Goal: Use online tool/utility: Utilize a website feature to perform a specific function

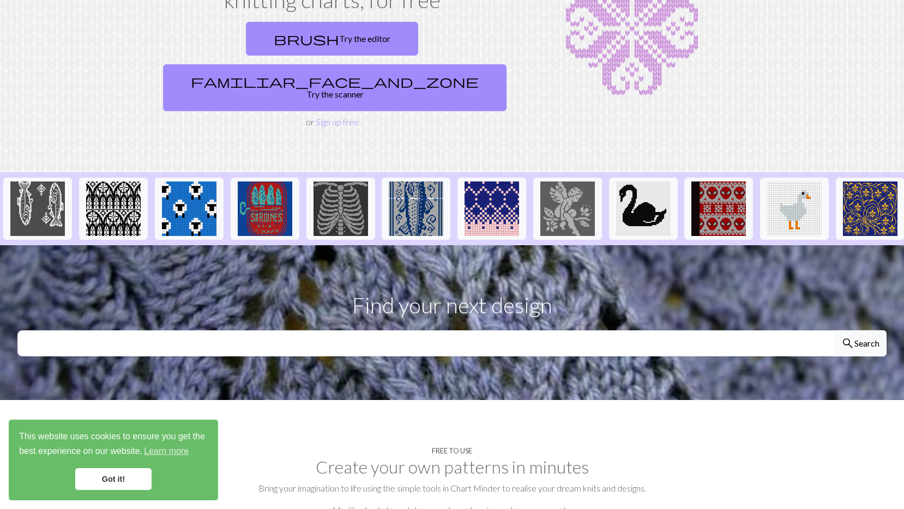
scroll to position [120, 0]
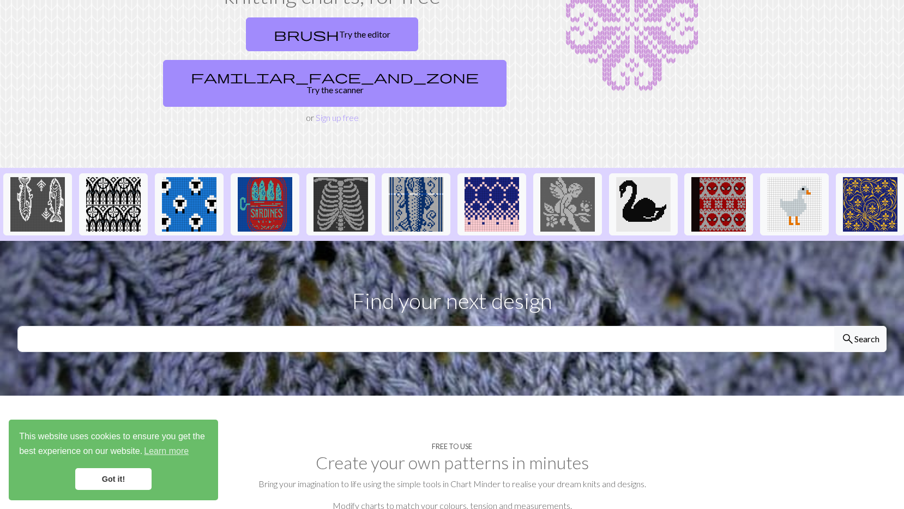
click at [128, 476] on link "Got it!" at bounding box center [113, 479] width 76 height 22
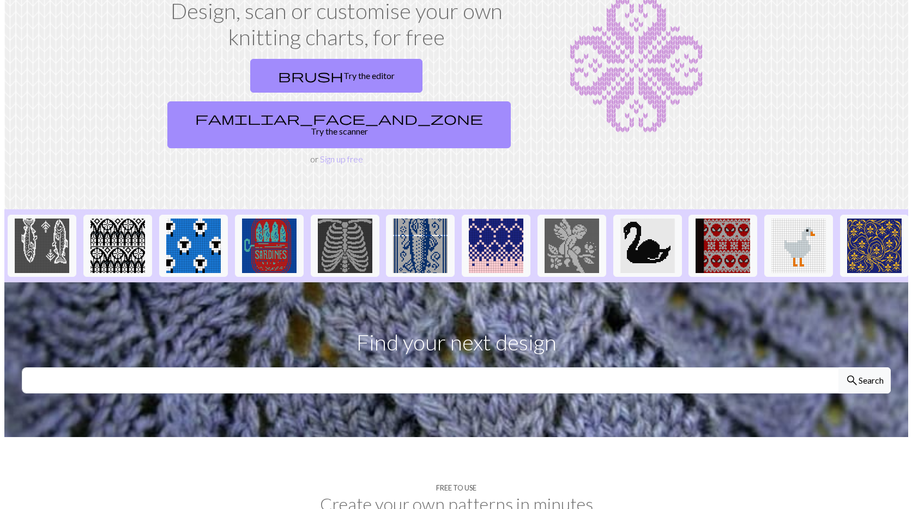
scroll to position [0, 0]
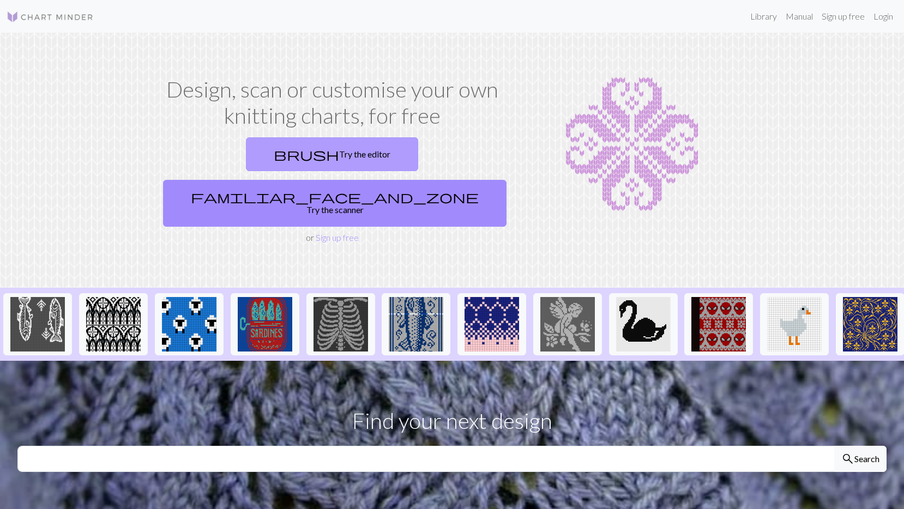
drag, startPoint x: 257, startPoint y: 151, endPoint x: 253, endPoint y: 159, distance: 9.5
click at [257, 150] on link "brush Try the editor" at bounding box center [332, 154] width 172 height 34
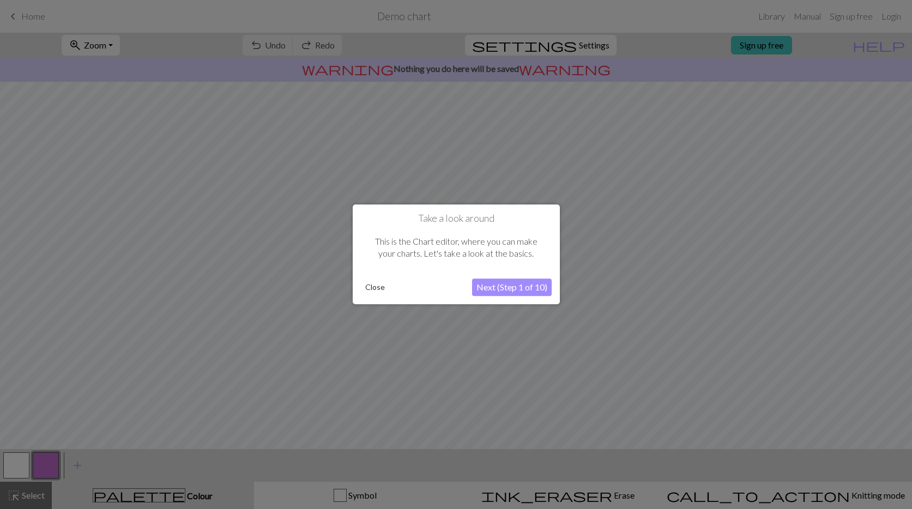
click at [494, 288] on button "Next (Step 1 of 10)" at bounding box center [512, 287] width 80 height 17
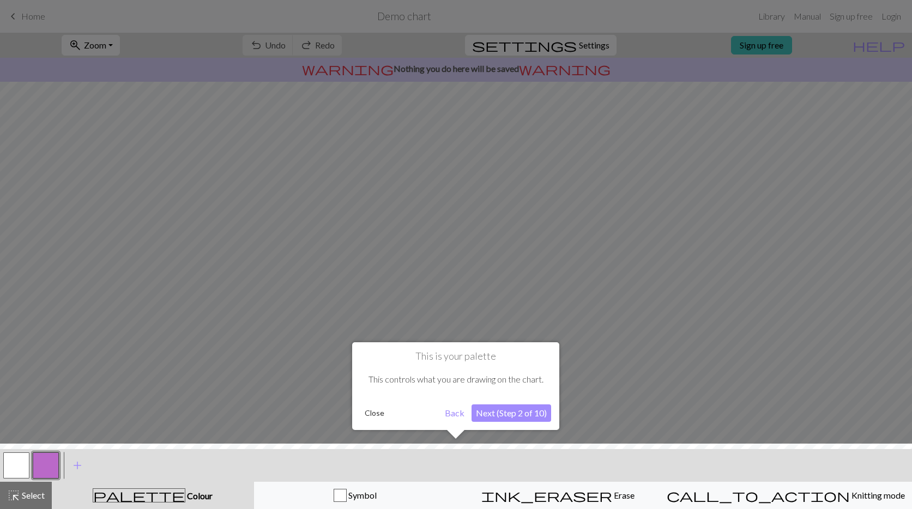
click at [510, 413] on button "Next (Step 2 of 10)" at bounding box center [512, 413] width 80 height 17
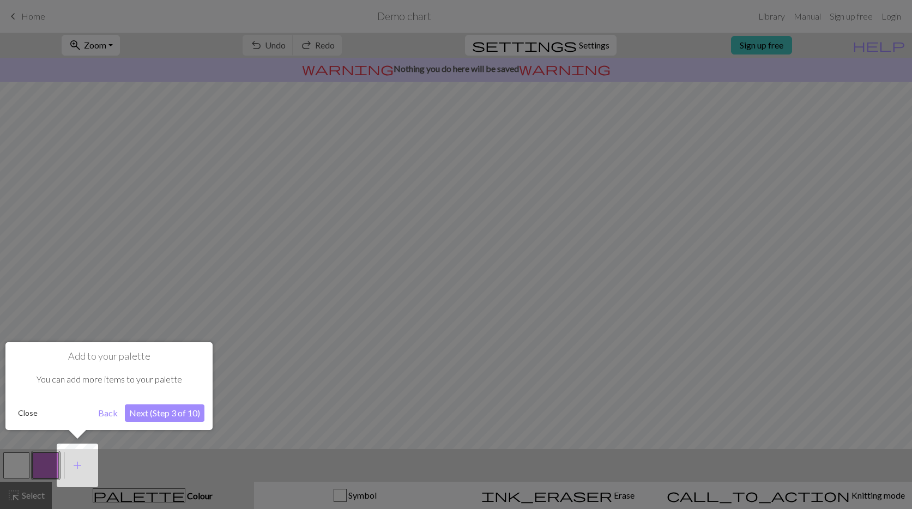
click at [153, 408] on button "Next (Step 3 of 10)" at bounding box center [165, 413] width 80 height 17
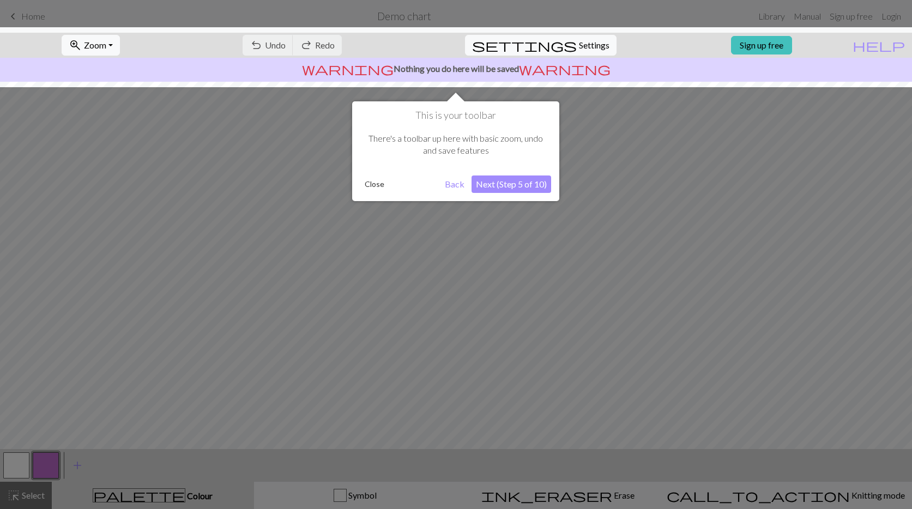
click at [521, 185] on button "Next (Step 5 of 10)" at bounding box center [512, 184] width 80 height 17
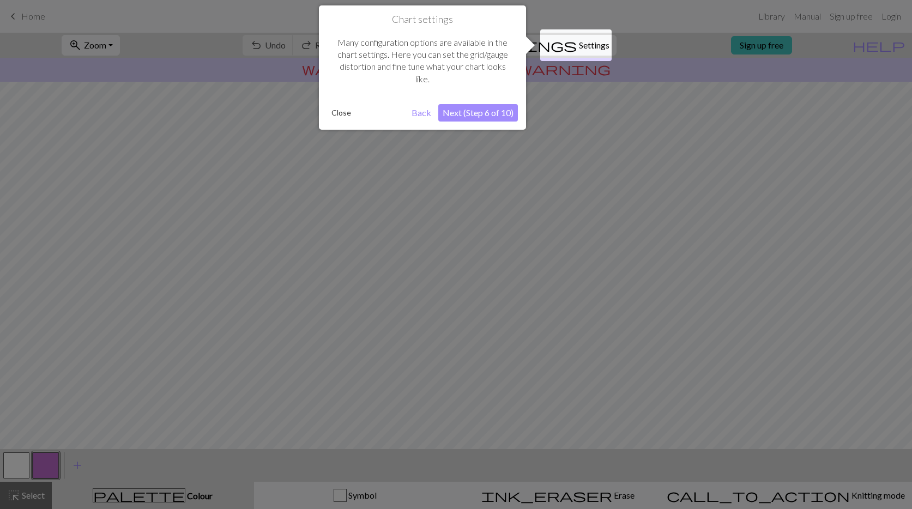
click at [487, 113] on button "Next (Step 6 of 10)" at bounding box center [478, 112] width 80 height 17
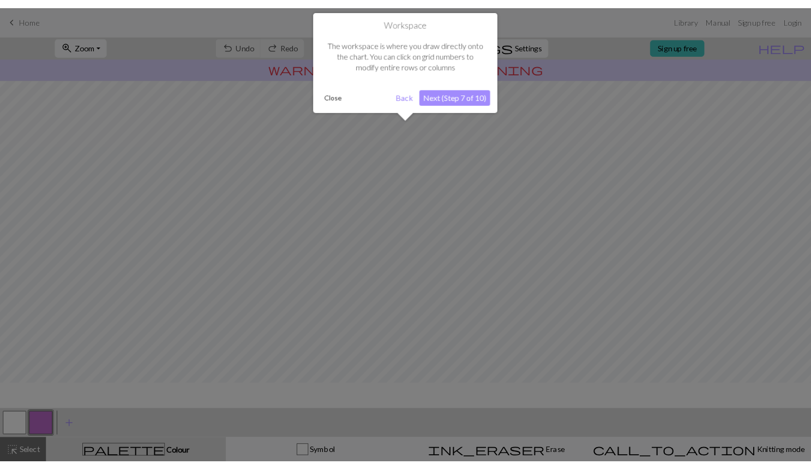
scroll to position [39, 0]
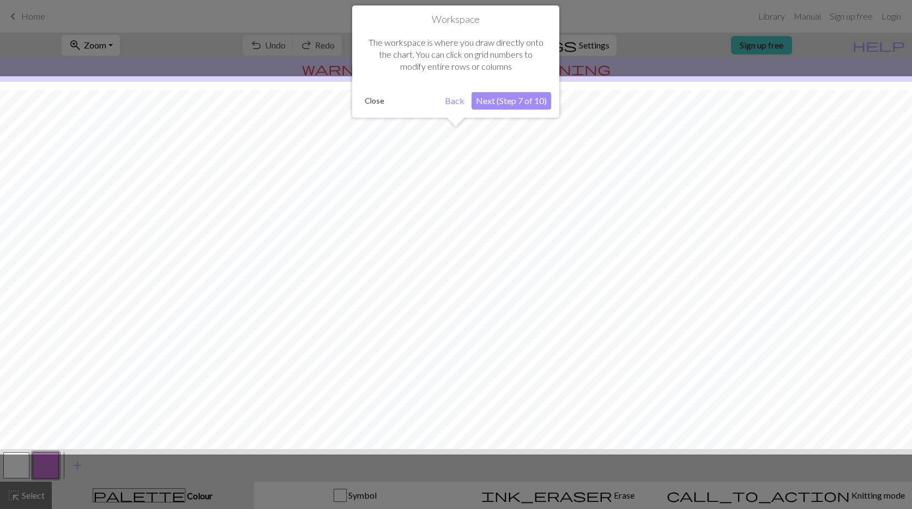
click at [511, 100] on button "Next (Step 7 of 10)" at bounding box center [512, 100] width 80 height 17
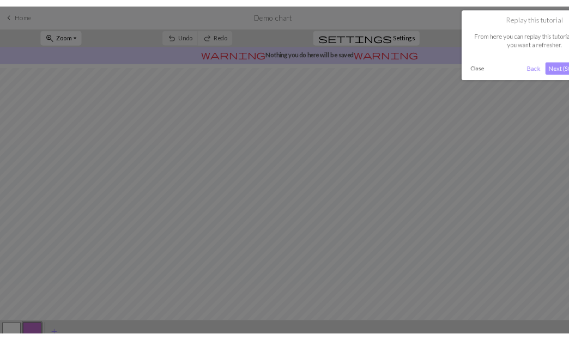
scroll to position [37, 0]
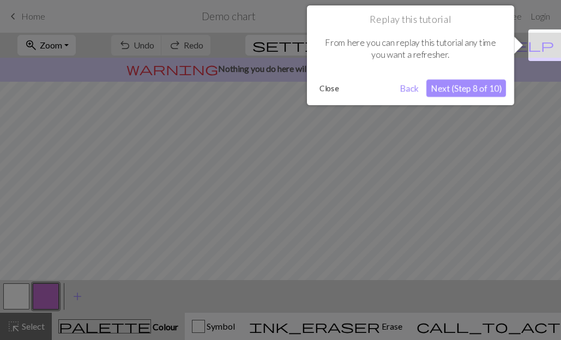
click at [480, 89] on button "Next (Step 8 of 10)" at bounding box center [466, 88] width 80 height 17
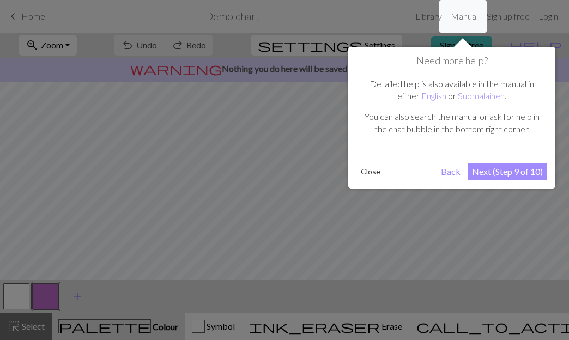
click at [507, 172] on button "Next (Step 9 of 10)" at bounding box center [508, 171] width 80 height 17
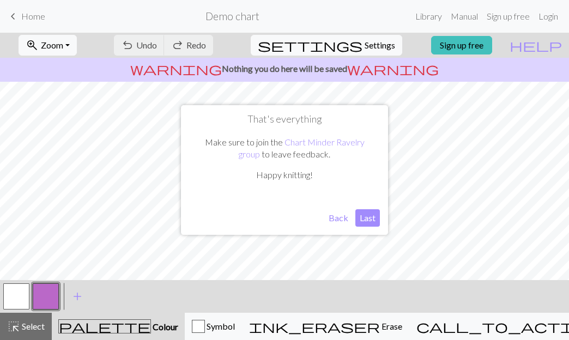
click at [371, 221] on button "Last" at bounding box center [368, 217] width 25 height 17
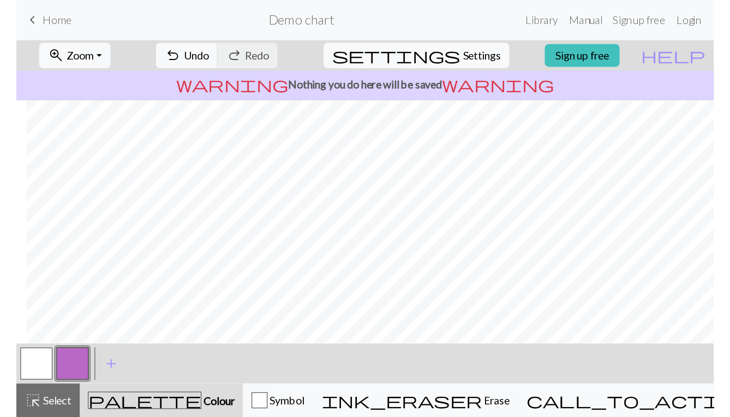
scroll to position [0, 0]
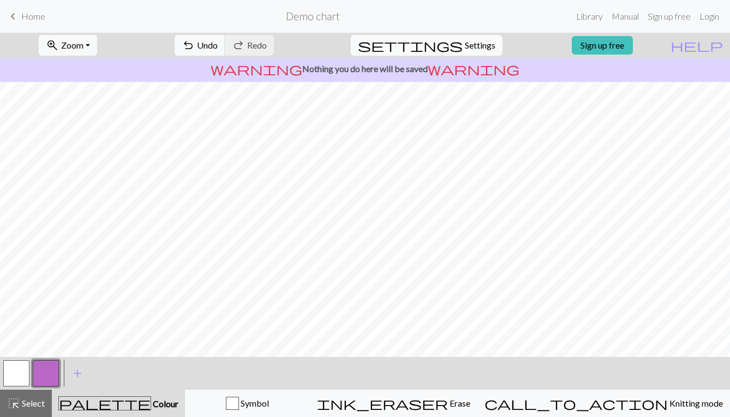
click at [472, 43] on span "Settings" at bounding box center [480, 45] width 31 height 13
select select "aran"
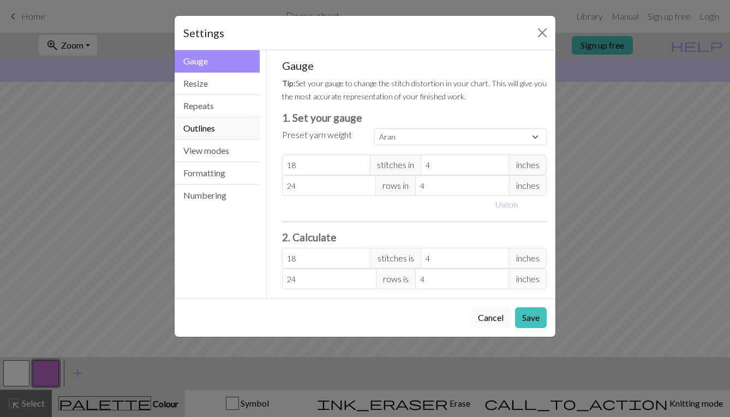
click at [224, 127] on button "Outlines" at bounding box center [217, 128] width 85 height 22
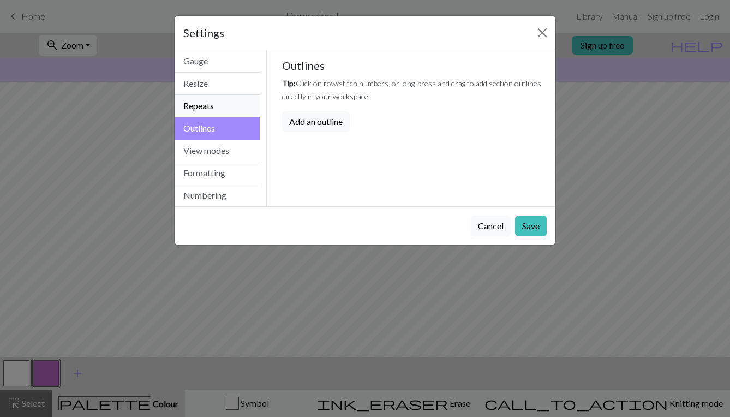
click at [221, 103] on button "Repeats" at bounding box center [217, 106] width 85 height 22
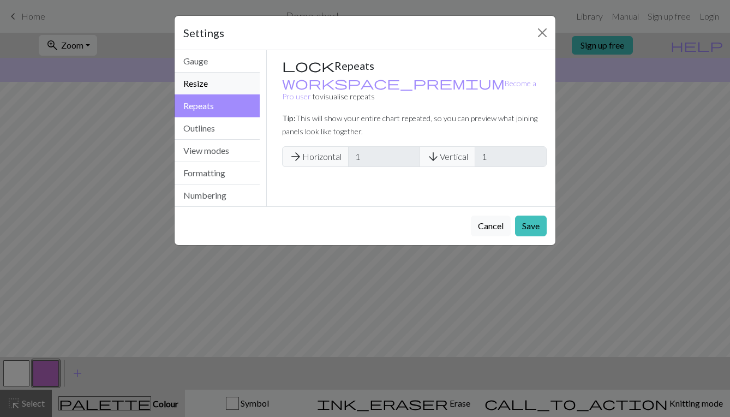
click at [222, 89] on button "Resize" at bounding box center [217, 84] width 85 height 22
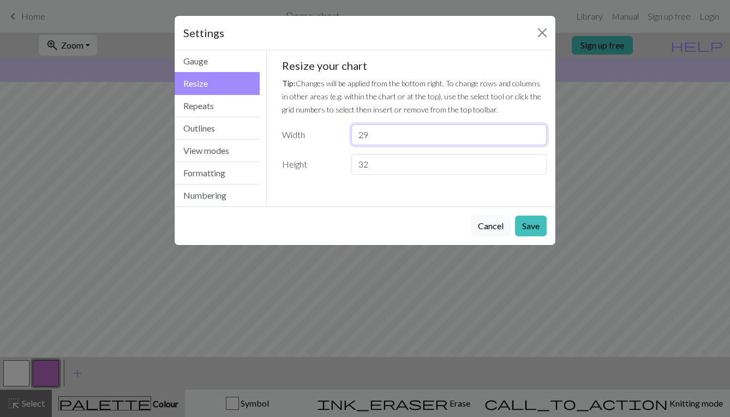
click at [535, 139] on input "29" at bounding box center [448, 134] width 195 height 21
click at [536, 134] on input "30" at bounding box center [448, 134] width 195 height 21
click at [536, 133] on input "31" at bounding box center [448, 134] width 195 height 21
click at [536, 133] on input "32" at bounding box center [448, 134] width 195 height 21
drag, startPoint x: 376, startPoint y: 135, endPoint x: 325, endPoint y: 117, distance: 54.3
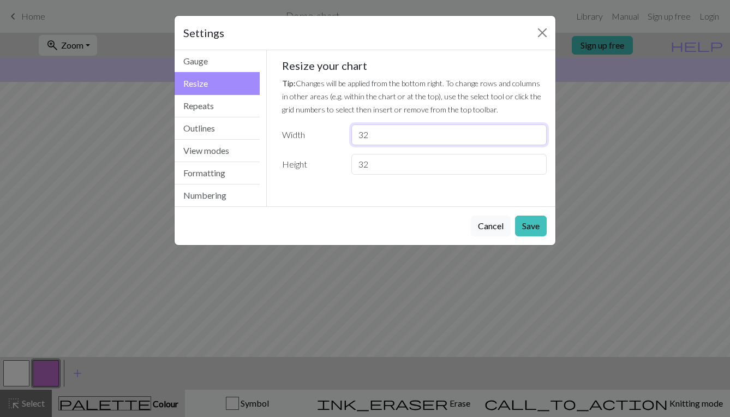
click at [350, 135] on div "32" at bounding box center [449, 134] width 208 height 21
type input "54"
click at [541, 223] on button "Save" at bounding box center [531, 225] width 32 height 21
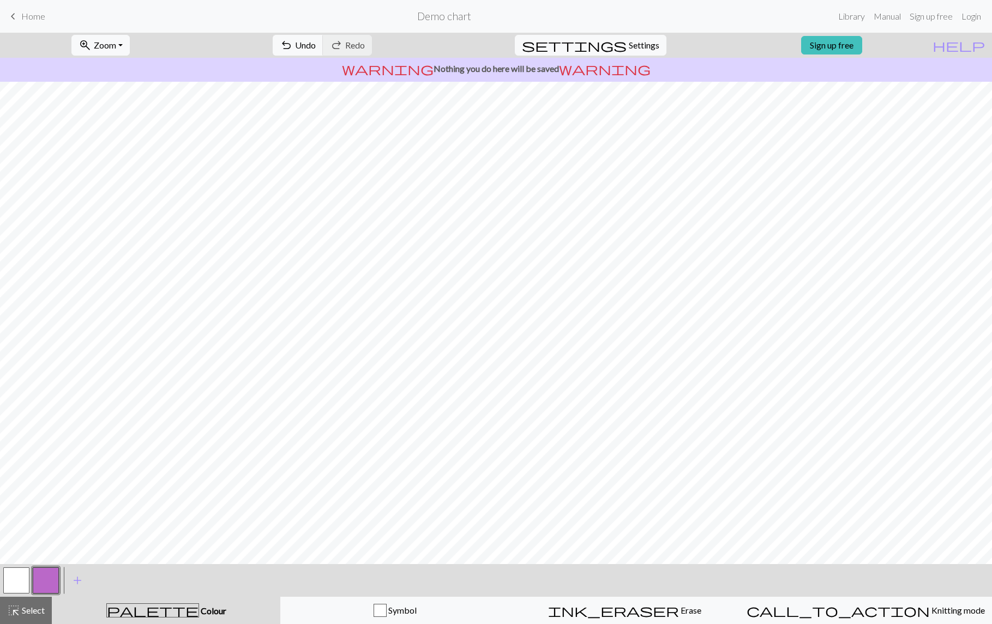
click at [19, 509] on button "button" at bounding box center [16, 581] width 26 height 26
click at [639, 44] on span "Settings" at bounding box center [644, 45] width 31 height 13
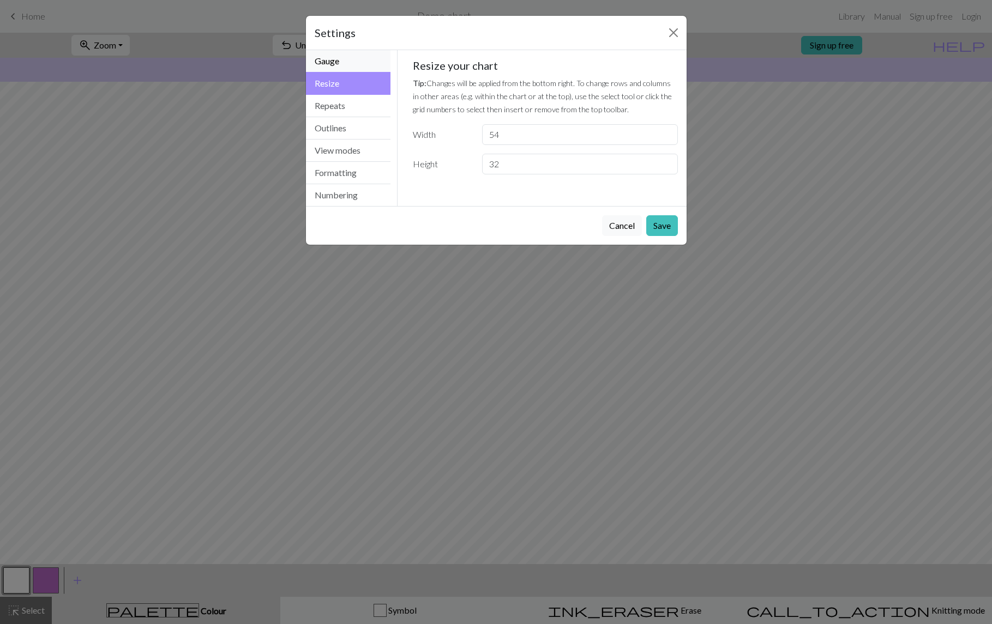
drag, startPoint x: 353, startPoint y: 62, endPoint x: 367, endPoint y: 72, distance: 17.1
click at [353, 62] on button "Gauge" at bounding box center [348, 61] width 85 height 22
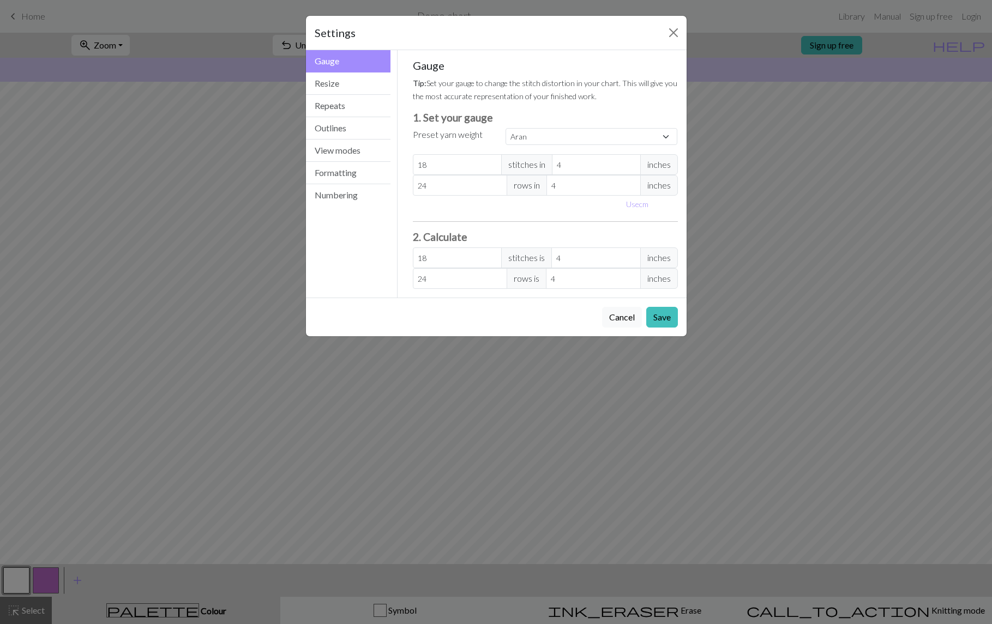
click at [654, 167] on span "inches" at bounding box center [659, 164] width 38 height 21
drag, startPoint x: 636, startPoint y: 205, endPoint x: 645, endPoint y: 209, distance: 10.2
click at [636, 205] on button "Use cm" at bounding box center [637, 204] width 32 height 17
type input "10.16"
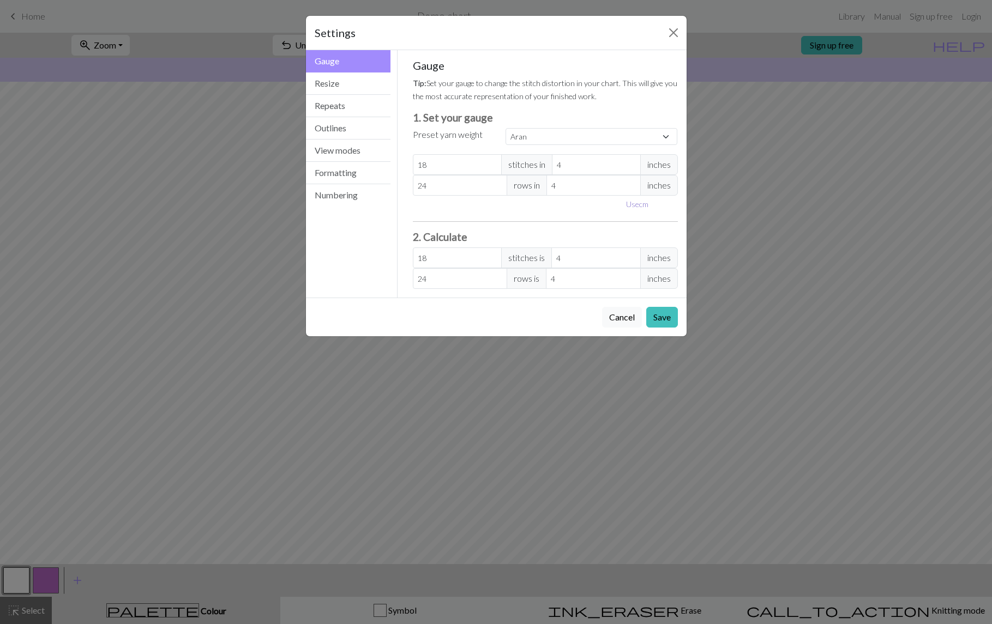
type input "10.16"
click at [438, 164] on input "18" at bounding box center [460, 164] width 95 height 21
type input "1"
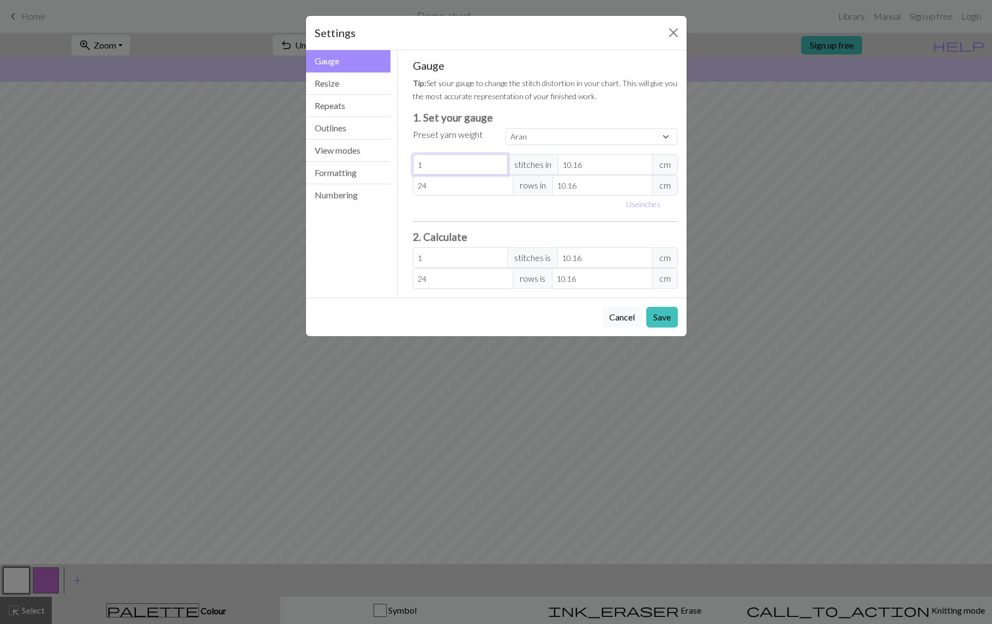
type input "17"
drag, startPoint x: 590, startPoint y: 164, endPoint x: 571, endPoint y: 164, distance: 18.5
click at [573, 164] on input "10.16" at bounding box center [605, 164] width 95 height 21
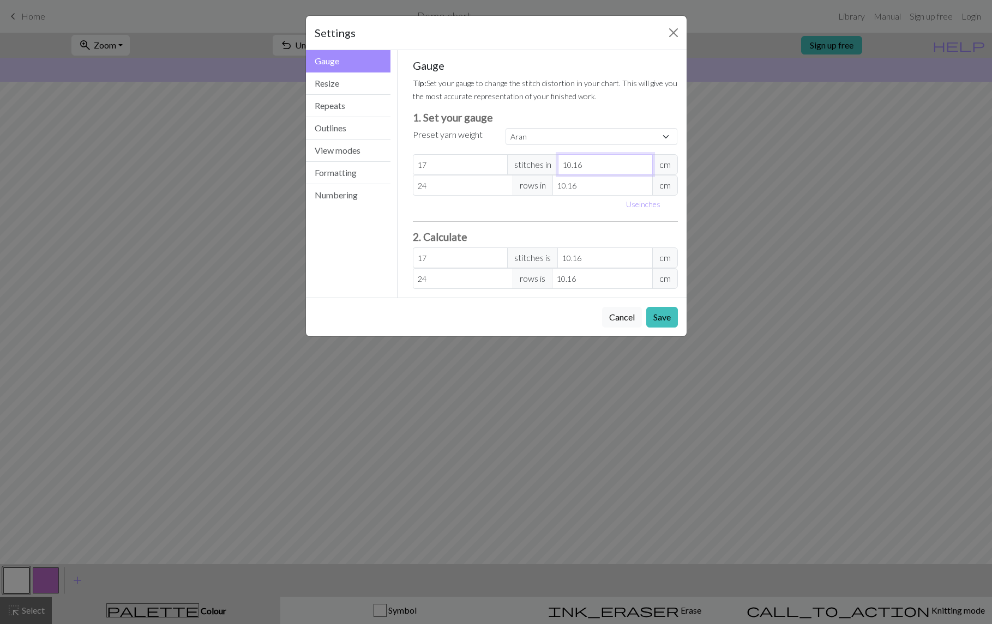
type input "10"
type input "17.27"
type input "10"
drag, startPoint x: 435, startPoint y: 189, endPoint x: 423, endPoint y: 189, distance: 12.0
click at [424, 190] on input "24" at bounding box center [463, 185] width 100 height 21
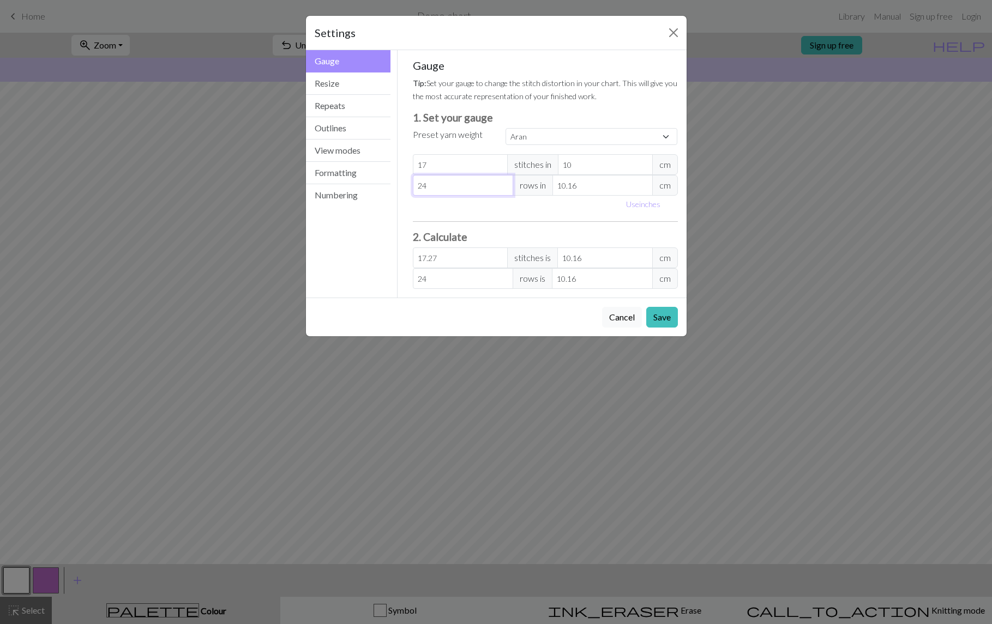
type input "22"
click at [580, 188] on input "10.16" at bounding box center [602, 185] width 100 height 21
type input "10.1"
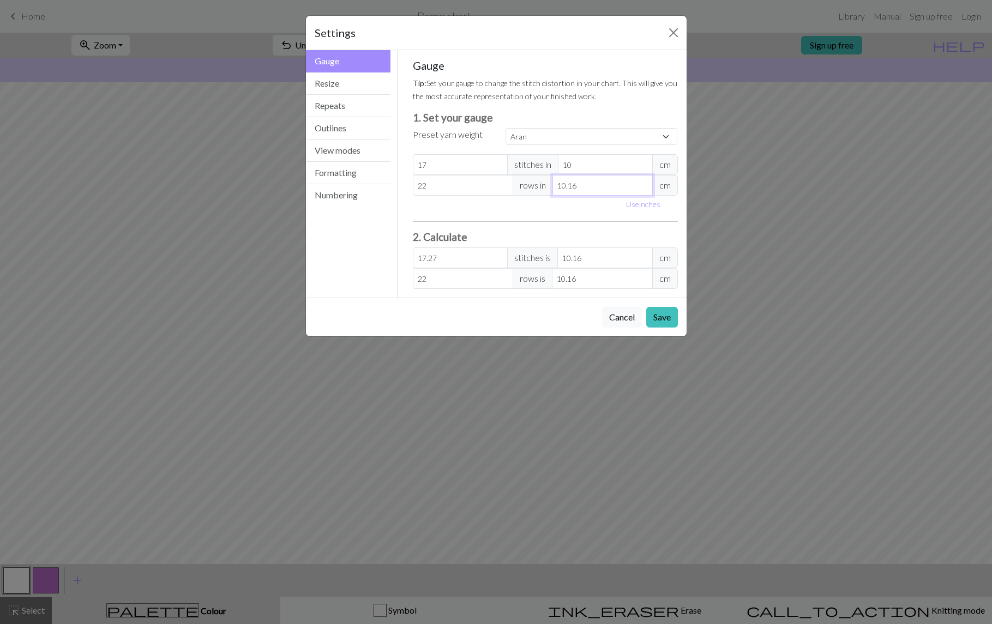
type input "22.13"
type input "10"
type input "22.35"
type input "10"
click at [623, 229] on div "Gauge Tip: Set your gauge to change the stitch distortion in your chart. This w…" at bounding box center [545, 174] width 265 height 230
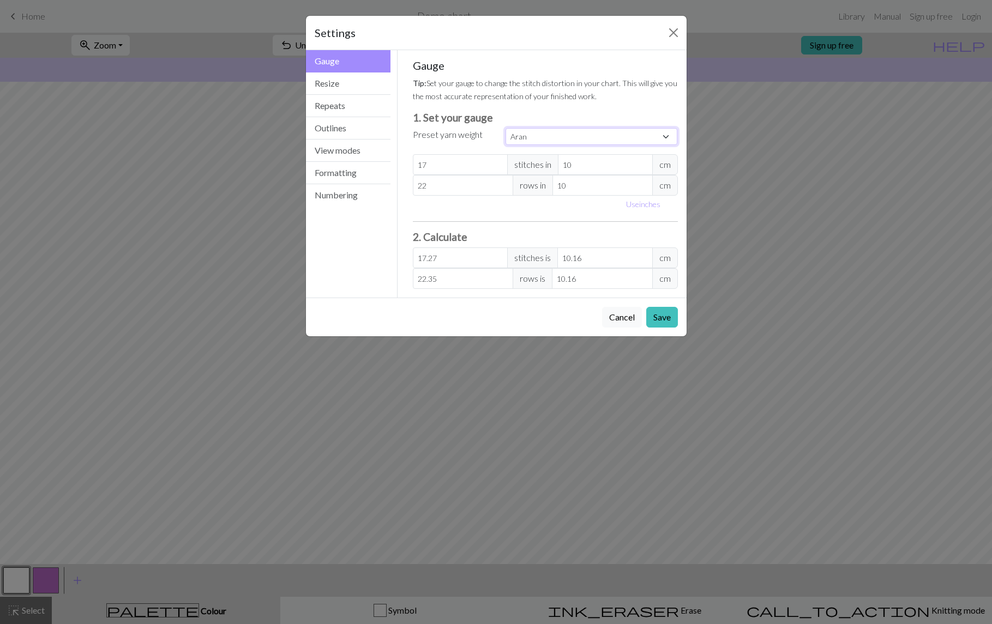
select select "aran"
type input "18"
type input "10.16"
type input "24"
type input "10.16"
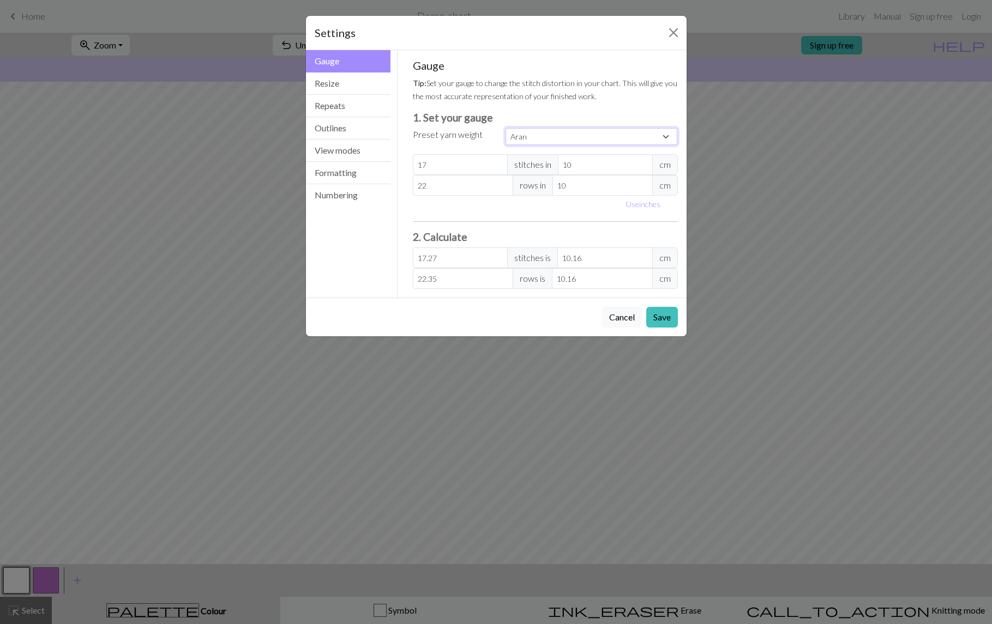
type input "18"
type input "24"
select select "custom"
click at [431, 160] on input "18" at bounding box center [460, 164] width 95 height 21
type input "1"
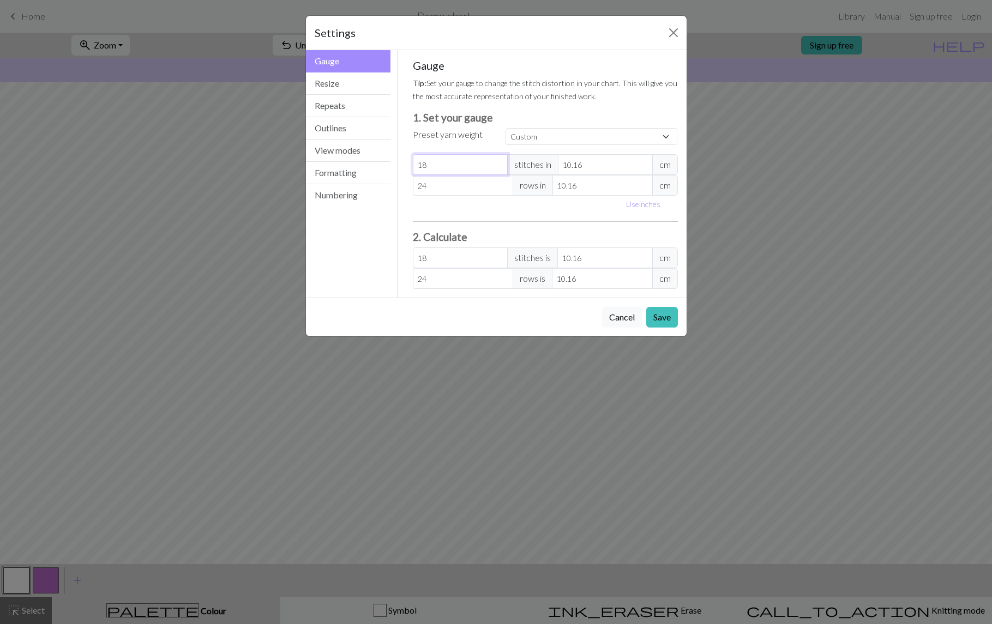
type input "1"
type input "17"
click at [586, 169] on input "10.16" at bounding box center [605, 164] width 95 height 21
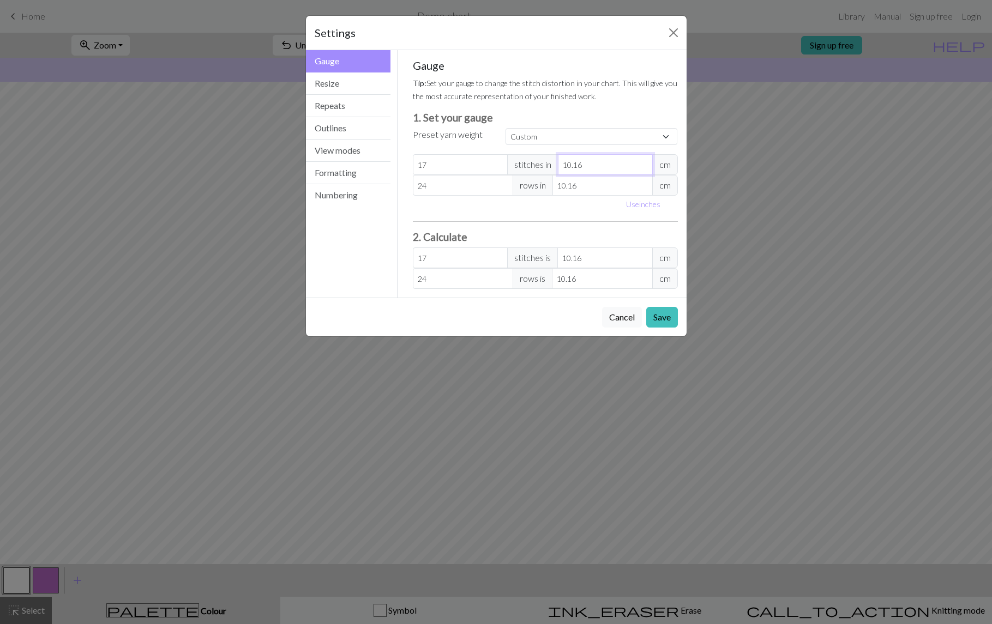
type input "10.1"
type input "17.1"
type input "10"
type input "17.27"
type input "10"
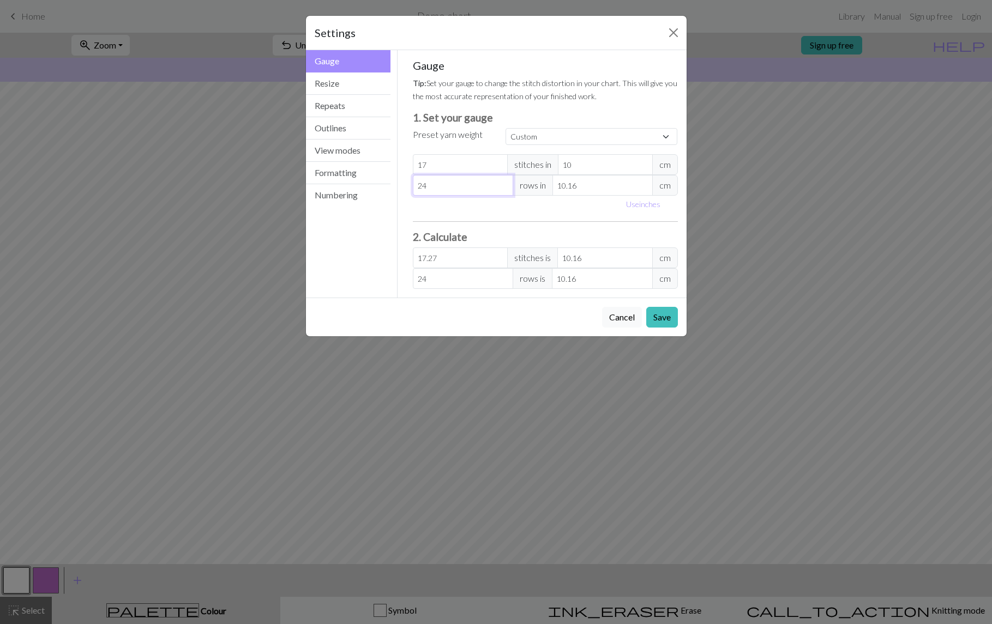
click at [446, 188] on input "24" at bounding box center [463, 185] width 100 height 21
type input "2"
type input "22"
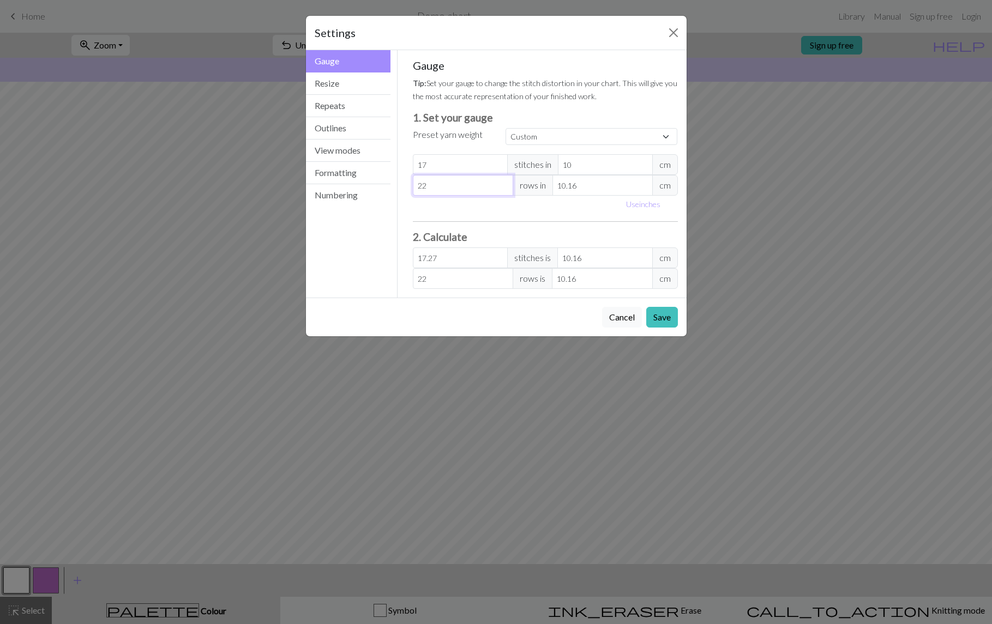
type input "22"
click at [590, 193] on input "10.16" at bounding box center [602, 185] width 100 height 21
type input "10.1"
type input "22.13"
type input "10"
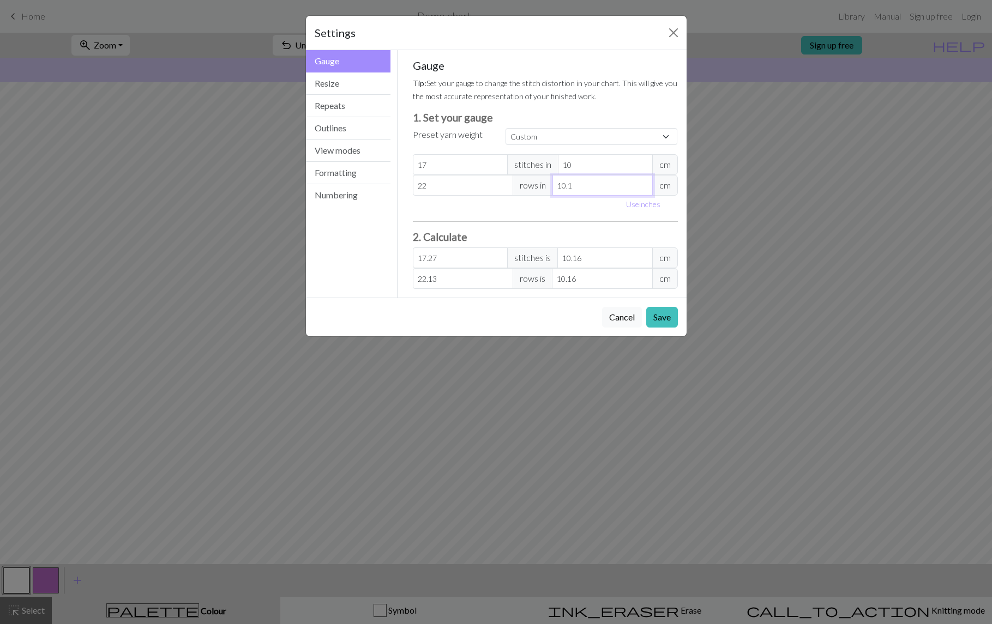
type input "22.35"
type input "10"
click at [659, 318] on button "Save" at bounding box center [662, 317] width 32 height 21
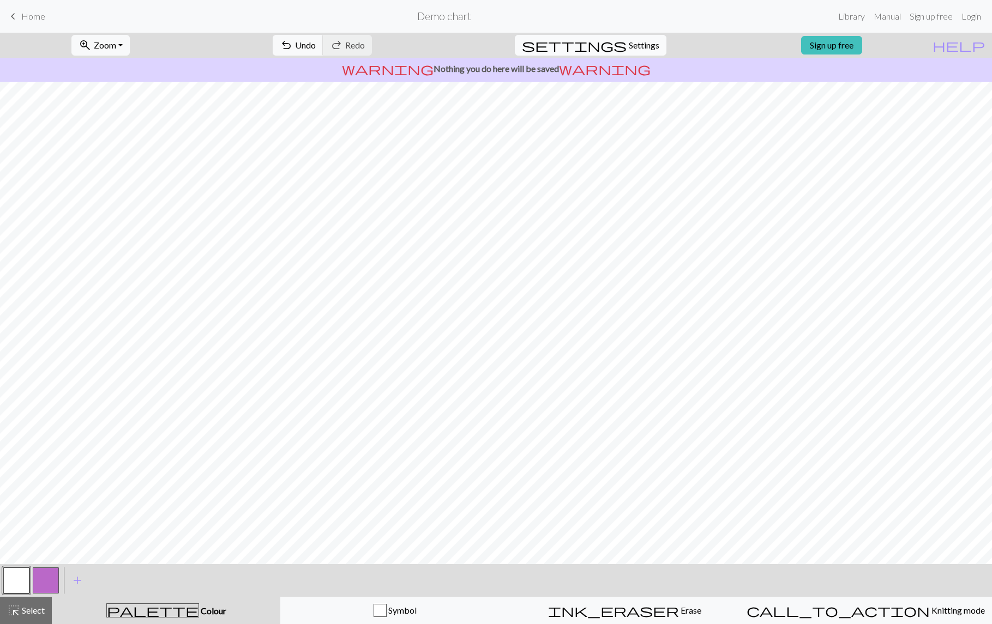
click at [629, 41] on span "Settings" at bounding box center [644, 45] width 31 height 13
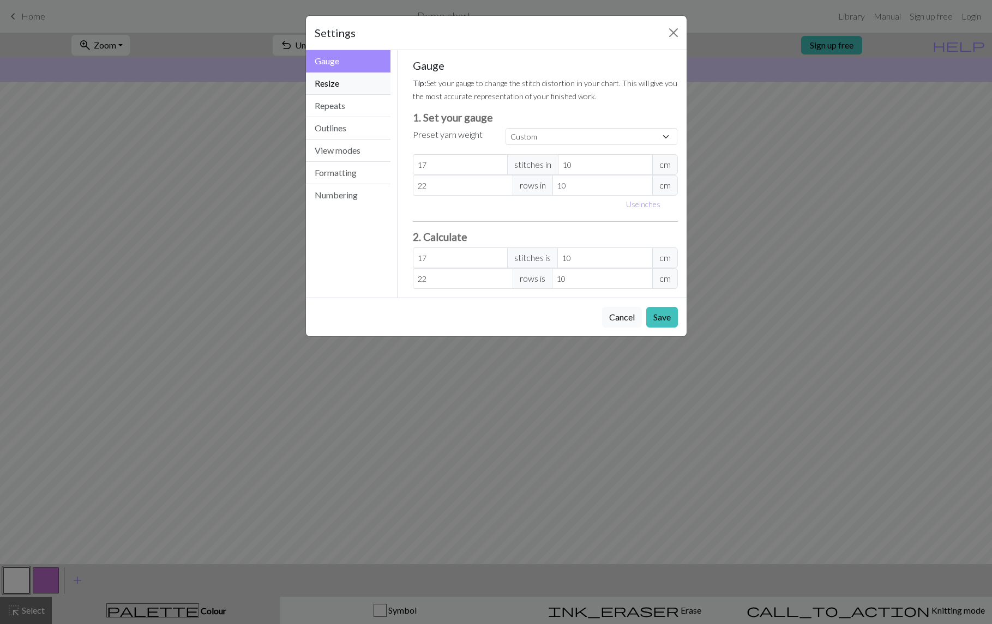
click at [353, 84] on button "Resize" at bounding box center [348, 84] width 85 height 22
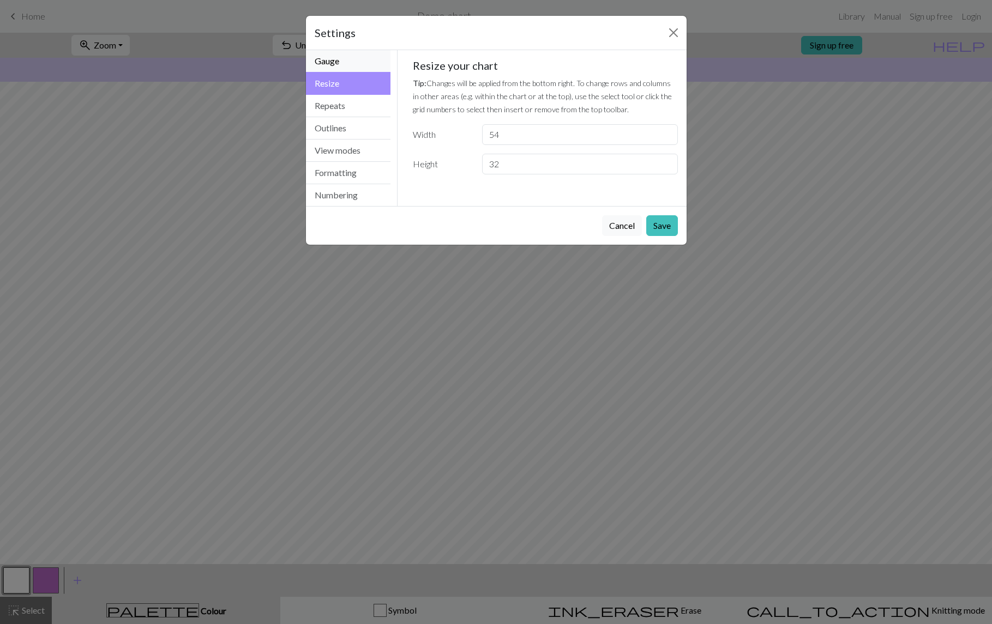
click at [360, 61] on button "Gauge" at bounding box center [348, 61] width 85 height 22
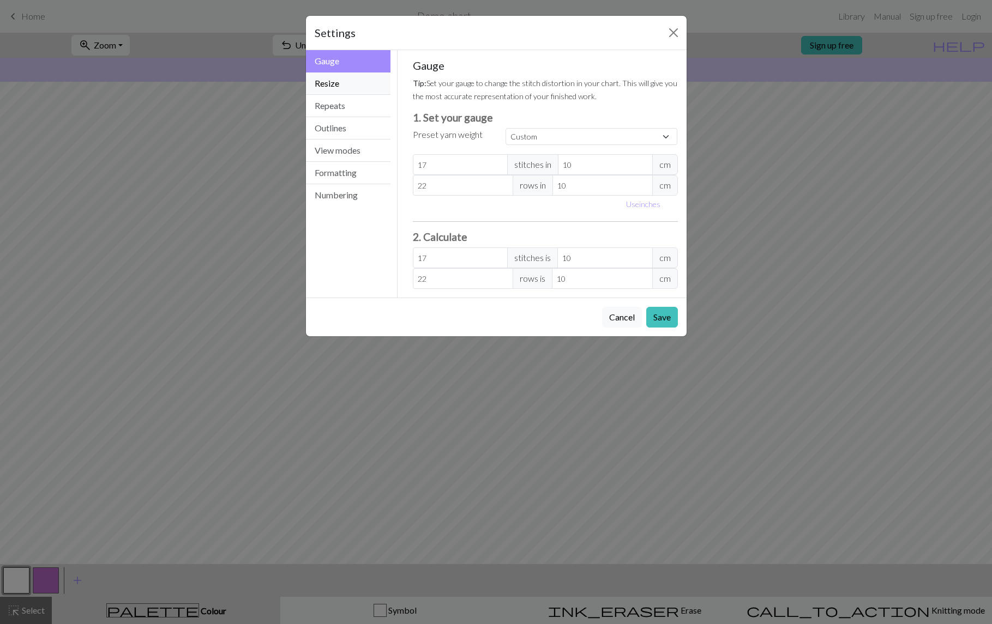
click at [363, 82] on button "Resize" at bounding box center [348, 84] width 85 height 22
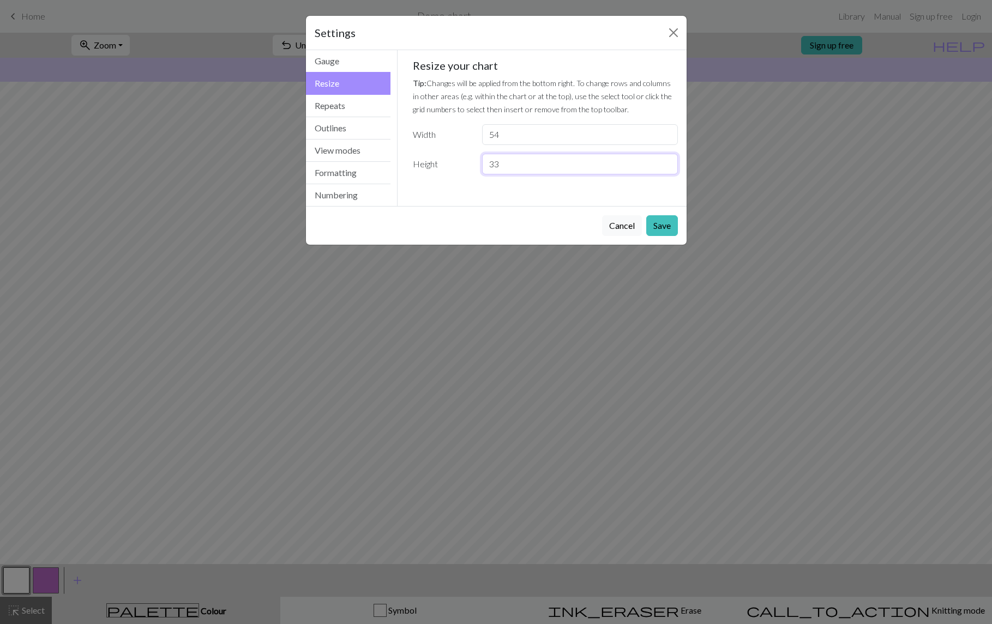
click at [668, 163] on input "33" at bounding box center [579, 164] width 195 height 21
click at [670, 163] on input "34" at bounding box center [579, 164] width 195 height 21
click at [668, 162] on input "35" at bounding box center [579, 164] width 195 height 21
click at [353, 64] on button "Gauge" at bounding box center [348, 61] width 85 height 22
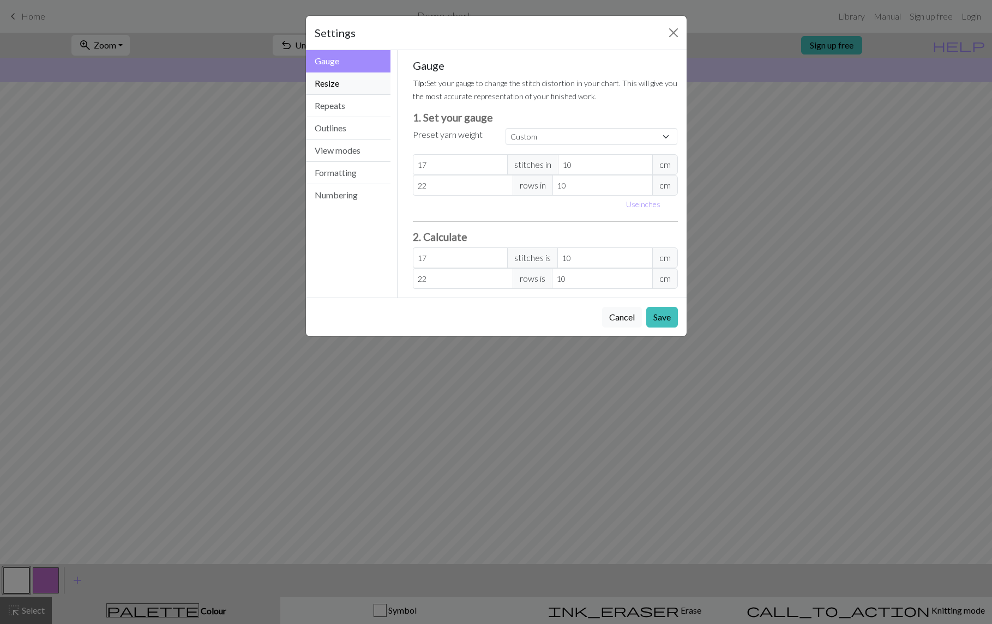
click at [359, 86] on button "Resize" at bounding box center [348, 84] width 85 height 22
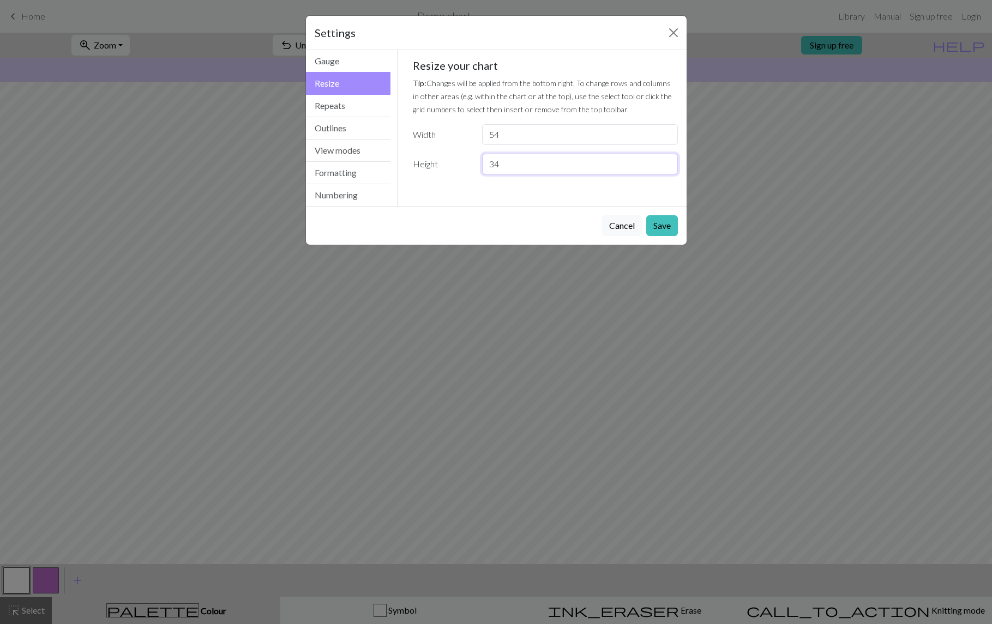
click at [668, 167] on input "34" at bounding box center [579, 164] width 195 height 21
click at [667, 167] on input "33" at bounding box center [579, 164] width 195 height 21
click at [666, 164] on input "34" at bounding box center [579, 164] width 195 height 21
click at [667, 164] on input "35" at bounding box center [579, 164] width 195 height 21
click at [667, 163] on input "36" at bounding box center [579, 164] width 195 height 21
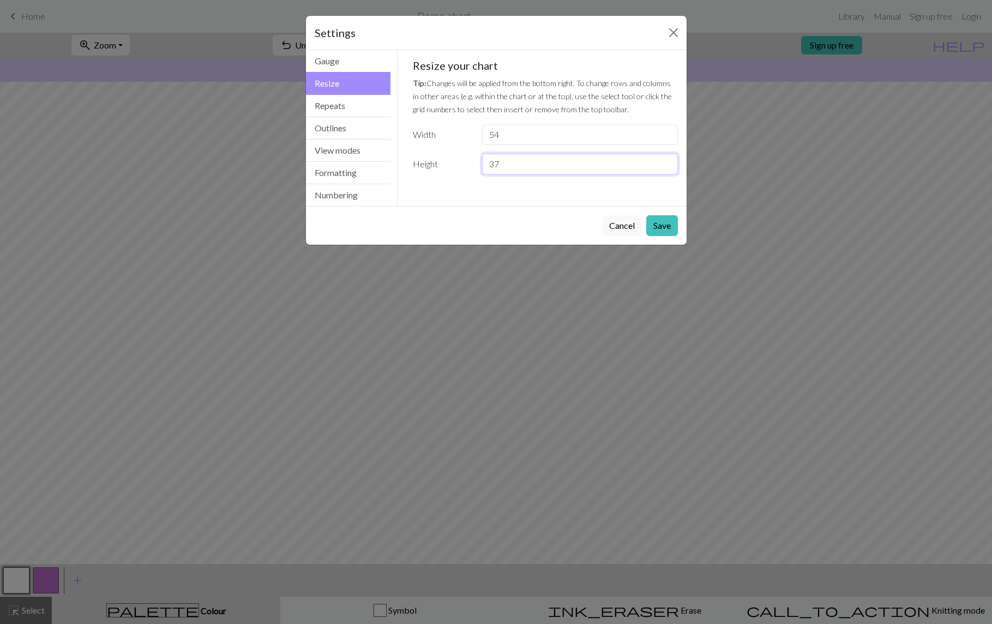
click at [667, 163] on input "37" at bounding box center [579, 164] width 195 height 21
click at [668, 164] on input "36" at bounding box center [579, 164] width 195 height 21
click at [668, 165] on input "35" at bounding box center [579, 164] width 195 height 21
click at [668, 165] on input "34" at bounding box center [579, 164] width 195 height 21
click at [668, 165] on input "33" at bounding box center [579, 164] width 195 height 21
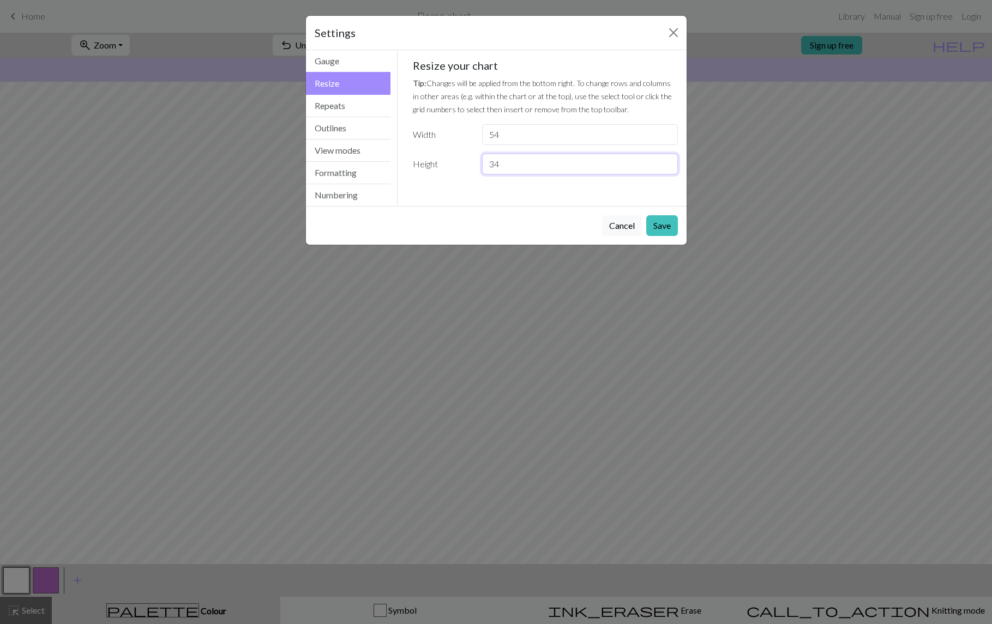
click at [668, 164] on input "34" at bounding box center [579, 164] width 195 height 21
click at [668, 164] on input "35" at bounding box center [579, 164] width 195 height 21
click at [667, 162] on input "36" at bounding box center [579, 164] width 195 height 21
click at [667, 162] on input "37" at bounding box center [579, 164] width 195 height 21
click at [666, 162] on input "38" at bounding box center [579, 164] width 195 height 21
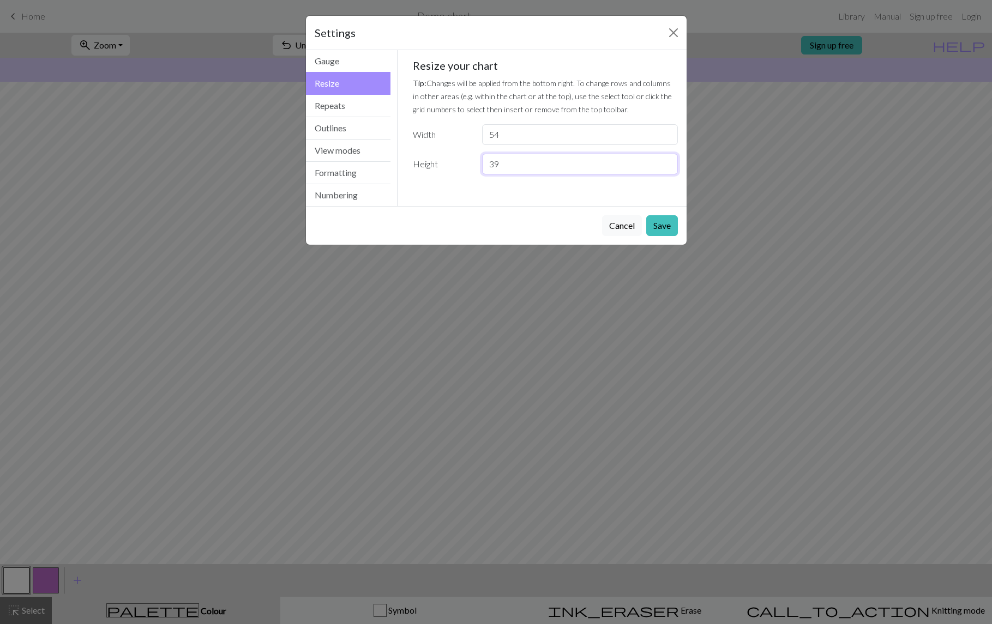
click at [666, 162] on input "39" at bounding box center [579, 164] width 195 height 21
type input "40"
click at [667, 162] on input "40" at bounding box center [579, 164] width 195 height 21
click at [660, 224] on button "Save" at bounding box center [662, 225] width 32 height 21
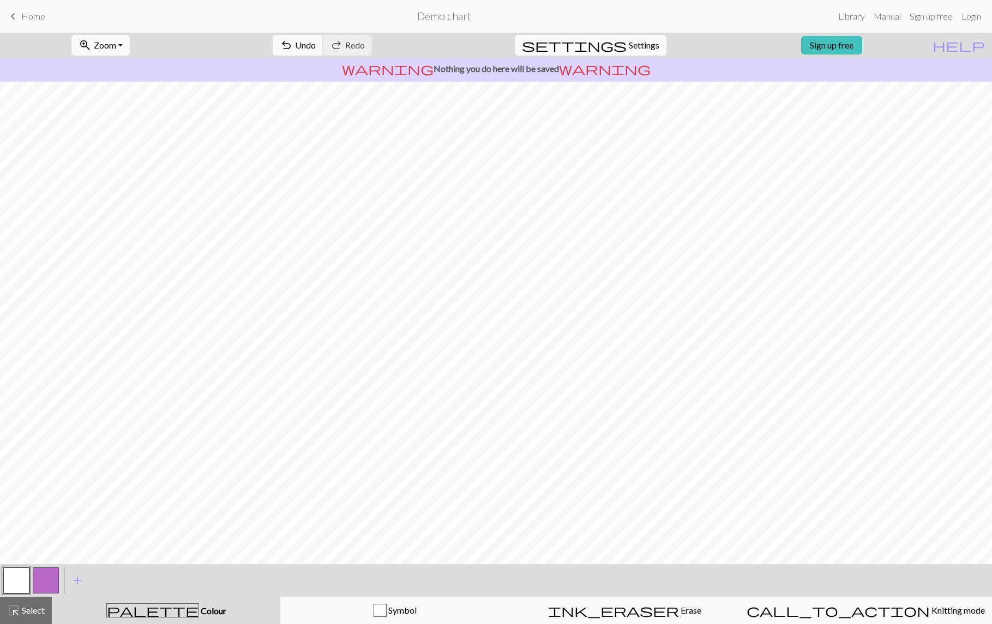
click at [50, 509] on button "button" at bounding box center [46, 581] width 26 height 26
click at [47, 509] on button "button" at bounding box center [46, 581] width 26 height 26
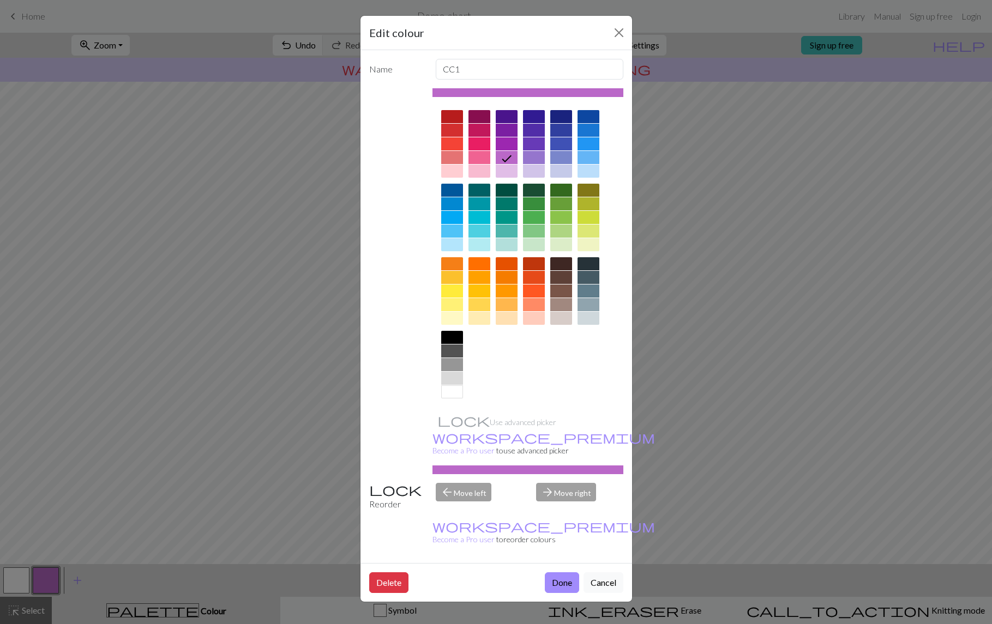
drag, startPoint x: 481, startPoint y: 141, endPoint x: 487, endPoint y: 146, distance: 7.4
click at [481, 141] on div at bounding box center [479, 143] width 22 height 13
click at [566, 509] on button "Done" at bounding box center [562, 583] width 34 height 21
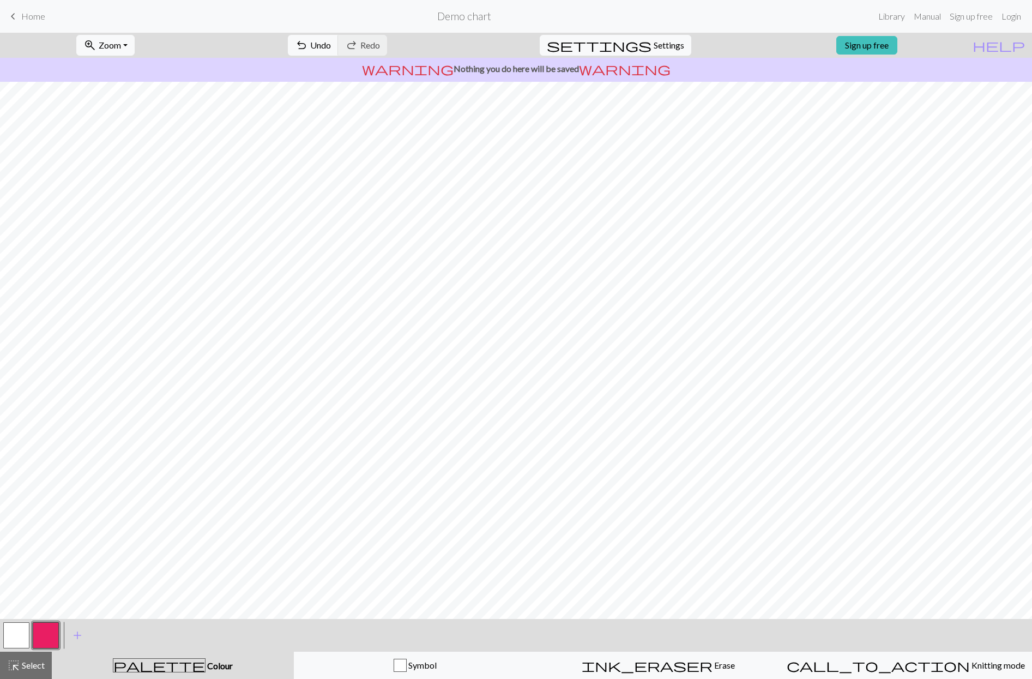
drag, startPoint x: 14, startPoint y: 637, endPoint x: 13, endPoint y: 624, distance: 12.6
click at [14, 509] on button "button" at bounding box center [16, 635] width 26 height 26
click at [47, 509] on button "button" at bounding box center [46, 635] width 26 height 26
drag, startPoint x: 19, startPoint y: 632, endPoint x: 45, endPoint y: 619, distance: 29.8
click at [19, 509] on button "button" at bounding box center [16, 635] width 26 height 26
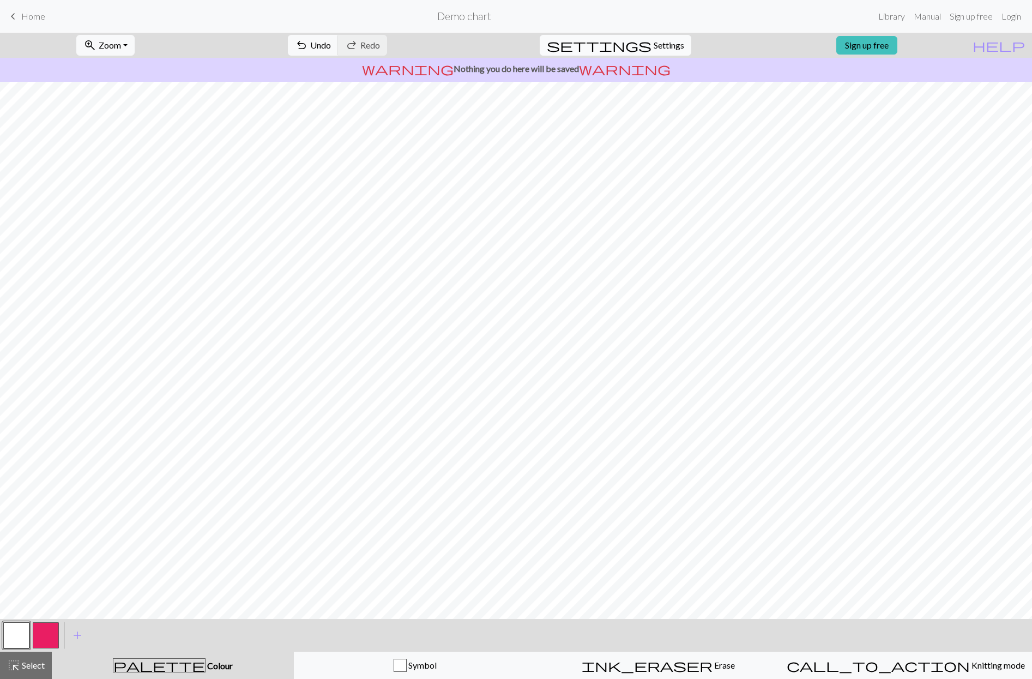
click at [654, 43] on span "Settings" at bounding box center [669, 45] width 31 height 13
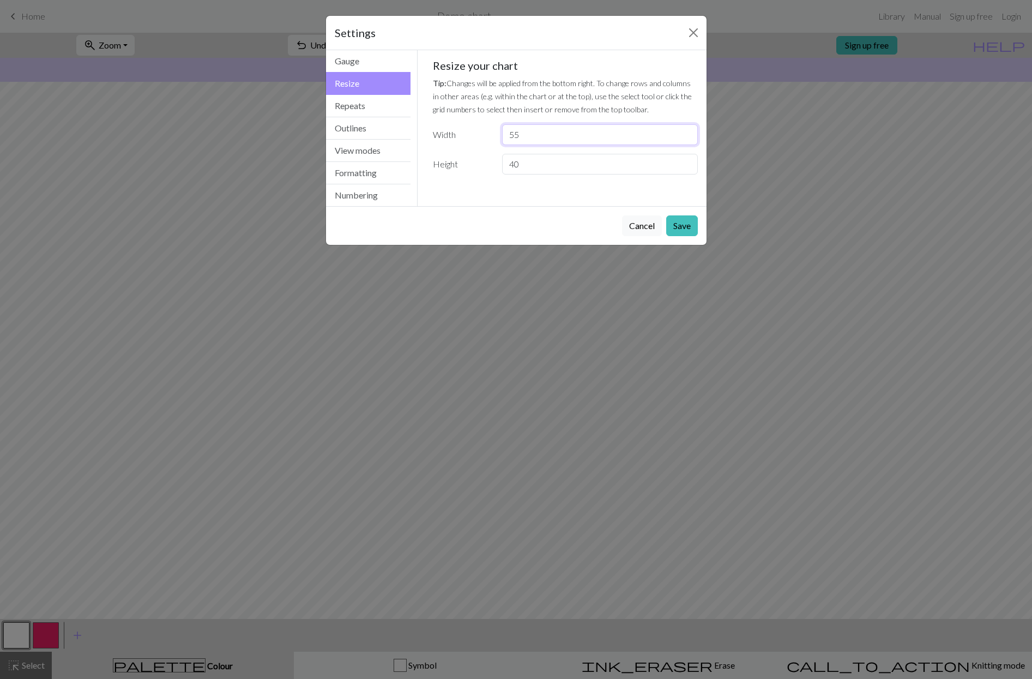
click at [687, 132] on input "55" at bounding box center [599, 134] width 195 height 21
click at [687, 132] on input "56" at bounding box center [599, 134] width 195 height 21
click at [688, 130] on input "57" at bounding box center [599, 134] width 195 height 21
click at [688, 130] on input "58" at bounding box center [599, 134] width 195 height 21
click at [686, 130] on input "59" at bounding box center [599, 134] width 195 height 21
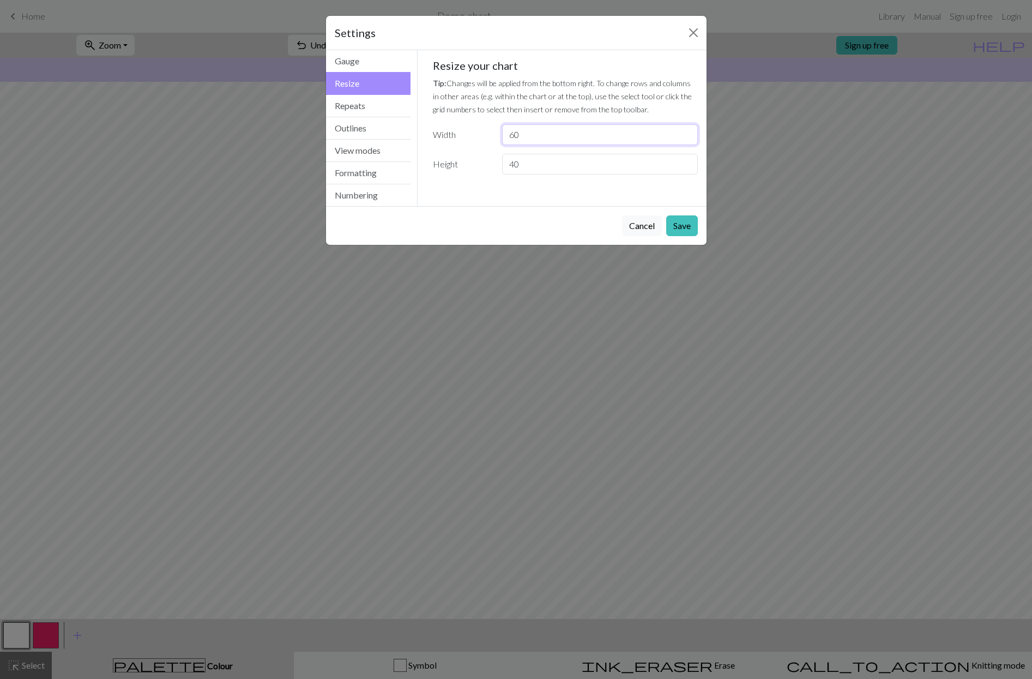
click at [686, 130] on input "60" at bounding box center [599, 134] width 195 height 21
click at [686, 131] on input "61" at bounding box center [599, 134] width 195 height 21
click at [687, 131] on input "62" at bounding box center [599, 134] width 195 height 21
click at [686, 130] on input "63" at bounding box center [599, 134] width 195 height 21
click at [686, 131] on input "64" at bounding box center [599, 134] width 195 height 21
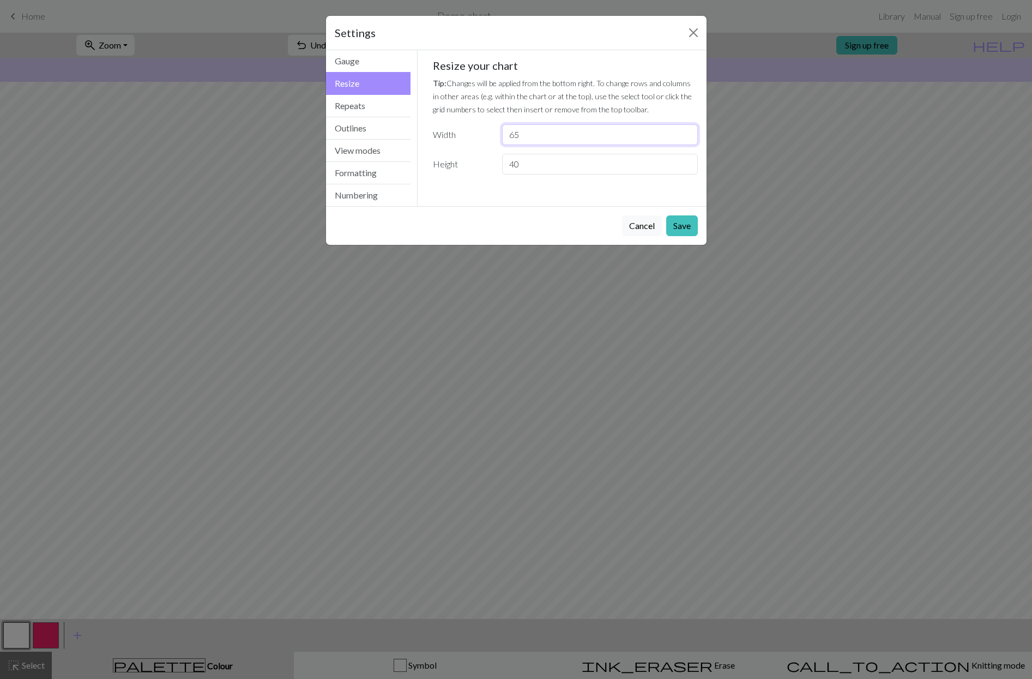
click at [686, 130] on input "65" at bounding box center [599, 134] width 195 height 21
click at [687, 130] on input "66" at bounding box center [599, 134] width 195 height 21
click at [687, 130] on input "67" at bounding box center [599, 134] width 195 height 21
click at [688, 140] on input "66" at bounding box center [599, 134] width 195 height 21
click at [688, 140] on input "65" at bounding box center [599, 134] width 195 height 21
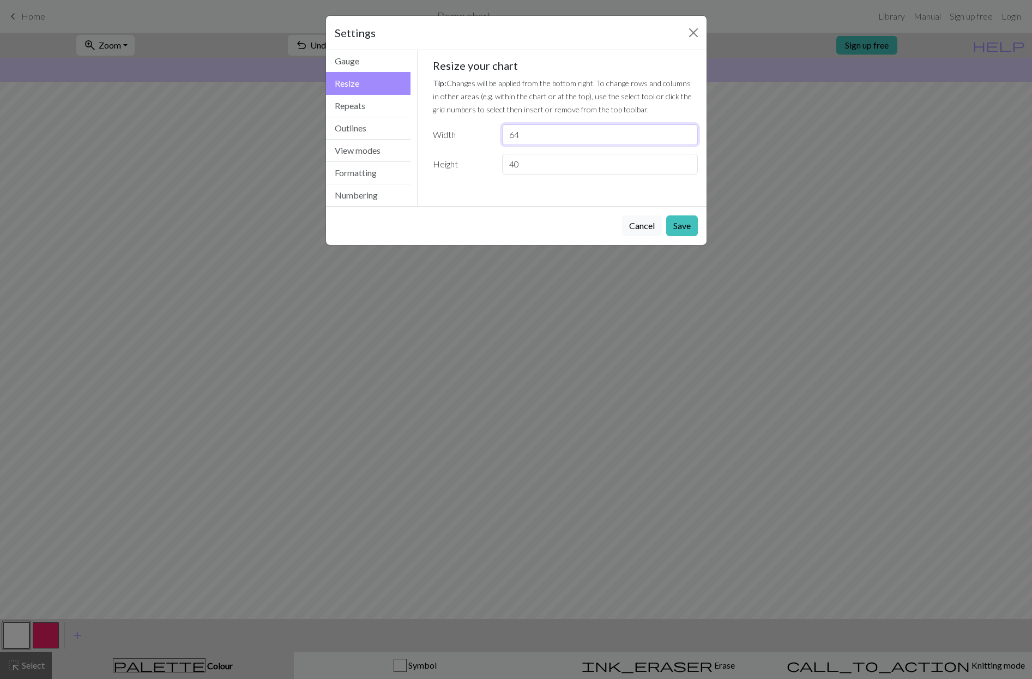
click at [689, 136] on input "64" at bounding box center [599, 134] width 195 height 21
click at [689, 136] on input "63" at bounding box center [599, 134] width 195 height 21
click at [690, 137] on input "62" at bounding box center [599, 134] width 195 height 21
click at [690, 137] on input "61" at bounding box center [599, 134] width 195 height 21
click at [689, 137] on input "60" at bounding box center [599, 134] width 195 height 21
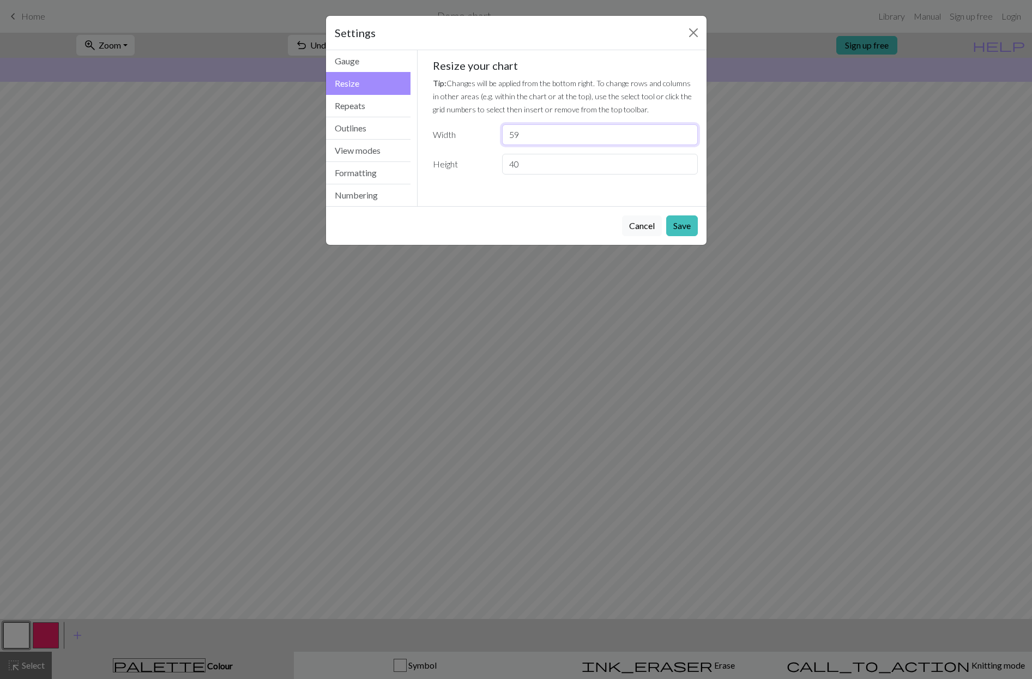
click at [689, 137] on input "59" at bounding box center [599, 134] width 195 height 21
click at [689, 137] on input "58" at bounding box center [599, 134] width 195 height 21
click at [689, 137] on input "57" at bounding box center [599, 134] width 195 height 21
click at [689, 137] on input "56" at bounding box center [599, 134] width 195 height 21
click at [689, 138] on input "55" at bounding box center [599, 134] width 195 height 21
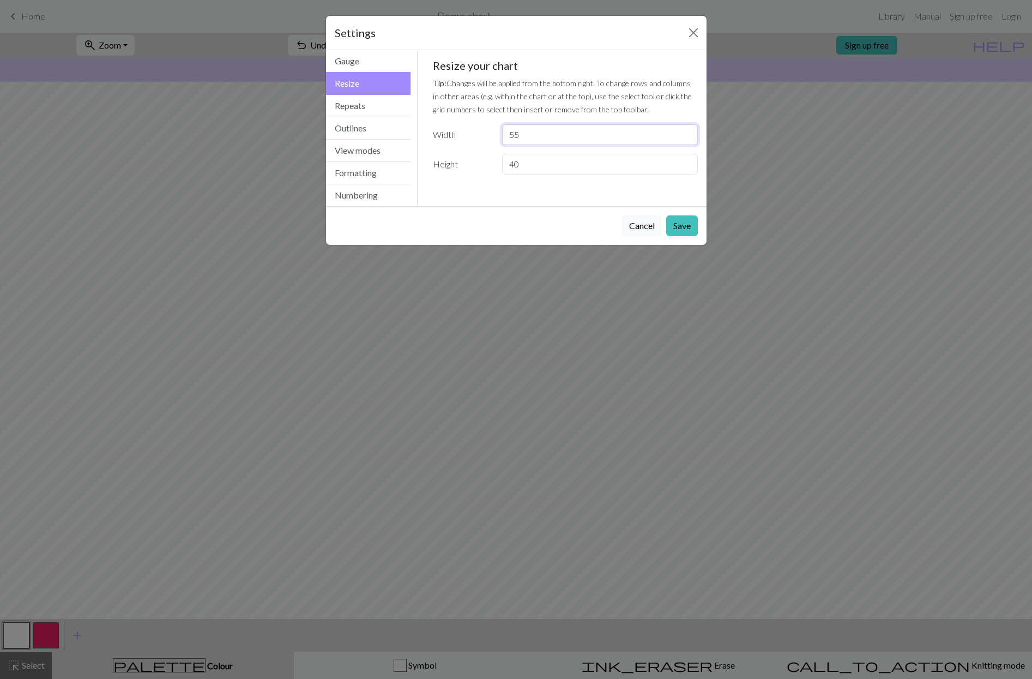
type input "54"
click at [689, 138] on input "54" at bounding box center [599, 134] width 195 height 21
click at [687, 225] on button "Save" at bounding box center [682, 225] width 32 height 21
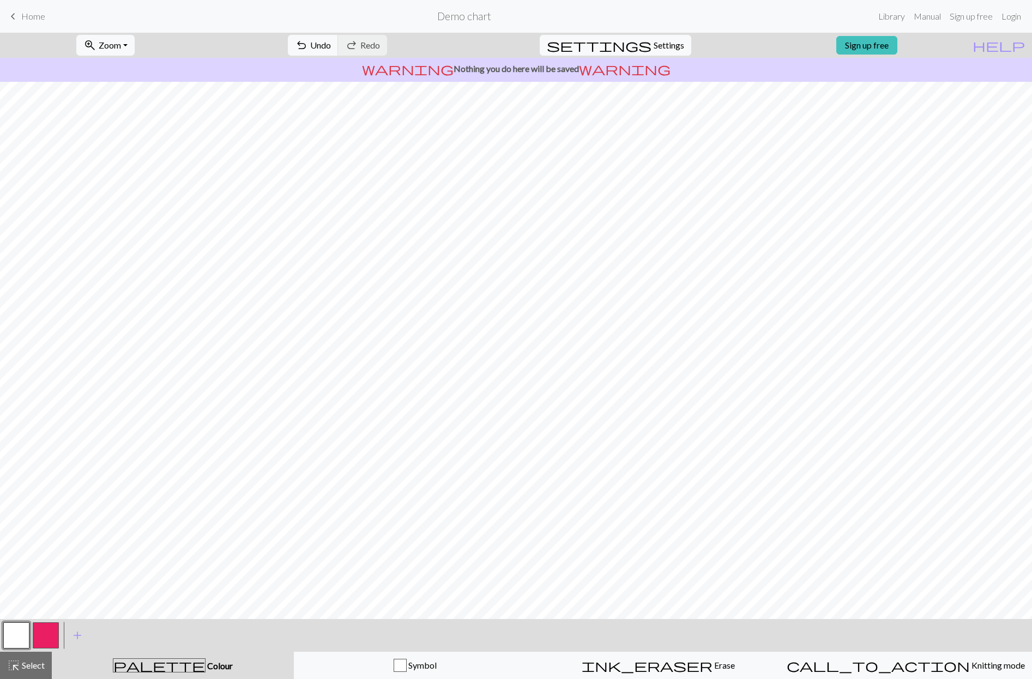
click at [40, 509] on button "button" at bounding box center [46, 635] width 26 height 26
click at [14, 509] on button "button" at bounding box center [16, 635] width 26 height 26
click at [37, 509] on button "button" at bounding box center [46, 635] width 26 height 26
click at [19, 509] on button "button" at bounding box center [16, 635] width 26 height 26
click at [40, 509] on button "button" at bounding box center [46, 635] width 26 height 26
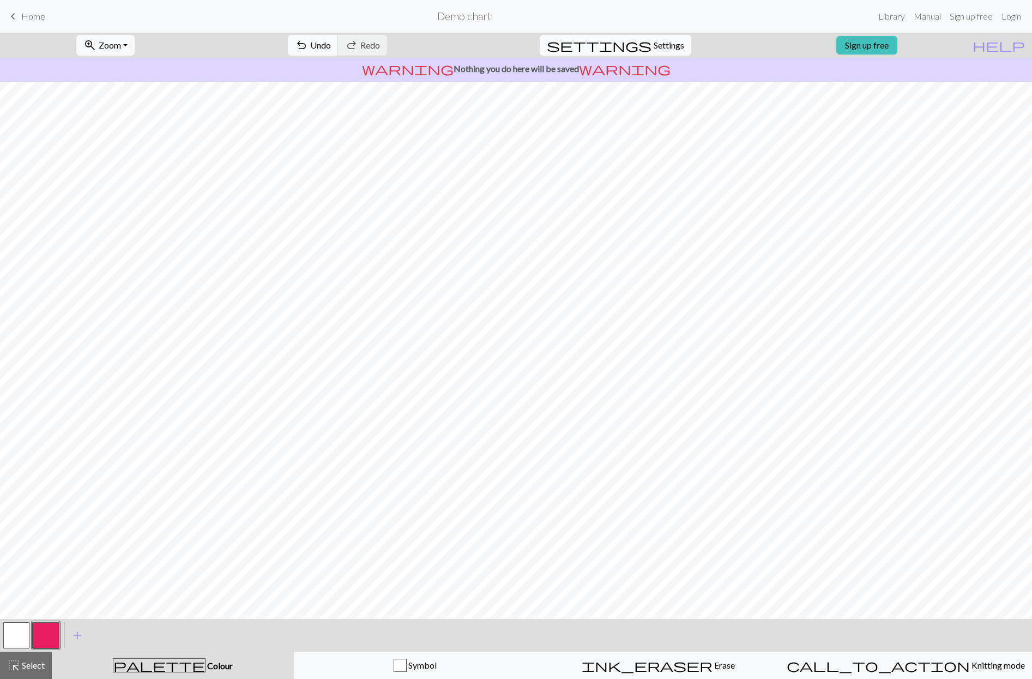
click at [22, 509] on button "button" at bounding box center [16, 635] width 26 height 26
click at [45, 509] on button "button" at bounding box center [46, 635] width 26 height 26
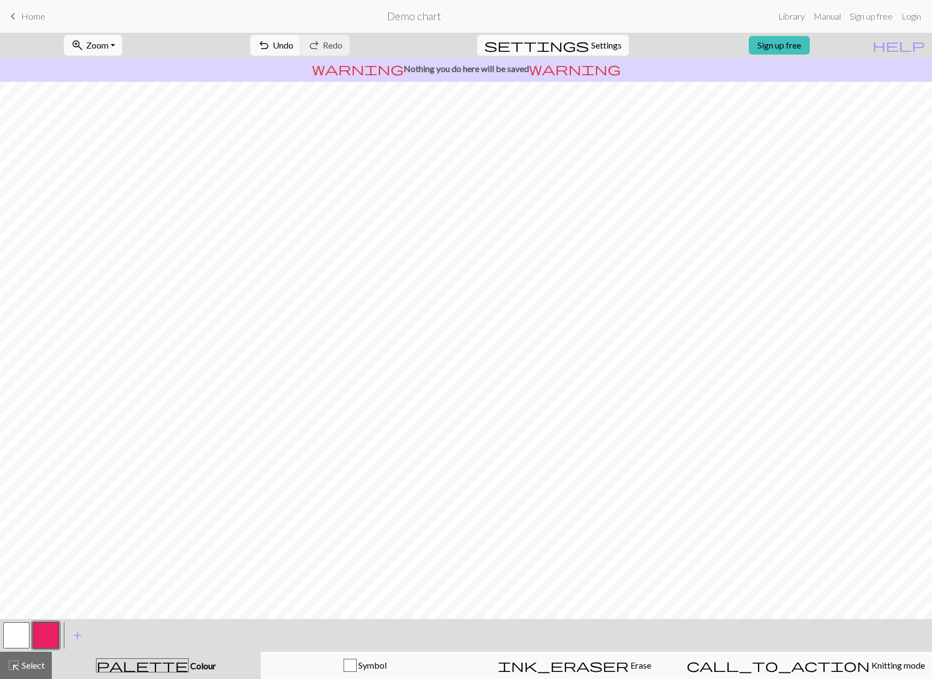
drag, startPoint x: 17, startPoint y: 630, endPoint x: 21, endPoint y: 625, distance: 5.9
click at [18, 509] on button "button" at bounding box center [16, 635] width 26 height 26
click at [44, 509] on button "button" at bounding box center [46, 635] width 26 height 26
click at [23, 509] on button "button" at bounding box center [16, 635] width 26 height 26
click at [42, 509] on button "button" at bounding box center [46, 635] width 26 height 26
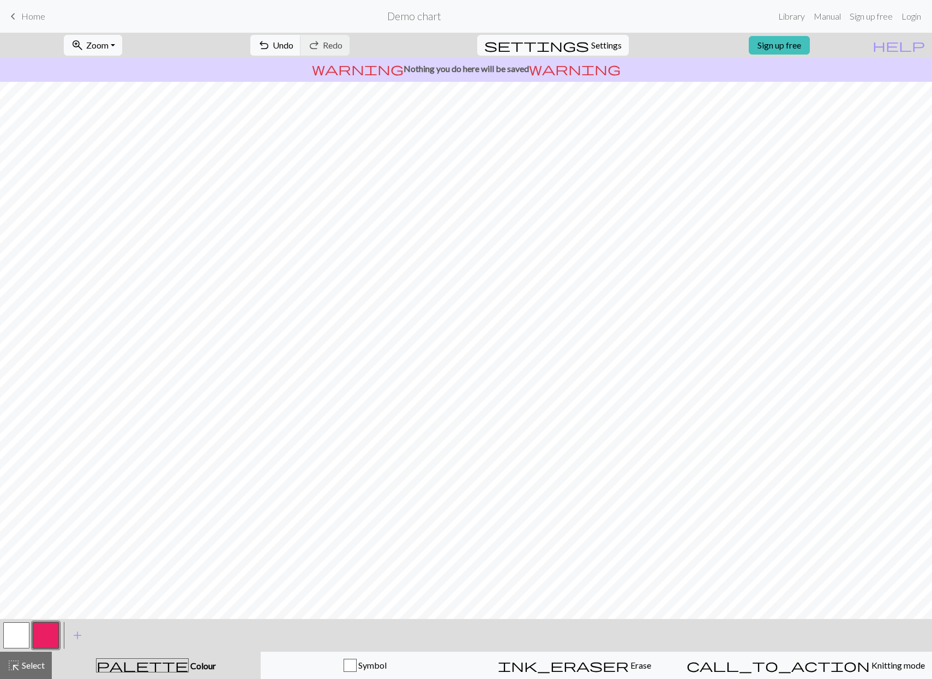
drag, startPoint x: 18, startPoint y: 633, endPoint x: 21, endPoint y: 624, distance: 8.6
click at [17, 509] on button "button" at bounding box center [16, 635] width 26 height 26
click at [47, 509] on button "button" at bounding box center [46, 635] width 26 height 26
drag, startPoint x: 19, startPoint y: 633, endPoint x: 10, endPoint y: 620, distance: 15.4
click at [17, 509] on button "button" at bounding box center [16, 635] width 26 height 26
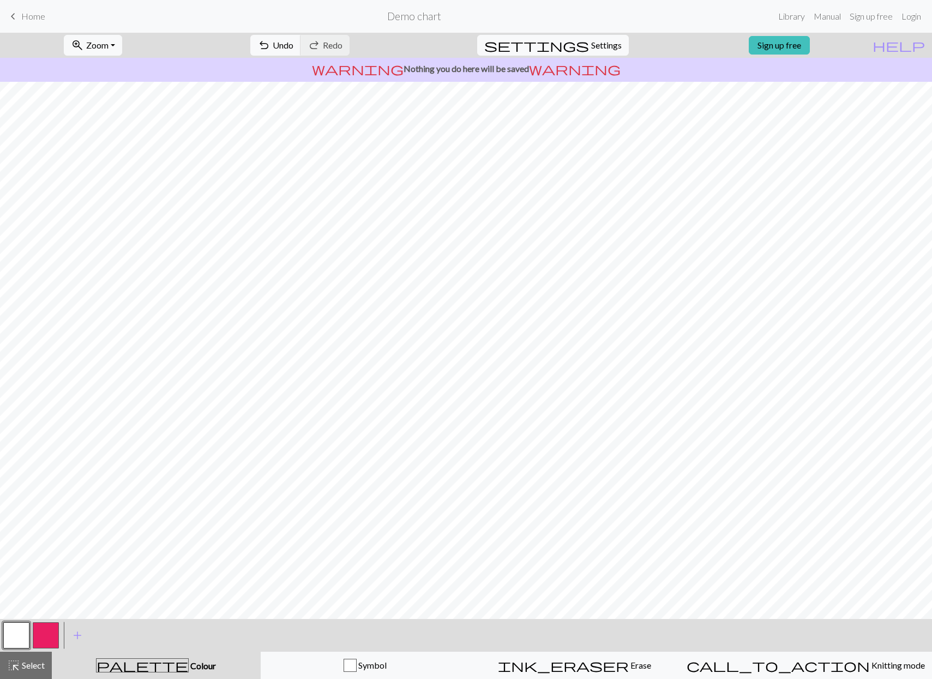
drag, startPoint x: 41, startPoint y: 630, endPoint x: 41, endPoint y: 624, distance: 6.6
click at [41, 509] on button "button" at bounding box center [46, 635] width 26 height 26
drag, startPoint x: 17, startPoint y: 636, endPoint x: 47, endPoint y: 620, distance: 34.6
click at [17, 509] on button "button" at bounding box center [16, 635] width 26 height 26
drag, startPoint x: 41, startPoint y: 645, endPoint x: 50, endPoint y: 612, distance: 33.9
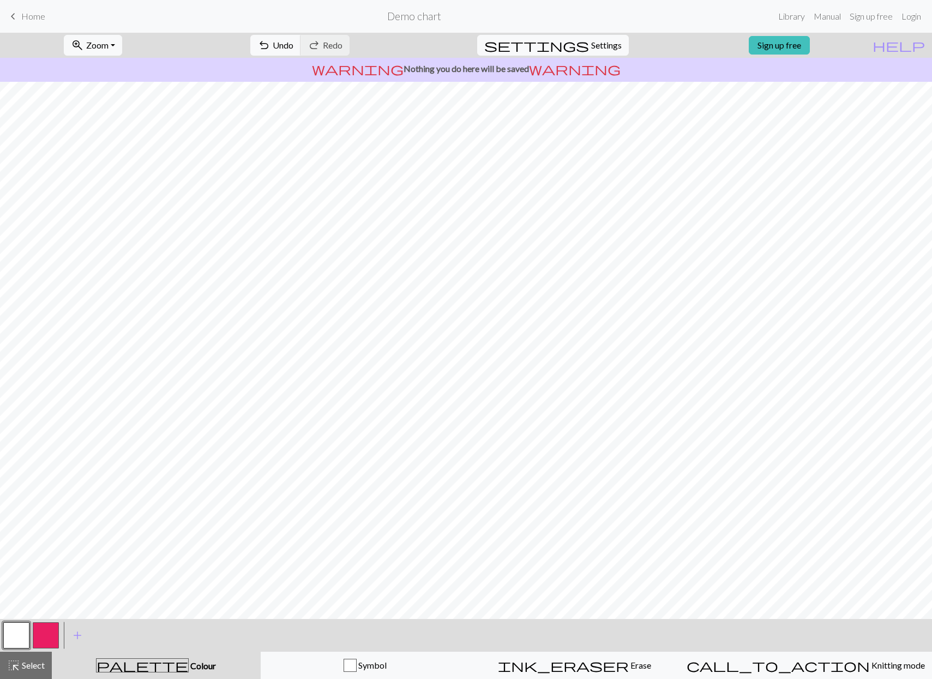
click at [41, 509] on button "button" at bounding box center [46, 635] width 26 height 26
click at [14, 509] on button "button" at bounding box center [16, 635] width 26 height 26
click at [43, 509] on button "button" at bounding box center [46, 635] width 26 height 26
drag, startPoint x: 20, startPoint y: 634, endPoint x: 21, endPoint y: 628, distance: 6.6
click at [21, 509] on button "button" at bounding box center [16, 635] width 26 height 26
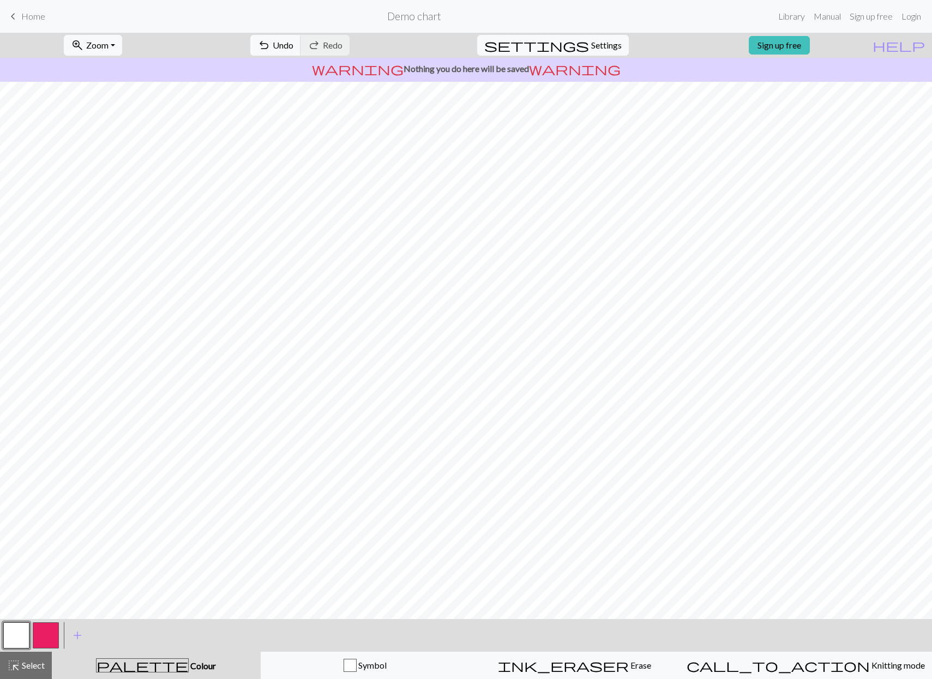
click at [46, 509] on button "button" at bounding box center [46, 635] width 26 height 26
drag, startPoint x: 23, startPoint y: 639, endPoint x: 21, endPoint y: 628, distance: 11.1
click at [23, 509] on button "button" at bounding box center [16, 635] width 26 height 26
drag, startPoint x: 36, startPoint y: 639, endPoint x: 46, endPoint y: 641, distance: 10.1
click at [35, 509] on button "button" at bounding box center [46, 635] width 26 height 26
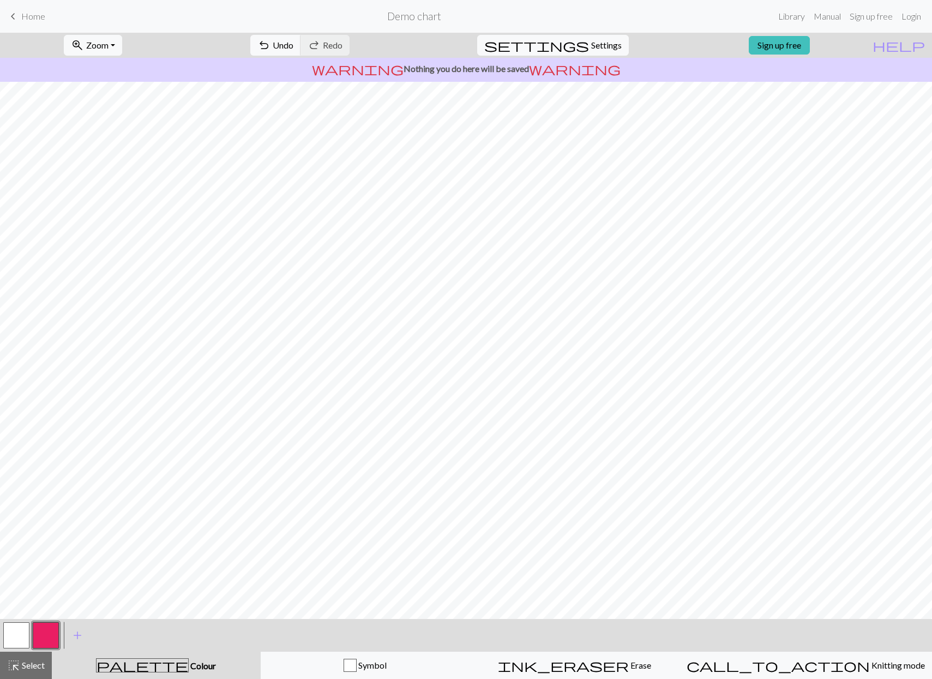
click at [20, 509] on button "button" at bounding box center [16, 635] width 26 height 26
click at [44, 509] on button "button" at bounding box center [46, 635] width 26 height 26
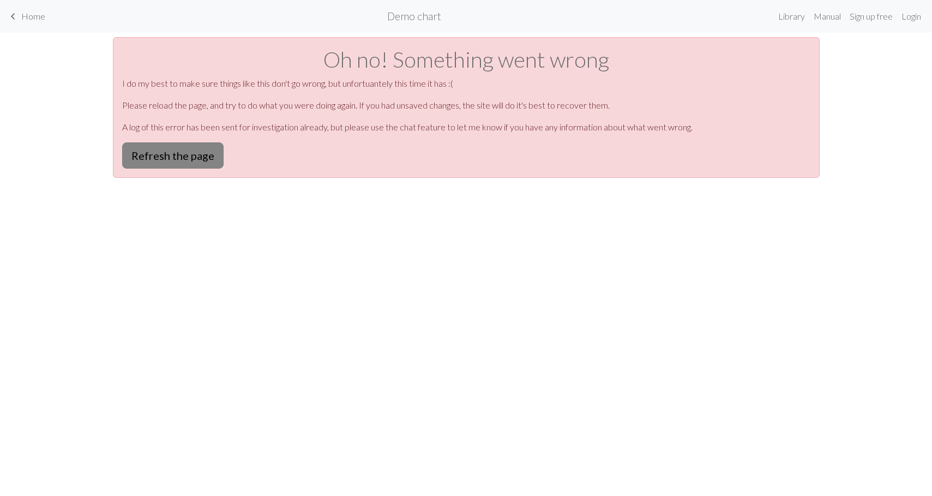
click at [189, 167] on button "Refresh the page" at bounding box center [172, 155] width 101 height 26
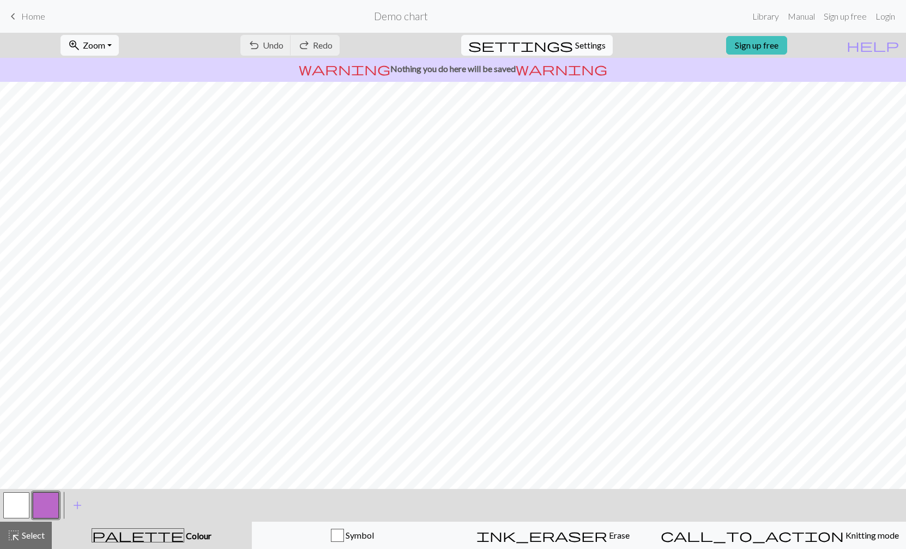
click at [578, 46] on span "Settings" at bounding box center [590, 45] width 31 height 13
select select "aran"
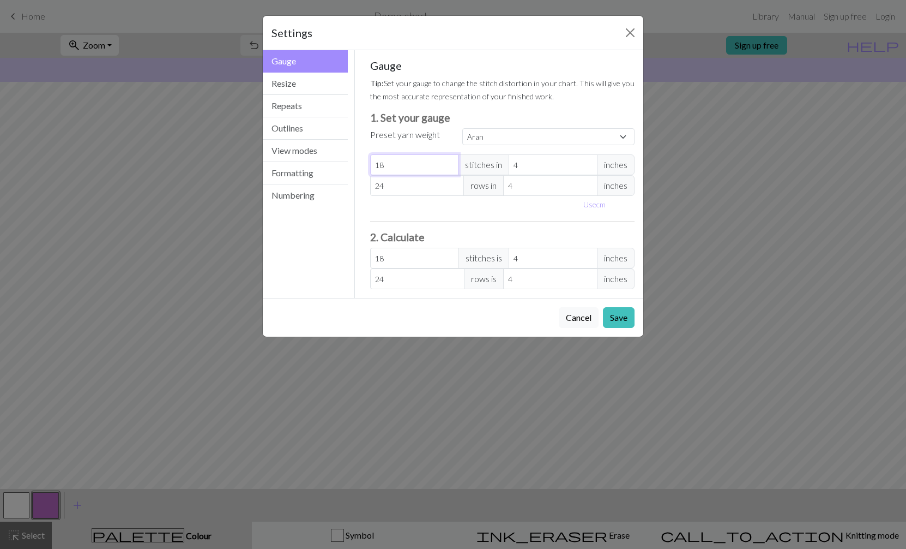
type input "17"
select select "custom"
type input "17"
drag, startPoint x: 448, startPoint y: 167, endPoint x: 454, endPoint y: 170, distance: 6.4
click at [448, 167] on input "17" at bounding box center [414, 164] width 89 height 21
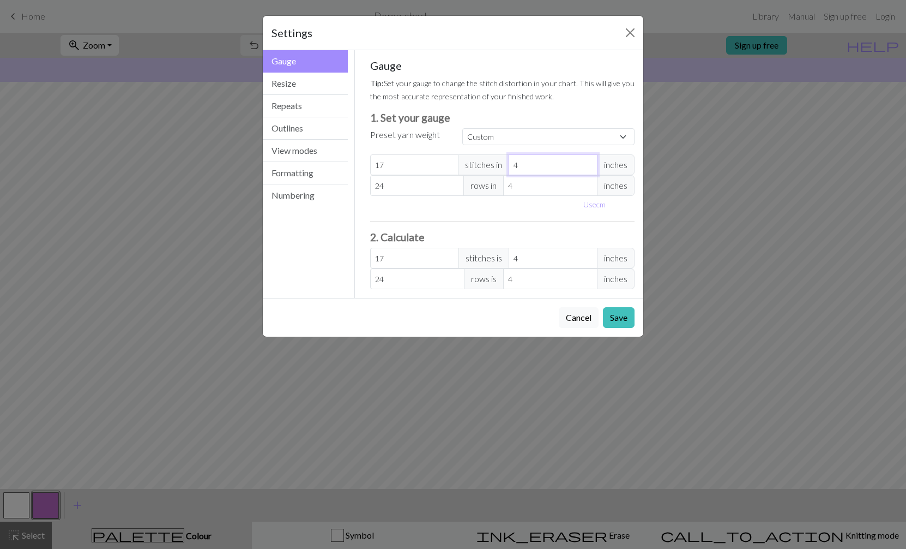
type input "3"
type input "22.67"
click at [592, 169] on input "3" at bounding box center [553, 164] width 89 height 21
type input "4"
type input "17"
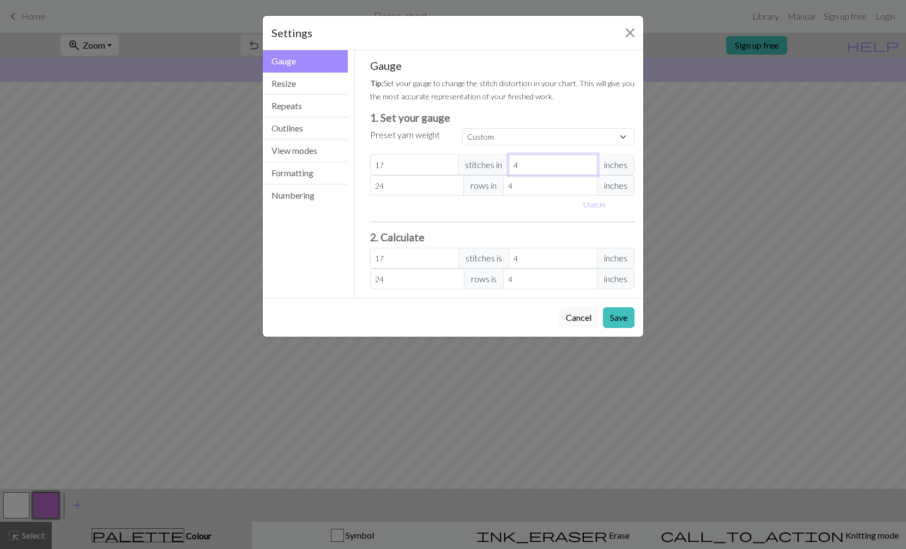
click at [590, 164] on input "4" at bounding box center [553, 164] width 89 height 21
click at [602, 204] on button "Use cm" at bounding box center [595, 204] width 32 height 17
type input "10.16"
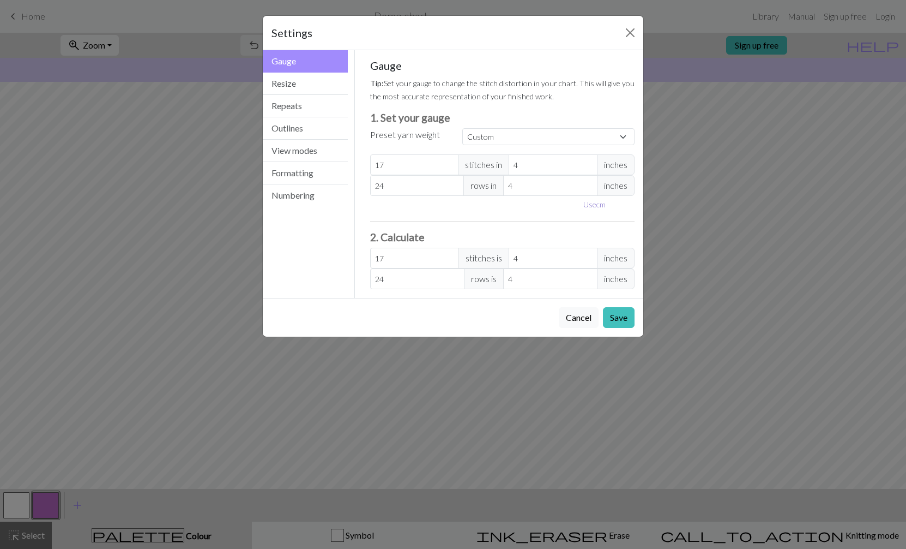
type input "10.16"
drag, startPoint x: 549, startPoint y: 164, endPoint x: 528, endPoint y: 154, distance: 22.2
click at [530, 163] on input "10.16" at bounding box center [562, 164] width 95 height 21
type input "10"
type input "17.27"
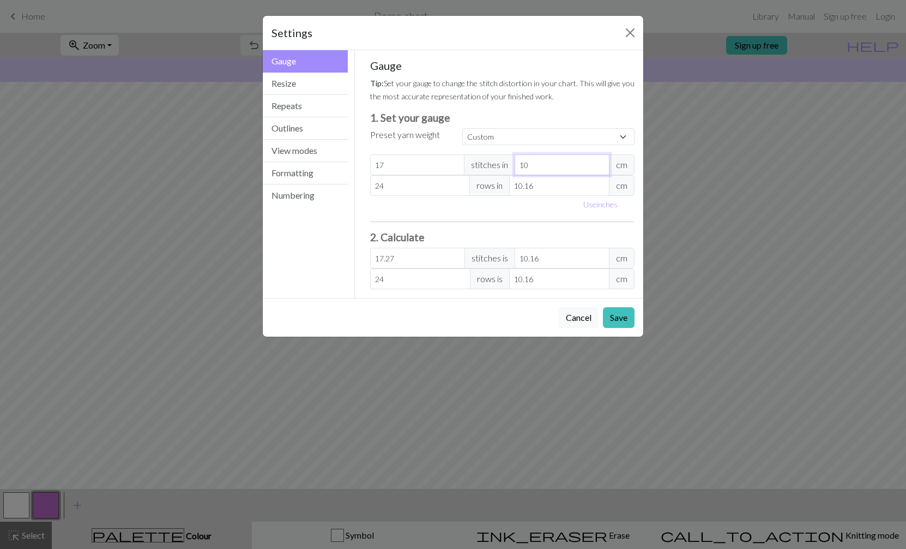
type input "10"
click at [389, 180] on input "24" at bounding box center [420, 185] width 100 height 21
click at [388, 186] on input "24" at bounding box center [420, 185] width 100 height 21
type input "2"
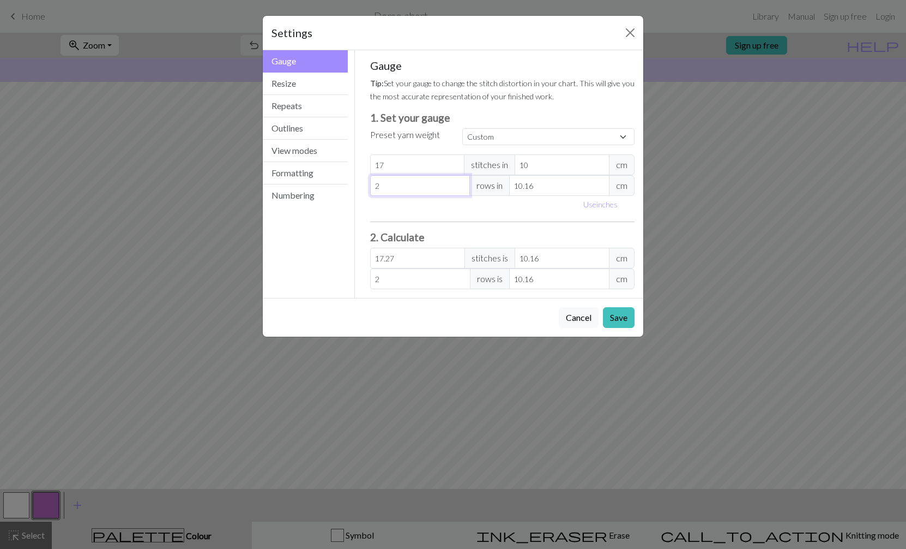
type input "22"
click at [544, 194] on input "10.16" at bounding box center [559, 185] width 100 height 21
type input "10.1"
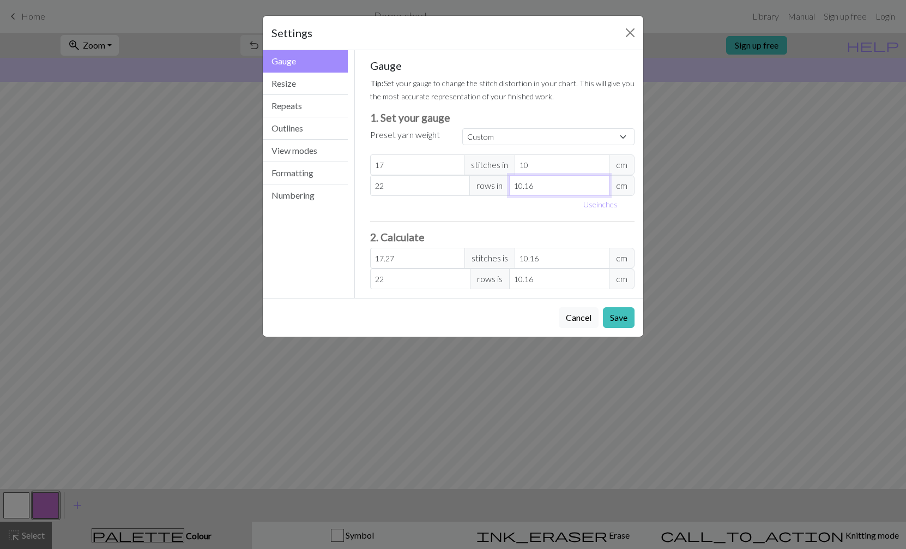
type input "22.13"
type input "10"
type input "22.35"
type input "10"
click at [297, 83] on button "Resize" at bounding box center [305, 84] width 85 height 22
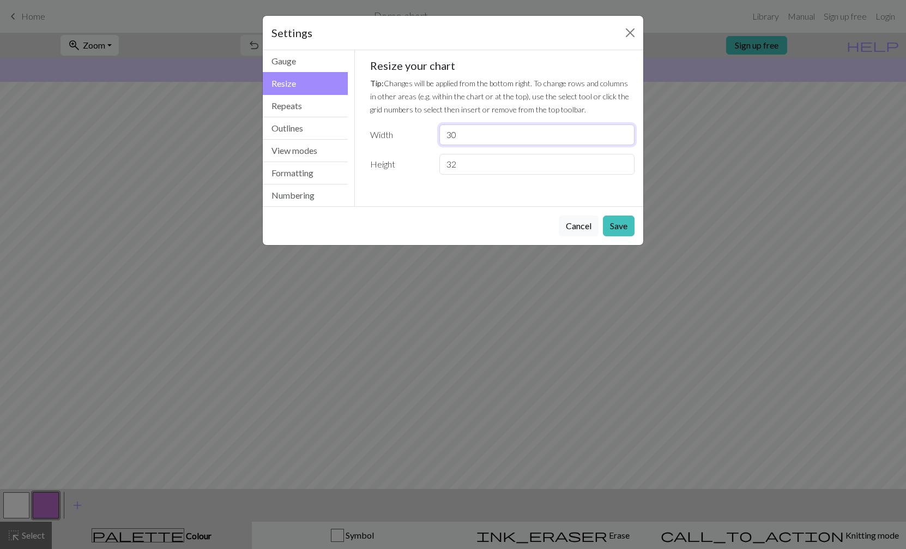
drag, startPoint x: 440, startPoint y: 125, endPoint x: 412, endPoint y: 116, distance: 29.1
click at [414, 118] on div "Resize your chart Tip: Changes will be applied from the bottom right. To change…" at bounding box center [502, 117] width 265 height 116
type input "54"
drag, startPoint x: 470, startPoint y: 160, endPoint x: 411, endPoint y: 147, distance: 59.8
click at [413, 149] on div "Resize your chart Tip: Changes will be applied from the bottom right. To change…" at bounding box center [502, 117] width 265 height 116
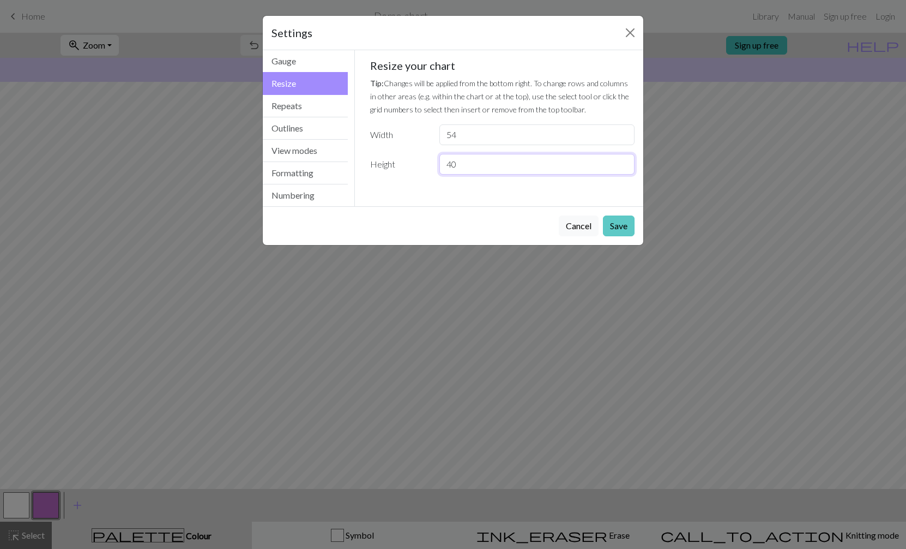
type input "40"
drag, startPoint x: 615, startPoint y: 226, endPoint x: 621, endPoint y: 239, distance: 14.9
click at [615, 227] on button "Save" at bounding box center [619, 225] width 32 height 21
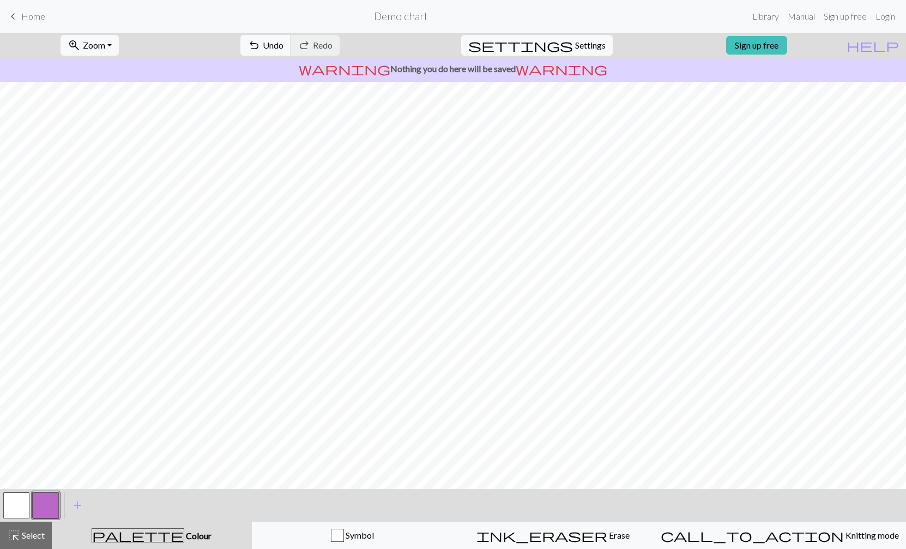
click at [21, 506] on button "button" at bounding box center [16, 505] width 26 height 26
click at [11, 538] on span "highlight_alt" at bounding box center [13, 534] width 13 height 15
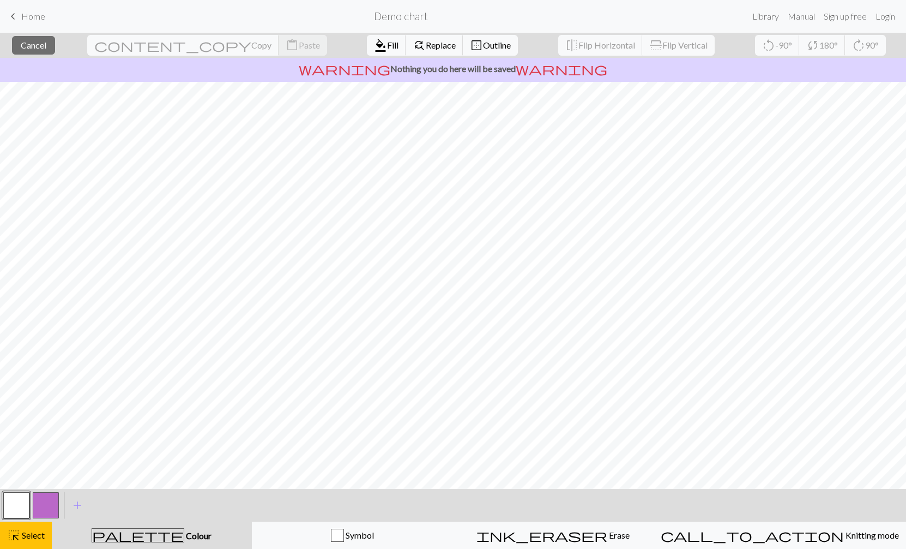
click at [13, 506] on button "button" at bounding box center [16, 505] width 26 height 26
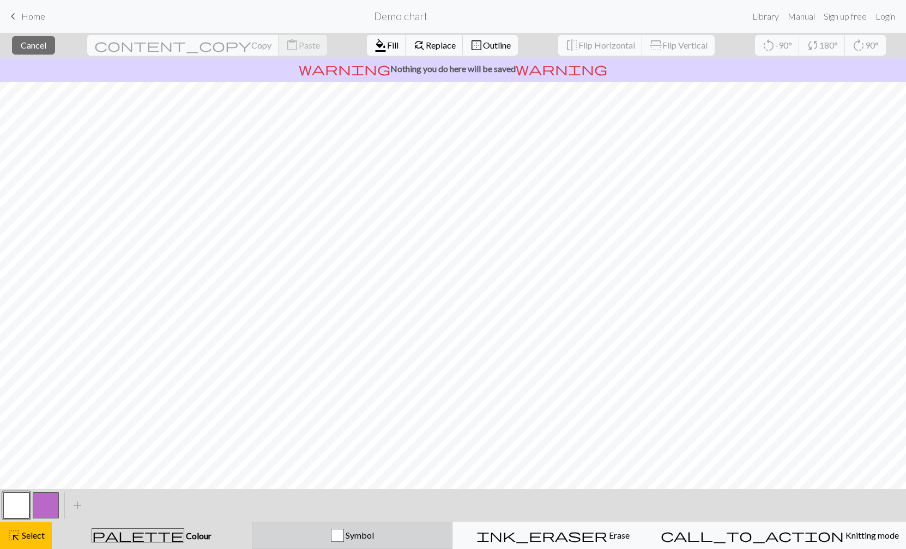
drag, startPoint x: 340, startPoint y: 537, endPoint x: 344, endPoint y: 544, distance: 7.6
click at [340, 537] on div "Symbol" at bounding box center [352, 534] width 187 height 13
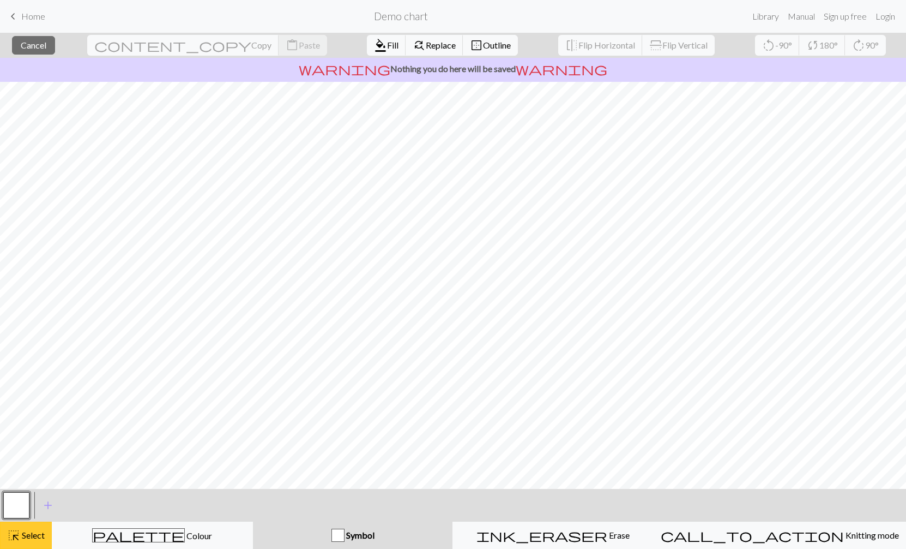
drag, startPoint x: 27, startPoint y: 532, endPoint x: 29, endPoint y: 537, distance: 5.6
click at [26, 532] on span "Select" at bounding box center [32, 535] width 25 height 10
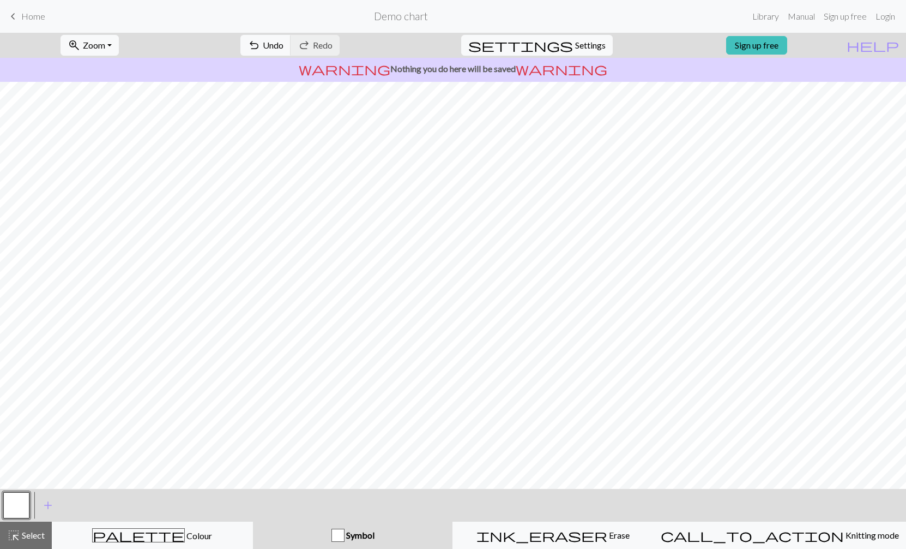
click at [15, 505] on button "button" at bounding box center [16, 505] width 26 height 26
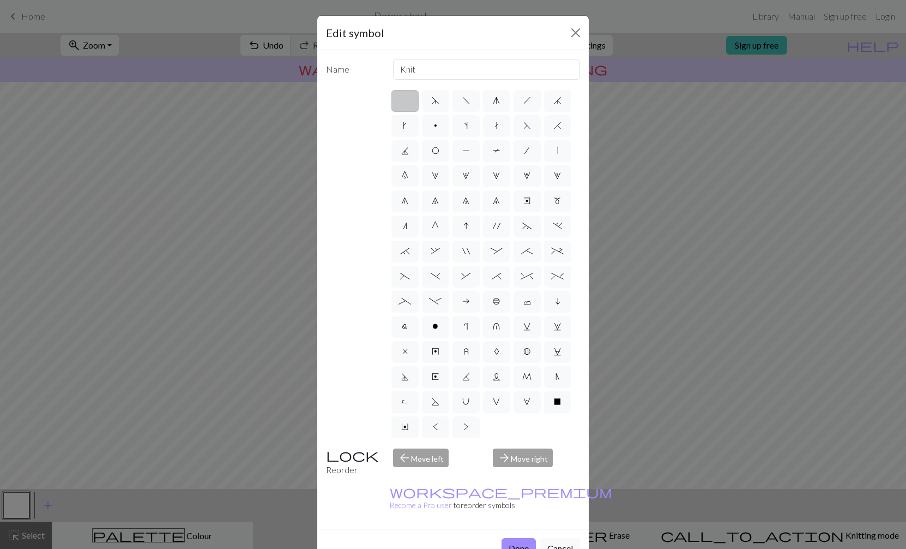
click at [49, 502] on div "Edit symbol Name Knit d f g h j k p s t F H J O P T / | 0 1 2 3 4 5 6 7 8 9 e m…" at bounding box center [453, 274] width 906 height 549
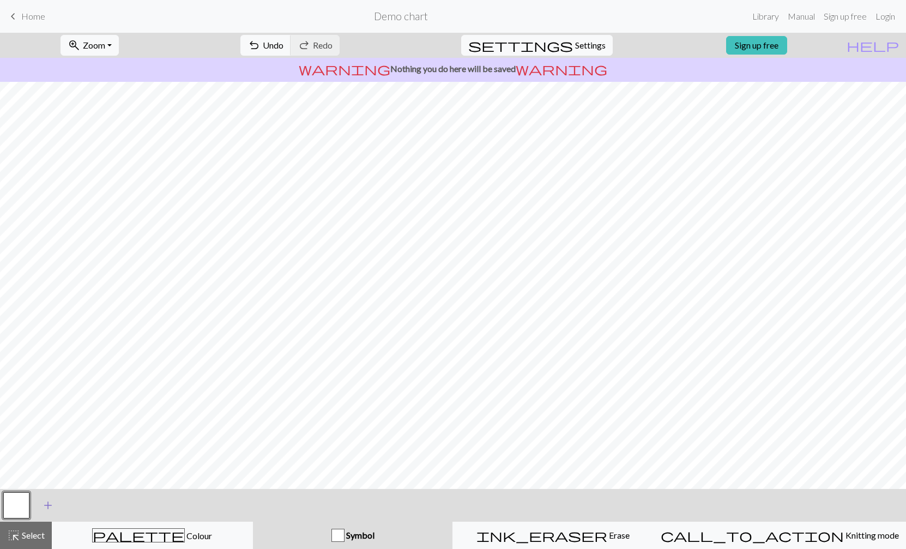
click at [44, 506] on span "add" at bounding box center [47, 504] width 13 height 15
click at [106, 529] on div "palette Colour Colour" at bounding box center [152, 535] width 187 height 14
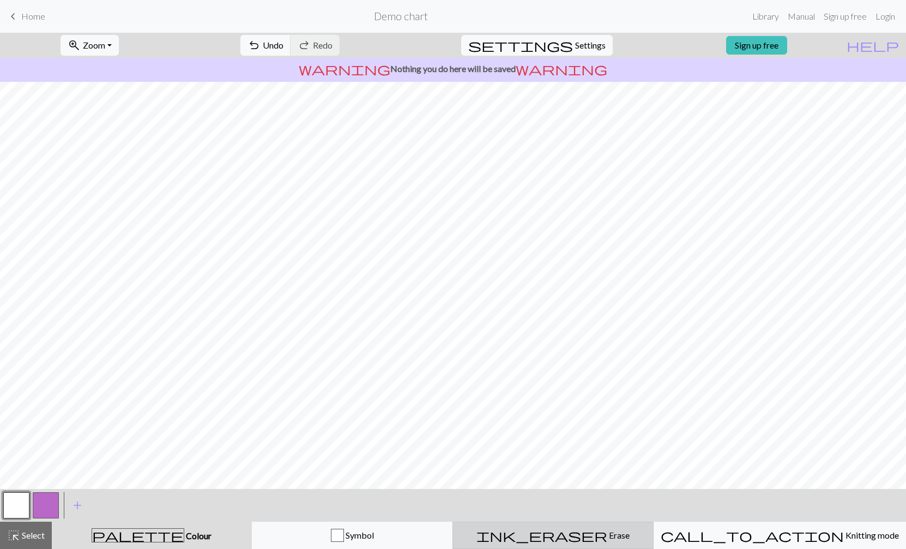
click at [561, 521] on button "ink_eraser Erase Erase" at bounding box center [553, 534] width 201 height 27
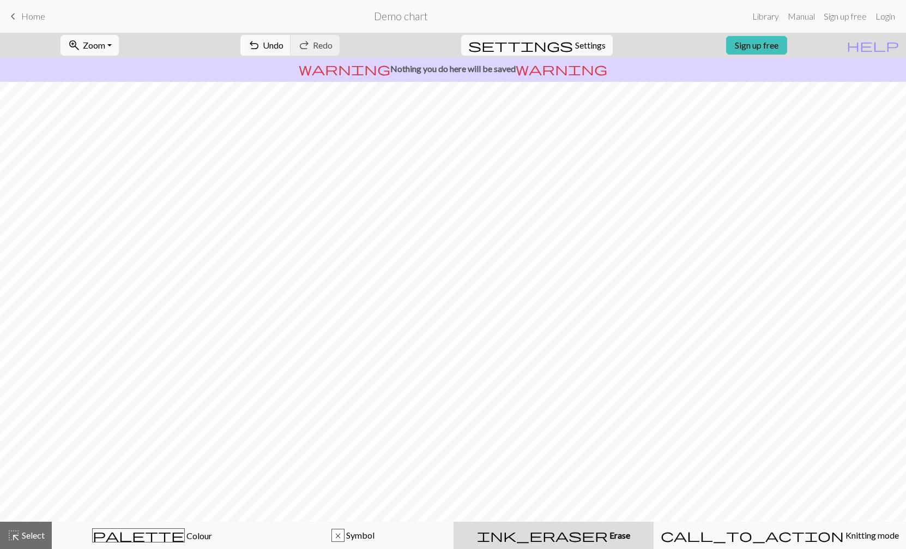
drag, startPoint x: 19, startPoint y: 532, endPoint x: 24, endPoint y: 515, distance: 17.8
click at [19, 531] on span "highlight_alt" at bounding box center [13, 534] width 13 height 15
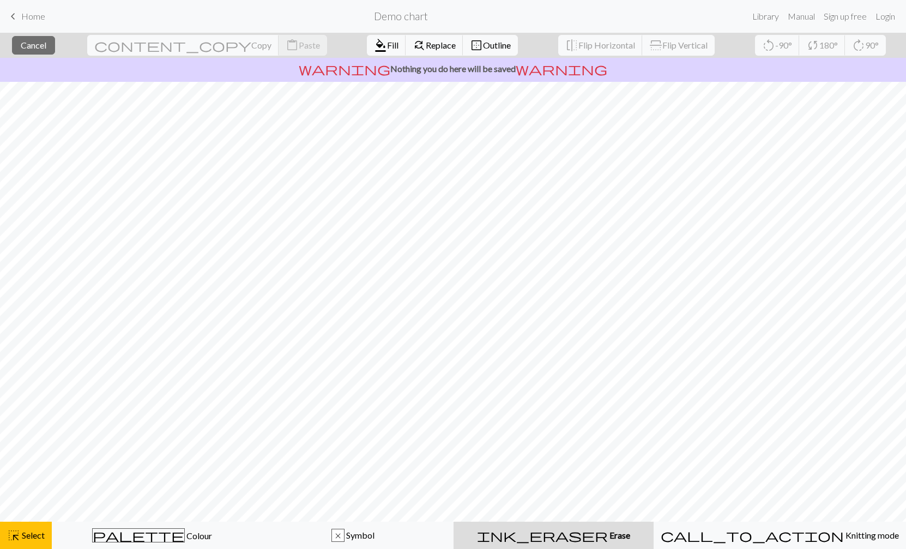
click at [610, 535] on div "ink_eraser Erase Erase" at bounding box center [553, 534] width 187 height 13
drag, startPoint x: 30, startPoint y: 534, endPoint x: 51, endPoint y: 520, distance: 25.4
click at [32, 533] on span "Select" at bounding box center [32, 535] width 25 height 10
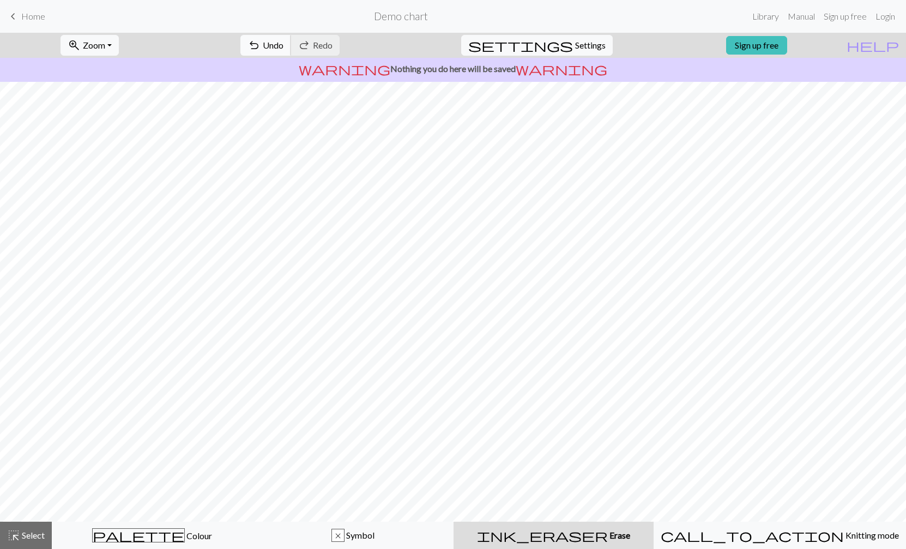
click at [289, 28] on nav "keyboard_arrow_left Home Demo chart Library Manual Sign up free Login" at bounding box center [453, 16] width 906 height 33
click at [284, 44] on span "Undo" at bounding box center [273, 45] width 21 height 10
click at [284, 43] on span "Undo" at bounding box center [273, 45] width 21 height 10
click at [77, 538] on div "palette Colour Colour" at bounding box center [152, 535] width 187 height 14
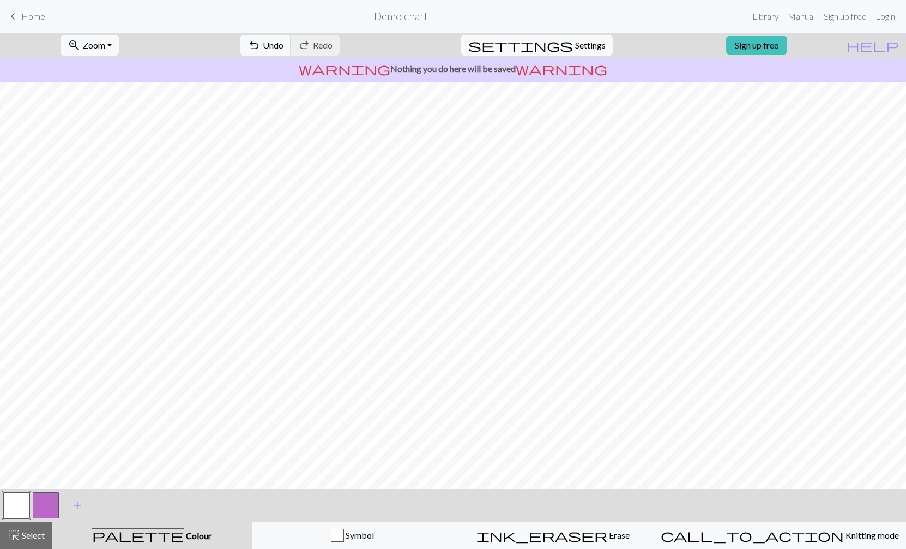
click at [47, 504] on button "button" at bounding box center [46, 505] width 26 height 26
drag, startPoint x: 13, startPoint y: 501, endPoint x: 14, endPoint y: 495, distance: 6.2
click at [13, 501] on button "button" at bounding box center [16, 505] width 26 height 26
drag, startPoint x: 47, startPoint y: 504, endPoint x: 55, endPoint y: 508, distance: 8.1
click at [48, 504] on button "button" at bounding box center [46, 505] width 26 height 26
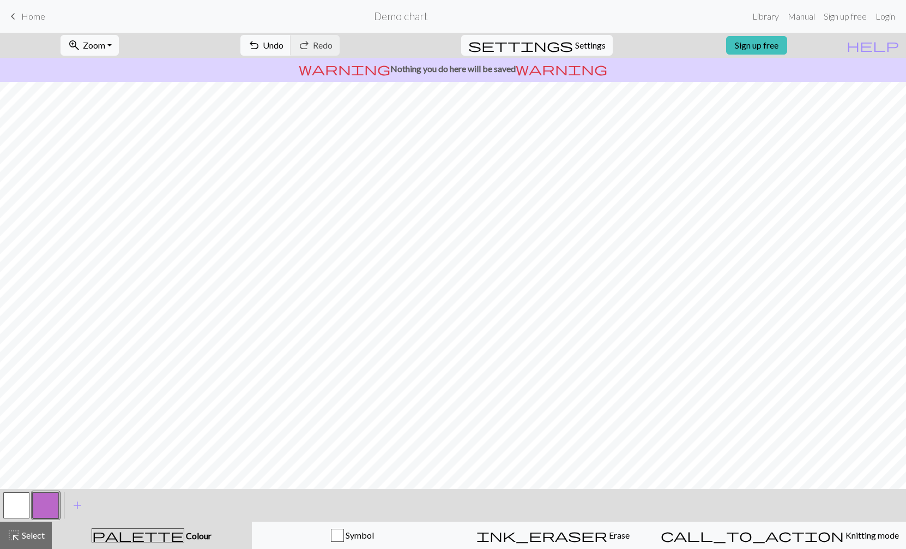
click at [10, 496] on button "button" at bounding box center [16, 505] width 26 height 26
click at [51, 496] on button "button" at bounding box center [46, 505] width 26 height 26
click at [15, 503] on button "button" at bounding box center [16, 505] width 26 height 26
drag, startPoint x: 45, startPoint y: 508, endPoint x: 52, endPoint y: 510, distance: 6.9
click at [45, 508] on button "button" at bounding box center [46, 505] width 26 height 26
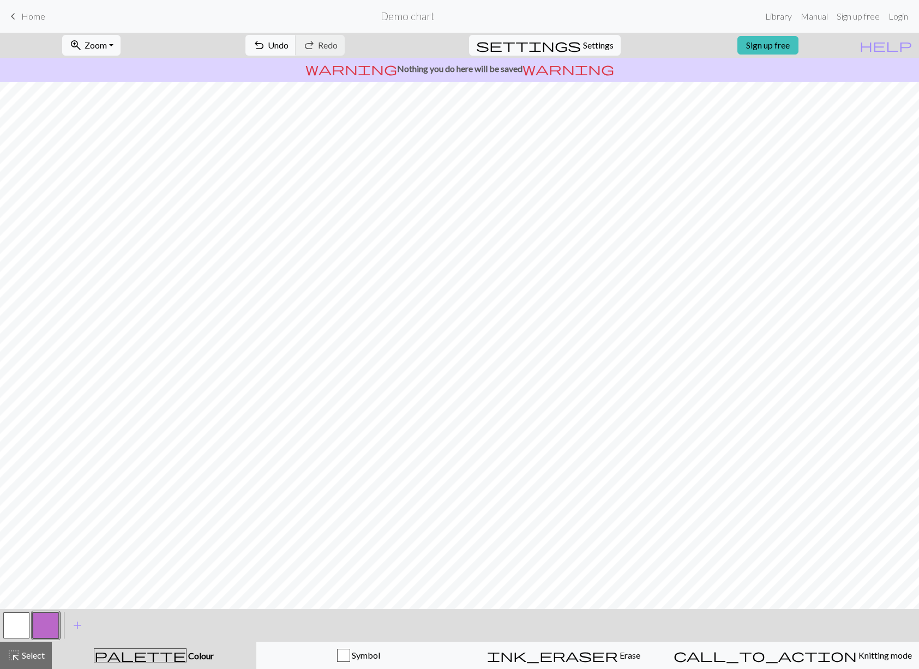
click at [23, 624] on button "button" at bounding box center [16, 625] width 26 height 26
click at [45, 623] on button "button" at bounding box center [46, 625] width 26 height 26
click at [23, 626] on button "button" at bounding box center [16, 625] width 26 height 26
click at [44, 618] on button "button" at bounding box center [46, 625] width 26 height 26
drag, startPoint x: 16, startPoint y: 624, endPoint x: 36, endPoint y: 611, distance: 23.3
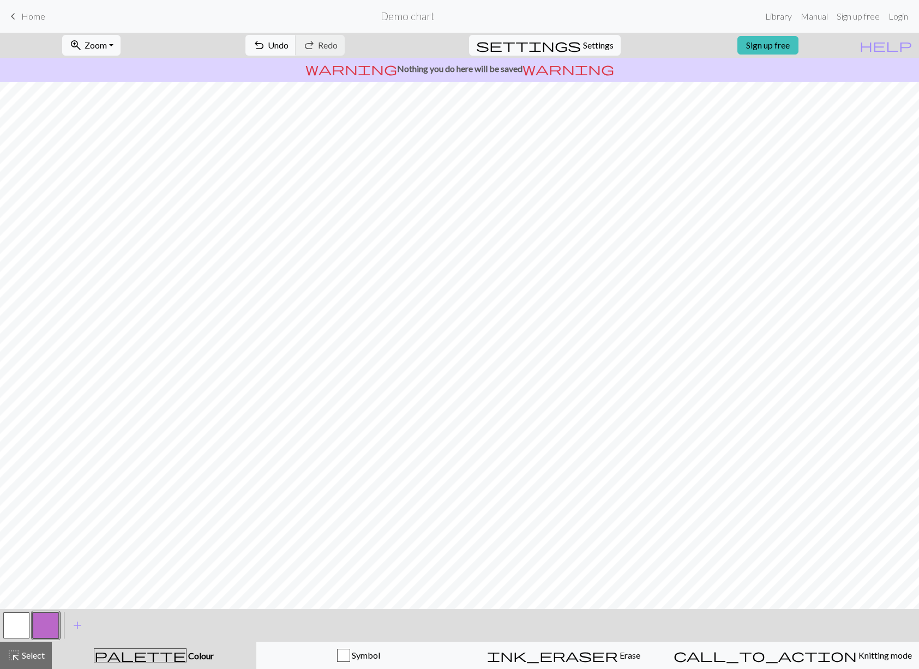
click at [16, 623] on button "button" at bounding box center [16, 625] width 26 height 26
click at [45, 626] on button "button" at bounding box center [46, 625] width 26 height 26
click at [26, 621] on button "button" at bounding box center [16, 625] width 26 height 26
drag, startPoint x: 48, startPoint y: 631, endPoint x: 57, endPoint y: 628, distance: 9.8
click at [49, 631] on button "button" at bounding box center [46, 625] width 26 height 26
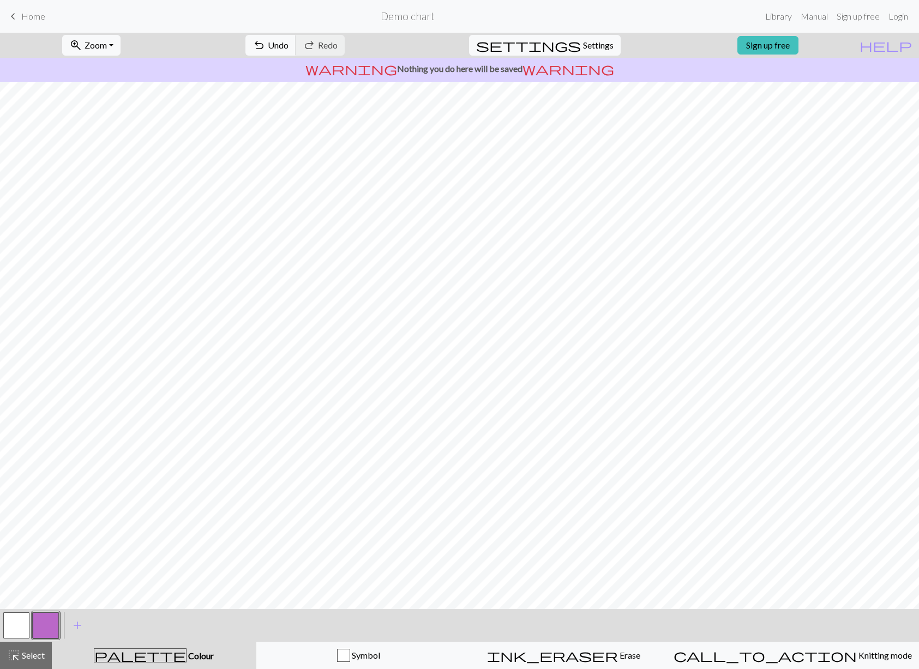
click at [7, 621] on button "button" at bounding box center [16, 625] width 26 height 26
drag, startPoint x: 42, startPoint y: 628, endPoint x: 53, endPoint y: 630, distance: 11.1
click at [42, 628] on button "button" at bounding box center [46, 625] width 26 height 26
click at [8, 631] on button "button" at bounding box center [16, 625] width 26 height 26
click at [44, 619] on button "button" at bounding box center [46, 625] width 26 height 26
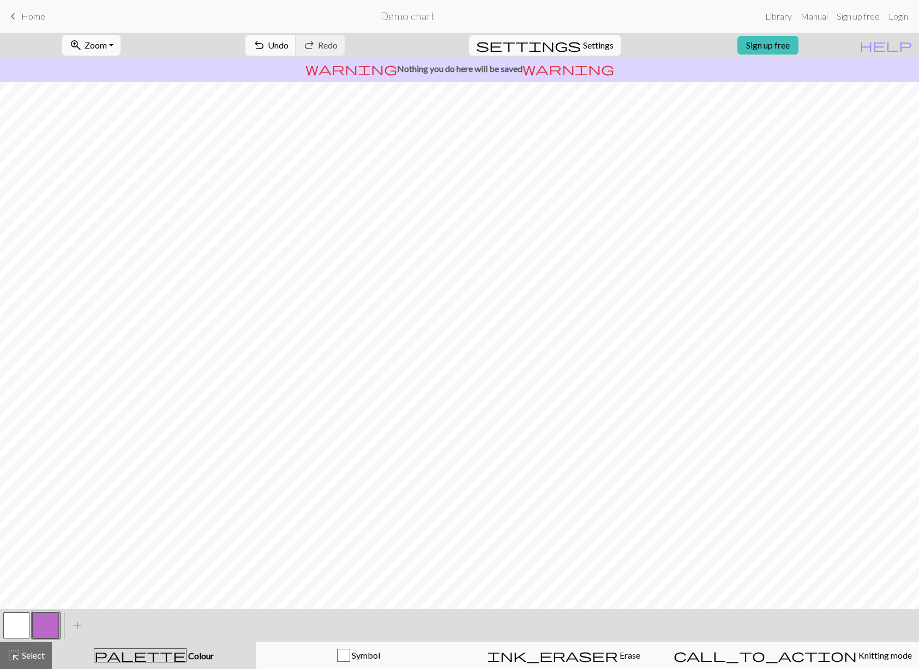
click at [11, 628] on button "button" at bounding box center [16, 625] width 26 height 26
click at [42, 624] on button "button" at bounding box center [46, 625] width 26 height 26
drag, startPoint x: 18, startPoint y: 618, endPoint x: 15, endPoint y: 626, distance: 8.3
click at [16, 623] on button "button" at bounding box center [16, 625] width 26 height 26
click at [16, 628] on button "button" at bounding box center [16, 625] width 26 height 26
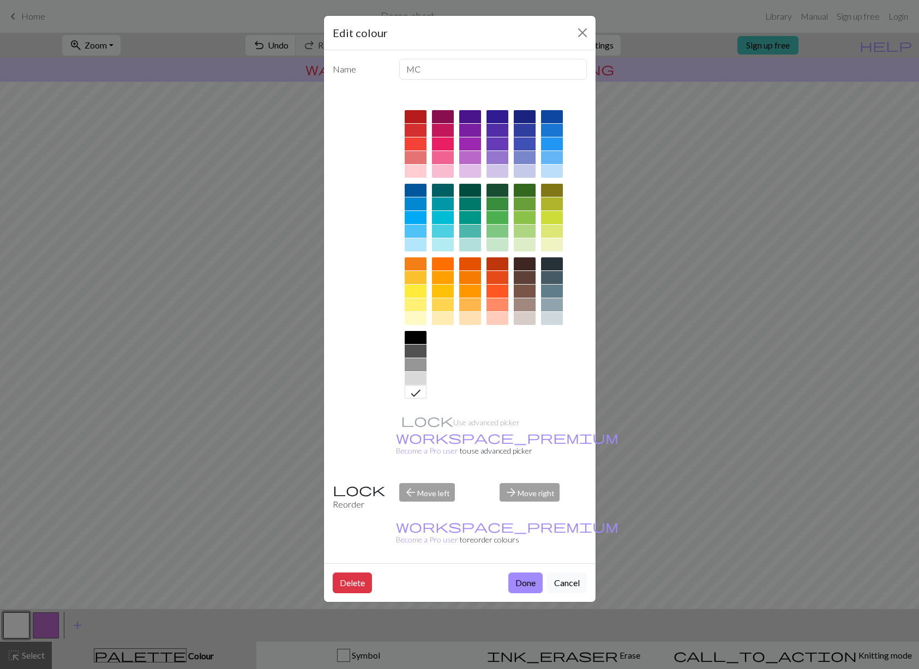
drag, startPoint x: 584, startPoint y: 29, endPoint x: 574, endPoint y: 31, distance: 9.4
click at [584, 29] on button "Close" at bounding box center [582, 32] width 17 height 17
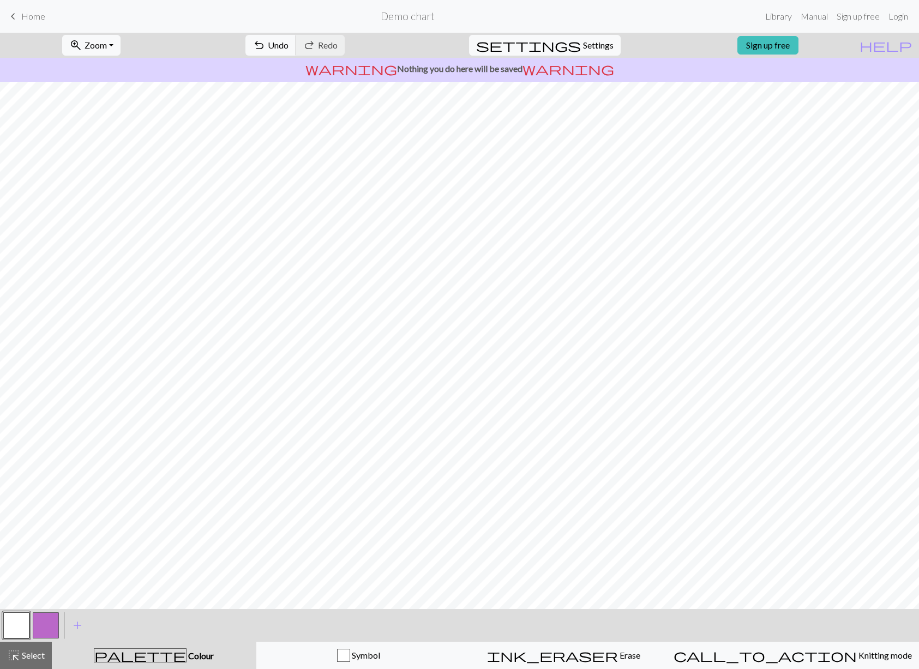
click at [46, 623] on button "button" at bounding box center [46, 625] width 26 height 26
drag, startPoint x: 8, startPoint y: 620, endPoint x: 35, endPoint y: 611, distance: 28.1
click at [9, 620] on button "button" at bounding box center [16, 625] width 26 height 26
click at [45, 624] on button "button" at bounding box center [46, 625] width 26 height 26
drag, startPoint x: 14, startPoint y: 623, endPoint x: 17, endPoint y: 616, distance: 7.1
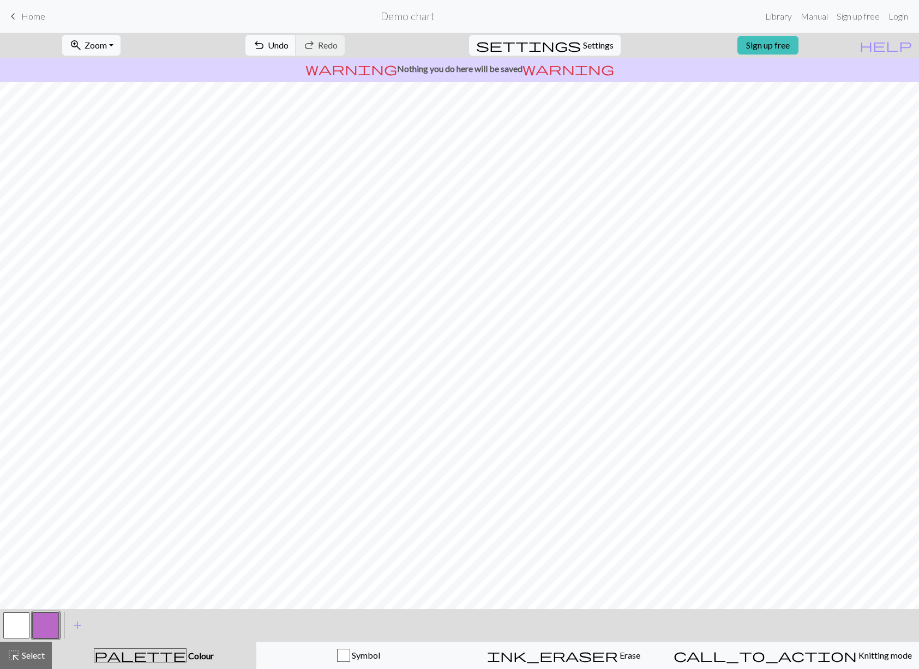
click at [15, 623] on button "button" at bounding box center [16, 625] width 26 height 26
click at [44, 624] on button "button" at bounding box center [46, 625] width 26 height 26
click at [14, 624] on button "button" at bounding box center [16, 625] width 26 height 26
drag, startPoint x: 46, startPoint y: 628, endPoint x: 52, endPoint y: 609, distance: 20.5
click at [47, 628] on button "button" at bounding box center [46, 625] width 26 height 26
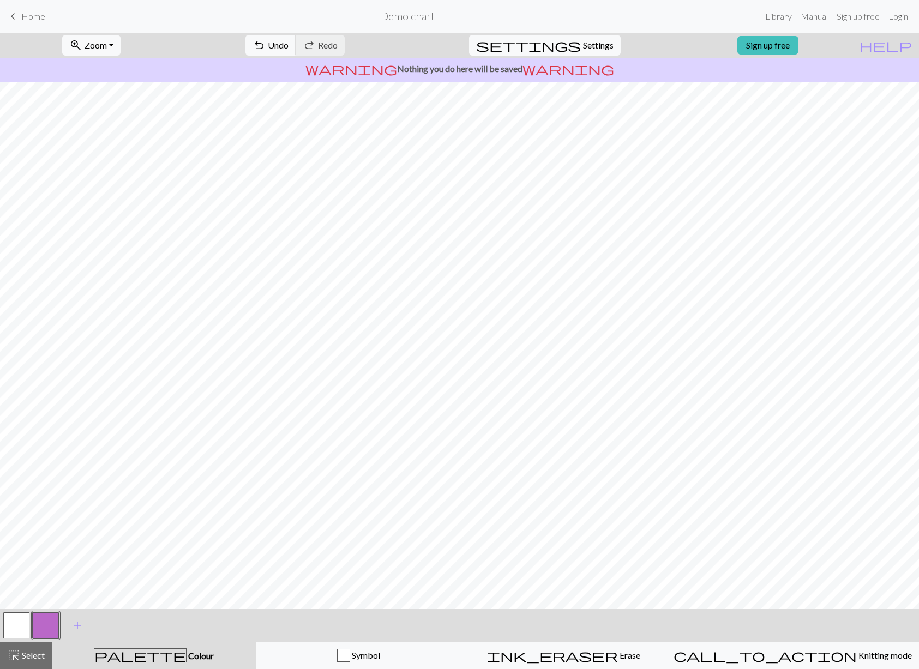
drag, startPoint x: 13, startPoint y: 627, endPoint x: 14, endPoint y: 621, distance: 6.0
click at [14, 627] on button "button" at bounding box center [16, 625] width 26 height 26
click at [48, 630] on button "button" at bounding box center [46, 625] width 26 height 26
drag, startPoint x: 21, startPoint y: 617, endPoint x: 21, endPoint y: 609, distance: 8.7
click at [21, 617] on button "button" at bounding box center [16, 625] width 26 height 26
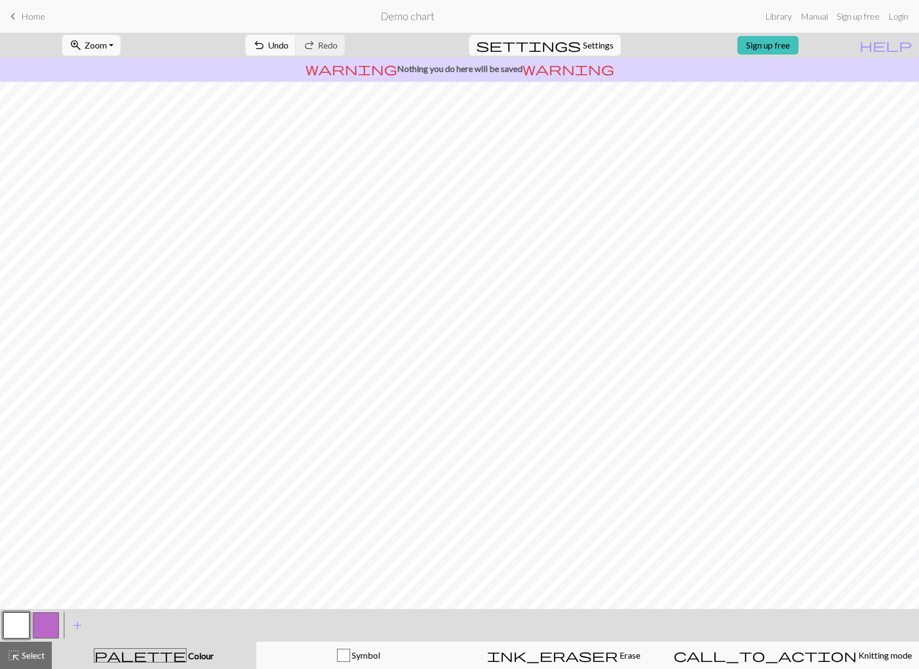
click at [50, 617] on button "button" at bounding box center [46, 625] width 26 height 26
click at [16, 620] on button "button" at bounding box center [16, 625] width 26 height 26
click at [48, 627] on button "button" at bounding box center [46, 625] width 26 height 26
click at [43, 620] on button "button" at bounding box center [46, 625] width 26 height 26
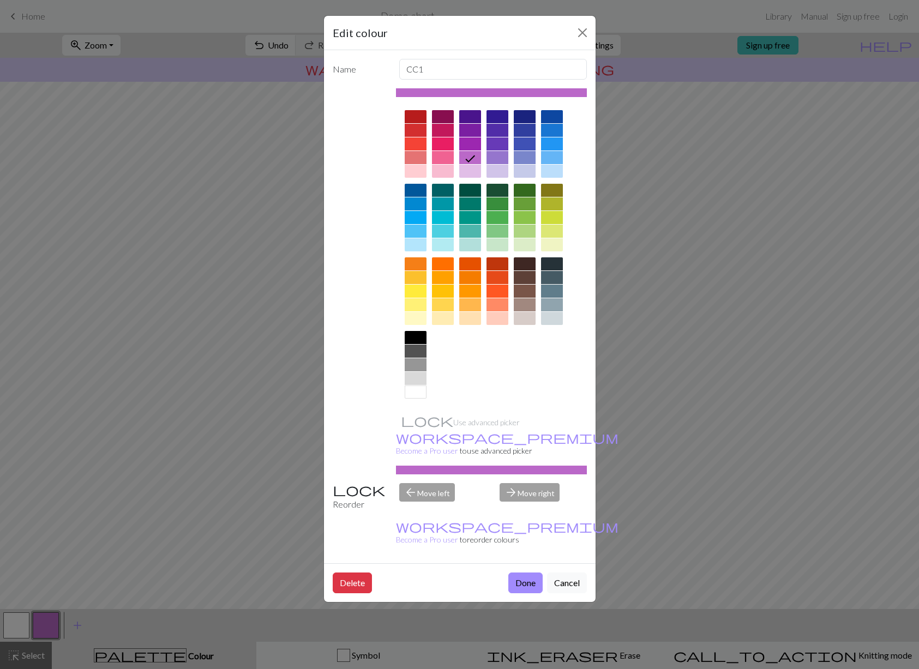
click at [580, 27] on button "Close" at bounding box center [582, 32] width 17 height 17
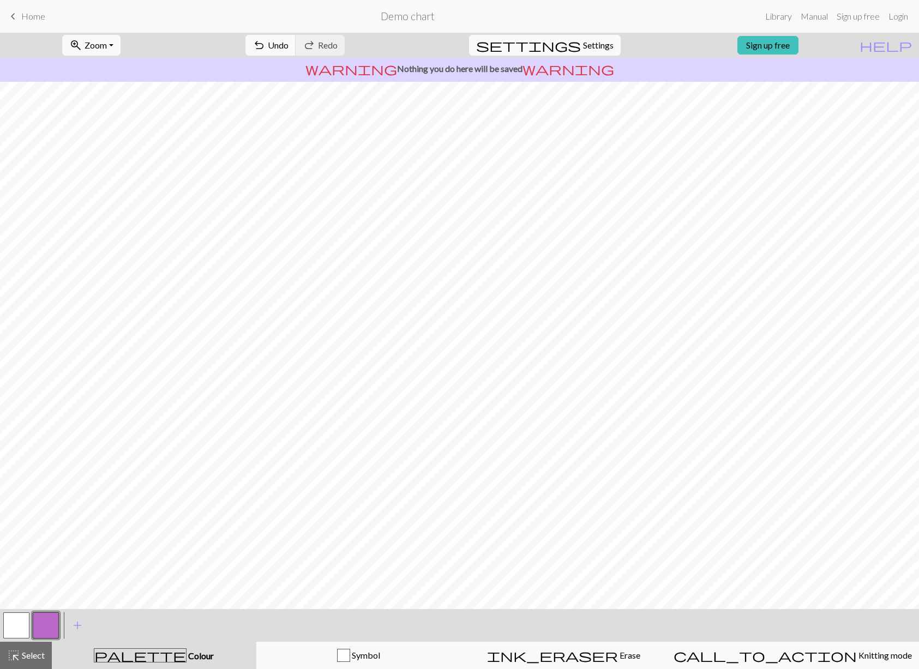
click at [16, 623] on button "button" at bounding box center [16, 625] width 26 height 26
click at [288, 45] on span "Undo" at bounding box center [278, 45] width 21 height 10
click at [288, 43] on span "Undo" at bounding box center [278, 45] width 21 height 10
click at [288, 41] on span "Undo" at bounding box center [278, 45] width 21 height 10
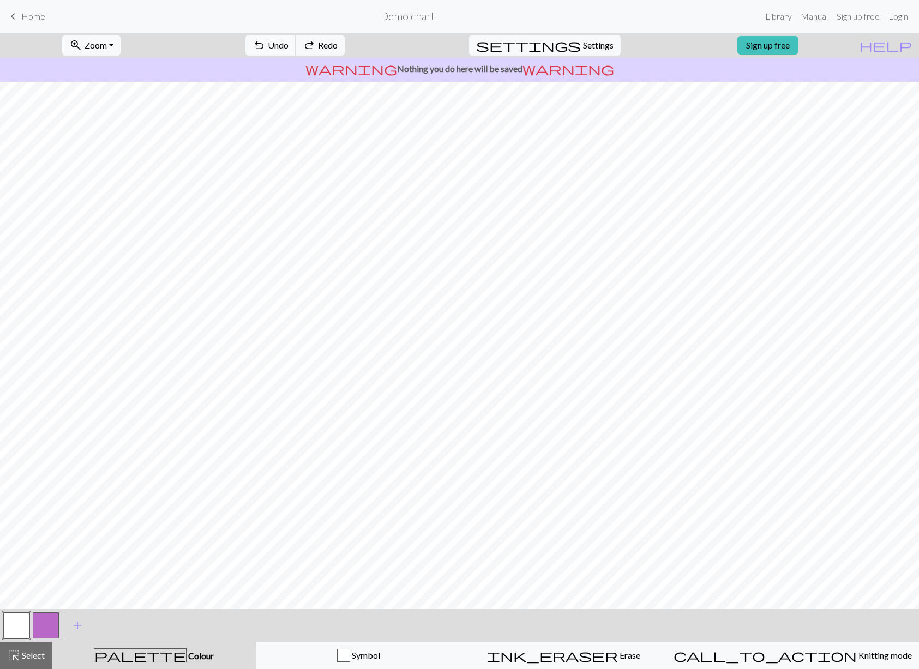
click at [288, 41] on span "Undo" at bounding box center [278, 45] width 21 height 10
click at [288, 43] on span "Undo" at bounding box center [278, 45] width 21 height 10
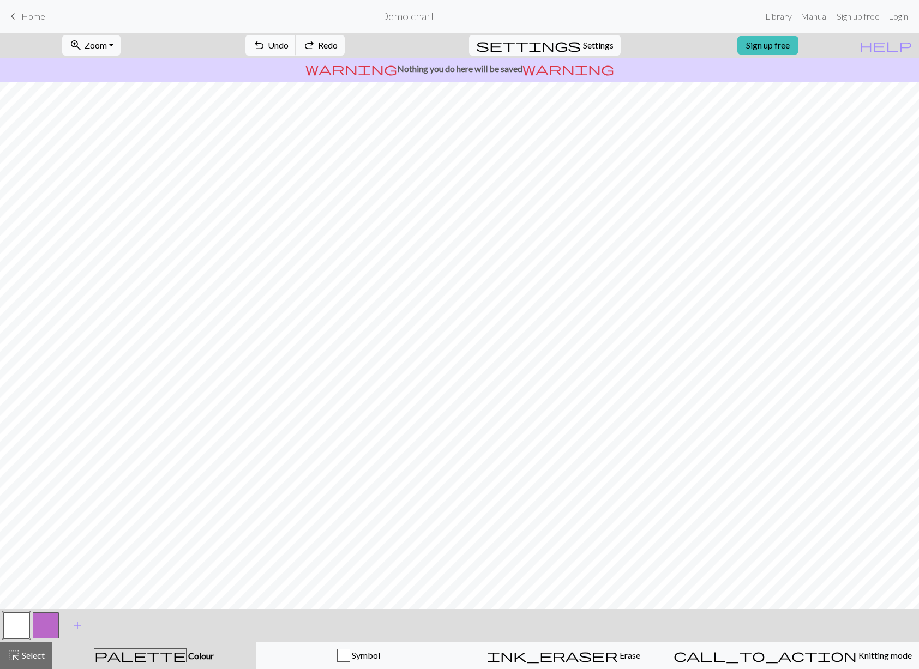
click at [288, 43] on span "Undo" at bounding box center [278, 45] width 21 height 10
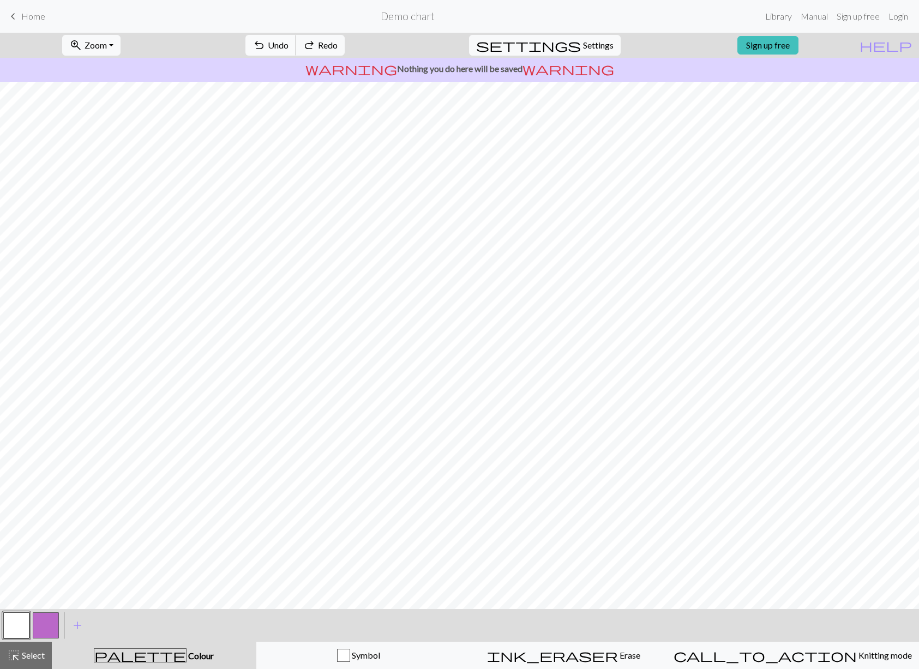
click at [288, 43] on span "Undo" at bounding box center [278, 45] width 21 height 10
click at [288, 44] on span "Undo" at bounding box center [278, 45] width 21 height 10
click at [288, 43] on span "Undo" at bounding box center [278, 45] width 21 height 10
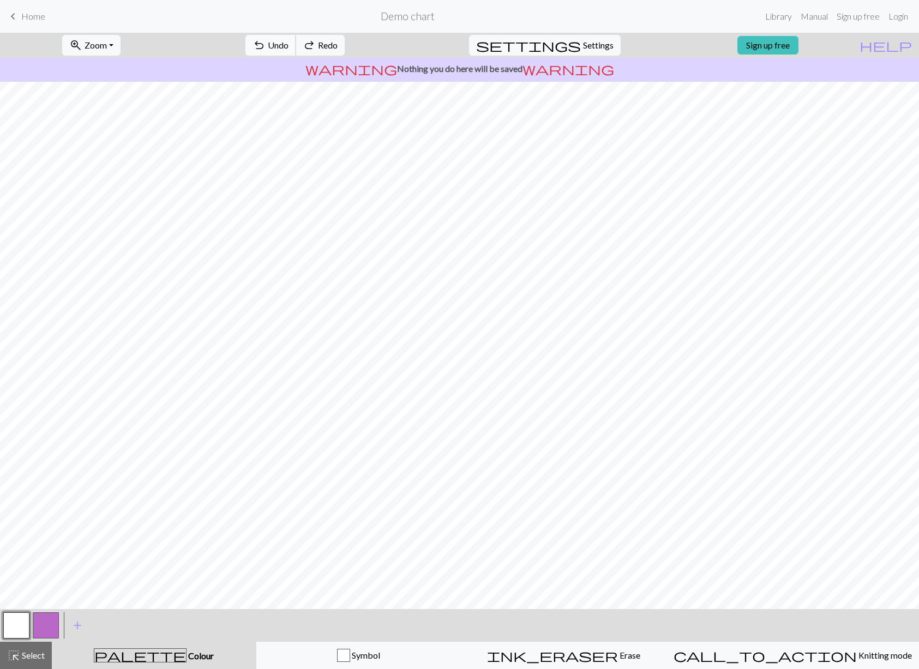
click at [288, 43] on span "Undo" at bounding box center [278, 45] width 21 height 10
click at [288, 41] on span "Undo" at bounding box center [278, 45] width 21 height 10
click at [288, 42] on span "Undo" at bounding box center [278, 45] width 21 height 10
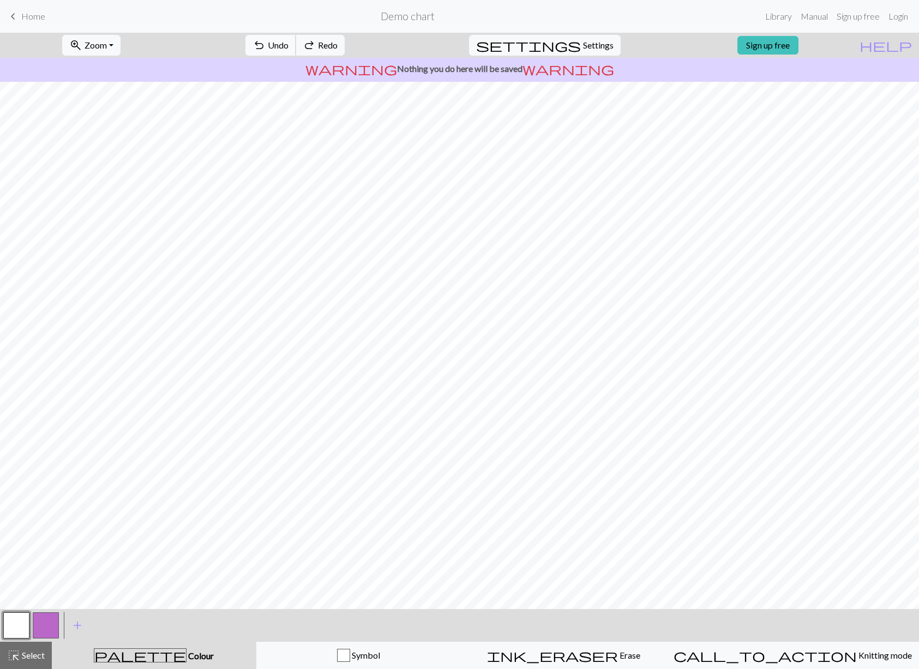
click at [288, 42] on span "Undo" at bounding box center [278, 45] width 21 height 10
click at [288, 41] on span "Undo" at bounding box center [278, 45] width 21 height 10
click at [316, 43] on span "redo" at bounding box center [309, 45] width 13 height 15
drag, startPoint x: 51, startPoint y: 621, endPoint x: 51, endPoint y: 606, distance: 14.2
click at [51, 621] on button "button" at bounding box center [46, 625] width 26 height 26
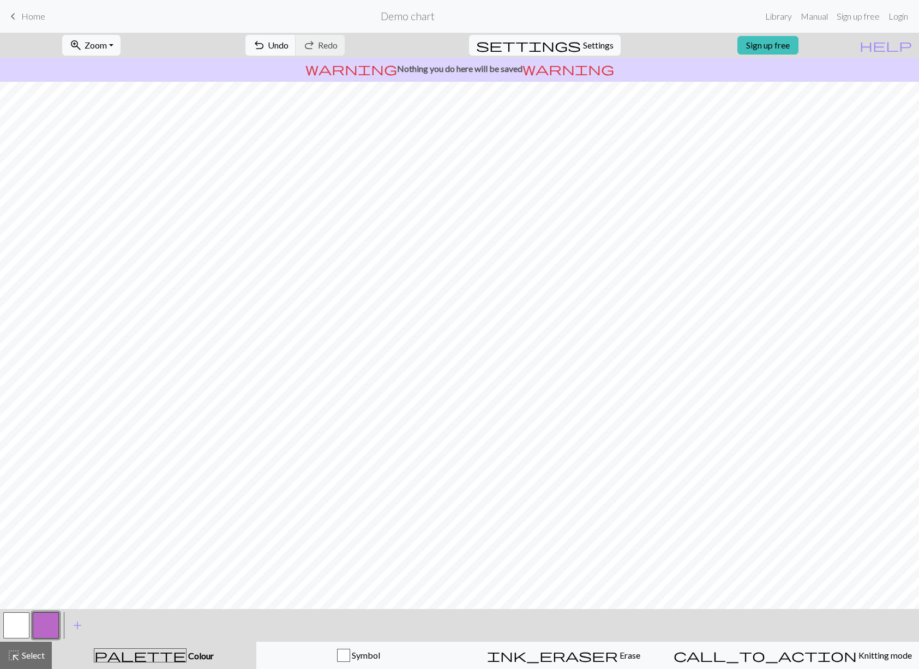
drag, startPoint x: 18, startPoint y: 624, endPoint x: 17, endPoint y: 614, distance: 10.4
click at [18, 624] on button "button" at bounding box center [16, 625] width 26 height 26
click at [31, 651] on span "Select" at bounding box center [32, 655] width 25 height 10
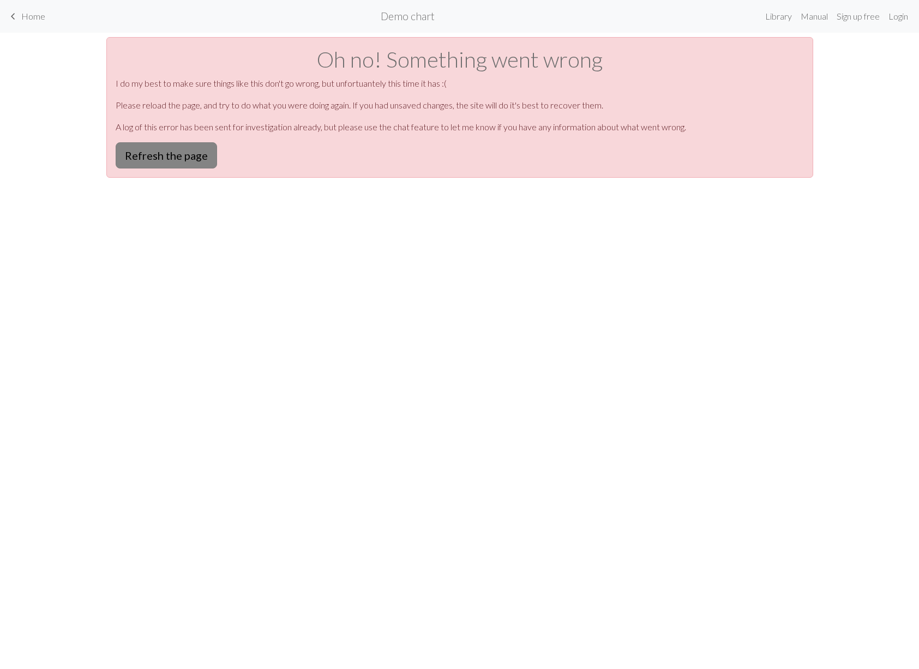
click at [182, 152] on button "Refresh the page" at bounding box center [166, 155] width 101 height 26
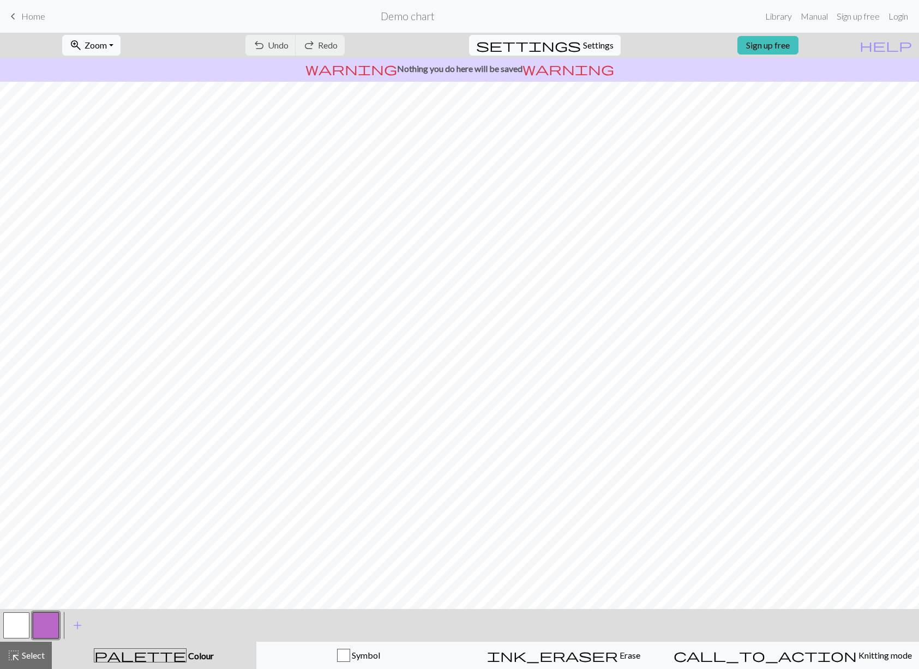
drag, startPoint x: 584, startPoint y: 34, endPoint x: 587, endPoint y: 52, distance: 18.3
click at [584, 34] on div "settings Settings" at bounding box center [545, 45] width 168 height 25
click at [594, 43] on span "Settings" at bounding box center [598, 45] width 31 height 13
select select "aran"
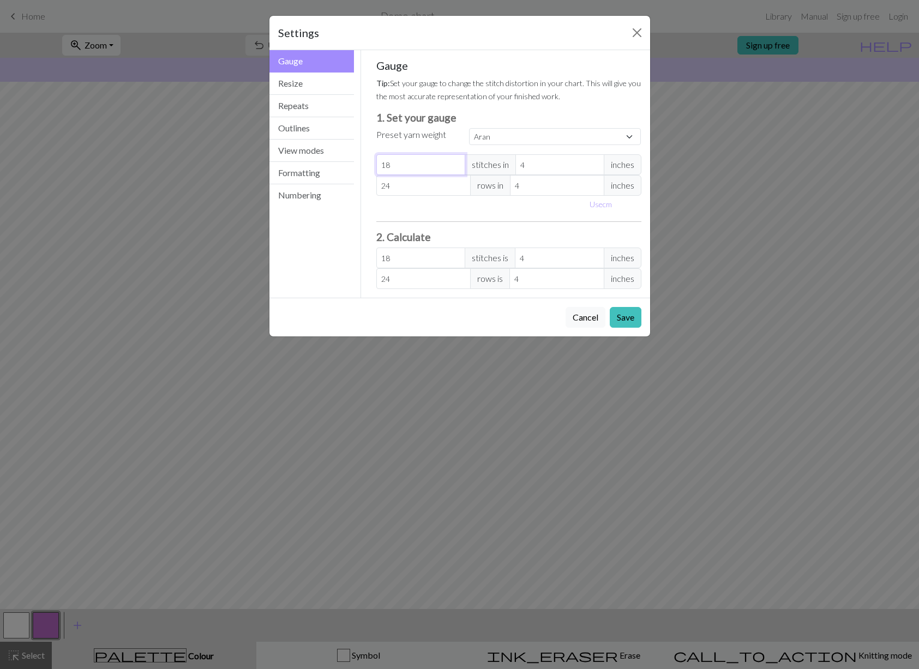
type input "17"
select select "custom"
type input "17"
click at [455, 167] on input "17" at bounding box center [420, 164] width 89 height 21
type input "23"
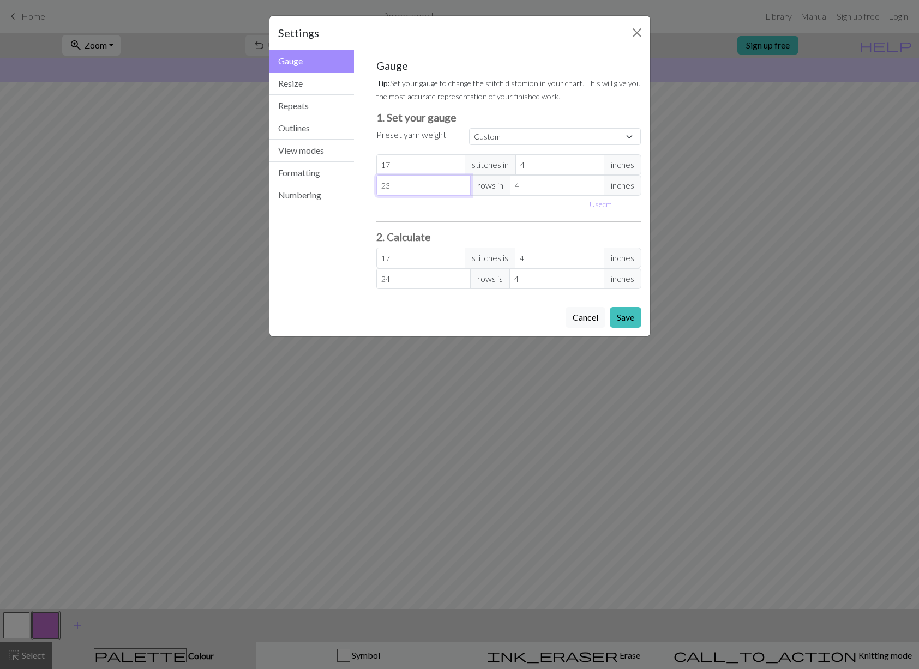
type input "23"
click at [461, 190] on input "23" at bounding box center [423, 185] width 94 height 21
type input "22"
click at [461, 190] on input "22" at bounding box center [423, 185] width 94 height 21
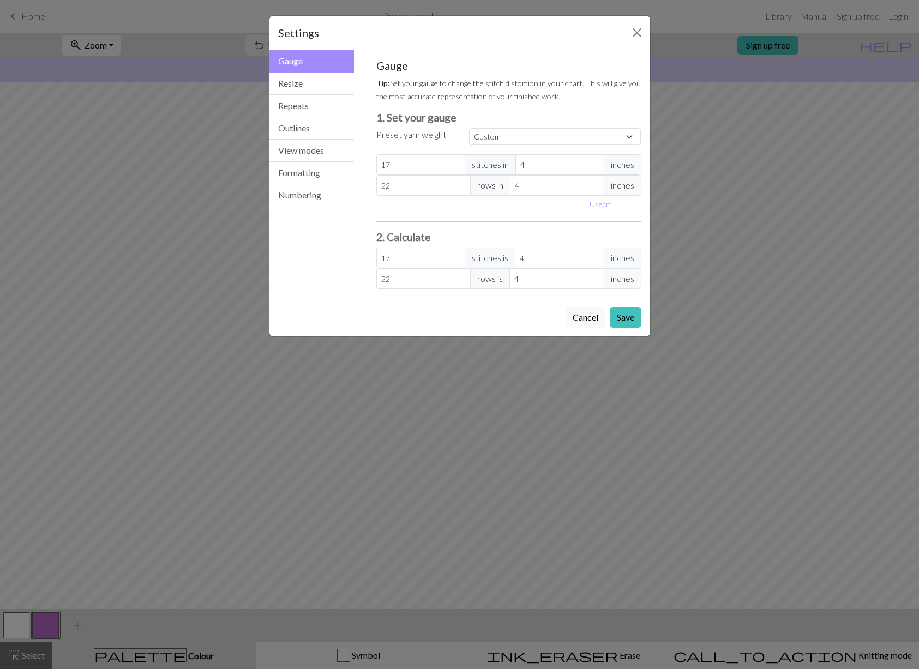
click at [618, 165] on span "inches" at bounding box center [623, 164] width 38 height 21
click at [601, 208] on button "Use cm" at bounding box center [601, 204] width 32 height 17
type input "10.16"
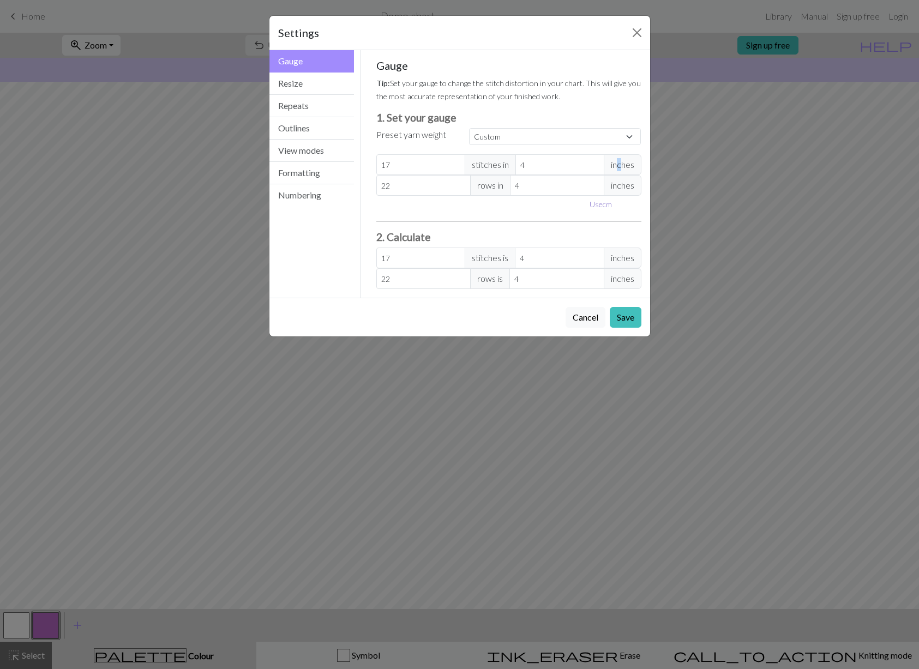
type input "10.16"
drag, startPoint x: 554, startPoint y: 164, endPoint x: 555, endPoint y: 116, distance: 48.0
click at [536, 163] on input "10.16" at bounding box center [568, 164] width 95 height 21
type input "10"
type input "17.27"
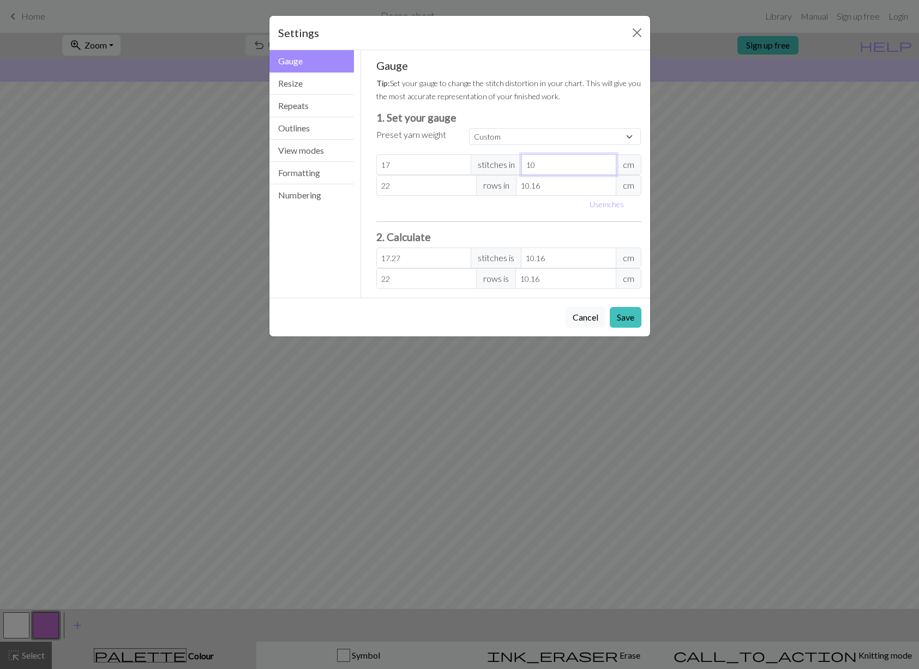
type input "10"
drag, startPoint x: 535, startPoint y: 188, endPoint x: 532, endPoint y: 169, distance: 19.8
click at [530, 188] on input "10.16" at bounding box center [566, 185] width 100 height 21
type input "10"
type input "22.35"
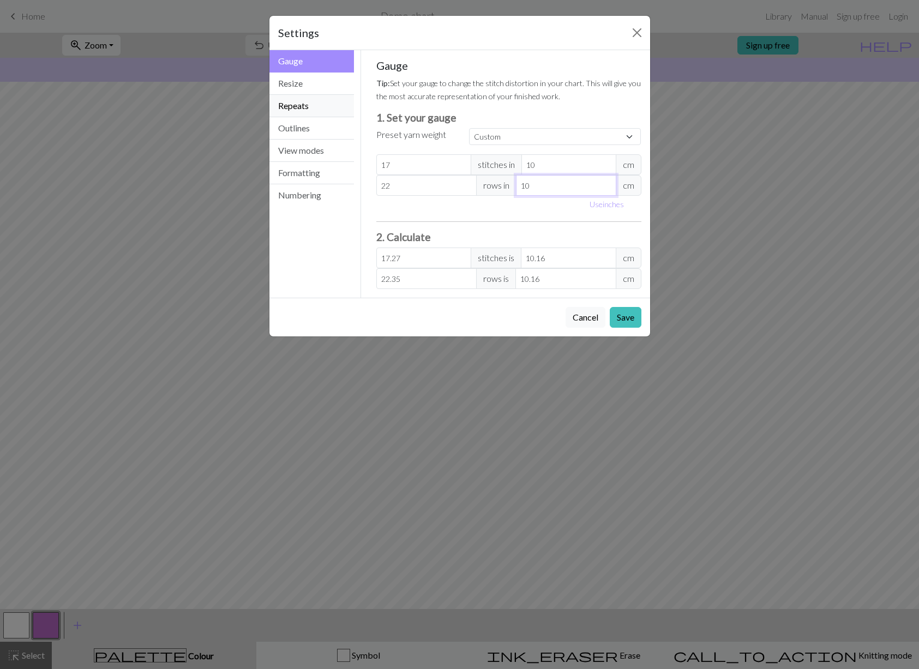
type input "10"
click at [310, 111] on button "Repeats" at bounding box center [311, 106] width 85 height 22
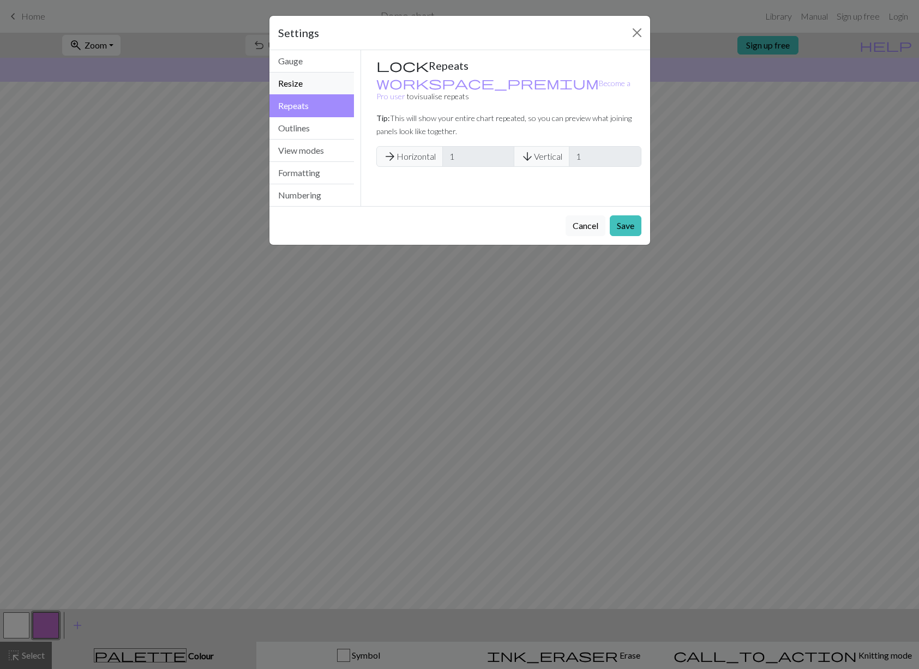
click at [312, 85] on button "Resize" at bounding box center [311, 84] width 85 height 22
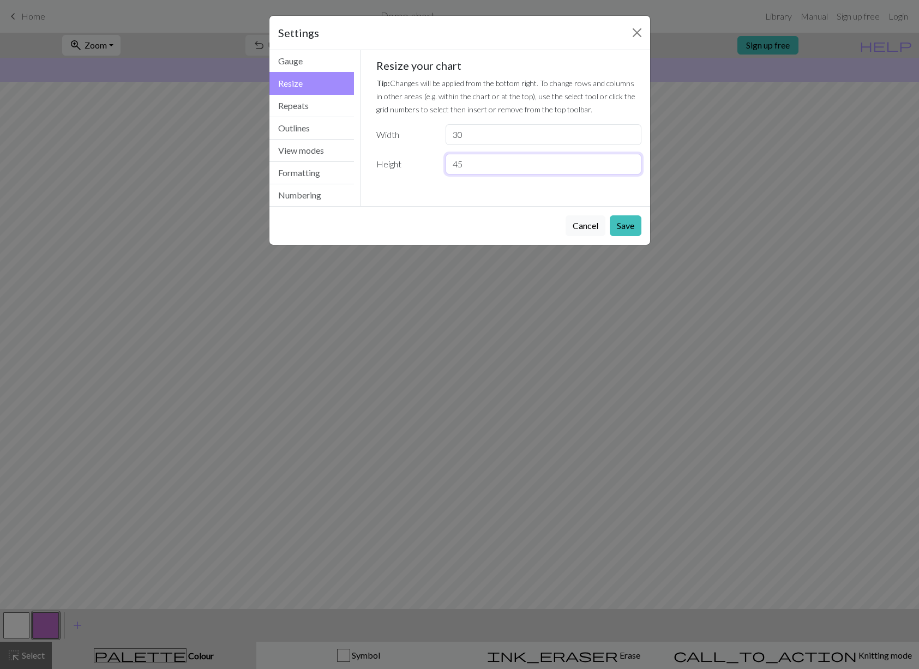
click at [630, 163] on input "45" at bounding box center [543, 164] width 195 height 21
click at [630, 167] on input "44" at bounding box center [543, 164] width 195 height 21
click at [630, 167] on input "43" at bounding box center [543, 164] width 195 height 21
click at [632, 166] on input "42" at bounding box center [543, 164] width 195 height 21
click at [632, 166] on input "41" at bounding box center [543, 164] width 195 height 21
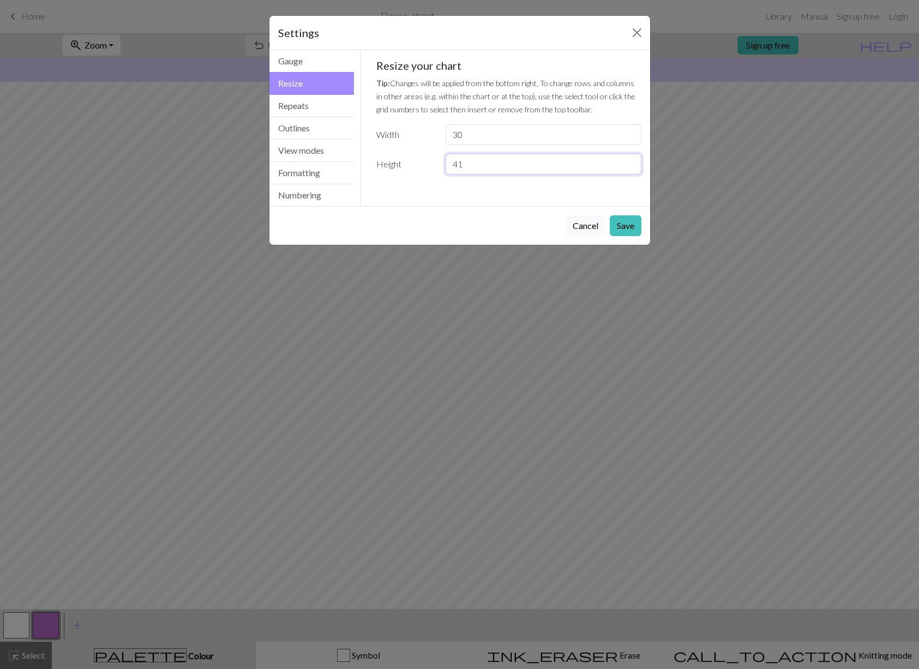
type input "40"
drag, startPoint x: 630, startPoint y: 167, endPoint x: 626, endPoint y: 162, distance: 7.3
click at [630, 167] on input "40" at bounding box center [543, 164] width 195 height 21
click at [631, 134] on input "46" at bounding box center [543, 134] width 195 height 21
click at [629, 133] on input "47" at bounding box center [543, 134] width 195 height 21
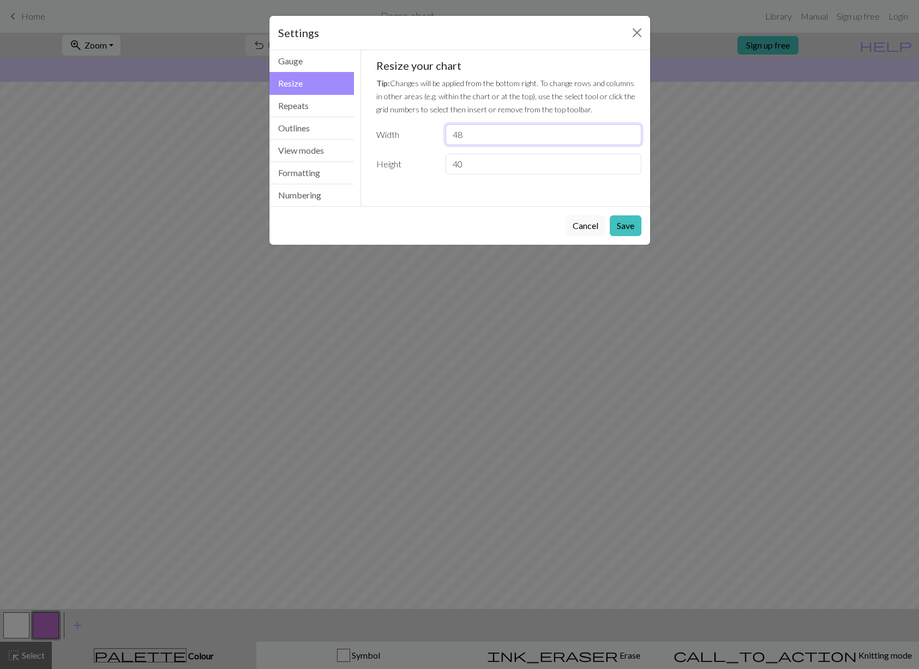
click at [629, 133] on input "48" at bounding box center [543, 134] width 195 height 21
click at [629, 133] on input "49" at bounding box center [543, 134] width 195 height 21
click at [629, 133] on input "50" at bounding box center [543, 134] width 195 height 21
click at [630, 133] on input "51" at bounding box center [543, 134] width 195 height 21
click at [630, 133] on input "52" at bounding box center [543, 134] width 195 height 21
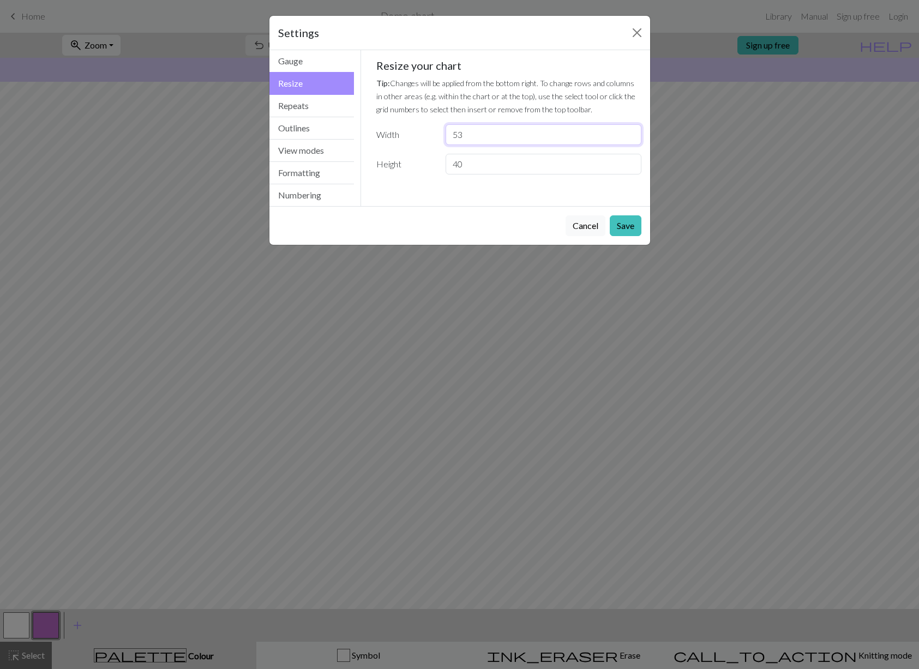
click at [630, 134] on input "53" at bounding box center [543, 134] width 195 height 21
type input "54"
click at [630, 134] on input "54" at bounding box center [543, 134] width 195 height 21
click at [623, 220] on button "Save" at bounding box center [626, 225] width 32 height 21
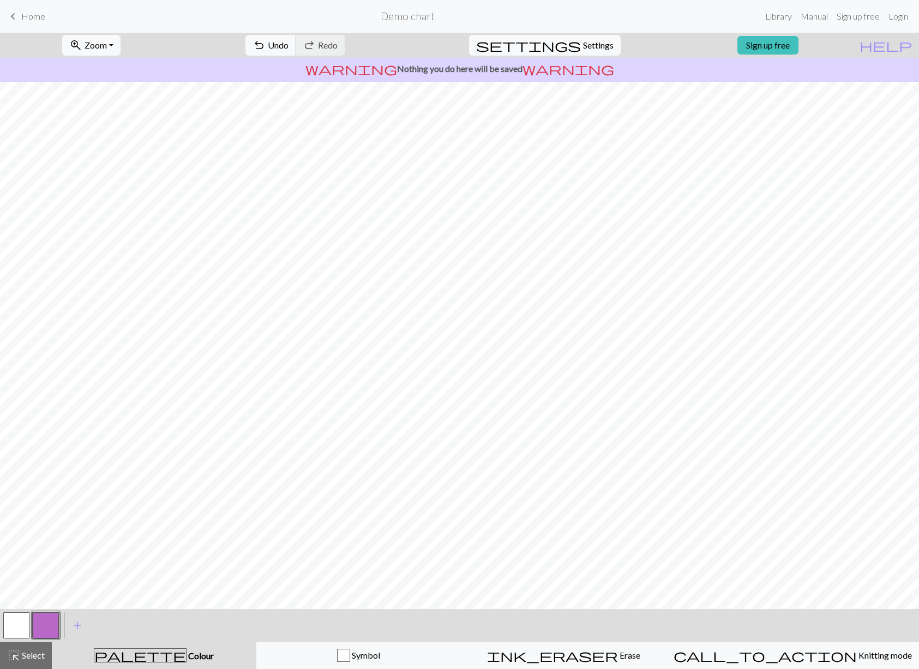
click at [3, 622] on button "button" at bounding box center [16, 625] width 26 height 26
click at [44, 620] on button "button" at bounding box center [46, 625] width 26 height 26
click at [8, 624] on button "button" at bounding box center [16, 625] width 26 height 26
click at [19, 620] on button "button" at bounding box center [16, 625] width 26 height 26
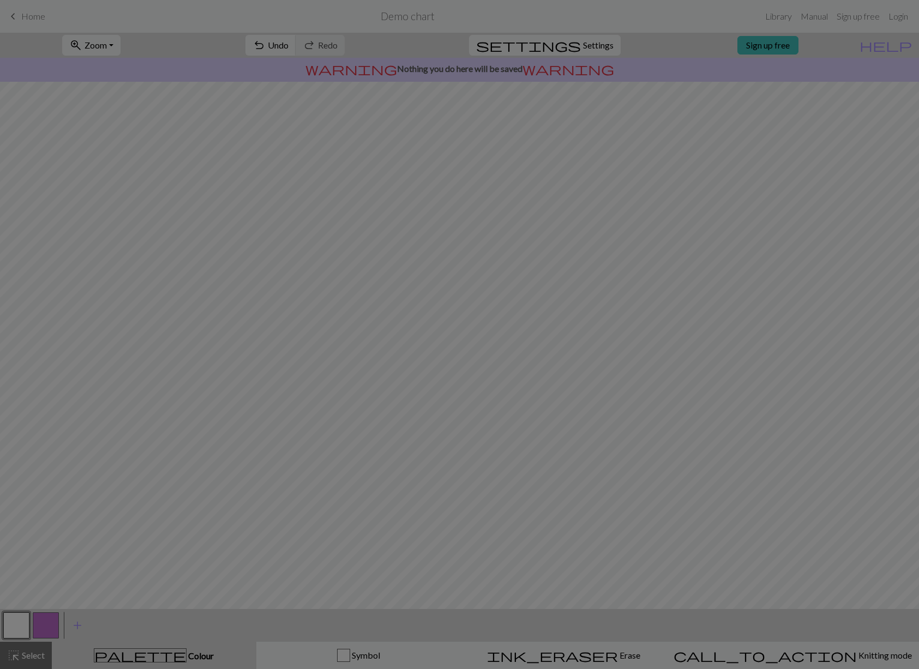
click at [49, 626] on div "Edit colour Name MC Use advanced picker workspace_premium Become a Pro user to …" at bounding box center [459, 334] width 919 height 669
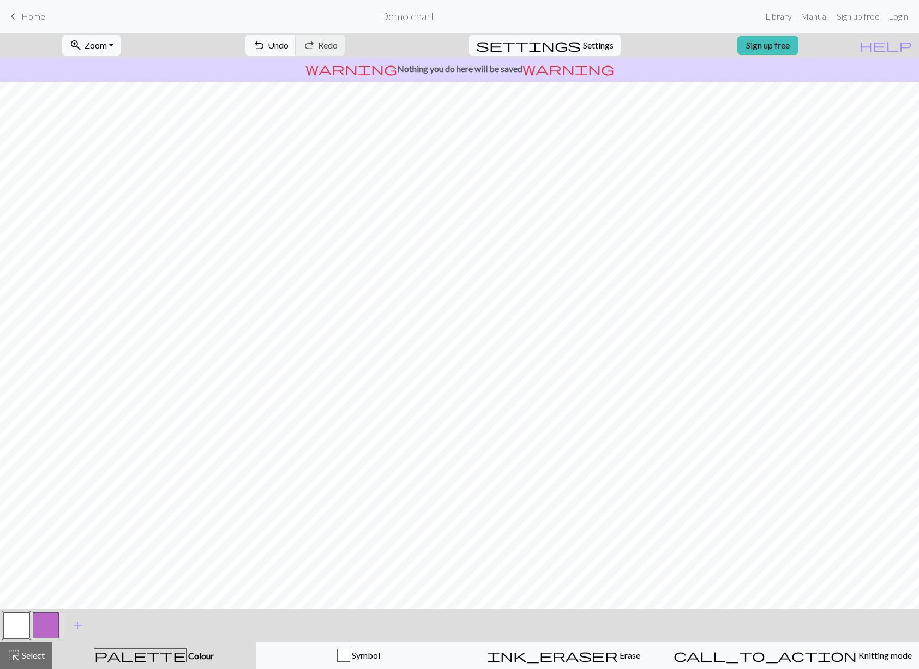
click at [55, 630] on button "button" at bounding box center [46, 625] width 26 height 26
drag, startPoint x: 28, startPoint y: 625, endPoint x: 26, endPoint y: 615, distance: 10.6
click at [28, 625] on button "button" at bounding box center [16, 625] width 26 height 26
drag, startPoint x: 41, startPoint y: 626, endPoint x: 57, endPoint y: 619, distance: 17.3
click at [41, 626] on button "button" at bounding box center [46, 625] width 26 height 26
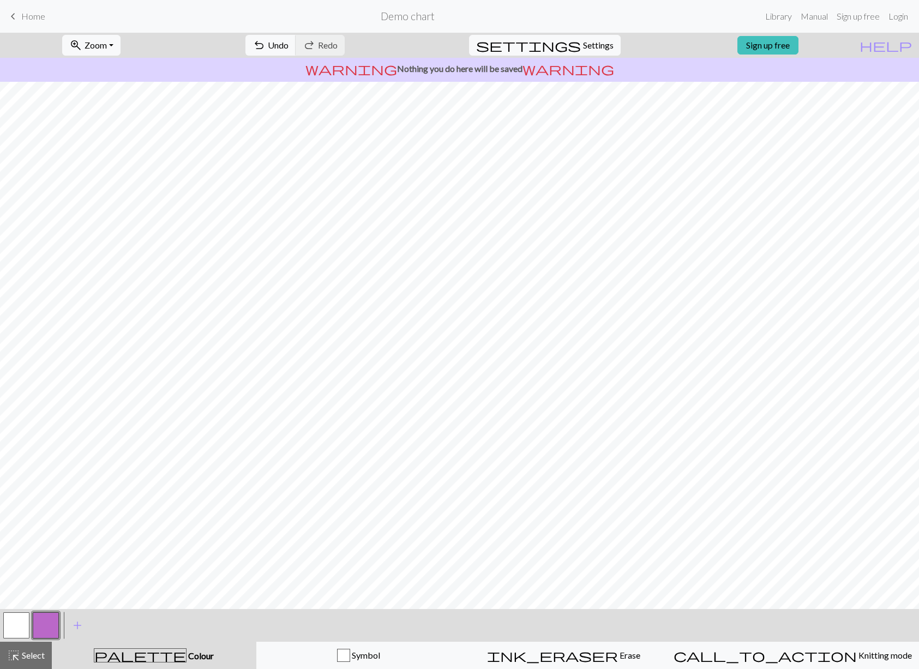
click at [25, 624] on button "button" at bounding box center [16, 625] width 26 height 26
drag, startPoint x: 44, startPoint y: 626, endPoint x: 41, endPoint y: 611, distance: 15.5
click at [44, 626] on button "button" at bounding box center [46, 625] width 26 height 26
click at [19, 623] on button "button" at bounding box center [16, 625] width 26 height 26
drag, startPoint x: 47, startPoint y: 620, endPoint x: 49, endPoint y: 609, distance: 10.4
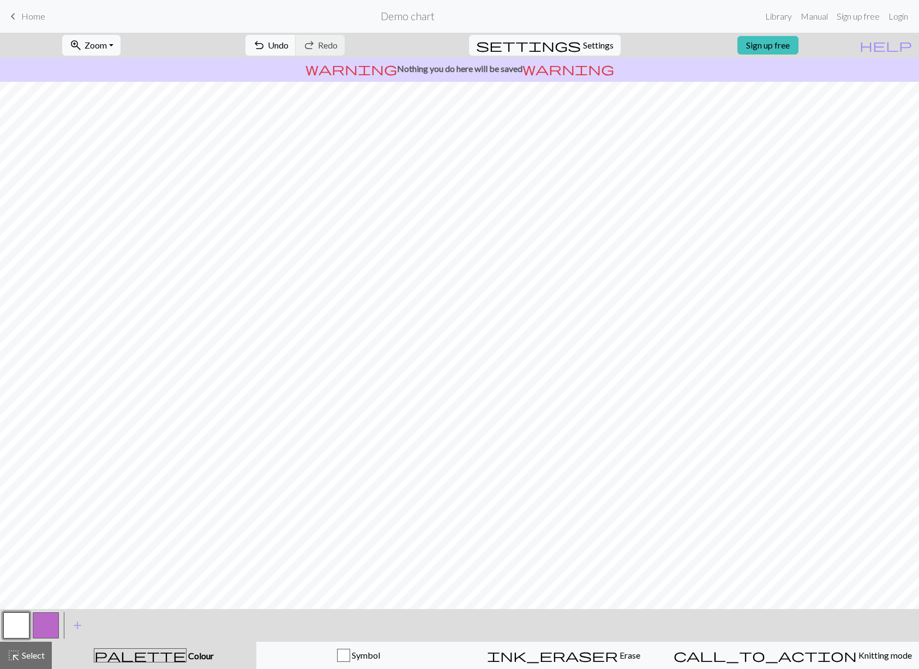
click at [49, 618] on button "button" at bounding box center [46, 625] width 26 height 26
click at [20, 633] on button "button" at bounding box center [16, 625] width 26 height 26
click at [49, 618] on button "button" at bounding box center [46, 625] width 26 height 26
click at [21, 623] on button "button" at bounding box center [16, 625] width 26 height 26
drag, startPoint x: 51, startPoint y: 629, endPoint x: 56, endPoint y: 614, distance: 15.9
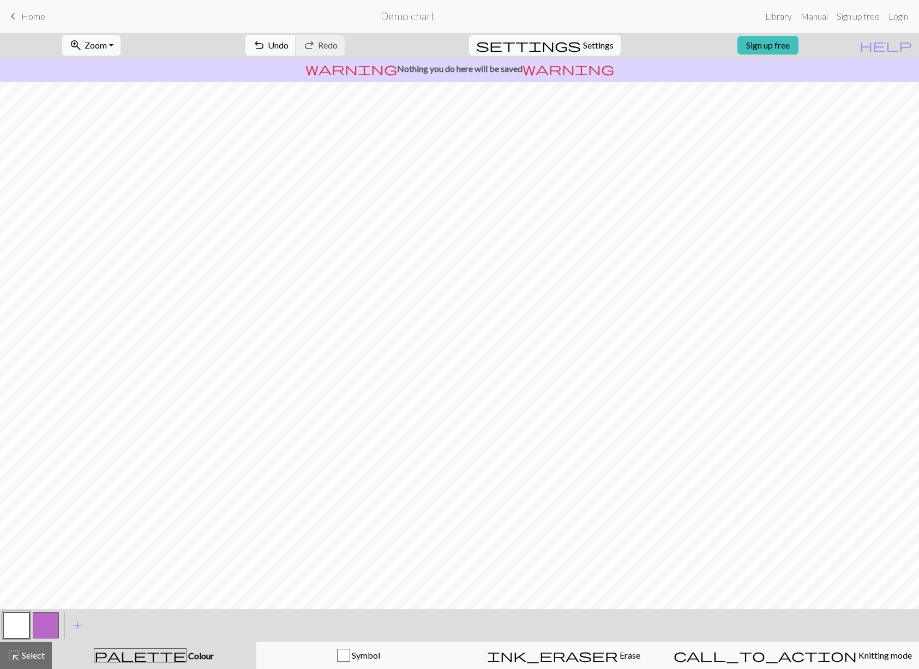
click at [52, 627] on button "button" at bounding box center [46, 625] width 26 height 26
click at [19, 617] on button "button" at bounding box center [16, 625] width 26 height 26
drag, startPoint x: 52, startPoint y: 620, endPoint x: 50, endPoint y: 612, distance: 7.9
click at [52, 620] on button "button" at bounding box center [46, 625] width 26 height 26
click at [13, 620] on button "button" at bounding box center [16, 625] width 26 height 26
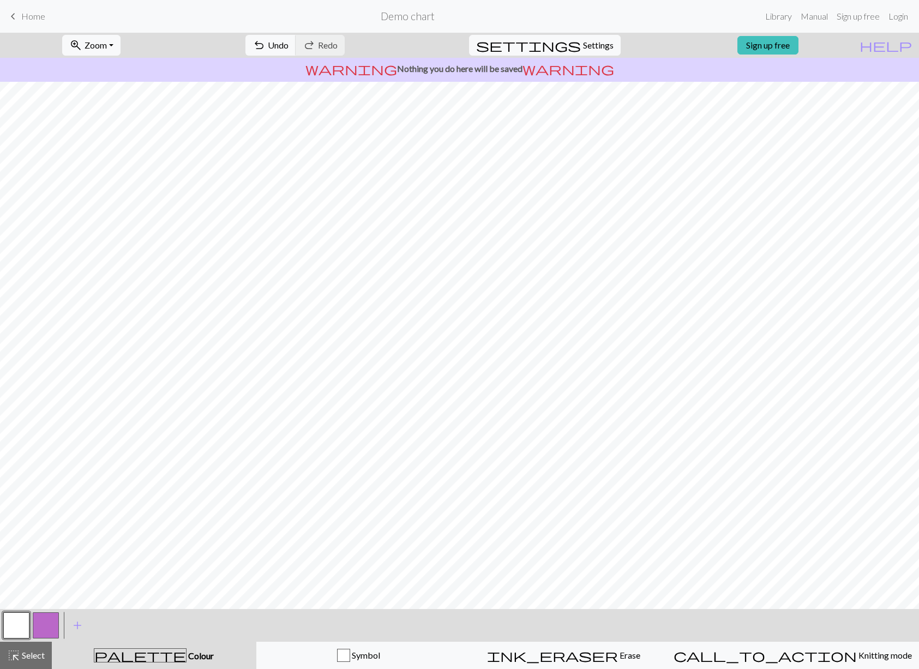
click at [41, 628] on button "button" at bounding box center [46, 625] width 26 height 26
click at [43, 616] on button "button" at bounding box center [46, 625] width 26 height 26
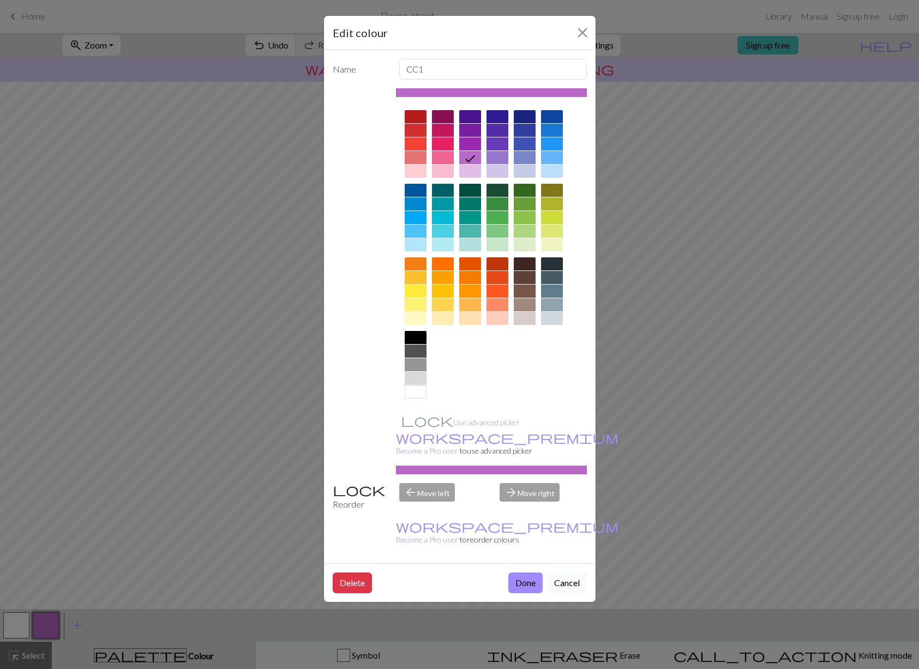
click at [583, 33] on button "Close" at bounding box center [582, 32] width 17 height 17
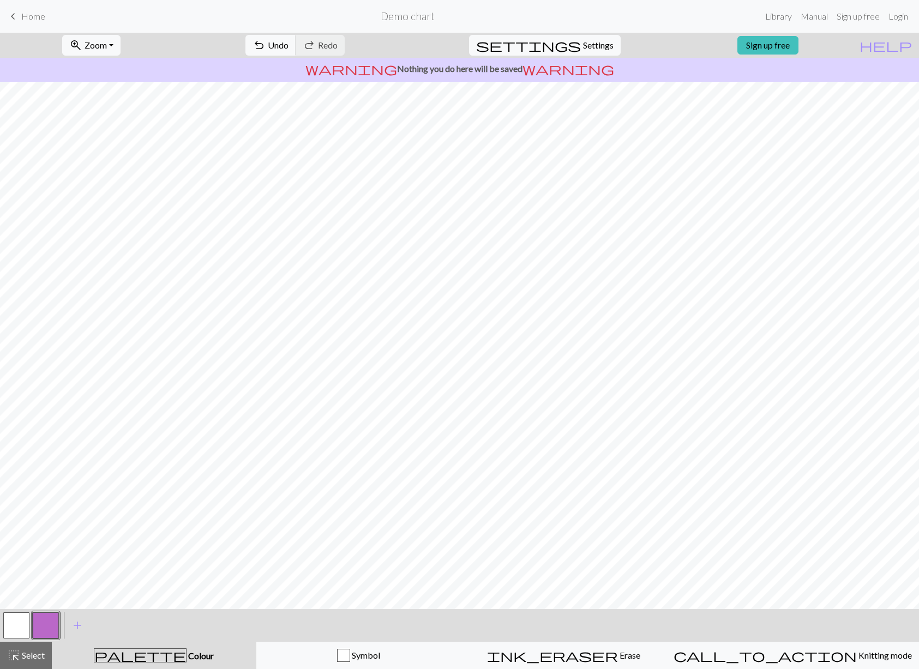
click at [19, 623] on button "button" at bounding box center [16, 625] width 26 height 26
drag, startPoint x: 49, startPoint y: 624, endPoint x: 55, endPoint y: 615, distance: 11.0
click at [50, 623] on button "button" at bounding box center [46, 625] width 26 height 26
drag, startPoint x: 19, startPoint y: 622, endPoint x: 22, endPoint y: 614, distance: 8.5
click at [19, 621] on button "button" at bounding box center [16, 625] width 26 height 26
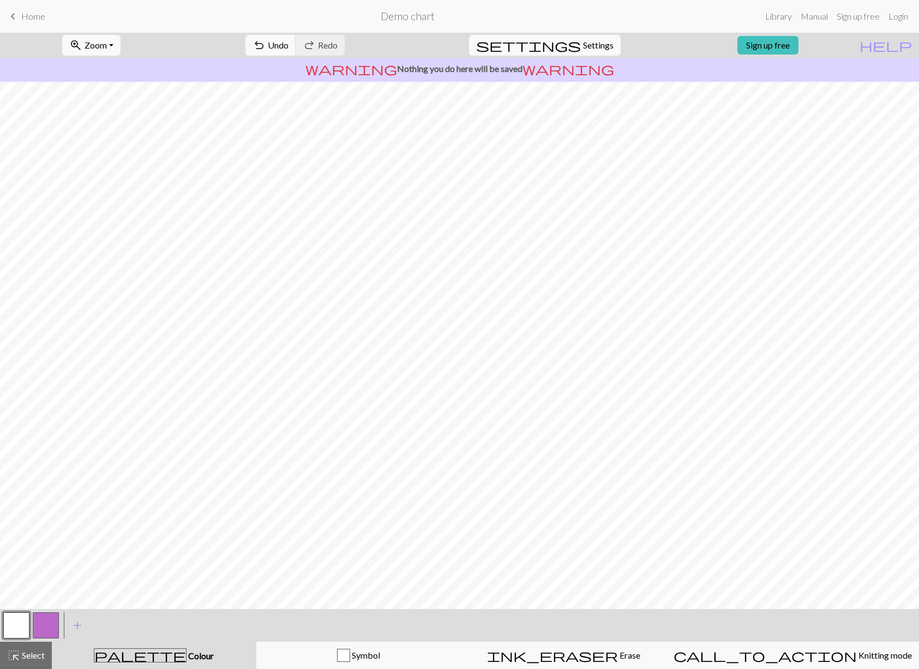
click at [46, 627] on button "button" at bounding box center [46, 625] width 26 height 26
drag, startPoint x: 19, startPoint y: 624, endPoint x: 28, endPoint y: 611, distance: 15.6
click at [20, 623] on button "button" at bounding box center [16, 625] width 26 height 26
click at [53, 624] on button "button" at bounding box center [46, 625] width 26 height 26
click at [14, 617] on button "button" at bounding box center [16, 625] width 26 height 26
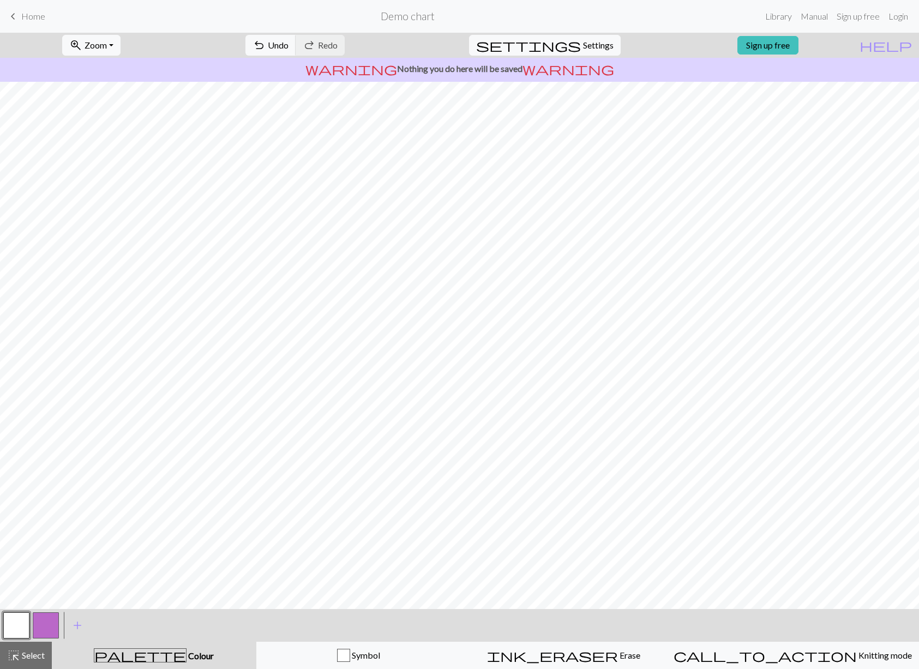
click at [50, 628] on button "button" at bounding box center [46, 625] width 26 height 26
click at [23, 616] on button "button" at bounding box center [16, 625] width 26 height 26
click at [16, 625] on button "button" at bounding box center [16, 625] width 26 height 26
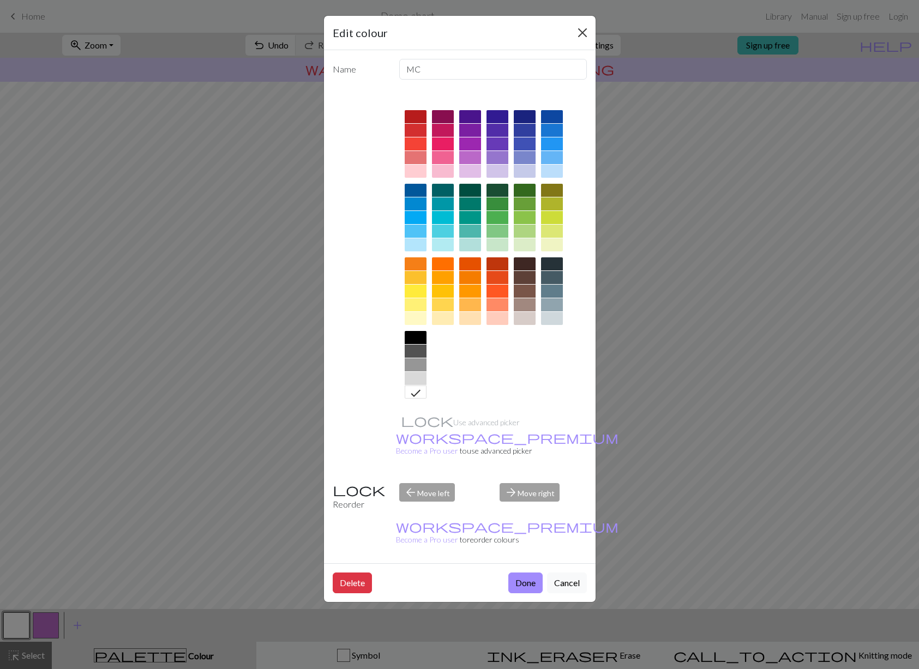
click at [577, 31] on button "Close" at bounding box center [582, 32] width 17 height 17
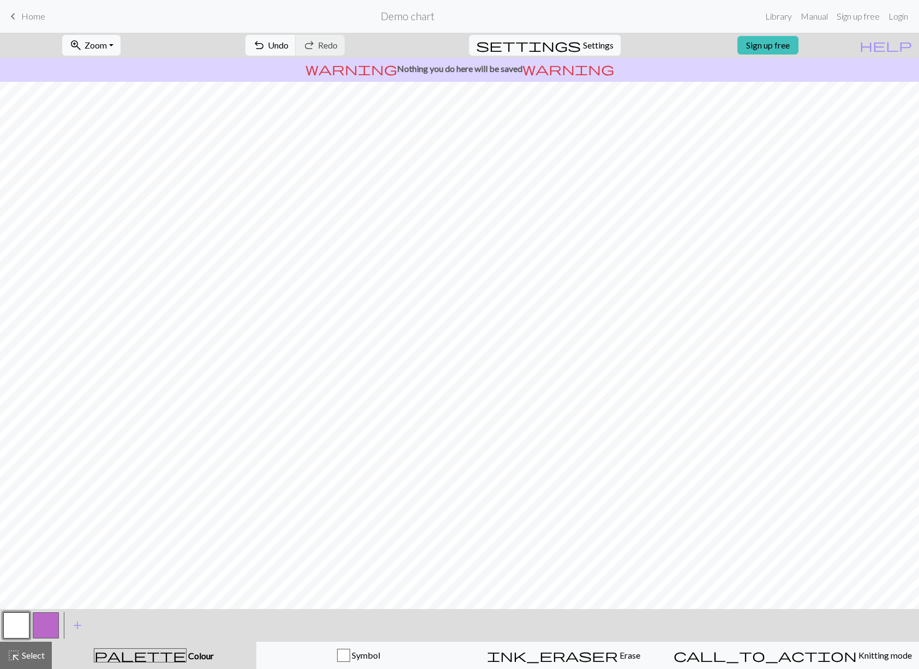
click at [48, 626] on button "button" at bounding box center [46, 625] width 26 height 26
click at [54, 622] on button "button" at bounding box center [46, 625] width 26 height 26
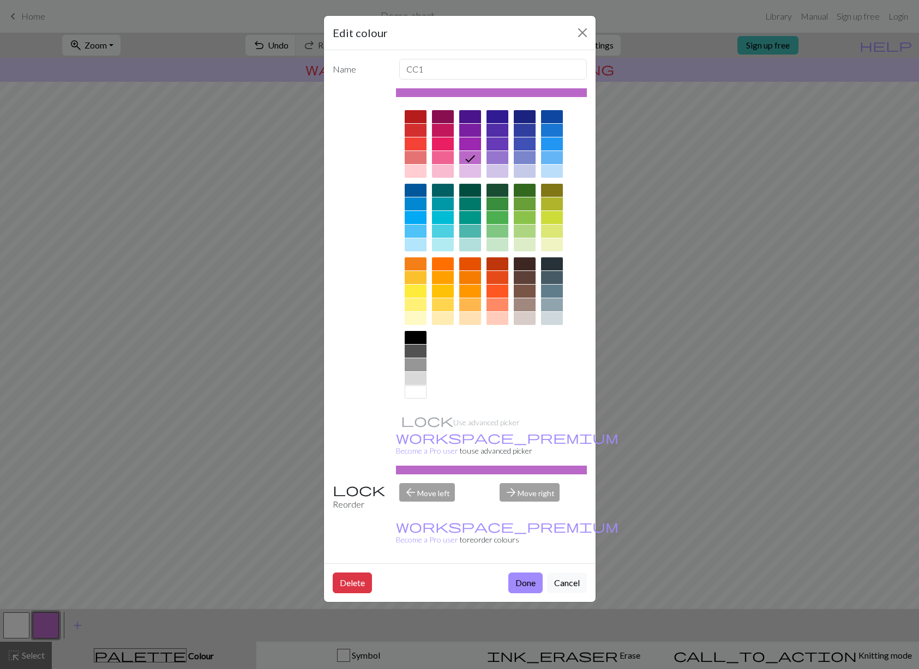
drag, startPoint x: 583, startPoint y: 32, endPoint x: 604, endPoint y: 80, distance: 52.3
click at [582, 32] on button "Close" at bounding box center [582, 32] width 17 height 17
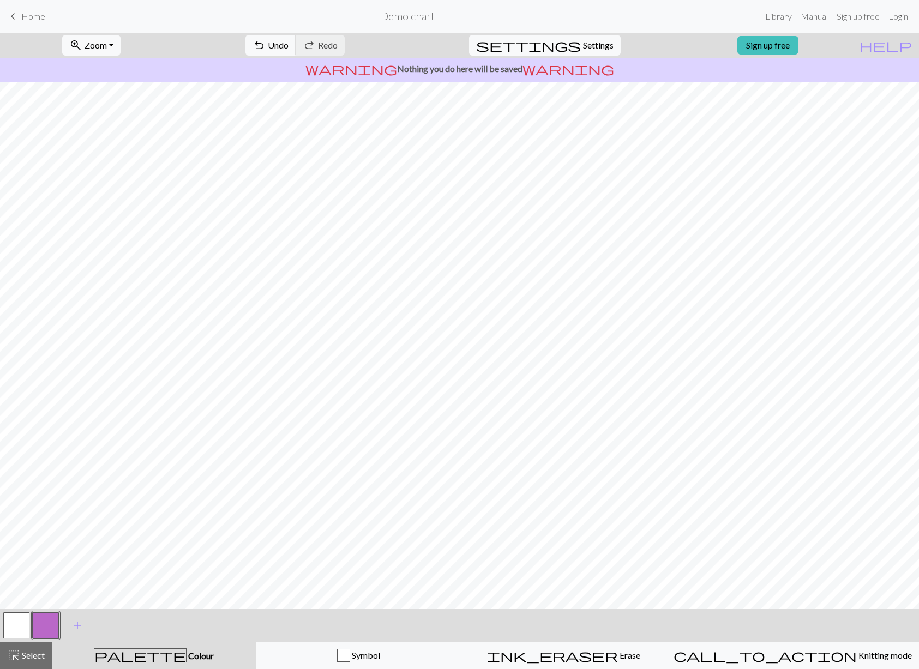
click at [14, 626] on button "button" at bounding box center [16, 625] width 26 height 26
click at [51, 622] on button "button" at bounding box center [46, 625] width 26 height 26
click at [21, 627] on button "button" at bounding box center [16, 625] width 26 height 26
drag, startPoint x: 45, startPoint y: 628, endPoint x: 63, endPoint y: 620, distance: 19.5
click at [45, 628] on button "button" at bounding box center [46, 625] width 26 height 26
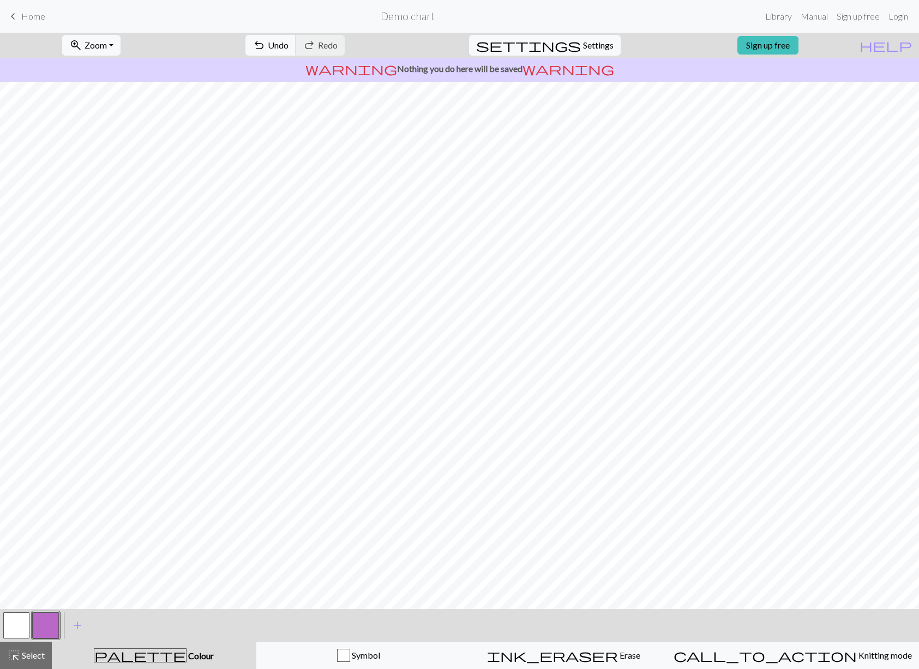
drag, startPoint x: 19, startPoint y: 624, endPoint x: 41, endPoint y: 611, distance: 25.9
click at [19, 623] on button "button" at bounding box center [16, 625] width 26 height 26
click at [49, 626] on button "button" at bounding box center [46, 625] width 26 height 26
click at [21, 627] on button "button" at bounding box center [16, 625] width 26 height 26
click at [49, 628] on button "button" at bounding box center [46, 625] width 26 height 26
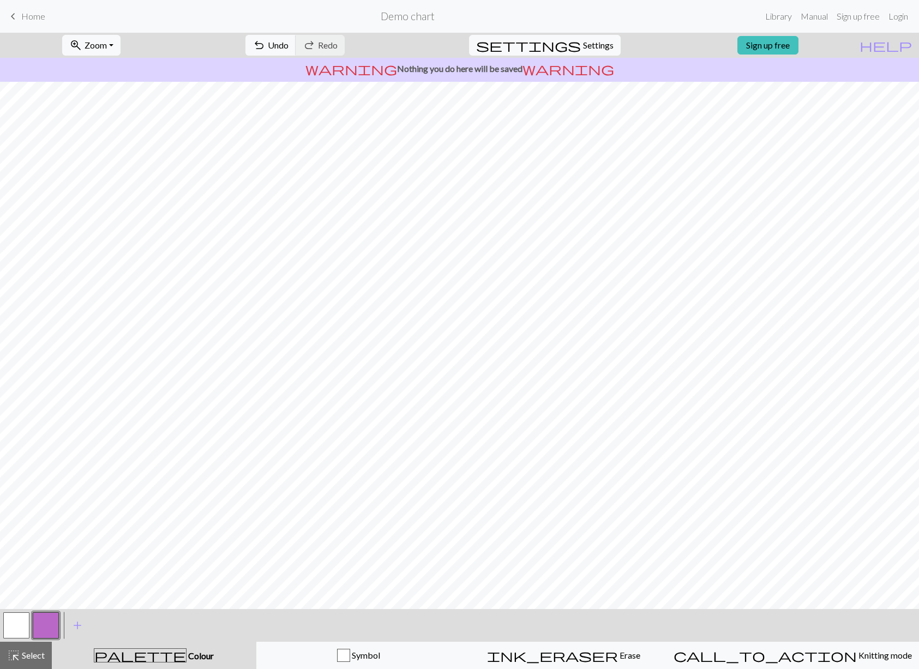
drag, startPoint x: 16, startPoint y: 622, endPoint x: 26, endPoint y: 618, distance: 10.0
click at [17, 622] on button "button" at bounding box center [16, 625] width 26 height 26
click at [46, 626] on button "button" at bounding box center [46, 625] width 26 height 26
click at [21, 630] on button "button" at bounding box center [16, 625] width 26 height 26
click at [45, 628] on button "button" at bounding box center [46, 625] width 26 height 26
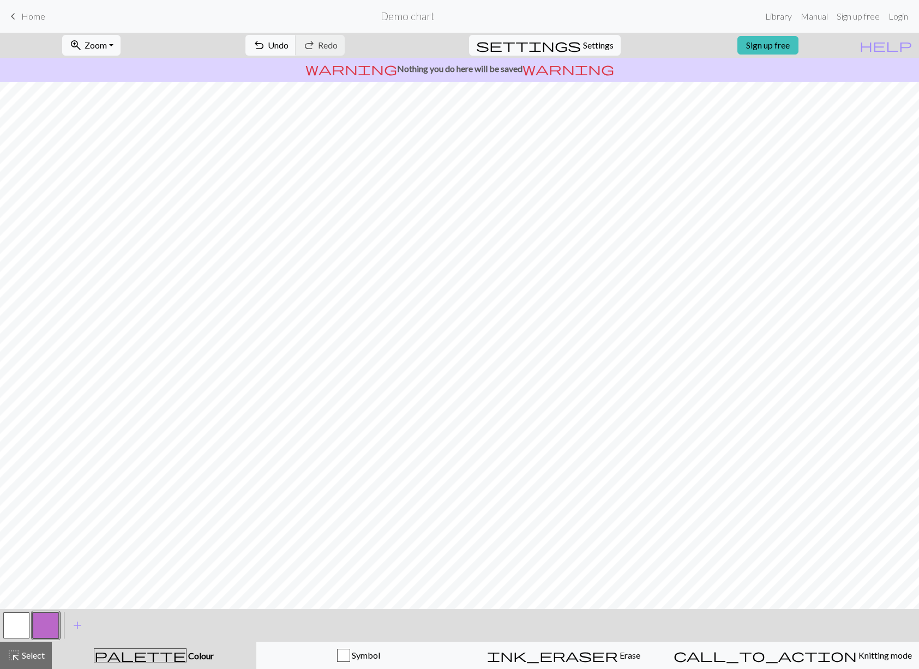
drag, startPoint x: 22, startPoint y: 623, endPoint x: 26, endPoint y: 614, distance: 10.2
click at [23, 623] on button "button" at bounding box center [16, 625] width 26 height 26
click at [51, 623] on button "button" at bounding box center [46, 625] width 26 height 26
drag, startPoint x: 23, startPoint y: 625, endPoint x: 51, endPoint y: 615, distance: 29.5
click at [23, 625] on button "button" at bounding box center [16, 625] width 26 height 26
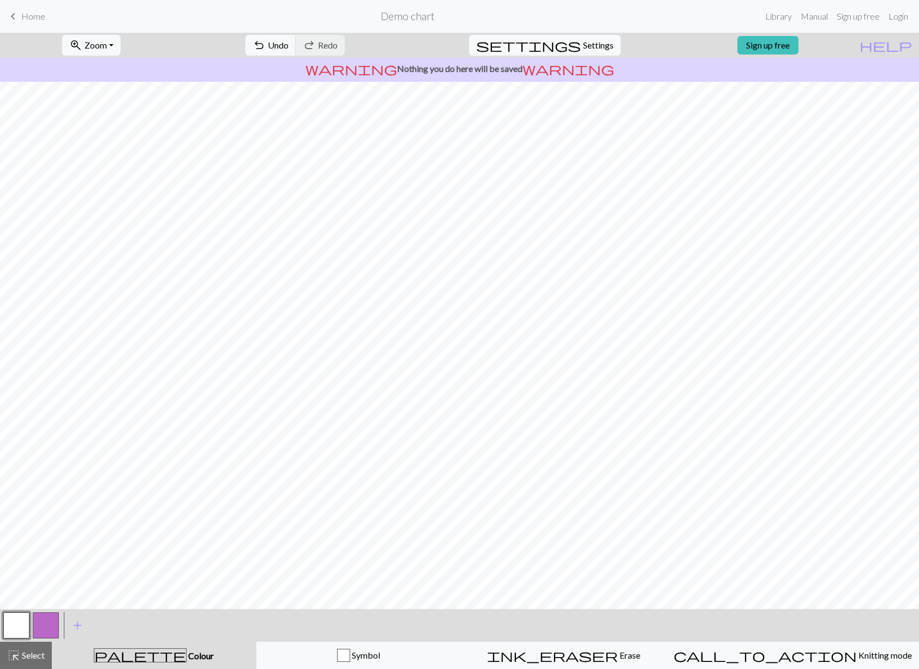
click at [24, 630] on button "button" at bounding box center [16, 625] width 26 height 26
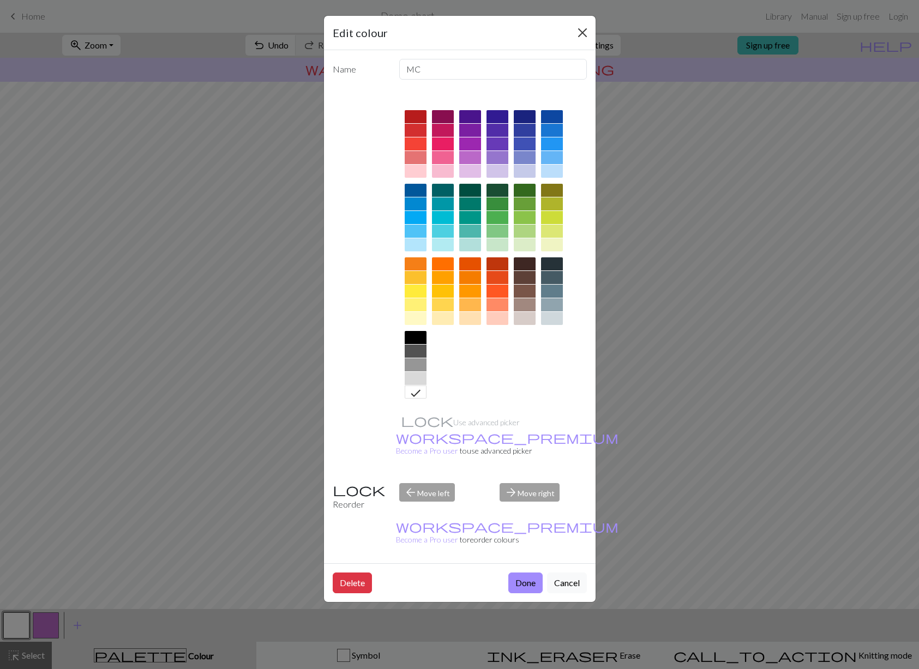
click at [585, 32] on button "Close" at bounding box center [582, 32] width 17 height 17
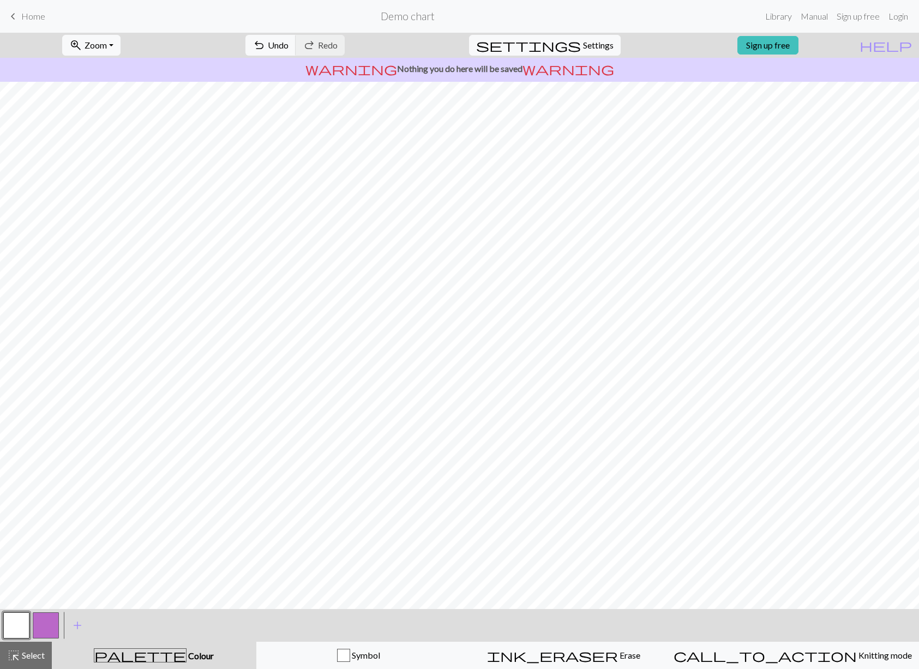
click at [47, 623] on button "button" at bounding box center [46, 625] width 26 height 26
drag, startPoint x: 20, startPoint y: 627, endPoint x: 86, endPoint y: 610, distance: 67.6
click at [20, 627] on button "button" at bounding box center [16, 625] width 26 height 26
click at [50, 626] on button "button" at bounding box center [46, 625] width 26 height 26
click at [15, 623] on button "button" at bounding box center [16, 625] width 26 height 26
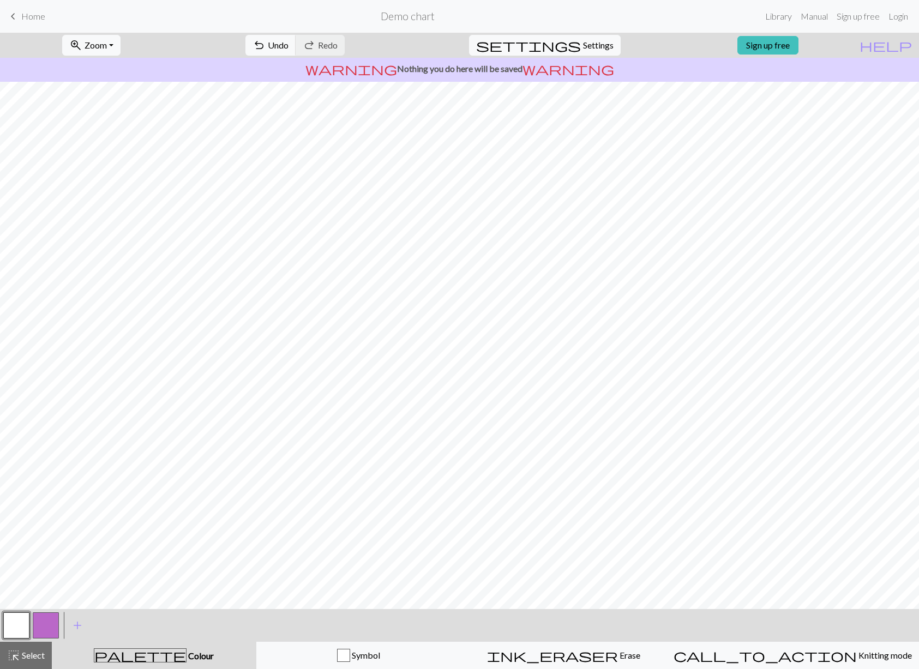
click at [50, 623] on button "button" at bounding box center [46, 625] width 26 height 26
click at [16, 630] on button "button" at bounding box center [16, 625] width 26 height 26
click at [45, 625] on button "button" at bounding box center [46, 625] width 26 height 26
drag, startPoint x: 19, startPoint y: 625, endPoint x: 26, endPoint y: 617, distance: 10.8
click at [20, 624] on button "button" at bounding box center [16, 625] width 26 height 26
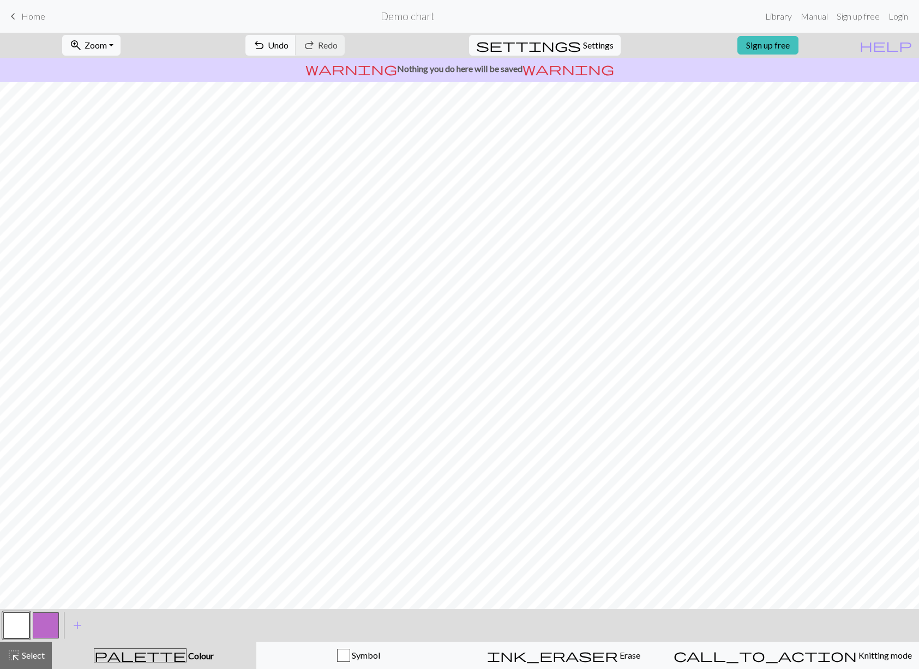
click at [39, 626] on button "button" at bounding box center [46, 625] width 26 height 26
click at [28, 624] on div at bounding box center [31, 625] width 59 height 29
click at [16, 621] on button "button" at bounding box center [16, 625] width 26 height 26
click at [14, 626] on button "button" at bounding box center [16, 625] width 26 height 26
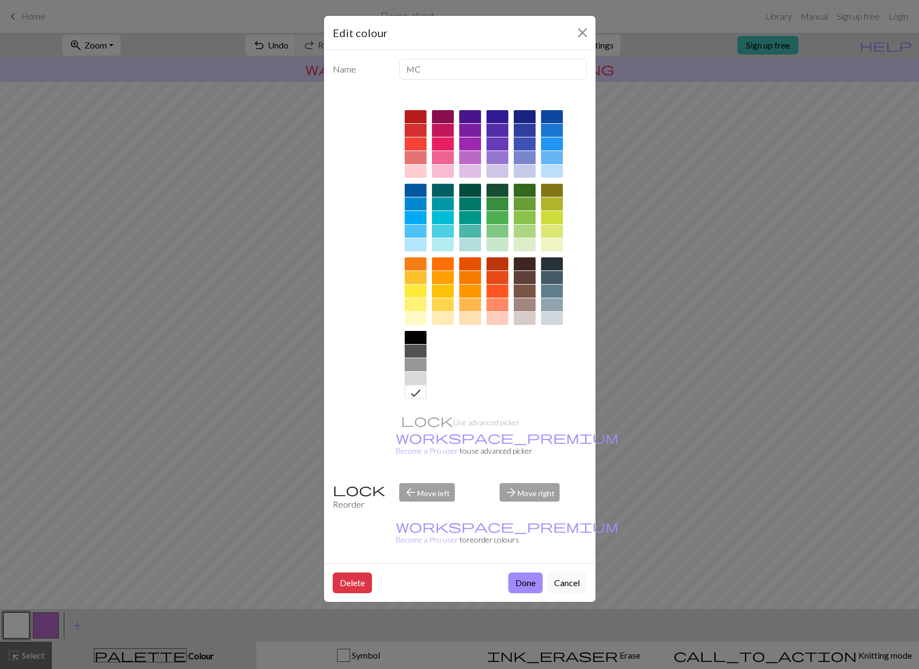
click at [577, 32] on button "Close" at bounding box center [582, 32] width 17 height 17
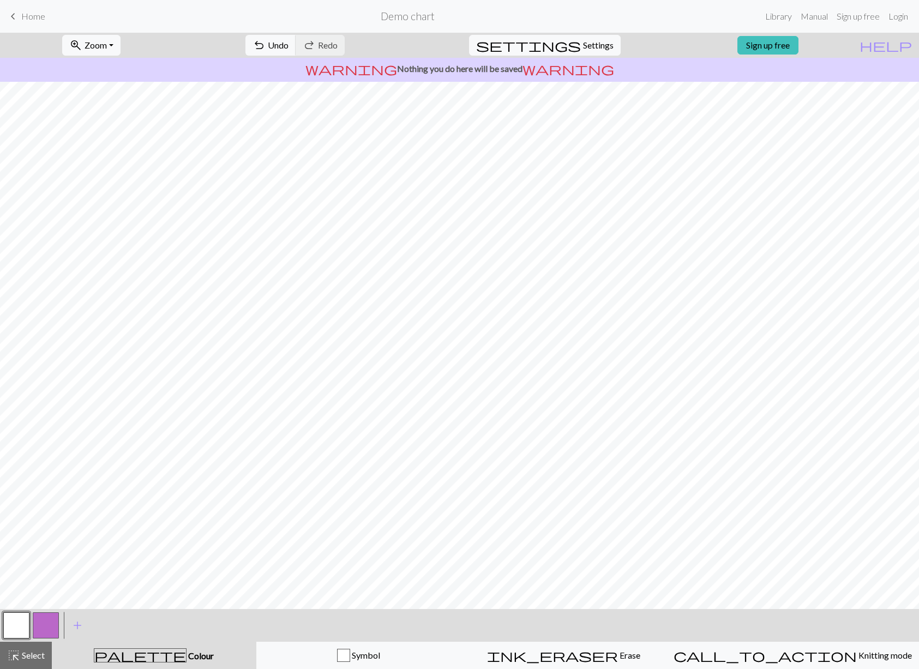
drag, startPoint x: 49, startPoint y: 624, endPoint x: 53, endPoint y: 616, distance: 9.3
click at [49, 623] on button "button" at bounding box center [46, 625] width 26 height 26
drag, startPoint x: 15, startPoint y: 627, endPoint x: 20, endPoint y: 621, distance: 7.8
click at [15, 627] on button "button" at bounding box center [16, 625] width 26 height 26
click at [288, 47] on span "Undo" at bounding box center [278, 45] width 21 height 10
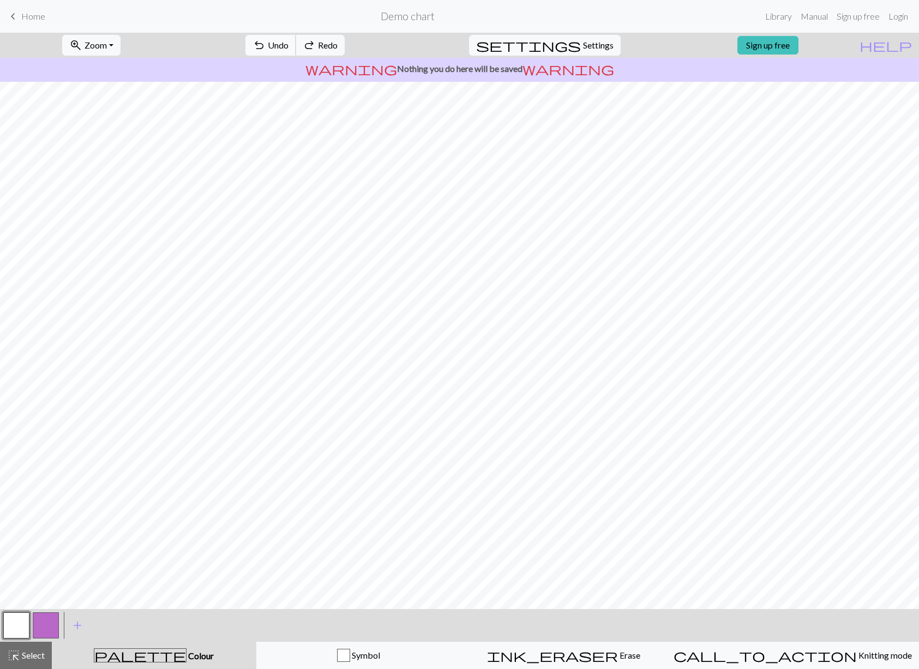
click at [288, 46] on span "Undo" at bounding box center [278, 45] width 21 height 10
click at [288, 45] on span "Undo" at bounding box center [278, 45] width 21 height 10
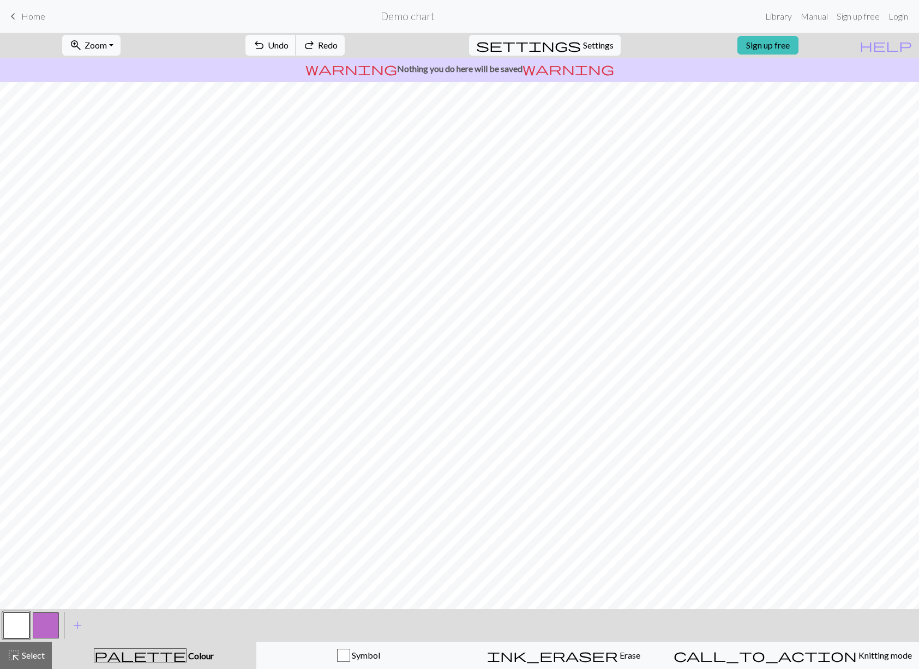
click at [288, 45] on span "Undo" at bounding box center [278, 45] width 21 height 10
click at [288, 46] on span "Undo" at bounding box center [278, 45] width 21 height 10
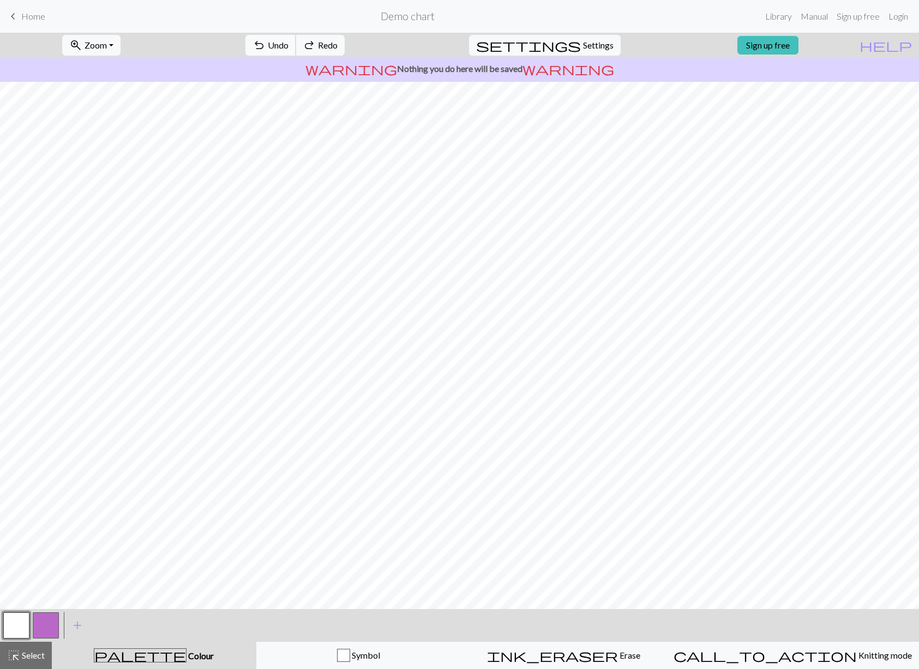
click at [288, 45] on span "Undo" at bounding box center [278, 45] width 21 height 10
click at [288, 46] on span "Undo" at bounding box center [278, 45] width 21 height 10
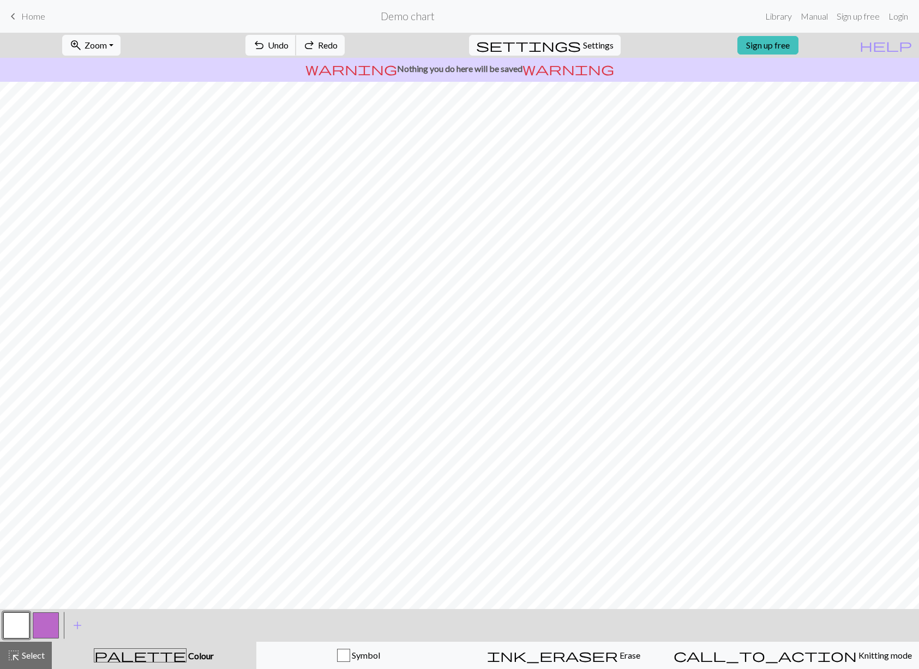
click at [288, 45] on span "Undo" at bounding box center [278, 45] width 21 height 10
click at [288, 44] on span "Undo" at bounding box center [278, 45] width 21 height 10
click at [338, 45] on span "Redo" at bounding box center [328, 45] width 20 height 10
click at [288, 48] on span "Undo" at bounding box center [278, 45] width 21 height 10
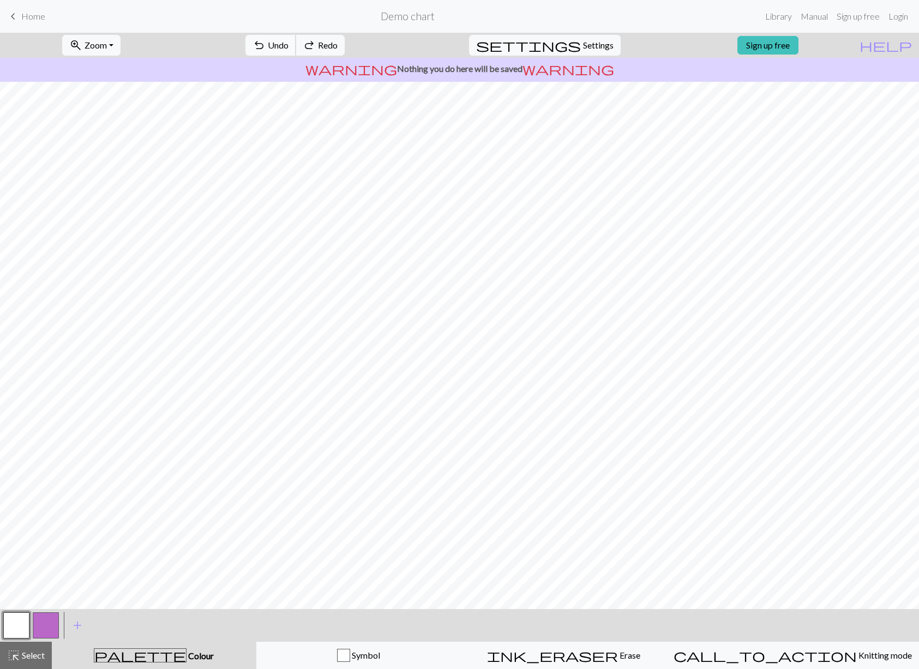
click at [288, 45] on span "Undo" at bounding box center [278, 45] width 21 height 10
click at [296, 39] on button "undo Undo Undo" at bounding box center [270, 45] width 51 height 21
click at [47, 627] on button "button" at bounding box center [46, 625] width 26 height 26
drag, startPoint x: 10, startPoint y: 624, endPoint x: 49, endPoint y: 617, distance: 38.8
click at [10, 624] on button "button" at bounding box center [16, 625] width 26 height 26
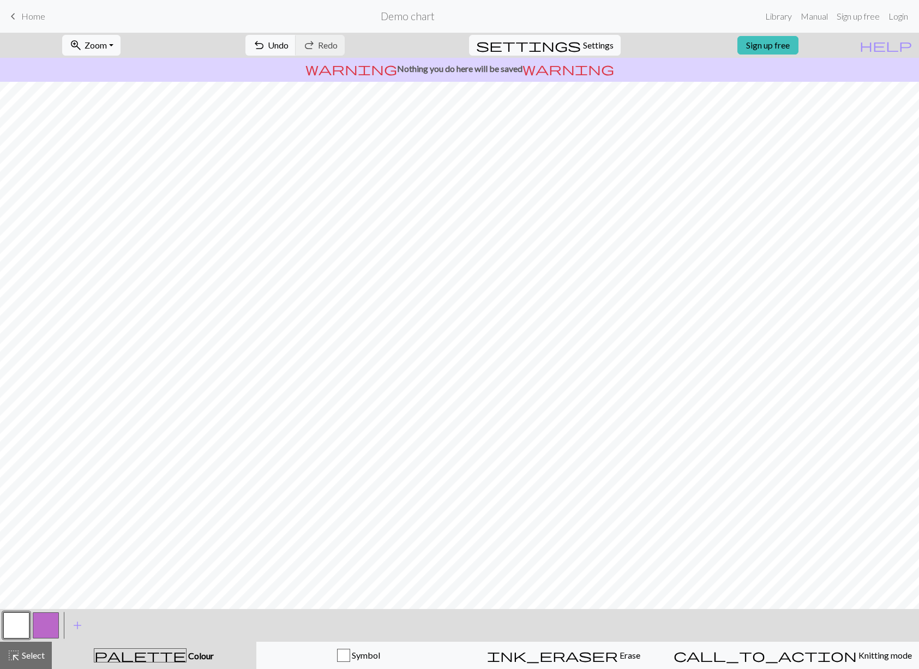
drag, startPoint x: 44, startPoint y: 626, endPoint x: 51, endPoint y: 622, distance: 7.8
click at [44, 626] on button "button" at bounding box center [46, 625] width 26 height 26
click at [18, 629] on button "button" at bounding box center [16, 625] width 26 height 26
drag, startPoint x: 47, startPoint y: 626, endPoint x: 71, endPoint y: 611, distance: 27.4
click at [47, 626] on button "button" at bounding box center [46, 625] width 26 height 26
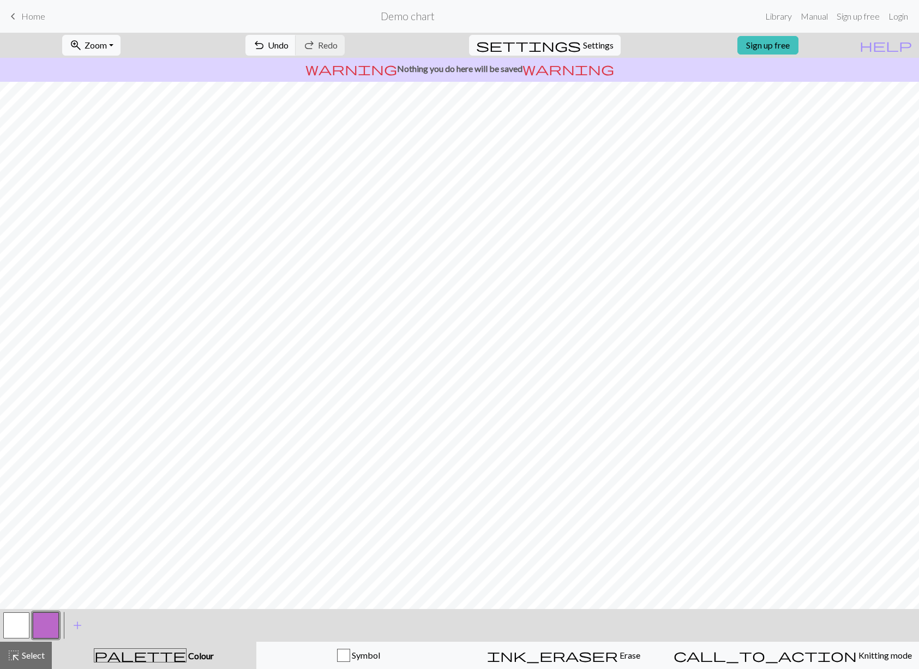
click at [15, 623] on button "button" at bounding box center [16, 625] width 26 height 26
click at [47, 624] on button "button" at bounding box center [46, 625] width 26 height 26
click at [14, 630] on button "button" at bounding box center [16, 625] width 26 height 26
click at [47, 620] on button "button" at bounding box center [46, 625] width 26 height 26
drag, startPoint x: 20, startPoint y: 619, endPoint x: 34, endPoint y: 609, distance: 16.8
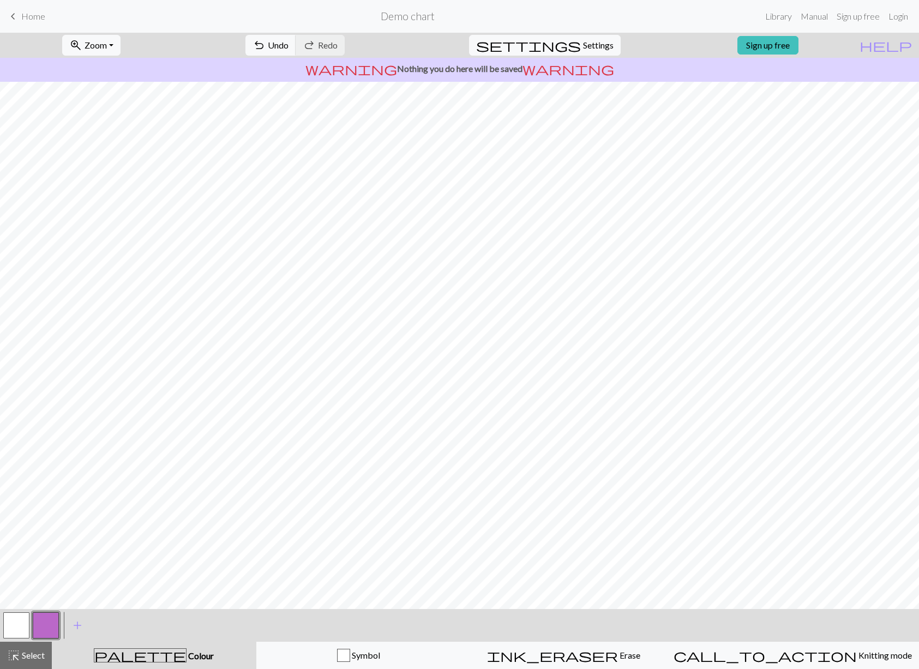
click at [22, 617] on button "button" at bounding box center [16, 625] width 26 height 26
drag, startPoint x: 47, startPoint y: 620, endPoint x: 65, endPoint y: 612, distance: 19.5
click at [48, 621] on button "button" at bounding box center [46, 625] width 26 height 26
drag, startPoint x: 20, startPoint y: 624, endPoint x: 42, endPoint y: 615, distance: 24.2
click at [22, 623] on button "button" at bounding box center [16, 625] width 26 height 26
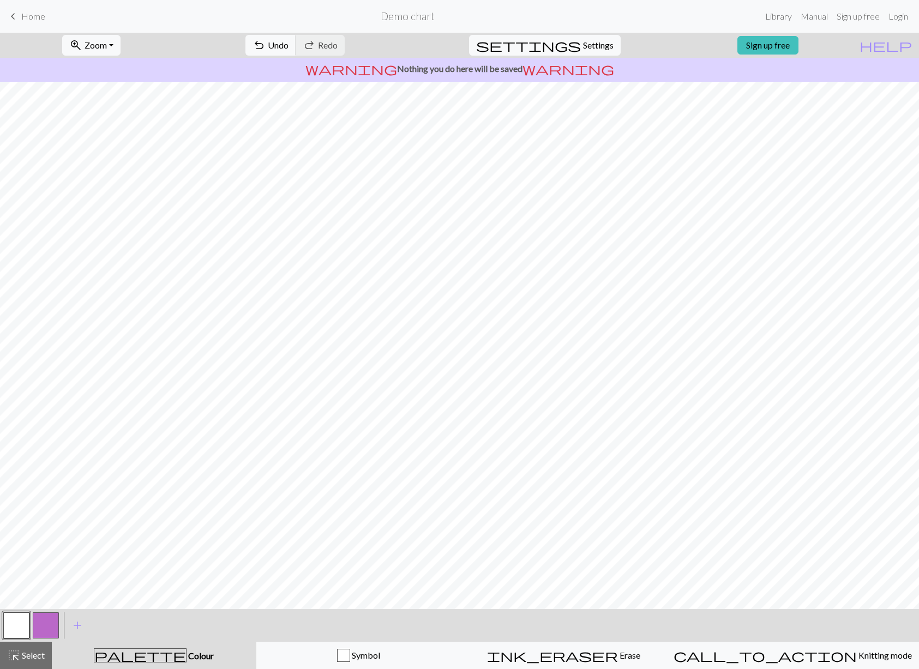
click at [21, 625] on button "button" at bounding box center [16, 625] width 26 height 26
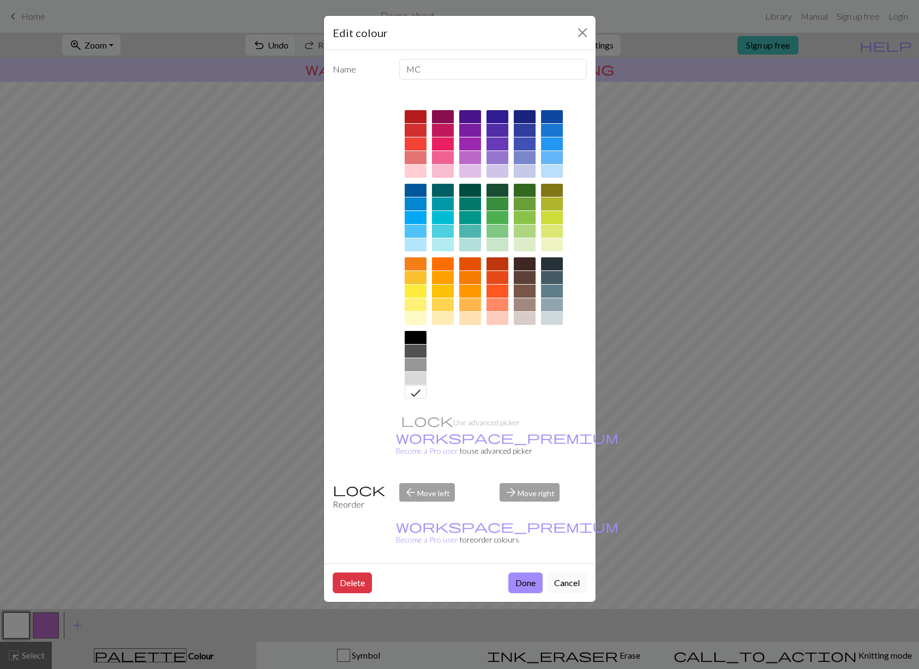
click at [584, 34] on button "Close" at bounding box center [582, 32] width 17 height 17
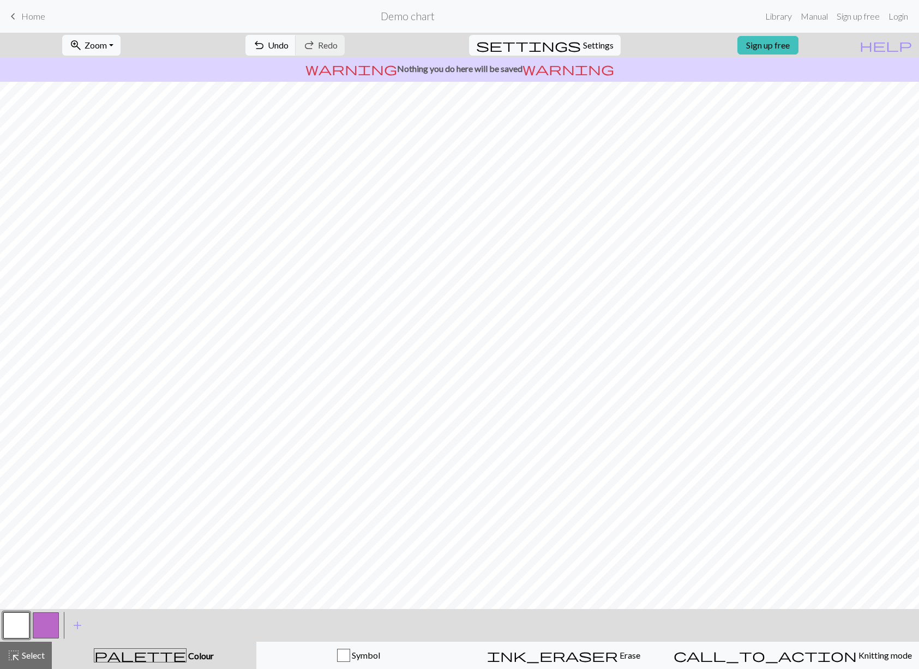
click at [50, 620] on button "button" at bounding box center [46, 625] width 26 height 26
drag, startPoint x: 13, startPoint y: 620, endPoint x: 21, endPoint y: 612, distance: 11.6
click at [13, 618] on button "button" at bounding box center [16, 625] width 26 height 26
drag, startPoint x: 47, startPoint y: 626, endPoint x: 57, endPoint y: 622, distance: 10.2
click at [47, 626] on button "button" at bounding box center [46, 625] width 26 height 26
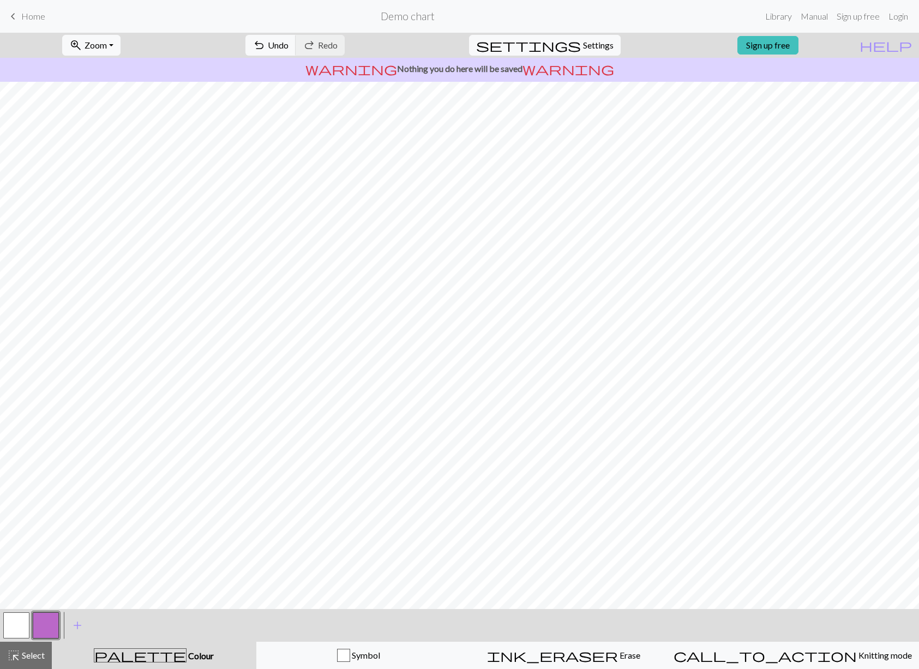
click at [24, 620] on button "button" at bounding box center [16, 625] width 26 height 26
click at [43, 620] on button "button" at bounding box center [46, 625] width 26 height 26
drag, startPoint x: 14, startPoint y: 622, endPoint x: 29, endPoint y: 611, distance: 18.3
click at [18, 618] on button "button" at bounding box center [16, 625] width 26 height 26
click at [288, 44] on span "Undo" at bounding box center [278, 45] width 21 height 10
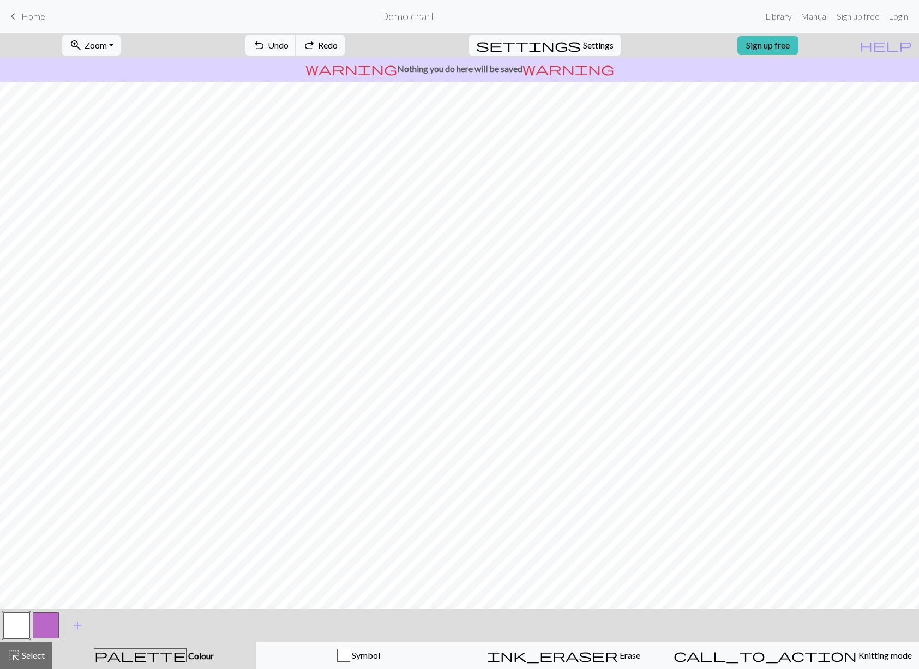
click at [288, 43] on span "Undo" at bounding box center [278, 45] width 21 height 10
click at [288, 46] on span "Undo" at bounding box center [278, 45] width 21 height 10
click at [288, 44] on span "Undo" at bounding box center [278, 45] width 21 height 10
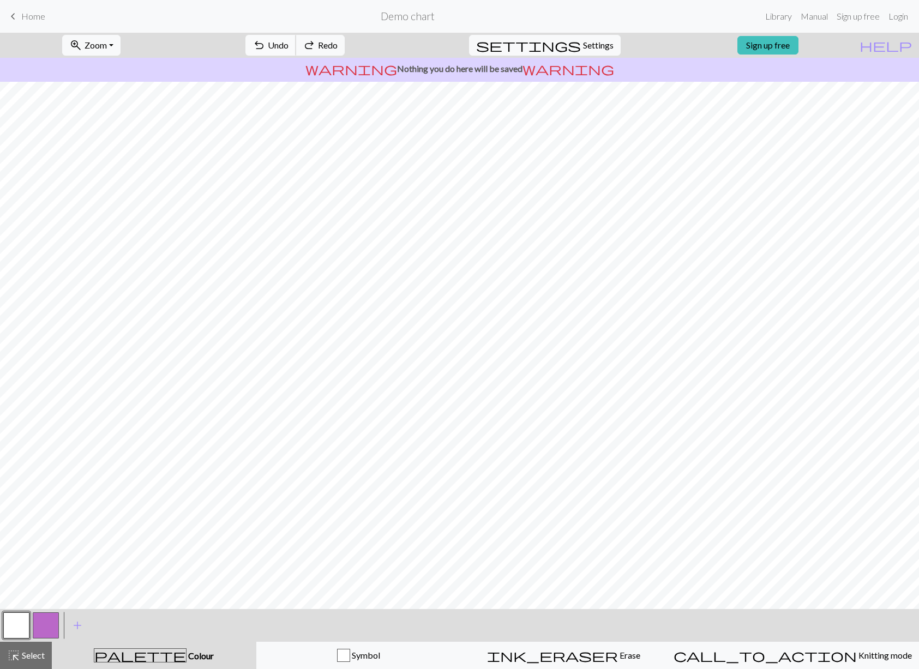
click at [288, 47] on span "Undo" at bounding box center [278, 45] width 21 height 10
click at [288, 50] on span "Undo" at bounding box center [278, 45] width 21 height 10
click at [288, 49] on span "Undo" at bounding box center [278, 45] width 21 height 10
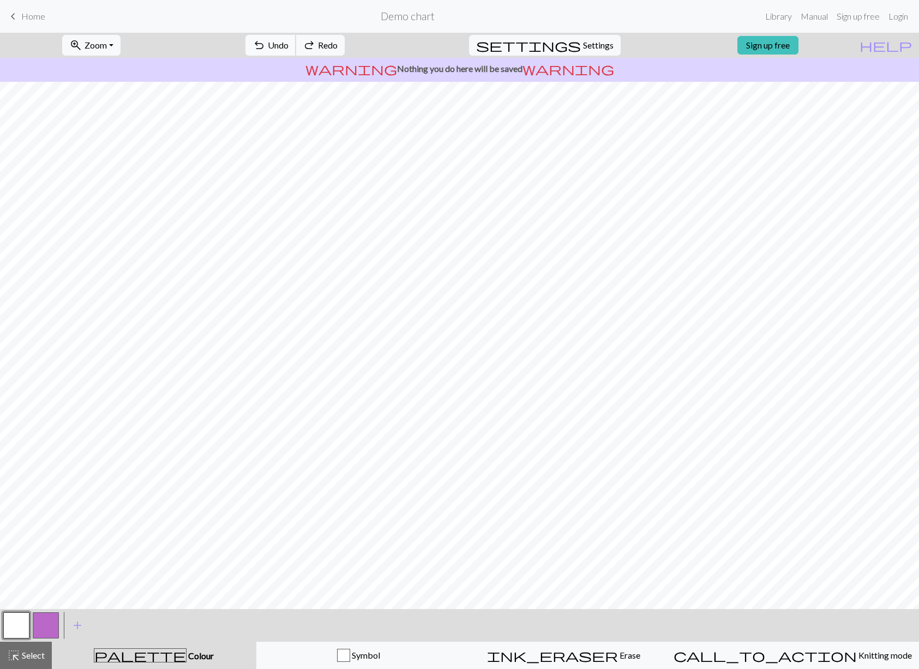
click at [288, 49] on span "Undo" at bounding box center [278, 45] width 21 height 10
click at [296, 50] on button "undo Undo Undo" at bounding box center [270, 45] width 51 height 21
click at [296, 51] on button "undo Undo Undo" at bounding box center [270, 45] width 51 height 21
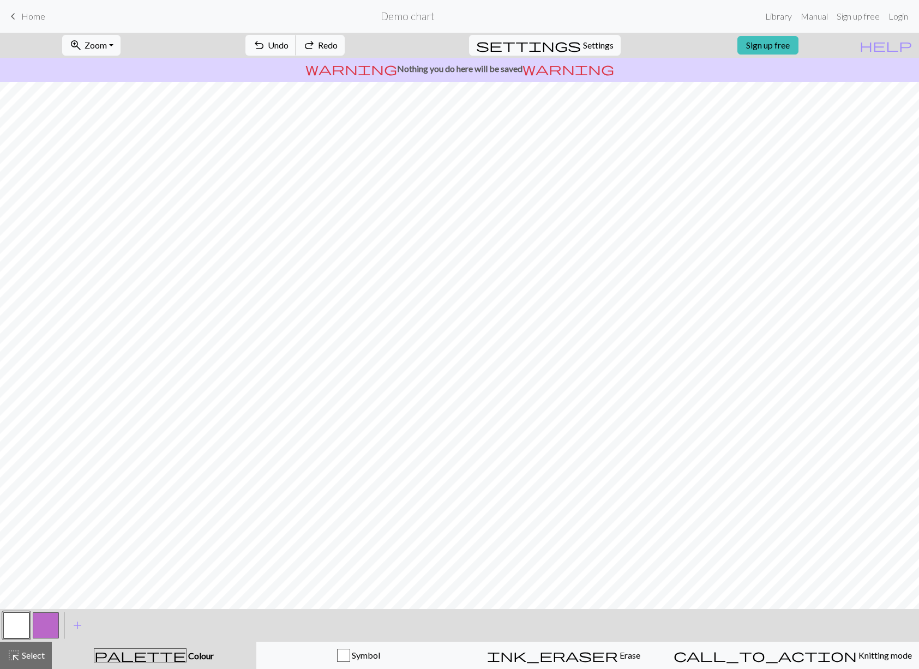
click at [288, 50] on span "Undo" at bounding box center [278, 45] width 21 height 10
click at [316, 41] on span "redo" at bounding box center [309, 45] width 13 height 15
click at [345, 46] on button "redo Redo Redo" at bounding box center [320, 45] width 49 height 21
click at [338, 44] on span "Redo" at bounding box center [328, 45] width 20 height 10
click at [12, 626] on button "button" at bounding box center [16, 625] width 26 height 26
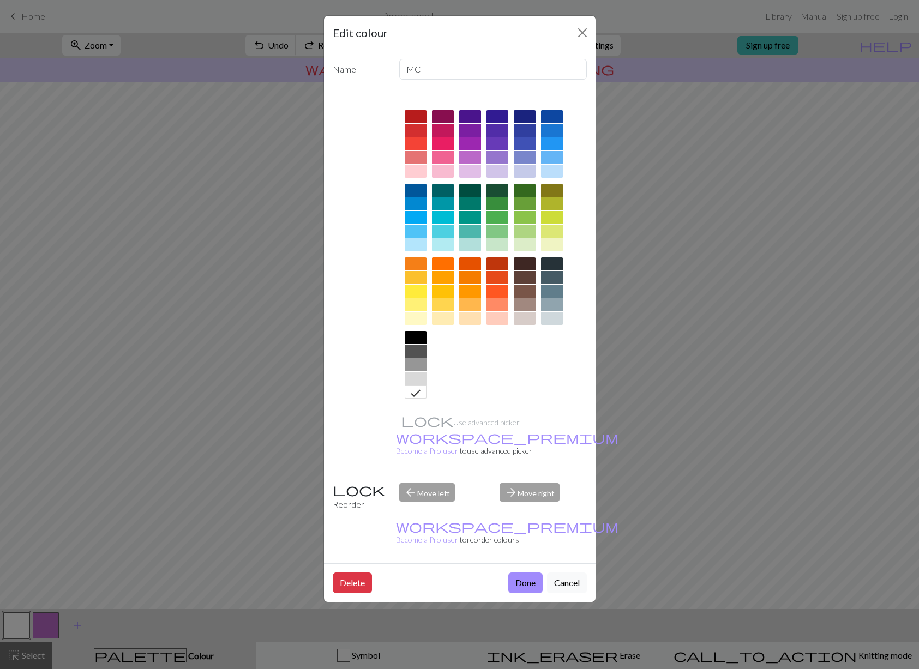
drag, startPoint x: 581, startPoint y: 32, endPoint x: 593, endPoint y: 77, distance: 46.8
click at [580, 32] on button "Close" at bounding box center [582, 32] width 17 height 17
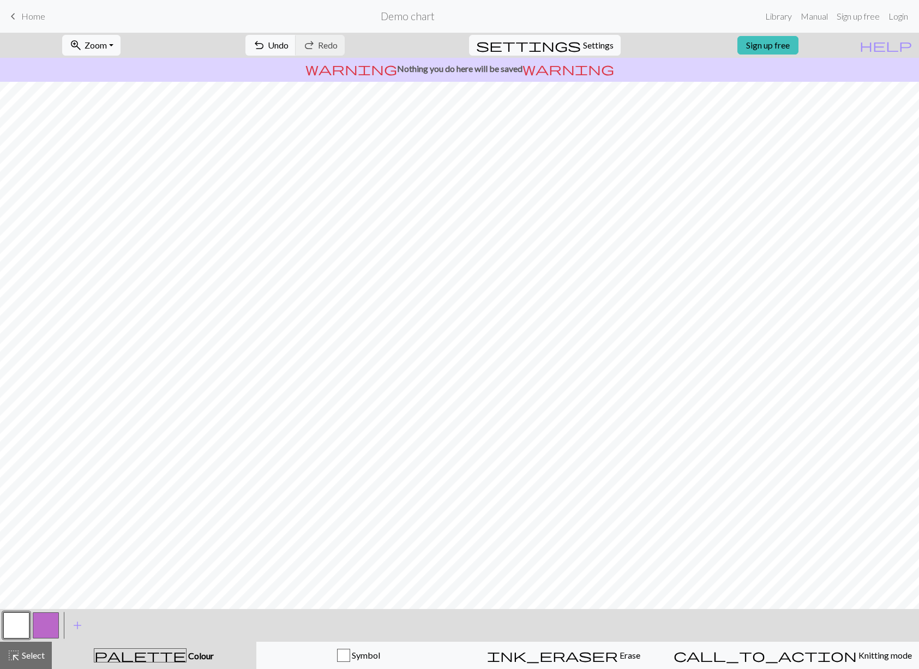
click at [15, 633] on button "button" at bounding box center [16, 625] width 26 height 26
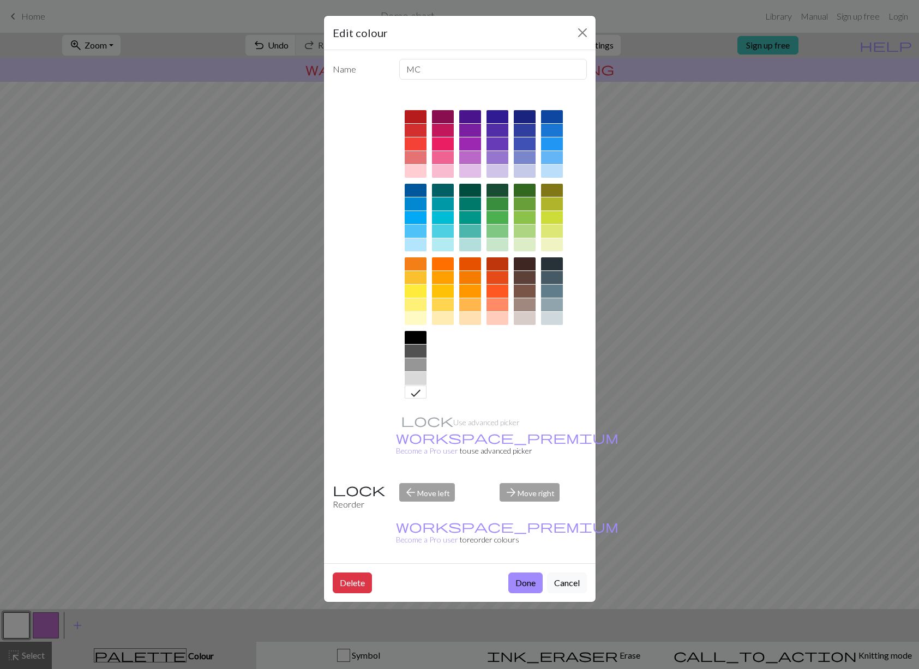
click at [582, 35] on button "Close" at bounding box center [582, 32] width 17 height 17
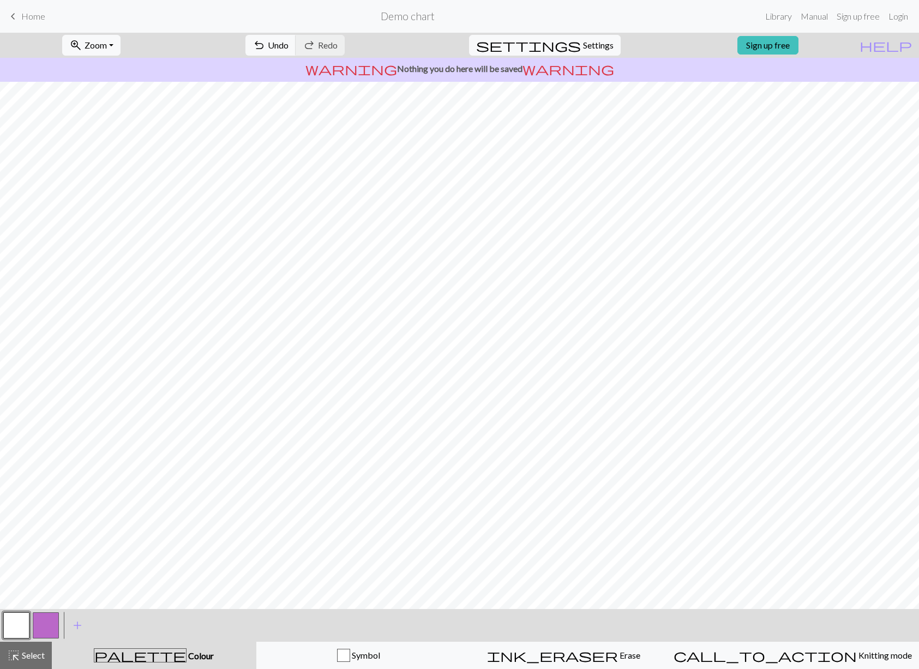
click at [36, 625] on button "button" at bounding box center [46, 625] width 26 height 26
drag, startPoint x: 15, startPoint y: 626, endPoint x: 39, endPoint y: 610, distance: 29.5
click at [15, 626] on button "button" at bounding box center [16, 625] width 26 height 26
drag, startPoint x: 51, startPoint y: 624, endPoint x: 81, endPoint y: 610, distance: 33.2
click at [50, 624] on button "button" at bounding box center [46, 625] width 26 height 26
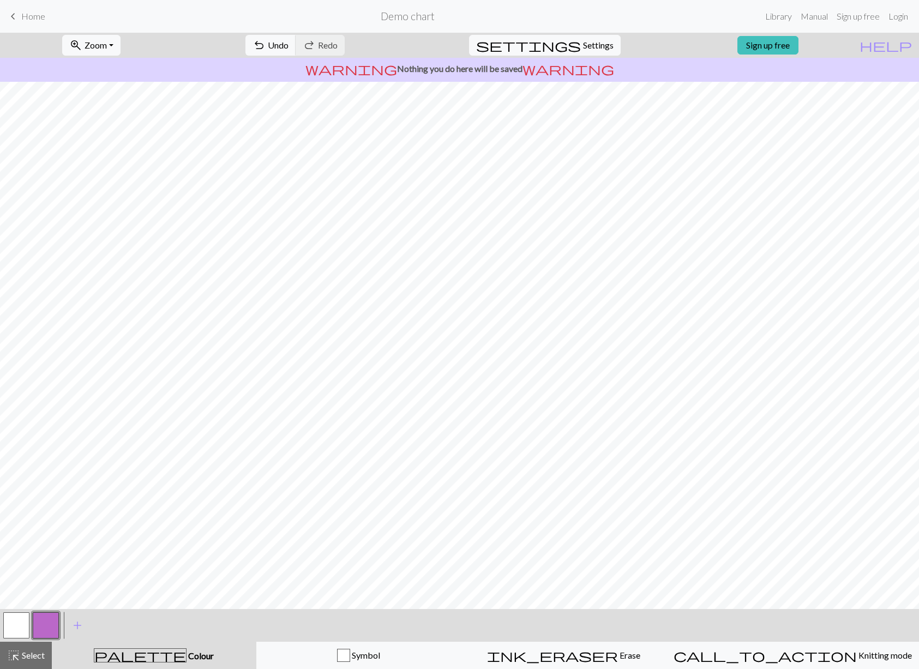
click at [20, 620] on button "button" at bounding box center [16, 625] width 26 height 26
drag, startPoint x: 39, startPoint y: 621, endPoint x: 46, endPoint y: 614, distance: 10.4
click at [40, 620] on button "button" at bounding box center [46, 625] width 26 height 26
click at [7, 623] on button "button" at bounding box center [16, 625] width 26 height 26
click at [288, 45] on span "Undo" at bounding box center [278, 45] width 21 height 10
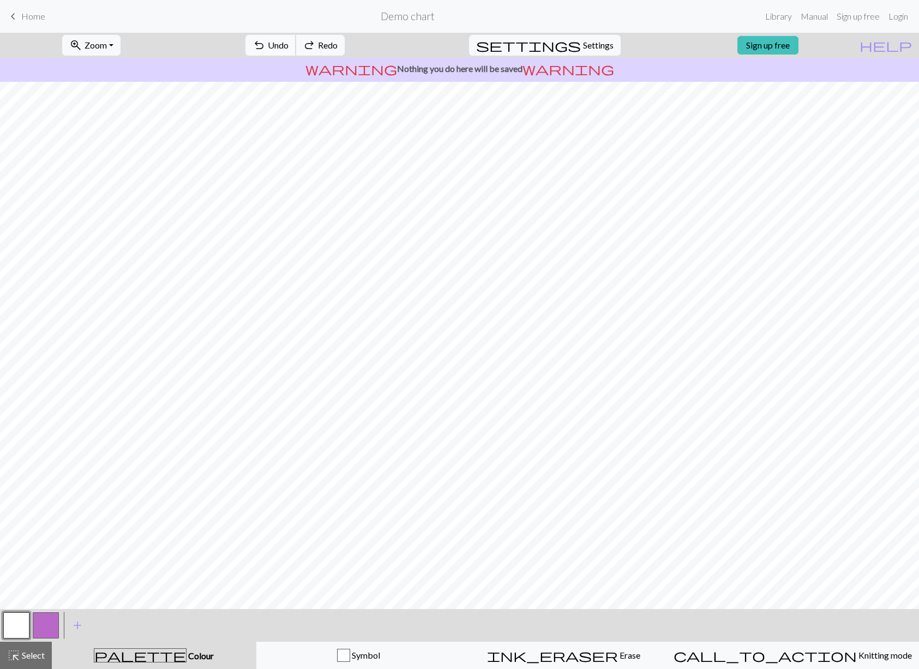
click at [288, 45] on span "Undo" at bounding box center [278, 45] width 21 height 10
click at [288, 44] on span "Undo" at bounding box center [278, 45] width 21 height 10
click at [288, 45] on span "Undo" at bounding box center [278, 45] width 21 height 10
click at [288, 43] on span "Undo" at bounding box center [278, 45] width 21 height 10
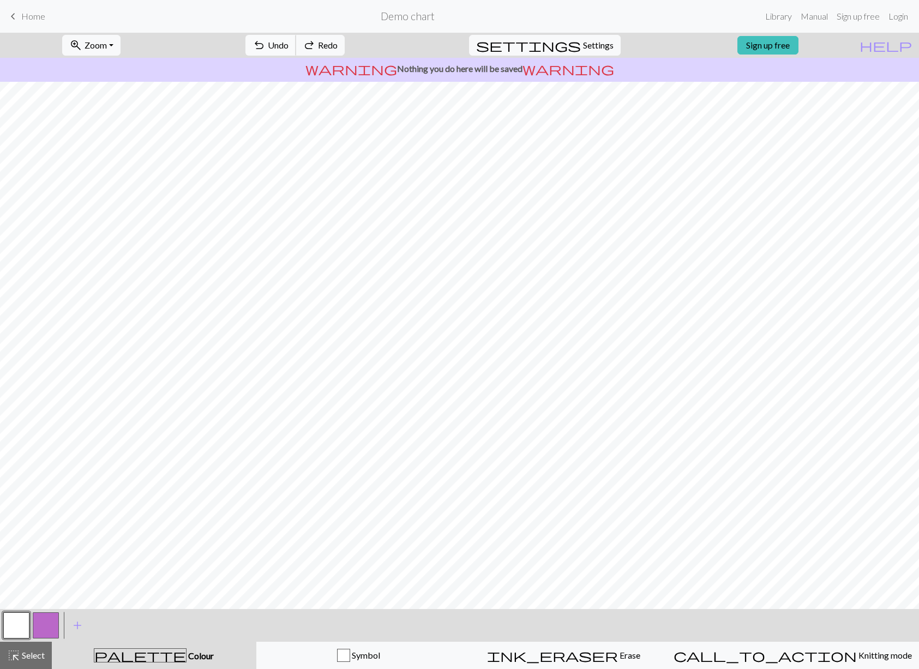
click at [288, 44] on span "Undo" at bounding box center [278, 45] width 21 height 10
click at [288, 45] on span "Undo" at bounding box center [278, 45] width 21 height 10
click at [338, 42] on span "Redo" at bounding box center [328, 45] width 20 height 10
click at [338, 43] on span "Redo" at bounding box center [328, 45] width 20 height 10
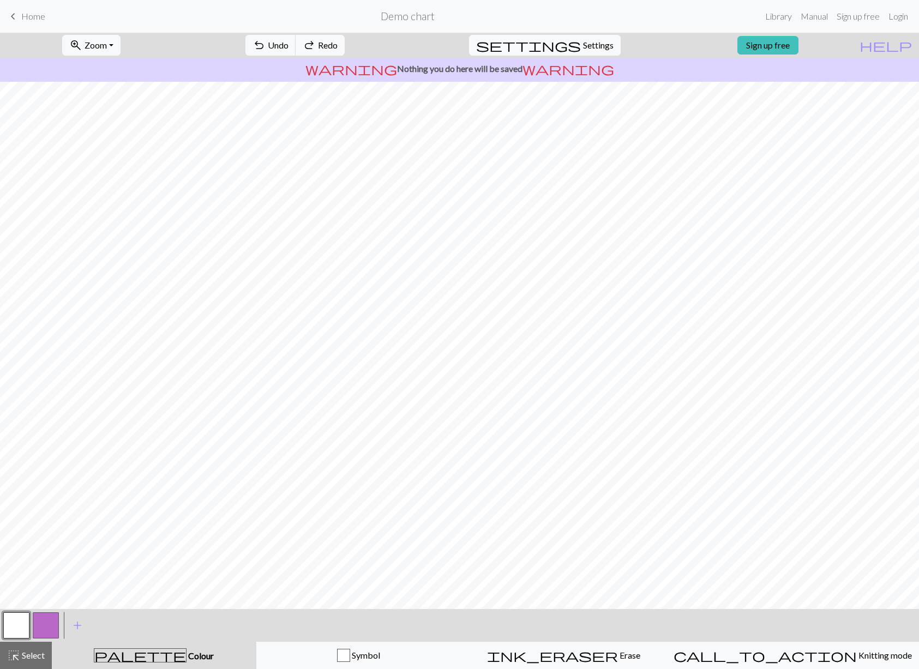
click at [45, 624] on button "button" at bounding box center [46, 625] width 26 height 26
click at [20, 628] on button "button" at bounding box center [16, 625] width 26 height 26
drag, startPoint x: 51, startPoint y: 620, endPoint x: 62, endPoint y: 610, distance: 15.0
click at [52, 620] on button "button" at bounding box center [46, 625] width 26 height 26
drag, startPoint x: 13, startPoint y: 633, endPoint x: 46, endPoint y: 625, distance: 34.1
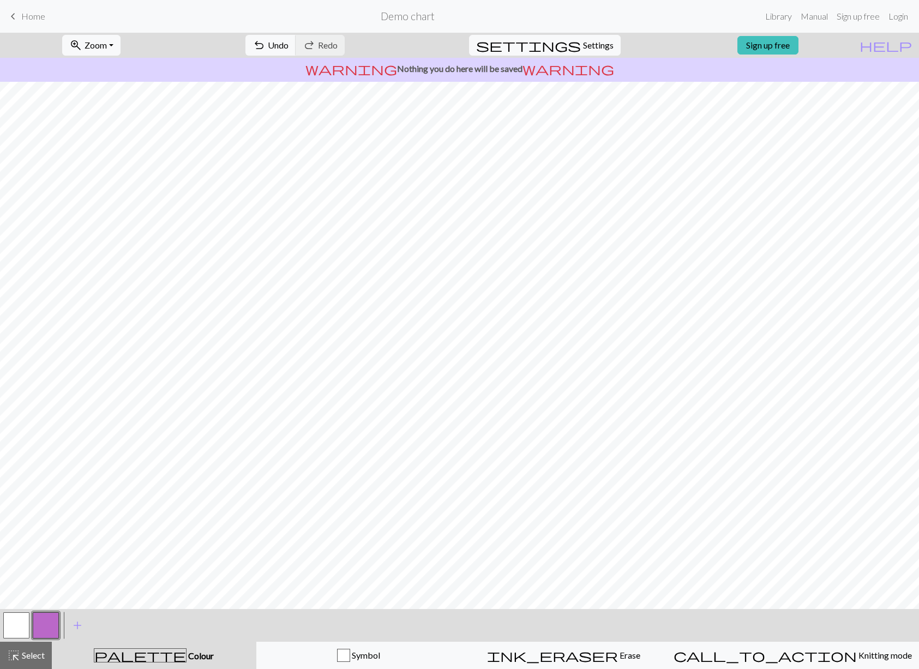
click at [13, 633] on button "button" at bounding box center [16, 625] width 26 height 26
click at [41, 628] on button "button" at bounding box center [46, 625] width 26 height 26
click at [20, 628] on button "button" at bounding box center [16, 625] width 26 height 26
click at [18, 628] on button "button" at bounding box center [16, 625] width 26 height 26
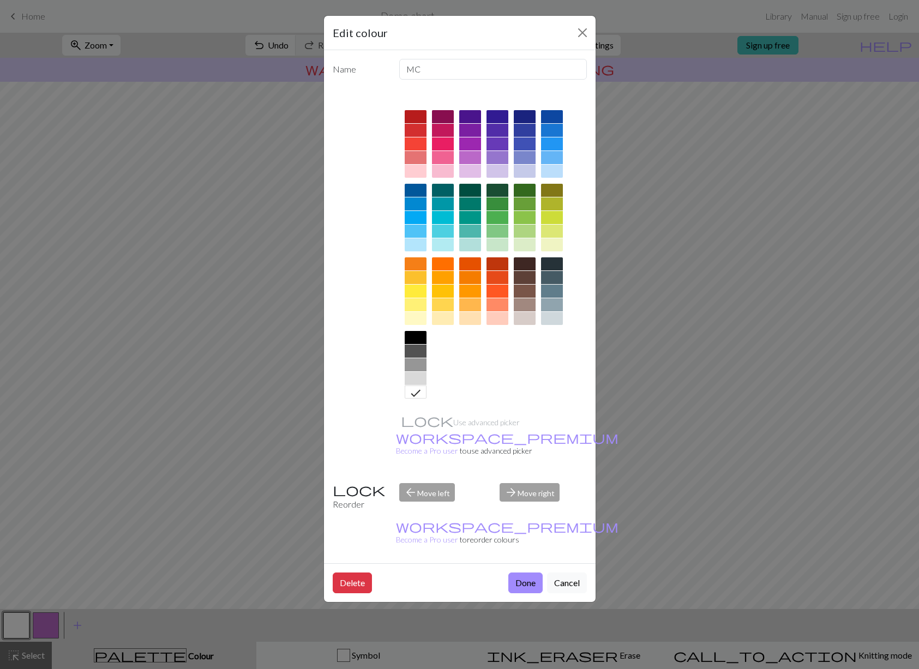
click at [583, 31] on button "Close" at bounding box center [582, 32] width 17 height 17
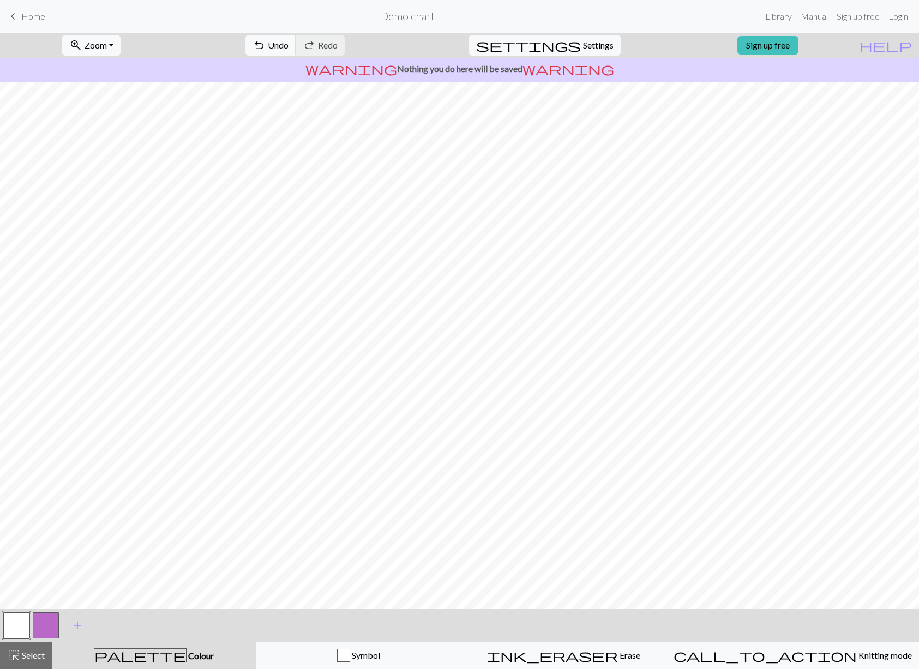
drag, startPoint x: 42, startPoint y: 622, endPoint x: 61, endPoint y: 610, distance: 22.3
click at [42, 622] on button "button" at bounding box center [46, 625] width 26 height 26
click at [11, 628] on button "button" at bounding box center [16, 625] width 26 height 26
drag, startPoint x: 47, startPoint y: 626, endPoint x: 52, endPoint y: 623, distance: 6.1
click at [47, 626] on button "button" at bounding box center [46, 625] width 26 height 26
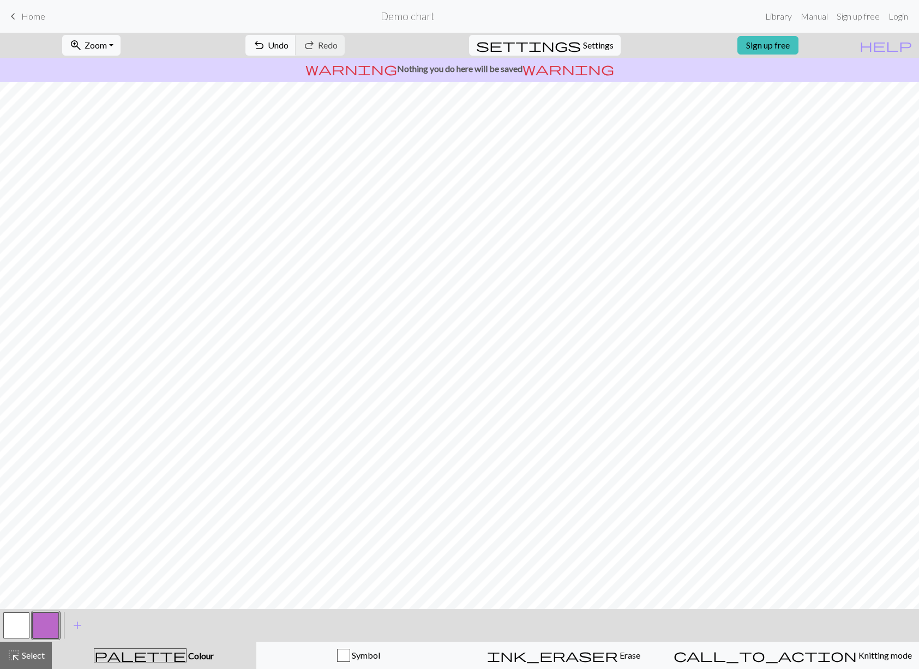
drag, startPoint x: 20, startPoint y: 627, endPoint x: 38, endPoint y: 623, distance: 17.8
click at [20, 627] on button "button" at bounding box center [16, 625] width 26 height 26
click at [48, 624] on button "button" at bounding box center [46, 625] width 26 height 26
drag, startPoint x: 21, startPoint y: 626, endPoint x: 58, endPoint y: 610, distance: 40.1
click at [21, 626] on button "button" at bounding box center [16, 625] width 26 height 26
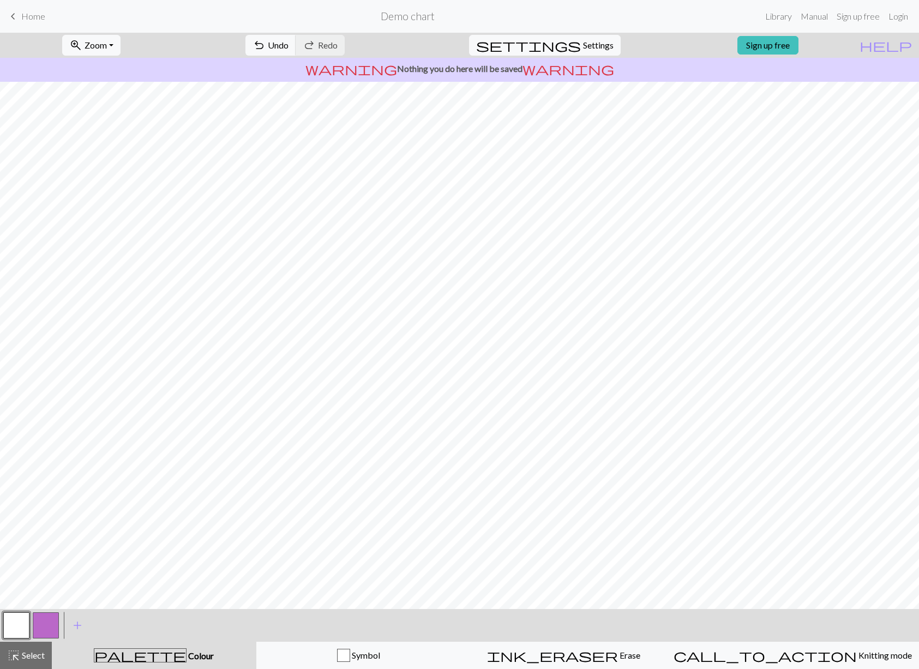
drag, startPoint x: 48, startPoint y: 626, endPoint x: 59, endPoint y: 616, distance: 14.7
click at [46, 626] on button "button" at bounding box center [46, 625] width 26 height 26
click at [288, 45] on span "Undo" at bounding box center [278, 45] width 21 height 10
drag, startPoint x: 10, startPoint y: 618, endPoint x: 22, endPoint y: 611, distance: 13.9
click at [10, 618] on button "button" at bounding box center [16, 625] width 26 height 26
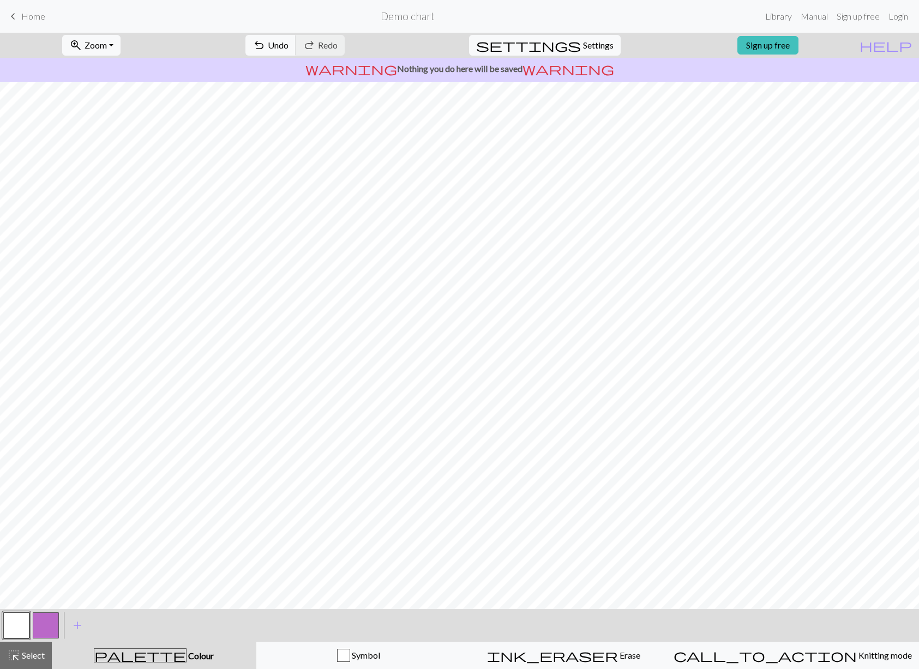
click at [47, 628] on button "button" at bounding box center [46, 625] width 26 height 26
drag, startPoint x: 25, startPoint y: 635, endPoint x: 53, endPoint y: 612, distance: 36.0
click at [27, 634] on button "button" at bounding box center [16, 625] width 26 height 26
drag, startPoint x: 55, startPoint y: 626, endPoint x: 62, endPoint y: 620, distance: 8.9
click at [55, 626] on button "button" at bounding box center [46, 625] width 26 height 26
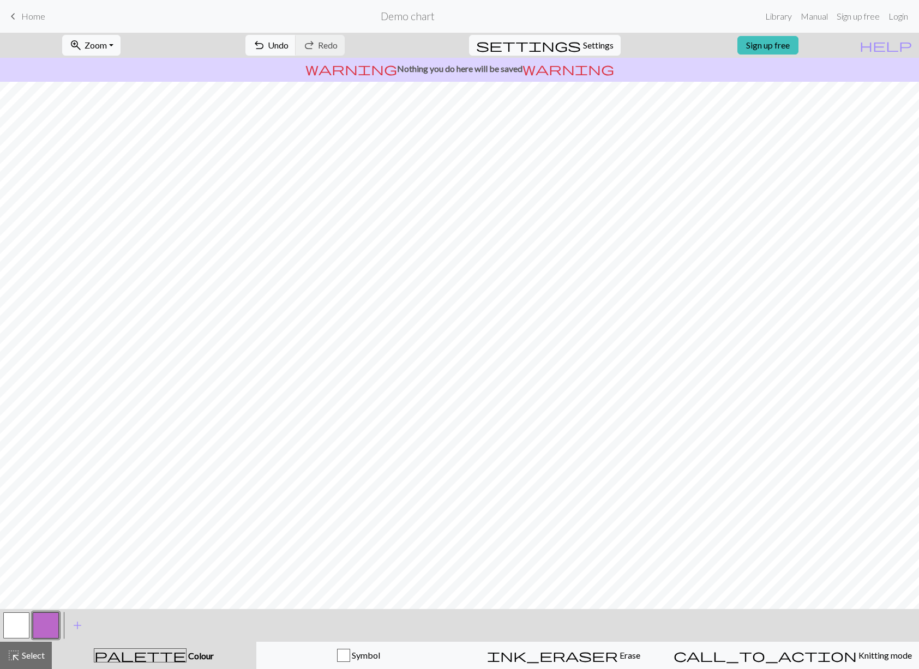
click at [17, 638] on button "button" at bounding box center [16, 625] width 26 height 26
drag, startPoint x: 44, startPoint y: 630, endPoint x: 77, endPoint y: 620, distance: 34.2
click at [44, 630] on button "button" at bounding box center [46, 625] width 26 height 26
click at [288, 43] on span "Undo" at bounding box center [278, 45] width 21 height 10
drag, startPoint x: 25, startPoint y: 624, endPoint x: 28, endPoint y: 617, distance: 8.1
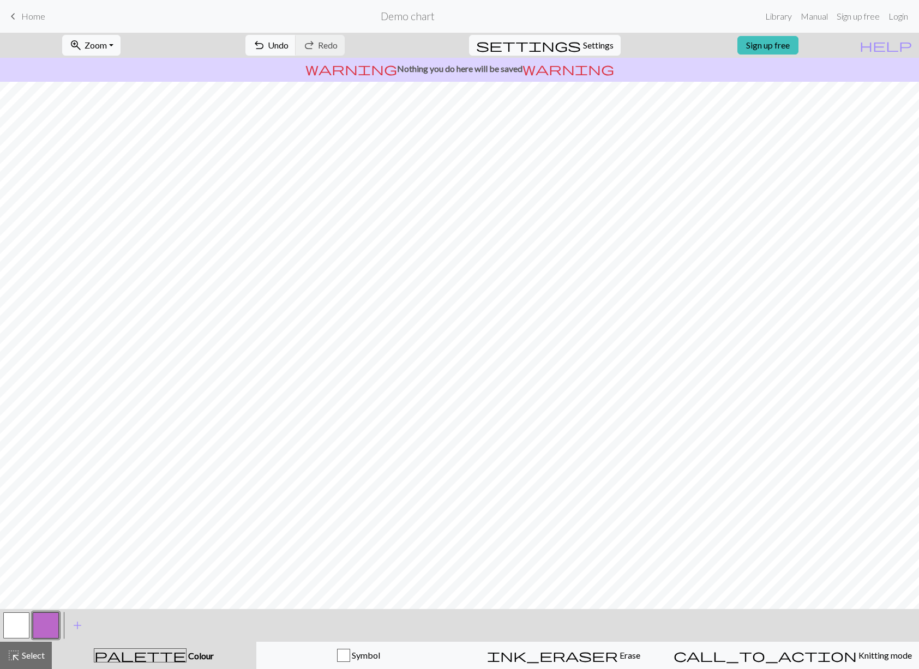
click at [23, 623] on button "button" at bounding box center [16, 625] width 26 height 26
click at [14, 623] on button "button" at bounding box center [16, 625] width 26 height 26
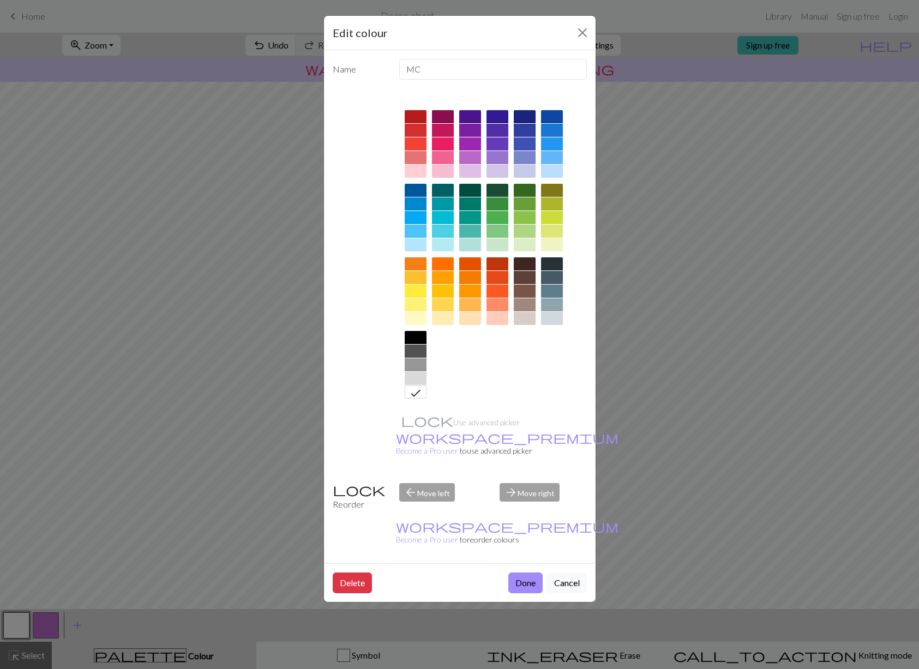
drag, startPoint x: 581, startPoint y: 31, endPoint x: 577, endPoint y: 35, distance: 5.8
click at [581, 31] on button "Close" at bounding box center [582, 32] width 17 height 17
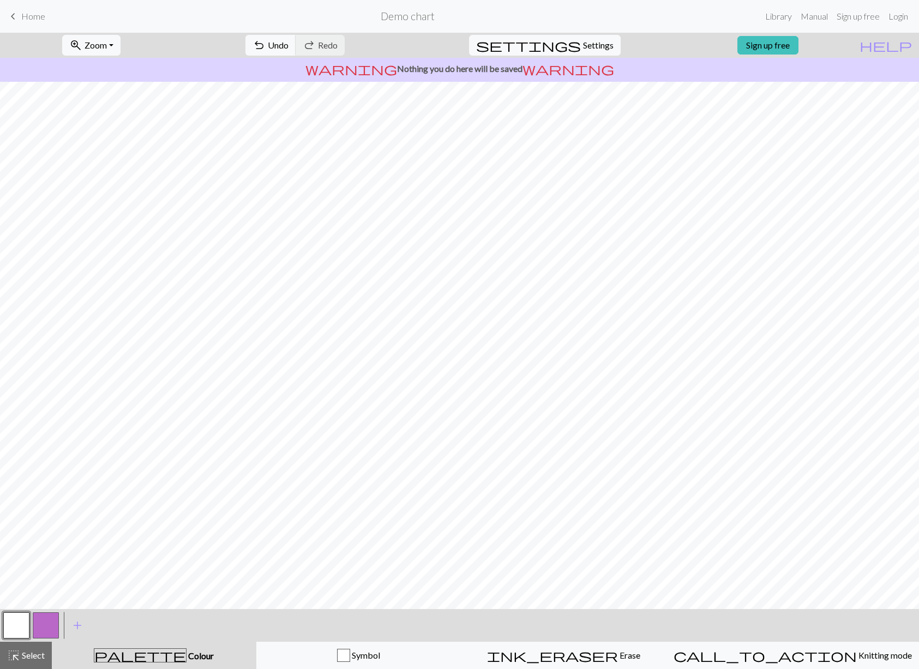
drag, startPoint x: 50, startPoint y: 629, endPoint x: 56, endPoint y: 616, distance: 14.4
click at [50, 629] on button "button" at bounding box center [46, 625] width 26 height 26
drag, startPoint x: 15, startPoint y: 622, endPoint x: 32, endPoint y: 613, distance: 19.3
click at [15, 622] on button "button" at bounding box center [16, 625] width 26 height 26
click at [51, 623] on button "button" at bounding box center [46, 625] width 26 height 26
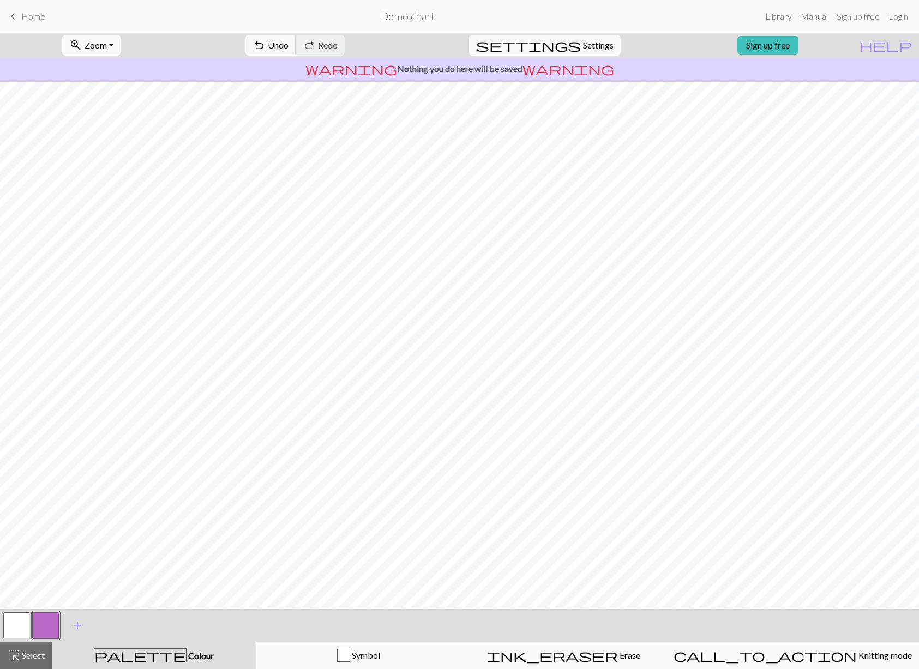
click at [8, 623] on button "button" at bounding box center [16, 625] width 26 height 26
click at [44, 622] on button "button" at bounding box center [46, 625] width 26 height 26
click at [14, 622] on button "button" at bounding box center [16, 625] width 26 height 26
click at [49, 632] on button "button" at bounding box center [46, 625] width 26 height 26
drag, startPoint x: 14, startPoint y: 623, endPoint x: 24, endPoint y: 610, distance: 16.4
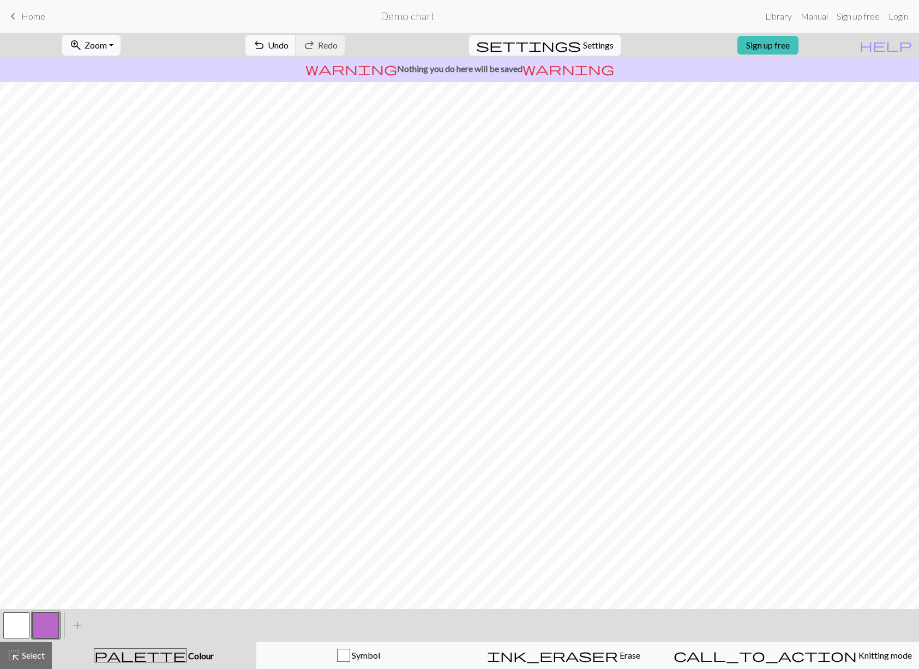
click at [13, 623] on button "button" at bounding box center [16, 625] width 26 height 26
drag, startPoint x: 44, startPoint y: 627, endPoint x: 47, endPoint y: 621, distance: 6.8
click at [44, 627] on button "button" at bounding box center [46, 625] width 26 height 26
drag, startPoint x: 13, startPoint y: 632, endPoint x: 11, endPoint y: 610, distance: 21.9
click at [13, 632] on button "button" at bounding box center [16, 625] width 26 height 26
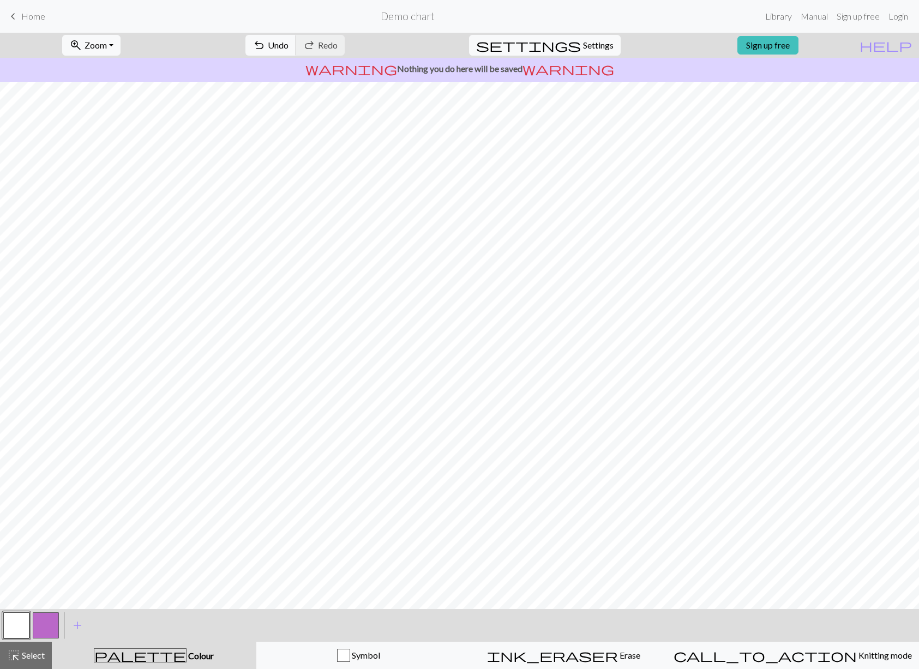
click at [37, 627] on button "button" at bounding box center [46, 625] width 26 height 26
click at [13, 627] on button "button" at bounding box center [16, 625] width 26 height 26
click at [10, 623] on button "button" at bounding box center [16, 625] width 26 height 26
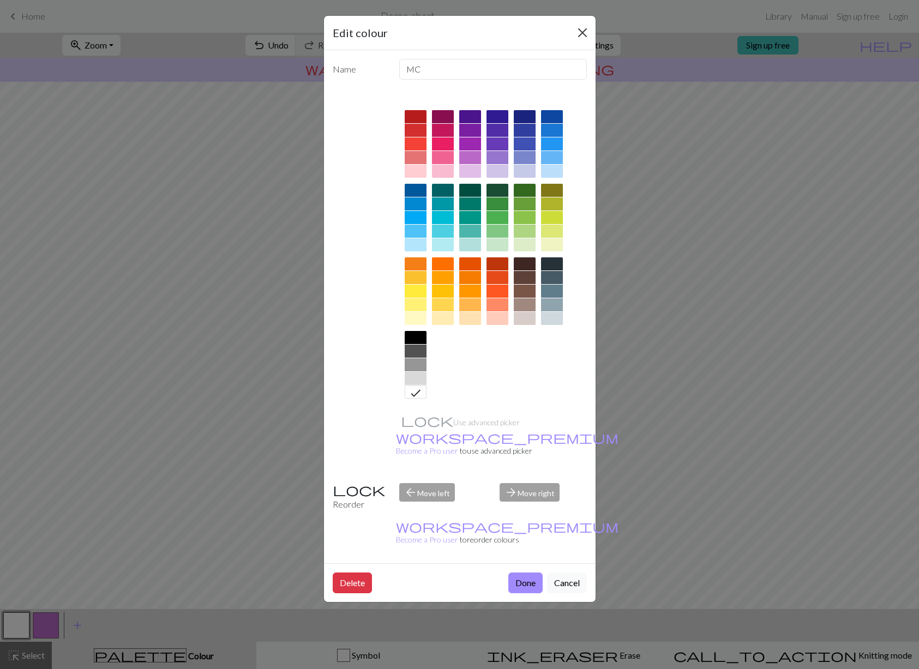
click at [579, 33] on button "Close" at bounding box center [582, 32] width 17 height 17
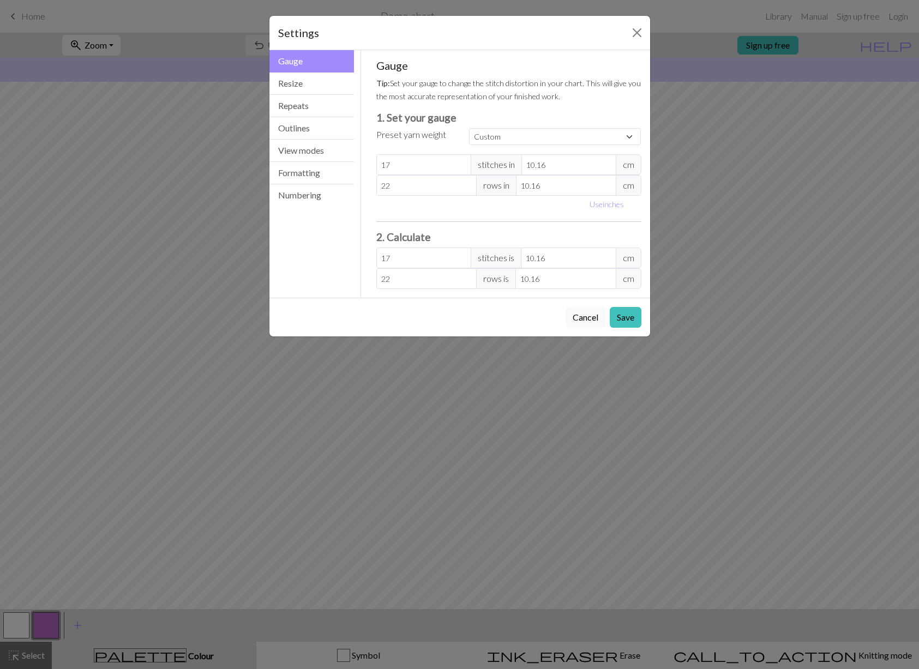
click at [533, 165] on input "10.16" at bounding box center [568, 164] width 95 height 21
type input "10"
type input "17.27"
type input "10"
drag, startPoint x: 542, startPoint y: 181, endPoint x: 531, endPoint y: 184, distance: 10.9
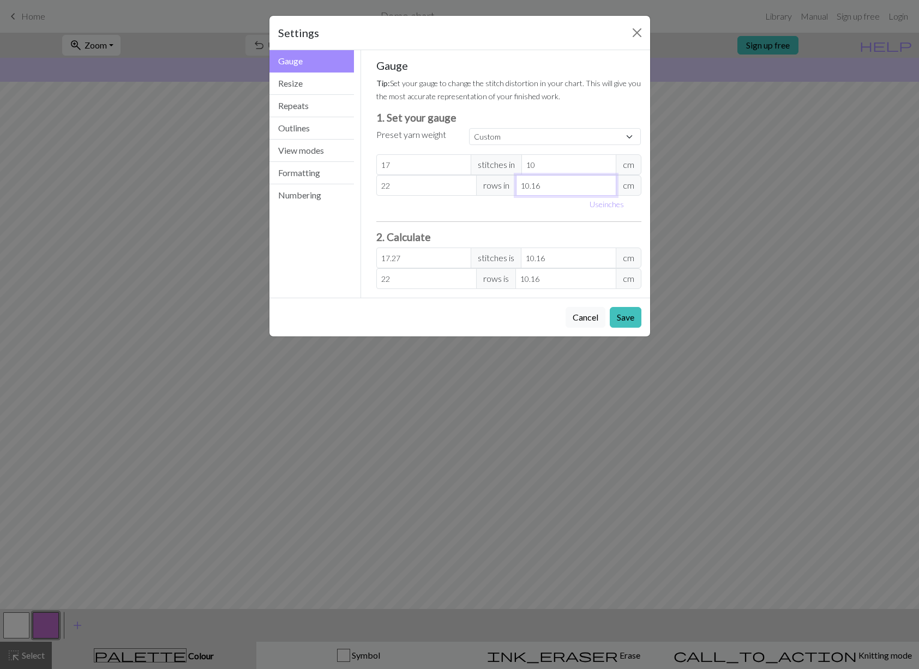
click at [531, 184] on input "10.16" at bounding box center [566, 185] width 100 height 21
type input "10"
type input "22.35"
type input "10"
click at [316, 103] on button "Repeats" at bounding box center [311, 106] width 85 height 22
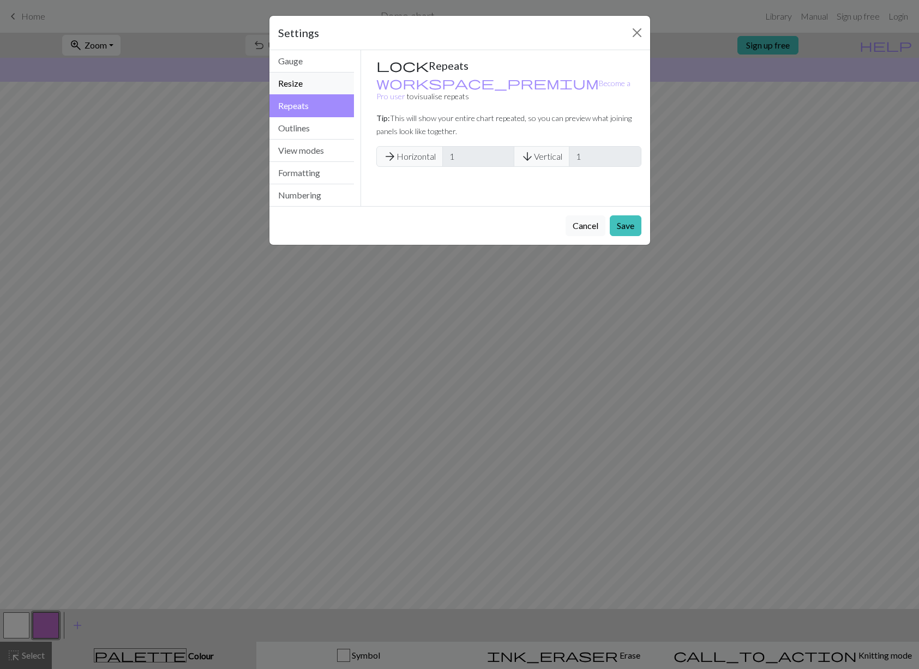
click at [314, 81] on button "Resize" at bounding box center [311, 84] width 85 height 22
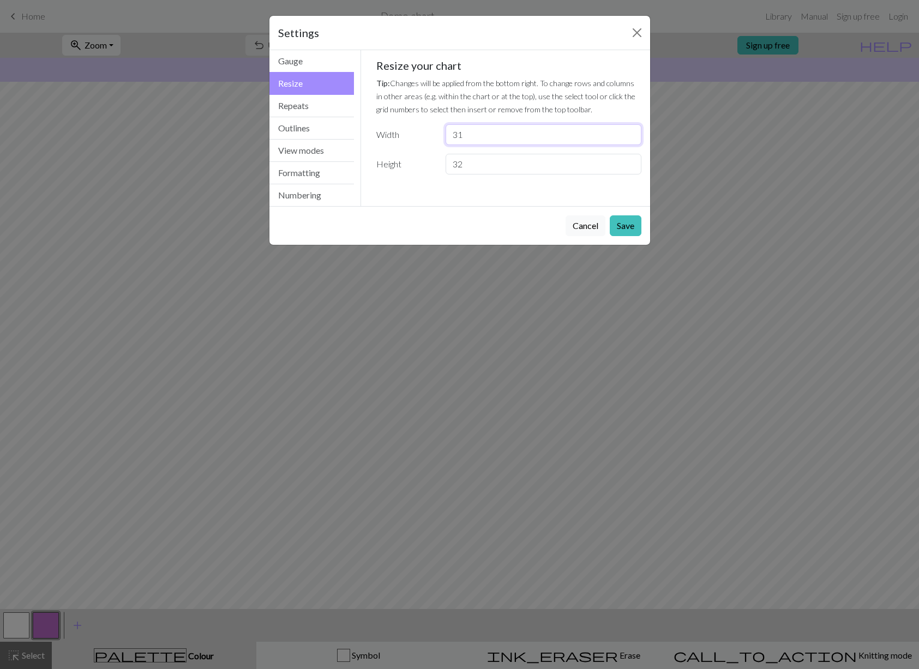
click at [629, 134] on input "31" at bounding box center [543, 134] width 195 height 21
click at [628, 134] on input "32" at bounding box center [543, 134] width 195 height 21
click at [632, 131] on input "33" at bounding box center [543, 134] width 195 height 21
click at [632, 131] on input "34" at bounding box center [543, 134] width 195 height 21
click at [633, 130] on input "35" at bounding box center [543, 134] width 195 height 21
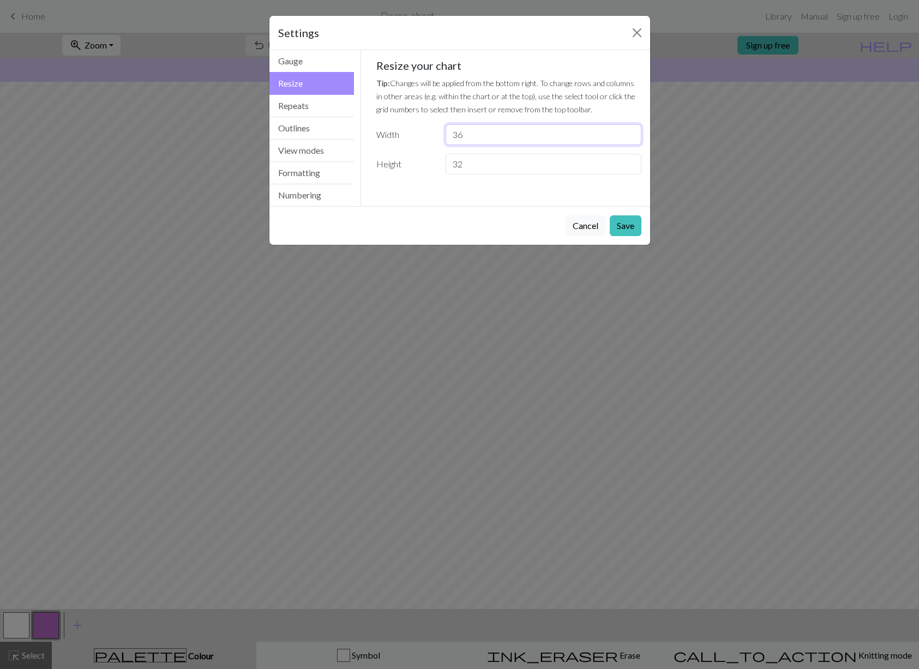
click at [633, 131] on input "36" at bounding box center [543, 134] width 195 height 21
click at [633, 131] on input "37" at bounding box center [543, 134] width 195 height 21
click at [633, 131] on input "38" at bounding box center [543, 134] width 195 height 21
click at [634, 131] on input "38" at bounding box center [543, 134] width 195 height 21
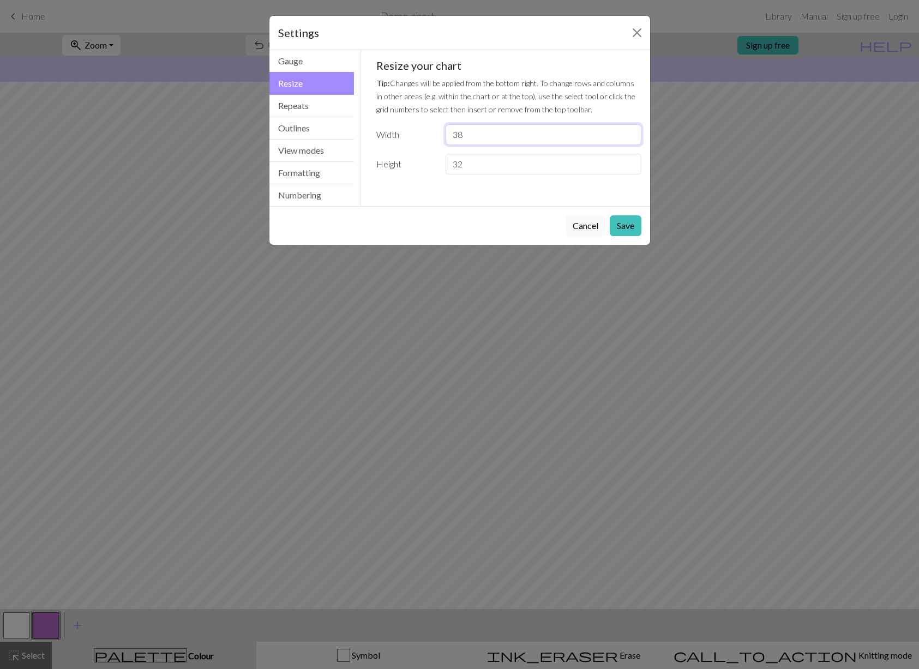
click at [634, 131] on input "38" at bounding box center [543, 134] width 195 height 21
type input "54"
drag, startPoint x: 473, startPoint y: 164, endPoint x: 443, endPoint y: 155, distance: 31.8
click at [445, 159] on div "32" at bounding box center [543, 164] width 208 height 21
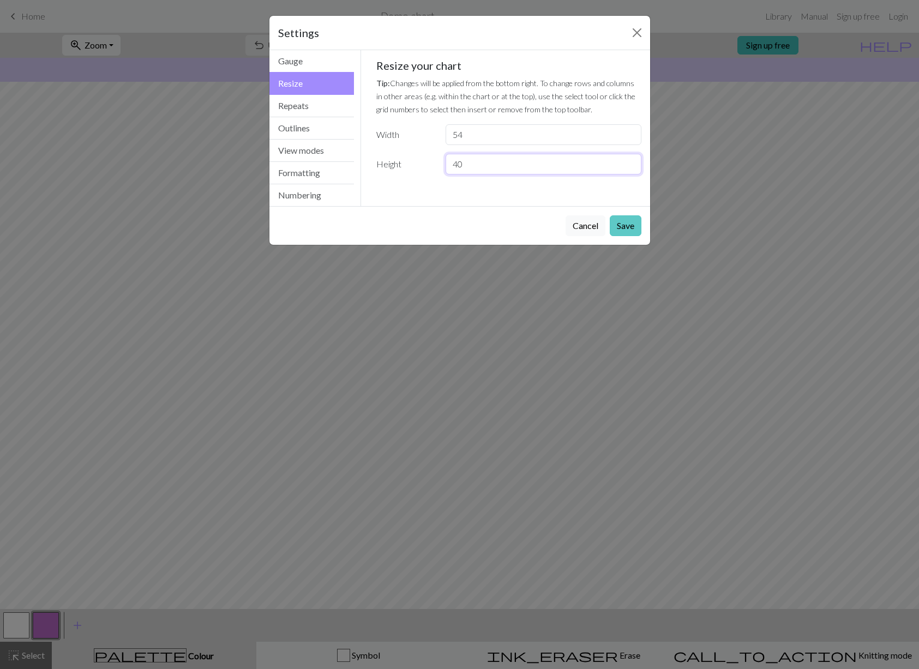
type input "40"
click at [625, 229] on button "Save" at bounding box center [626, 225] width 32 height 21
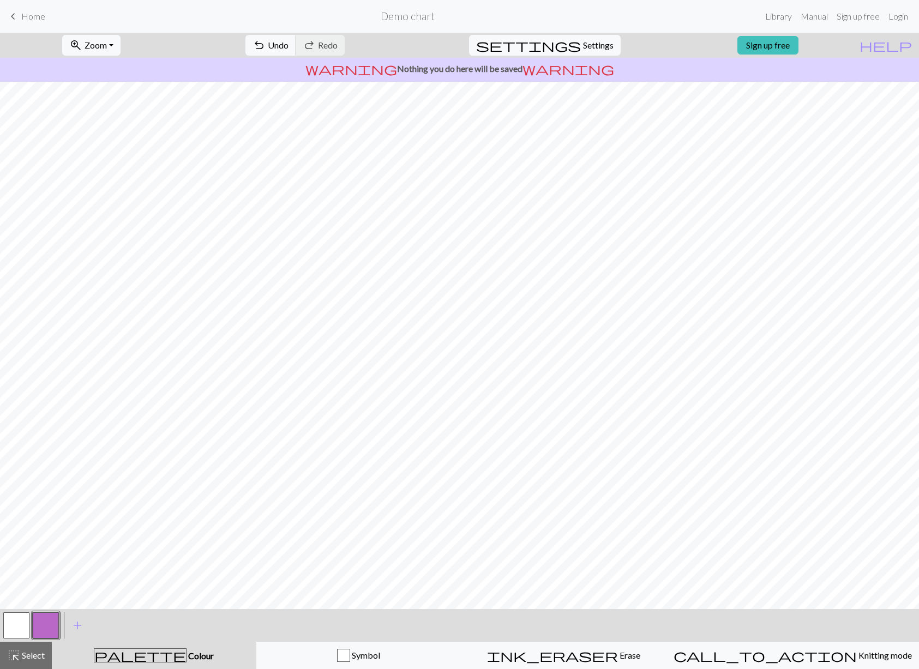
click at [19, 617] on button "button" at bounding box center [16, 625] width 26 height 26
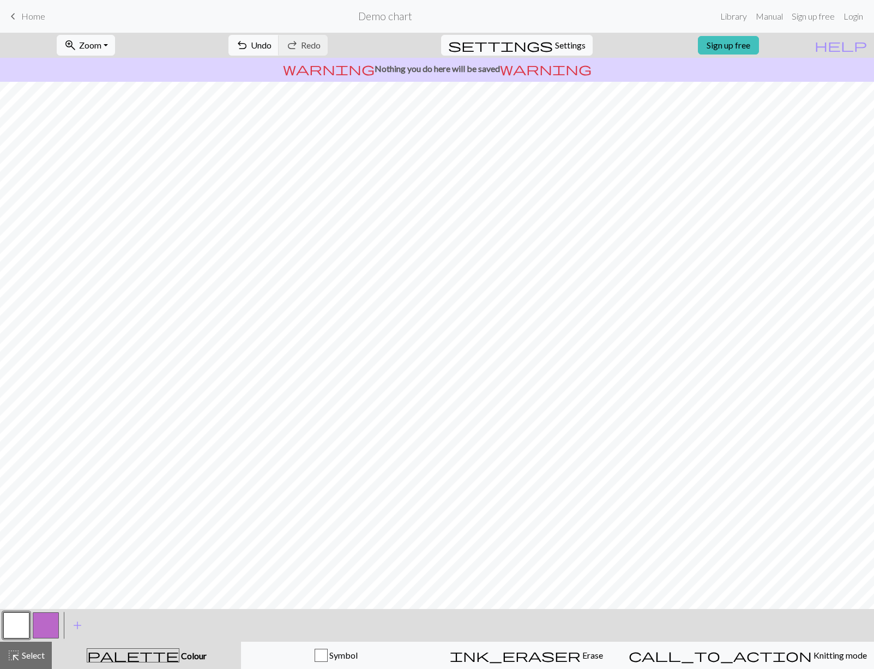
drag, startPoint x: 44, startPoint y: 622, endPoint x: 46, endPoint y: 611, distance: 11.7
click at [44, 622] on button "button" at bounding box center [46, 625] width 26 height 26
drag, startPoint x: 20, startPoint y: 622, endPoint x: 27, endPoint y: 616, distance: 8.9
click at [21, 622] on button "button" at bounding box center [16, 625] width 26 height 26
drag, startPoint x: 45, startPoint y: 627, endPoint x: 44, endPoint y: 617, distance: 9.9
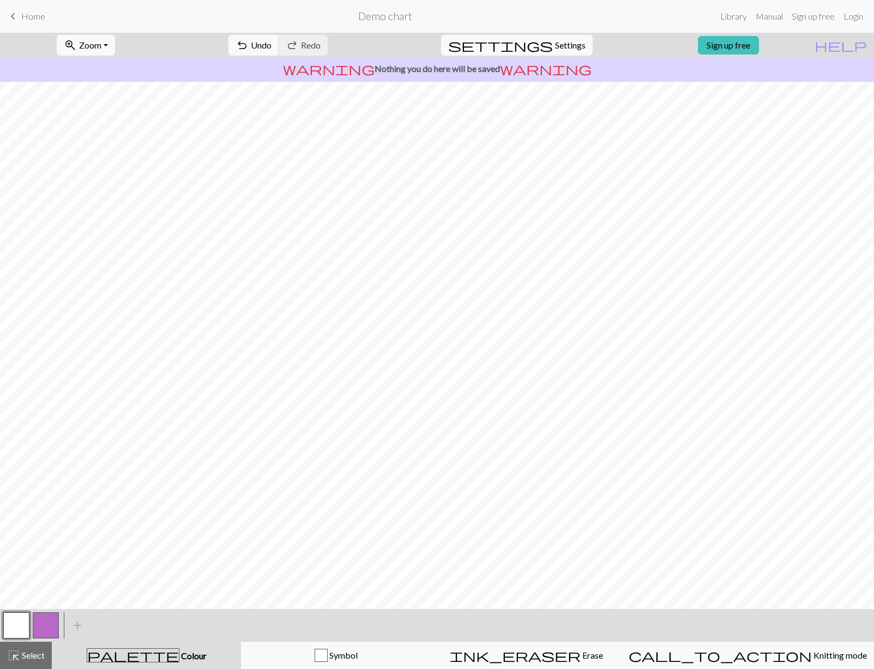
click at [44, 627] on button "button" at bounding box center [46, 625] width 26 height 26
drag, startPoint x: 19, startPoint y: 621, endPoint x: 40, endPoint y: 610, distance: 23.4
click at [19, 622] on button "button" at bounding box center [16, 625] width 26 height 26
click at [14, 631] on button "button" at bounding box center [16, 625] width 26 height 26
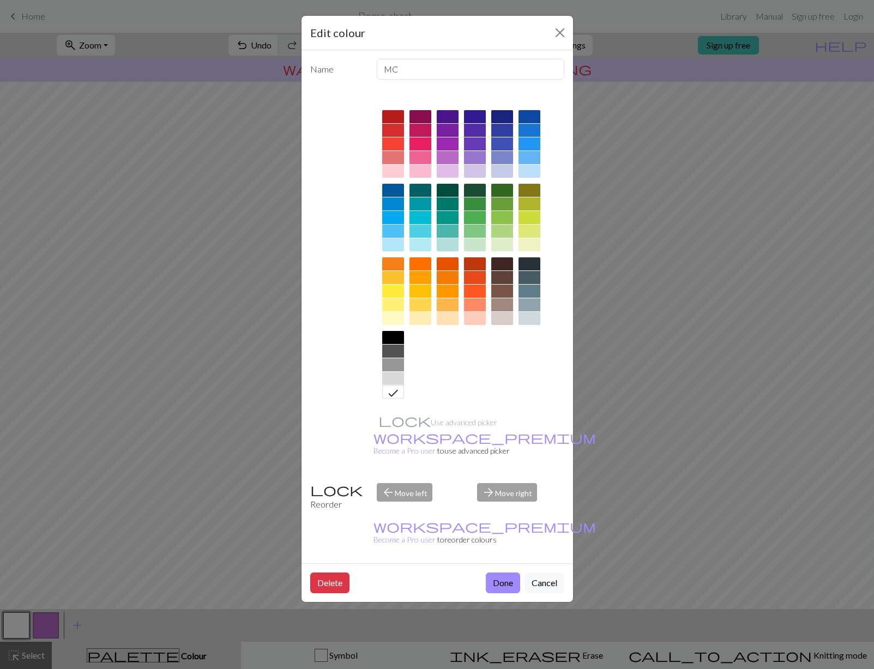
drag, startPoint x: 566, startPoint y: 34, endPoint x: 556, endPoint y: 43, distance: 12.4
click at [566, 34] on button "Close" at bounding box center [559, 32] width 17 height 17
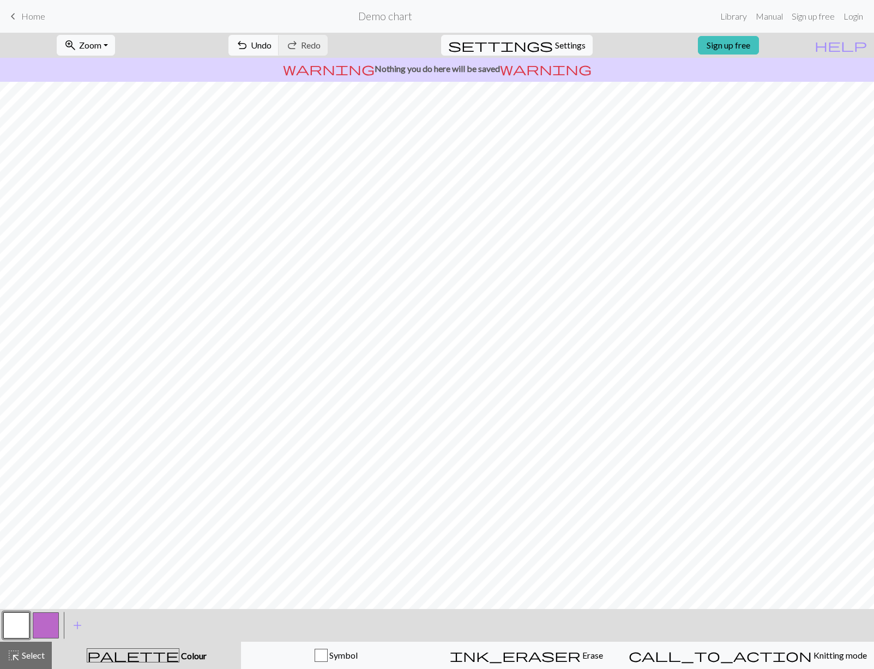
click at [50, 624] on button "button" at bounding box center [46, 625] width 26 height 26
click at [17, 626] on button "button" at bounding box center [16, 625] width 26 height 26
click at [45, 630] on button "button" at bounding box center [46, 625] width 26 height 26
click at [11, 637] on button "button" at bounding box center [16, 625] width 26 height 26
drag, startPoint x: 44, startPoint y: 622, endPoint x: 44, endPoint y: 615, distance: 7.1
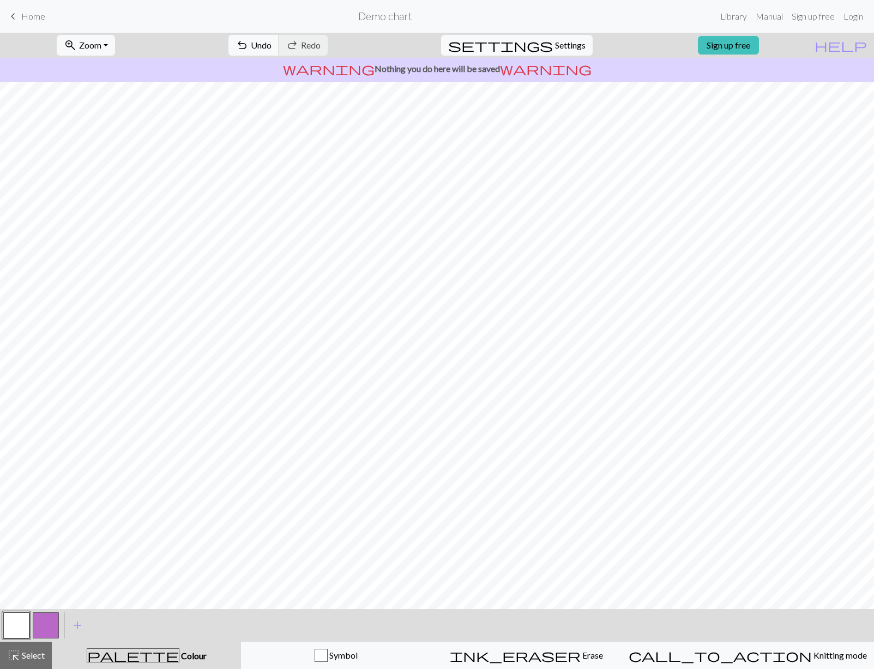
click at [44, 622] on button "button" at bounding box center [46, 625] width 26 height 26
drag, startPoint x: 10, startPoint y: 630, endPoint x: 15, endPoint y: 610, distance: 20.8
click at [10, 630] on button "button" at bounding box center [16, 625] width 26 height 26
click at [44, 624] on button "button" at bounding box center [46, 625] width 26 height 26
click at [4, 624] on button "button" at bounding box center [16, 625] width 26 height 26
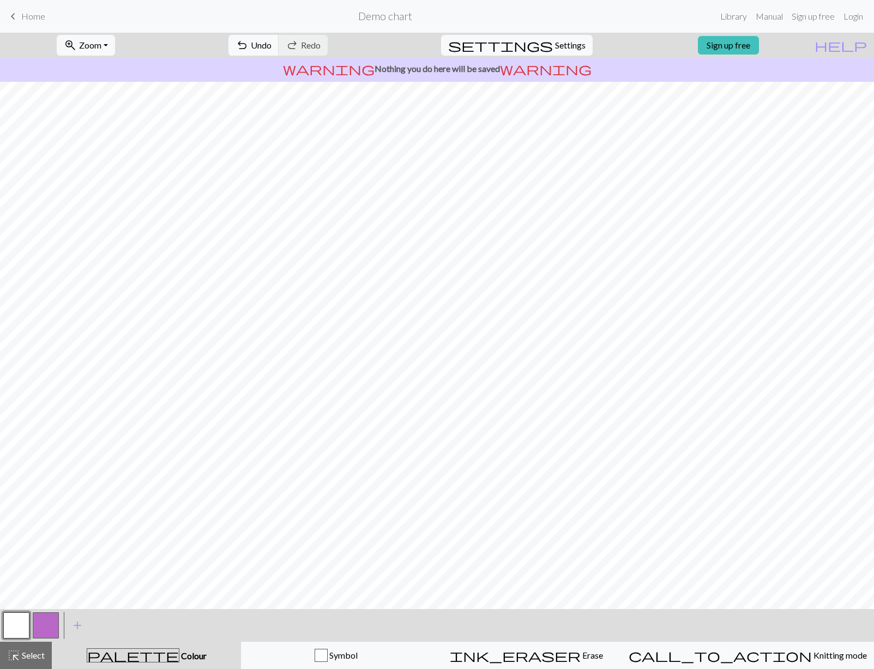
click at [46, 627] on button "button" at bounding box center [46, 625] width 26 height 26
drag, startPoint x: 11, startPoint y: 625, endPoint x: 16, endPoint y: 612, distance: 14.0
click at [11, 625] on button "button" at bounding box center [16, 625] width 26 height 26
click at [15, 628] on button "button" at bounding box center [16, 625] width 26 height 26
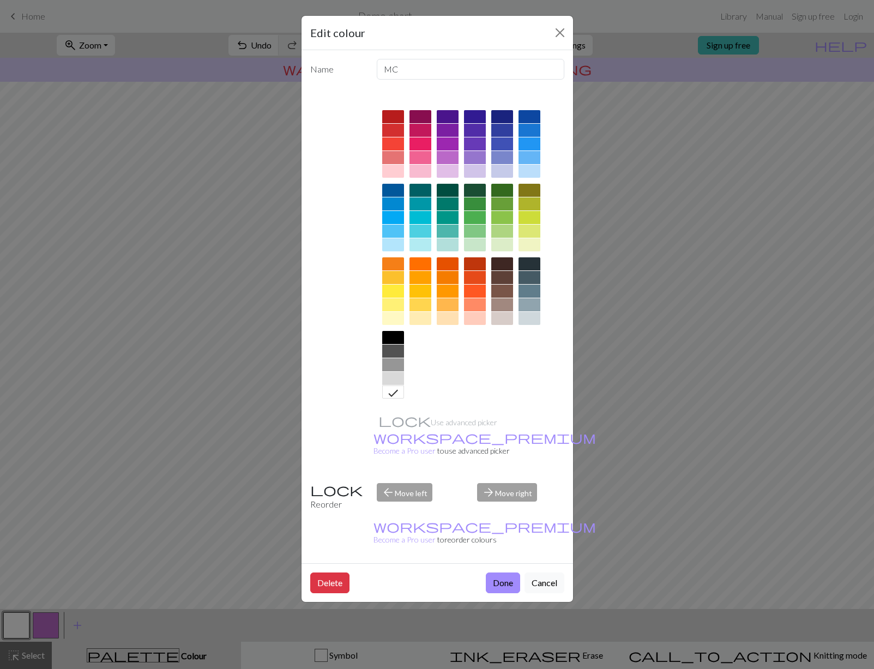
click at [558, 32] on button "Close" at bounding box center [559, 32] width 17 height 17
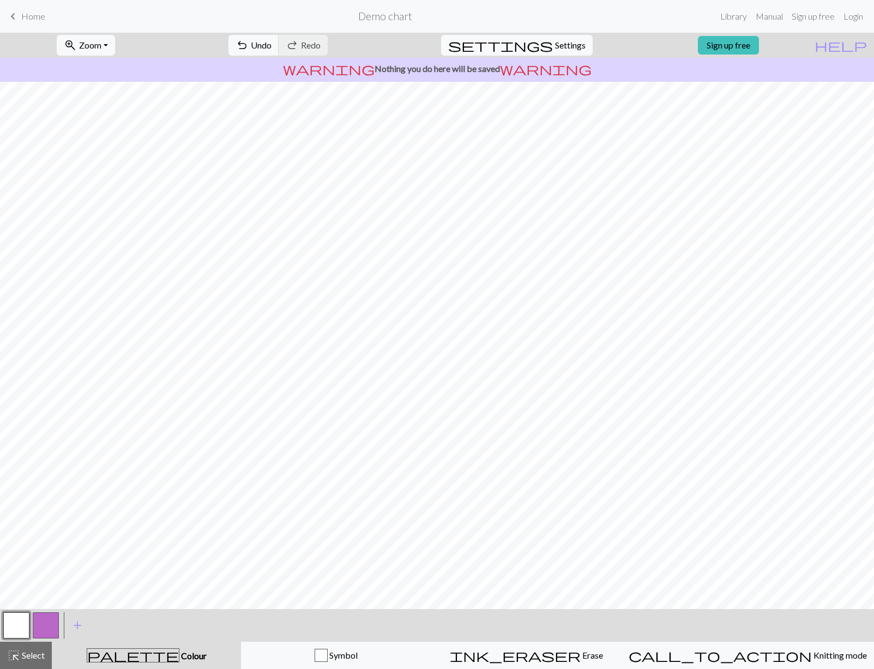
click at [43, 621] on button "button" at bounding box center [46, 625] width 26 height 26
drag, startPoint x: 17, startPoint y: 627, endPoint x: 28, endPoint y: 619, distance: 13.2
click at [17, 627] on button "button" at bounding box center [16, 625] width 26 height 26
click at [44, 624] on button "button" at bounding box center [46, 625] width 26 height 26
click at [15, 624] on button "button" at bounding box center [16, 625] width 26 height 26
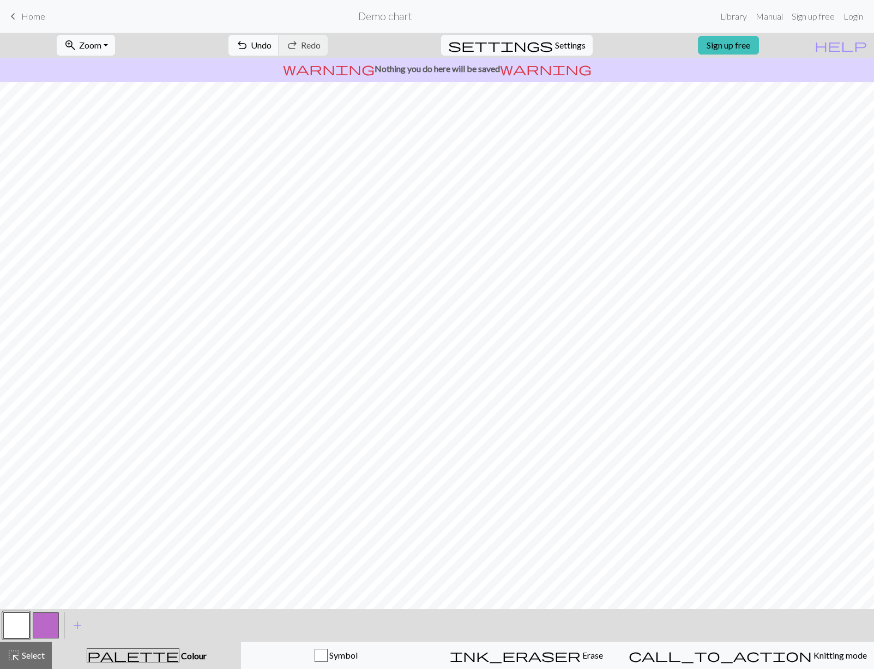
click at [45, 620] on button "button" at bounding box center [46, 625] width 26 height 26
click at [13, 628] on button "button" at bounding box center [16, 625] width 26 height 26
click at [53, 631] on button "button" at bounding box center [46, 625] width 26 height 26
drag, startPoint x: 16, startPoint y: 618, endPoint x: 22, endPoint y: 610, distance: 9.4
click at [16, 618] on button "button" at bounding box center [16, 625] width 26 height 26
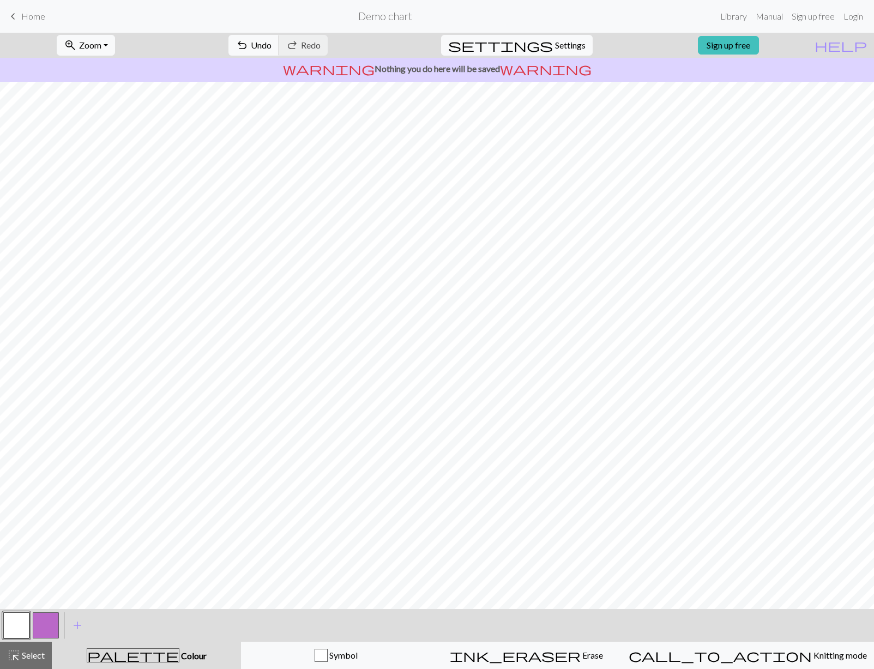
click at [40, 632] on button "button" at bounding box center [46, 625] width 26 height 26
click at [15, 624] on button "button" at bounding box center [16, 625] width 26 height 26
click at [47, 623] on button "button" at bounding box center [46, 625] width 26 height 26
click at [8, 629] on button "button" at bounding box center [16, 625] width 26 height 26
click at [51, 622] on button "button" at bounding box center [46, 625] width 26 height 26
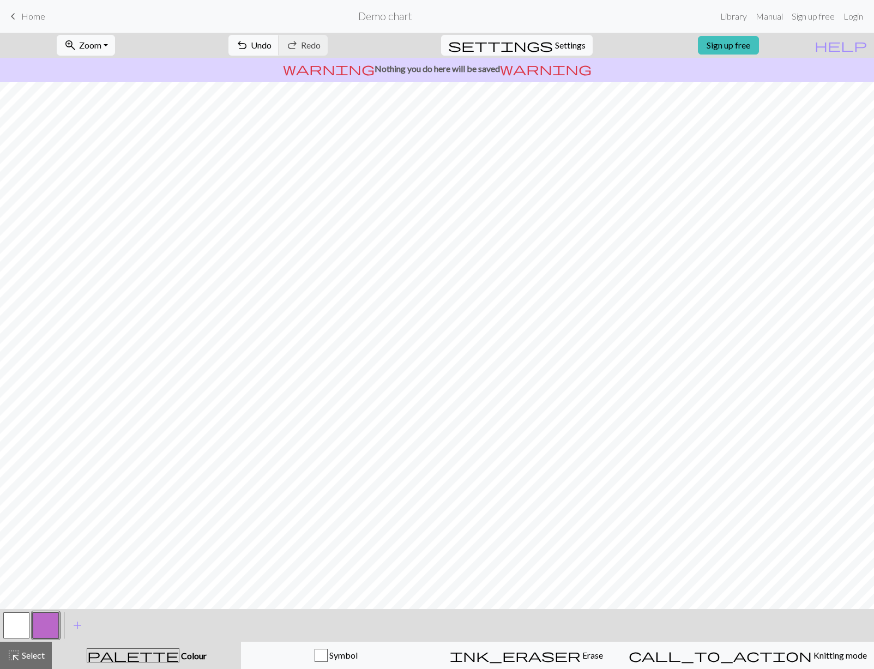
drag, startPoint x: 21, startPoint y: 623, endPoint x: 40, endPoint y: 620, distance: 20.0
click at [23, 623] on button "button" at bounding box center [16, 625] width 26 height 26
click at [46, 621] on button "button" at bounding box center [46, 625] width 26 height 26
click at [358, 652] on span "Symbol" at bounding box center [343, 655] width 30 height 10
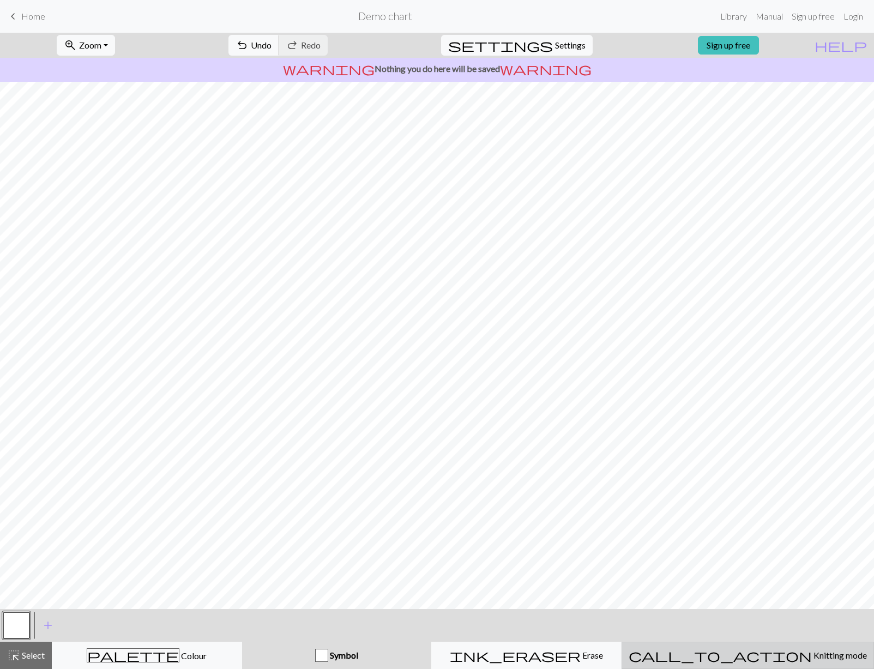
click at [812, 651] on span "Knitting mode" at bounding box center [839, 655] width 55 height 10
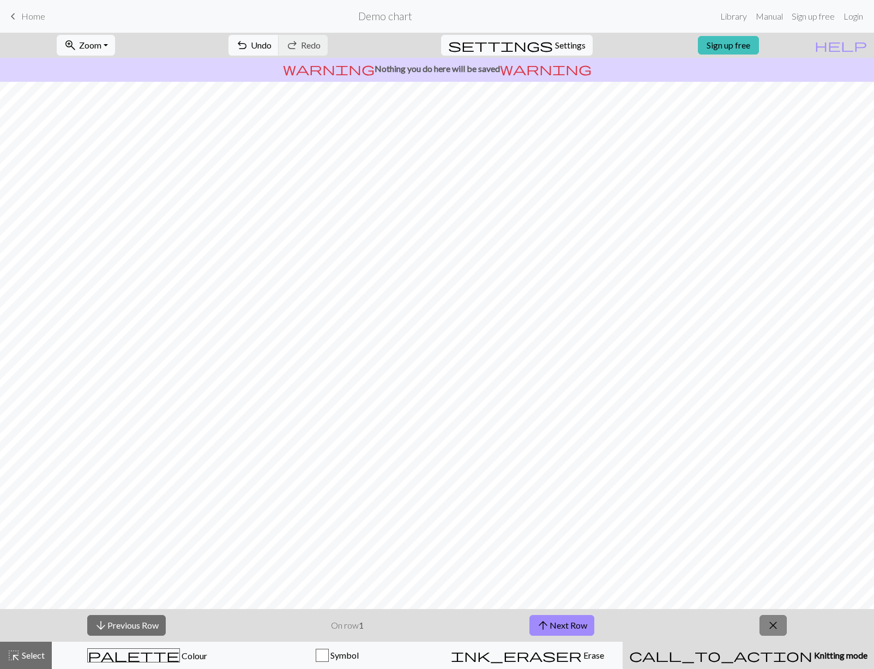
click at [778, 625] on span "close" at bounding box center [773, 625] width 13 height 15
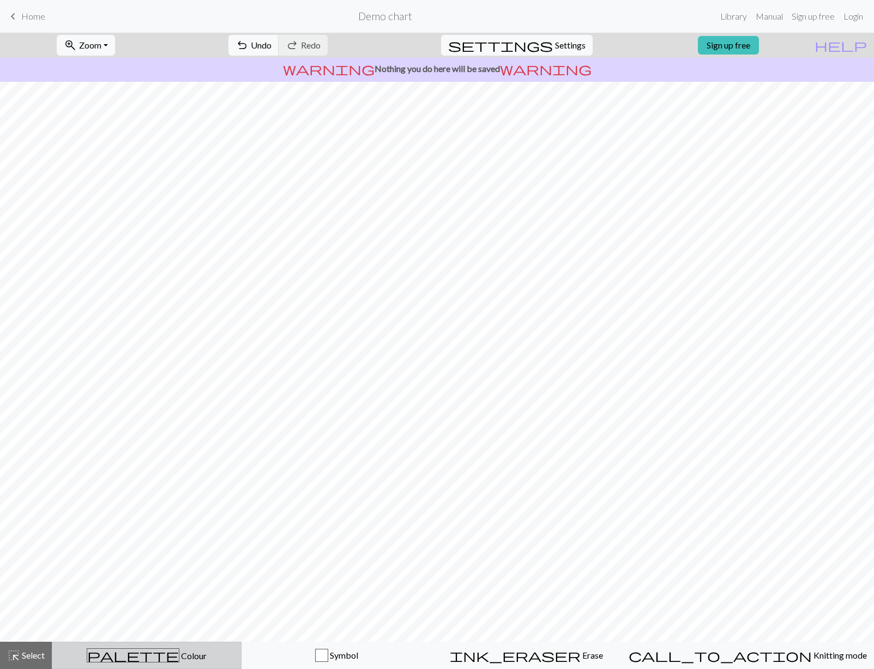
click at [187, 649] on div "palette Colour Colour" at bounding box center [147, 655] width 176 height 14
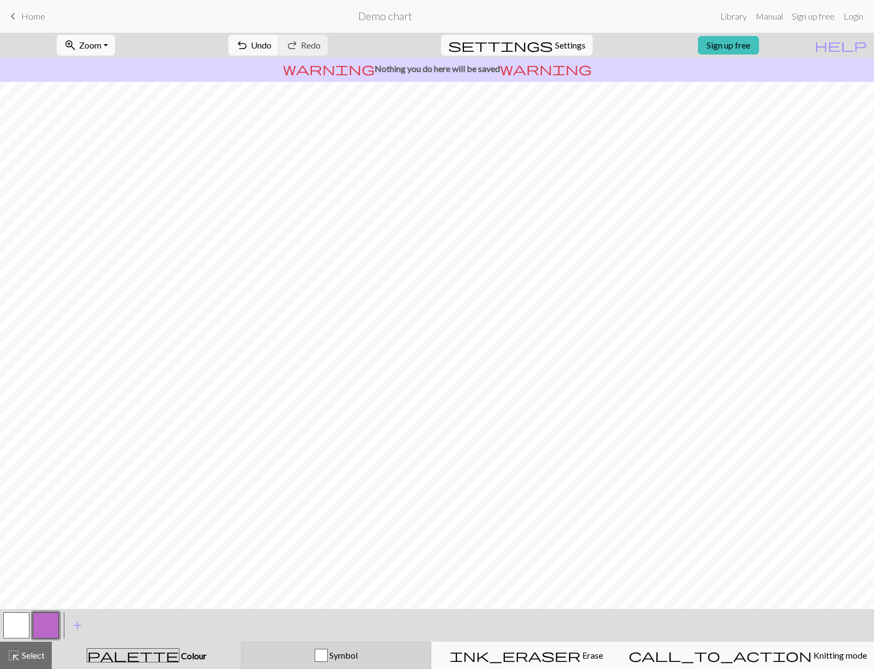
click at [358, 650] on span "Symbol" at bounding box center [343, 655] width 30 height 10
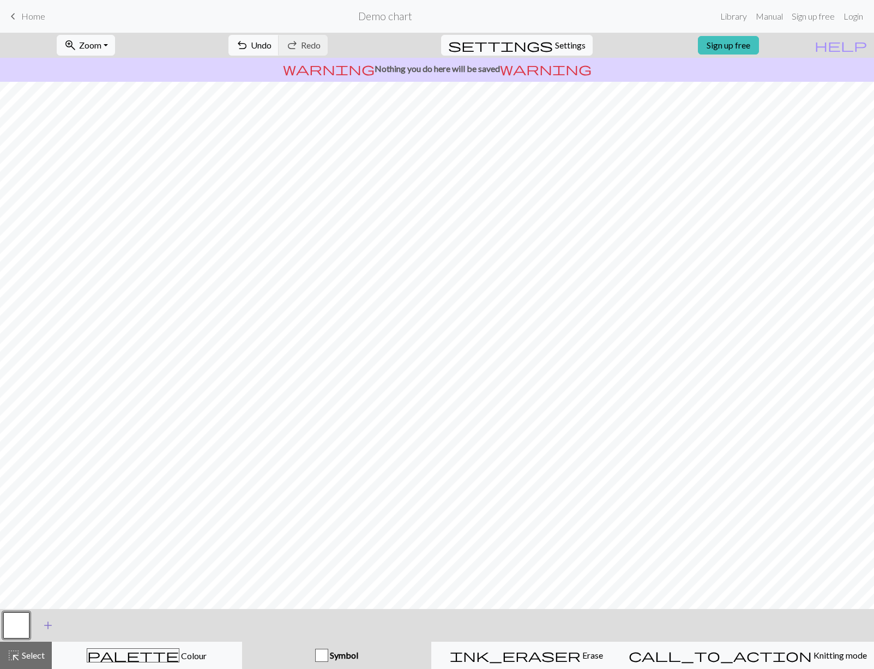
drag, startPoint x: 50, startPoint y: 617, endPoint x: 53, endPoint y: 626, distance: 9.3
click at [52, 622] on div "add Add a symbol" at bounding box center [48, 625] width 31 height 33
click at [51, 627] on span "add" at bounding box center [47, 625] width 13 height 15
drag, startPoint x: 82, startPoint y: 648, endPoint x: 87, endPoint y: 655, distance: 8.6
click at [82, 648] on div "palette Colour Colour" at bounding box center [147, 655] width 176 height 14
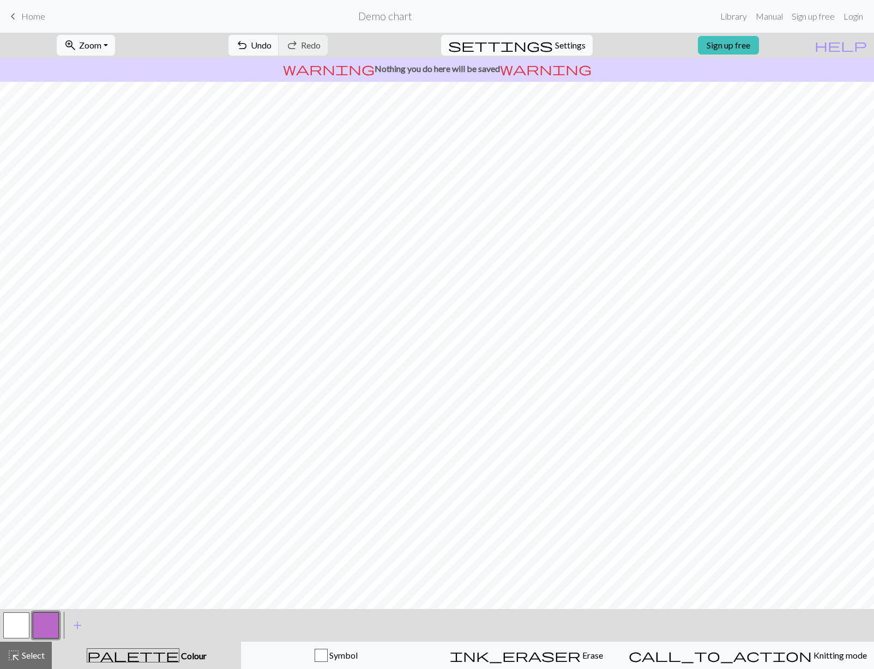
click at [555, 46] on span "Settings" at bounding box center [570, 45] width 31 height 13
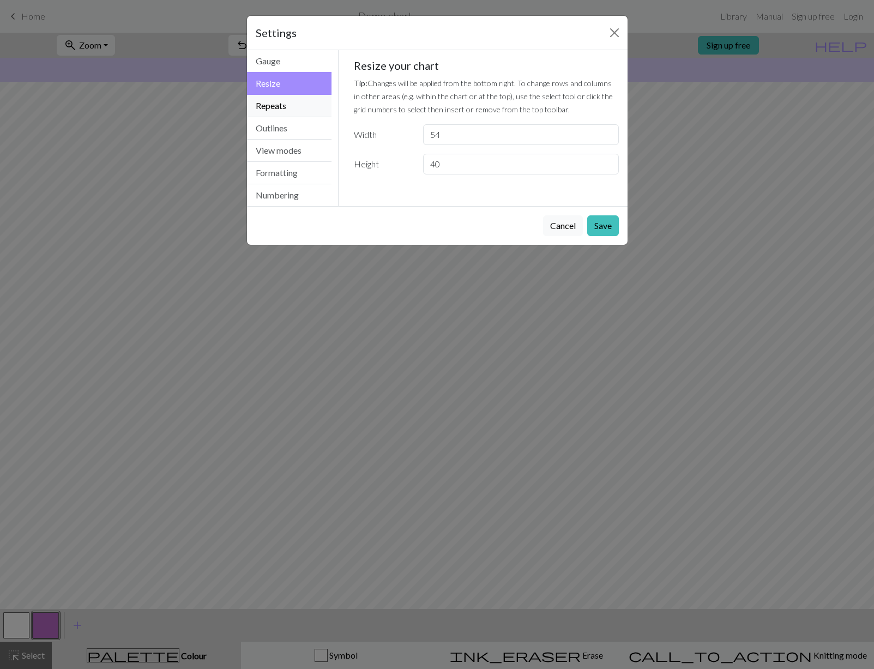
click at [294, 110] on button "Repeats" at bounding box center [289, 106] width 85 height 22
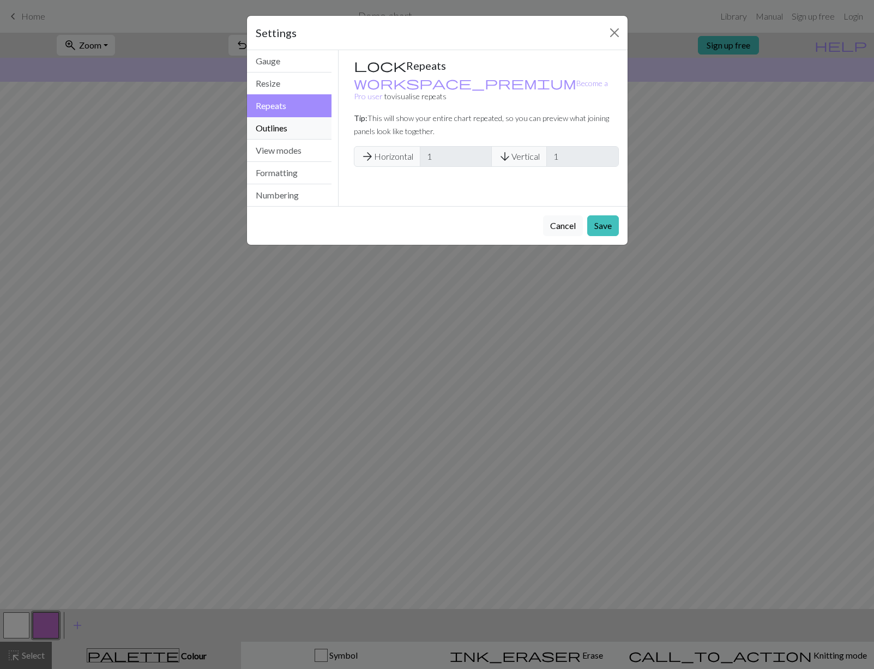
click at [295, 125] on button "Outlines" at bounding box center [289, 128] width 85 height 22
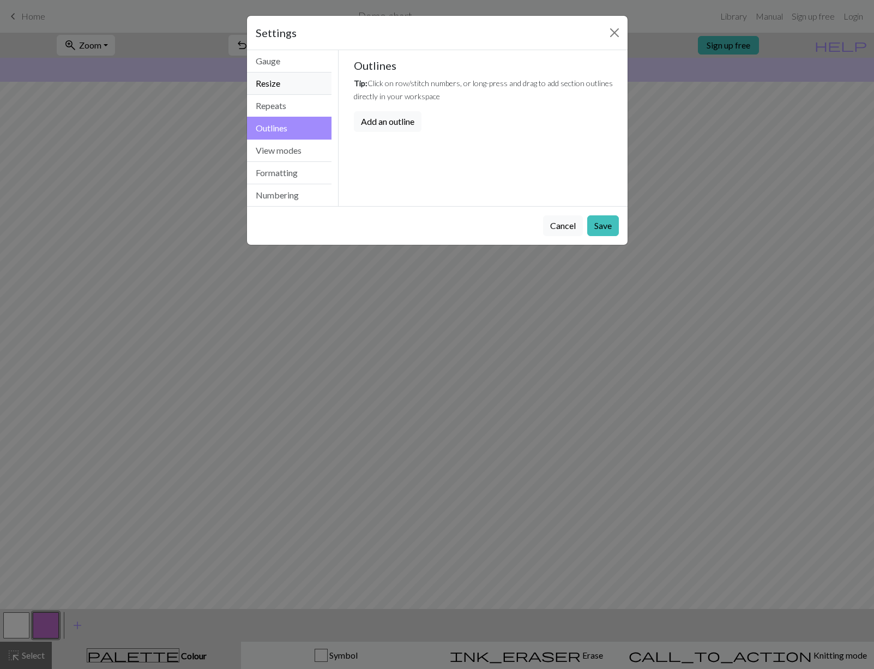
click at [301, 79] on button "Resize" at bounding box center [289, 84] width 85 height 22
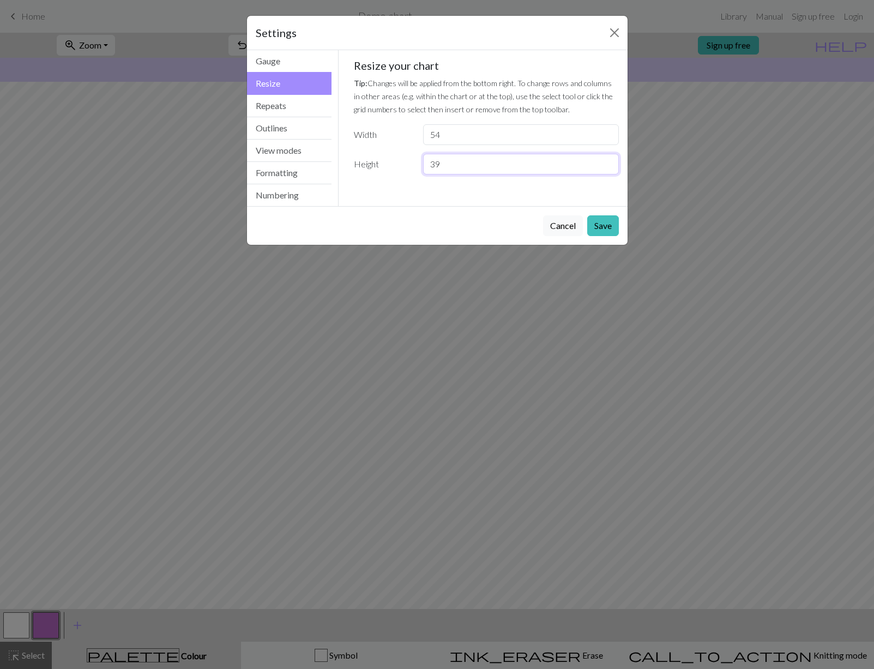
click at [608, 167] on input "39" at bounding box center [520, 164] width 195 height 21
click at [608, 166] on input "38" at bounding box center [520, 164] width 195 height 21
click at [608, 166] on input "37" at bounding box center [520, 164] width 195 height 21
click at [607, 167] on input "36" at bounding box center [520, 164] width 195 height 21
click at [607, 167] on input "35" at bounding box center [520, 164] width 195 height 21
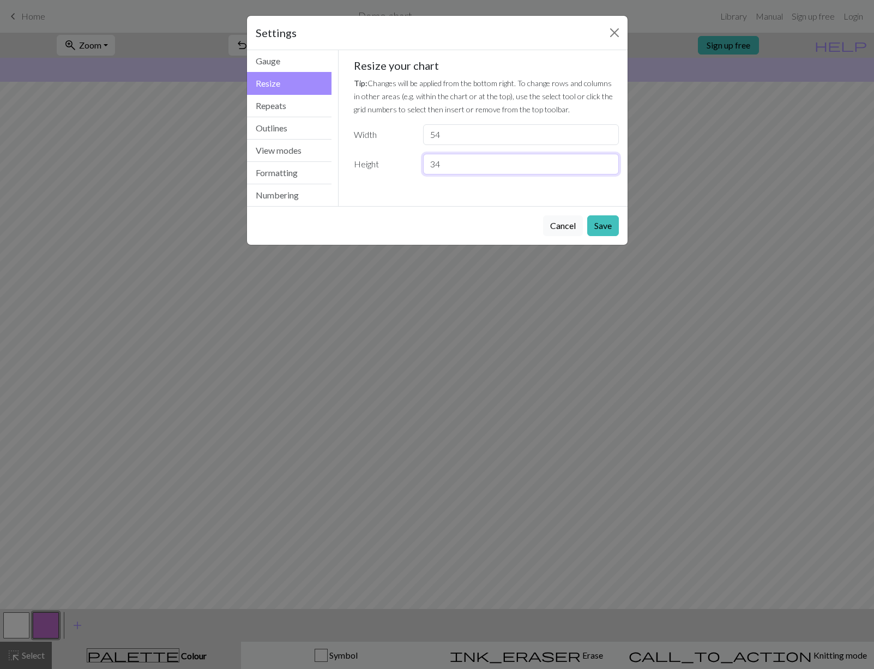
click at [608, 167] on input "34" at bounding box center [520, 164] width 195 height 21
click at [608, 167] on input "33" at bounding box center [520, 164] width 195 height 21
click at [608, 167] on input "32" at bounding box center [520, 164] width 195 height 21
click at [608, 167] on input "31" at bounding box center [520, 164] width 195 height 21
click at [608, 166] on input "30" at bounding box center [520, 164] width 195 height 21
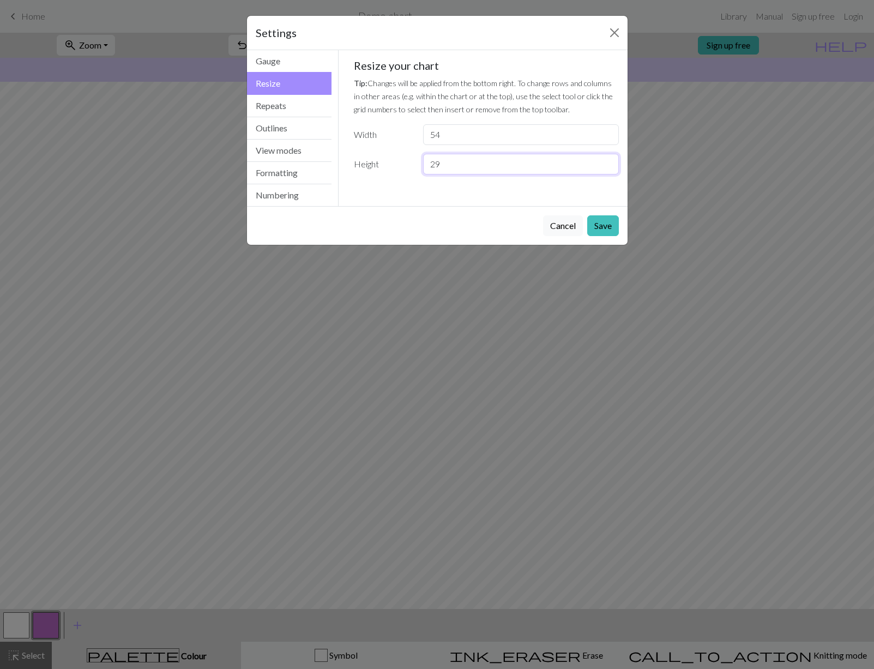
click at [608, 166] on input "29" at bounding box center [520, 164] width 195 height 21
click at [608, 167] on input "28" at bounding box center [520, 164] width 195 height 21
click at [607, 167] on input "27" at bounding box center [520, 164] width 195 height 21
click at [607, 167] on input "26" at bounding box center [520, 164] width 195 height 21
click at [607, 168] on input "25" at bounding box center [520, 164] width 195 height 21
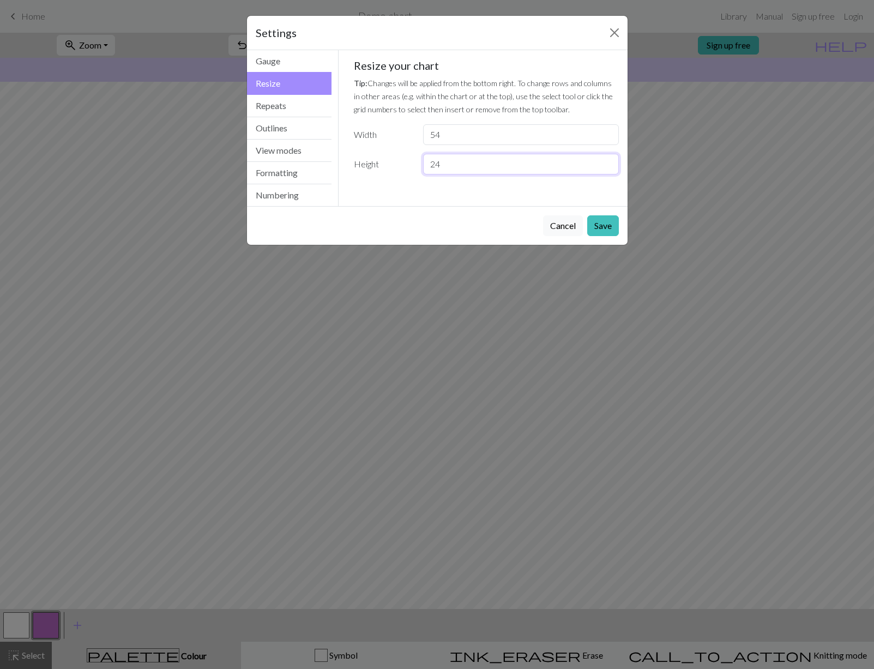
click at [607, 169] on input "24" at bounding box center [520, 164] width 195 height 21
click at [608, 169] on input "23" at bounding box center [520, 164] width 195 height 21
click at [608, 169] on input "22" at bounding box center [520, 164] width 195 height 21
click at [607, 170] on input "22" at bounding box center [520, 164] width 195 height 21
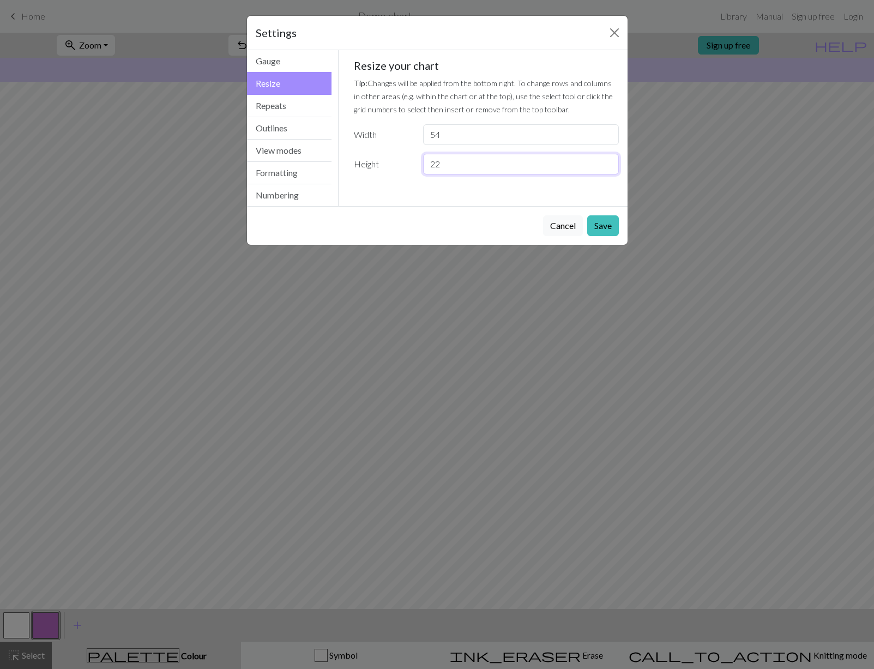
click at [607, 171] on input "22" at bounding box center [520, 164] width 195 height 21
click at [609, 168] on input "21" at bounding box center [520, 164] width 195 height 21
type input "20"
click at [609, 168] on input "20" at bounding box center [520, 164] width 195 height 21
click at [521, 0] on html "This website uses cookies to ensure you get the best experience on our website.…" at bounding box center [437, 334] width 874 height 669
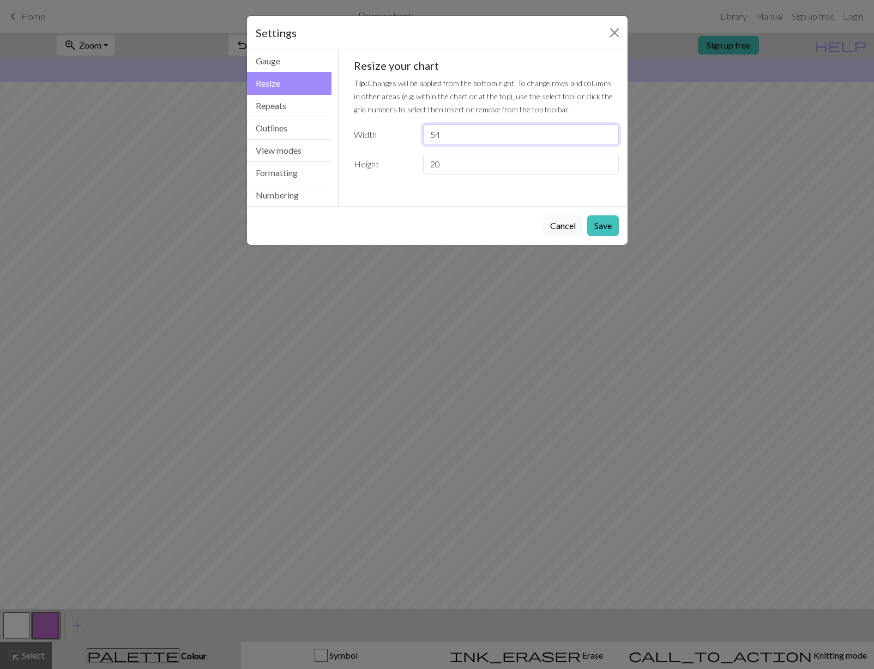
drag, startPoint x: 485, startPoint y: 140, endPoint x: 411, endPoint y: 130, distance: 74.9
click at [413, 130] on div "Width 54" at bounding box center [486, 134] width 278 height 21
type input "29"
click at [469, 166] on input "20" at bounding box center [520, 164] width 195 height 21
type input "21"
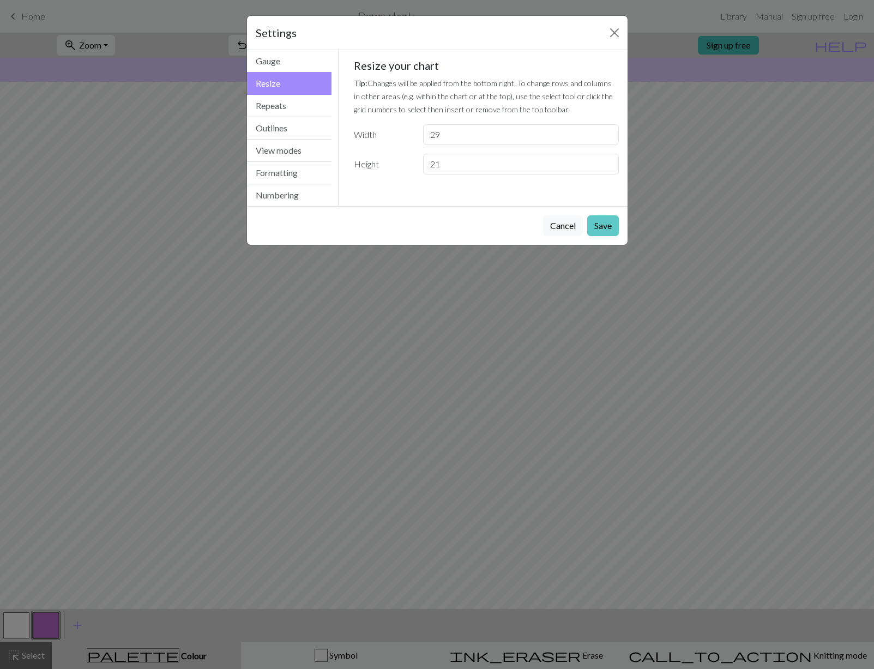
click at [606, 226] on button "Save" at bounding box center [603, 225] width 32 height 21
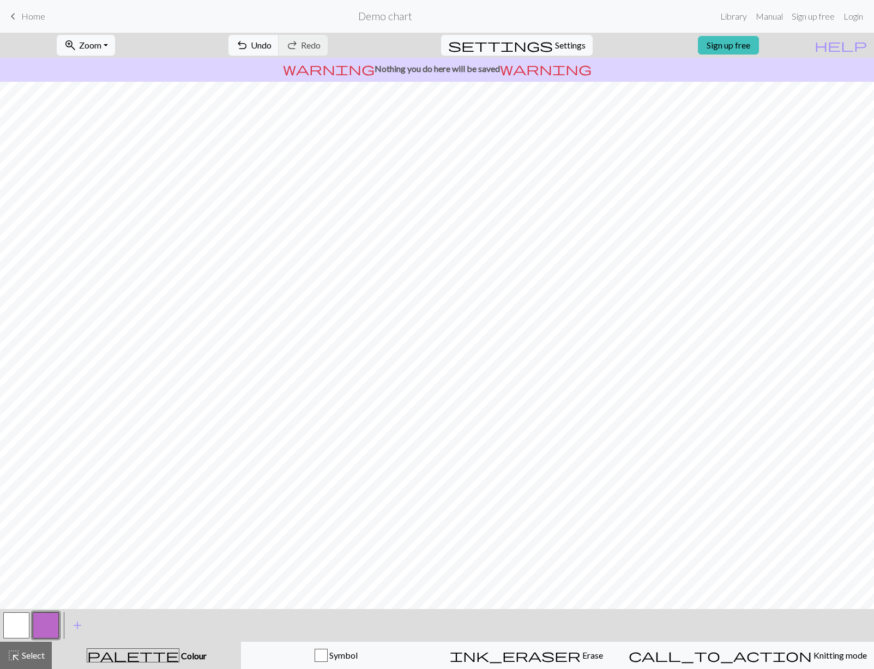
drag, startPoint x: 15, startPoint y: 617, endPoint x: 21, endPoint y: 605, distance: 13.9
click at [16, 617] on button "button" at bounding box center [16, 625] width 26 height 26
click at [44, 632] on button "button" at bounding box center [46, 625] width 26 height 26
click at [17, 621] on button "button" at bounding box center [16, 625] width 26 height 26
click at [47, 618] on button "button" at bounding box center [46, 625] width 26 height 26
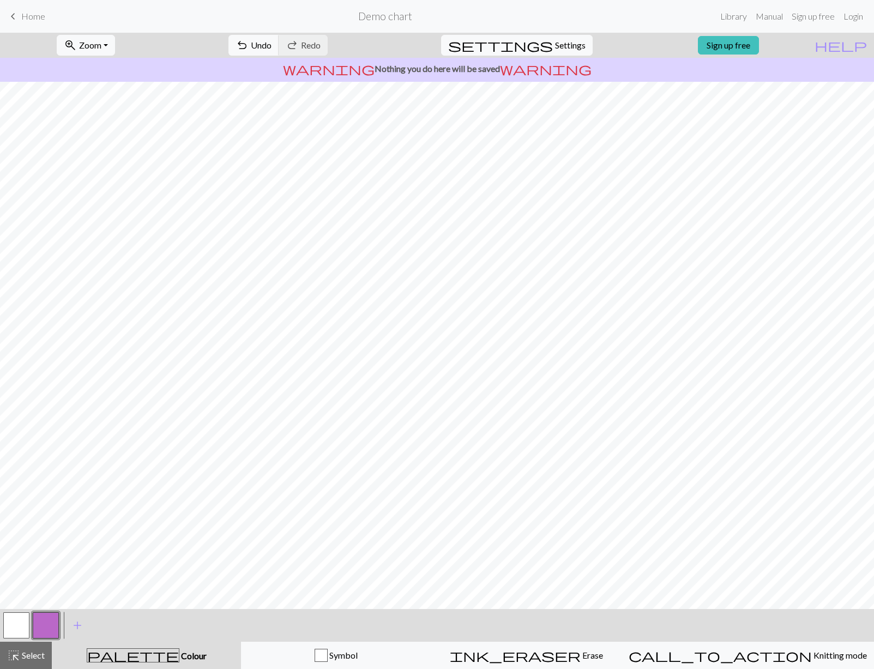
click at [16, 627] on button "button" at bounding box center [16, 625] width 26 height 26
click at [44, 626] on button "button" at bounding box center [46, 625] width 26 height 26
click at [16, 622] on button "button" at bounding box center [16, 625] width 26 height 26
click at [48, 621] on button "button" at bounding box center [46, 625] width 26 height 26
click at [19, 622] on button "button" at bounding box center [16, 625] width 26 height 26
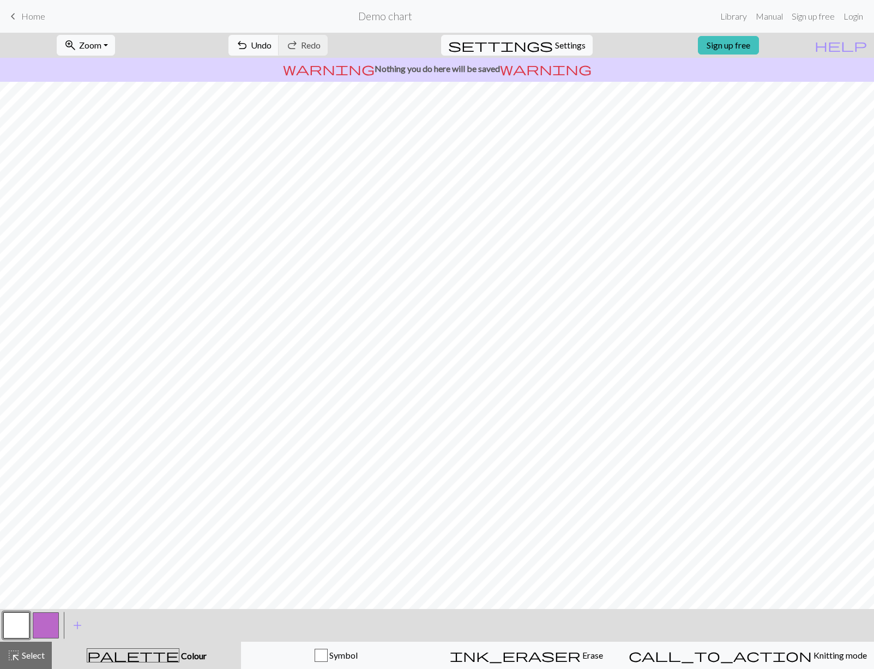
drag, startPoint x: 46, startPoint y: 621, endPoint x: 48, endPoint y: 611, distance: 10.0
click at [47, 621] on button "button" at bounding box center [46, 625] width 26 height 26
click at [13, 622] on button "button" at bounding box center [16, 625] width 26 height 26
click at [50, 626] on button "button" at bounding box center [46, 625] width 26 height 26
click at [14, 620] on button "button" at bounding box center [16, 625] width 26 height 26
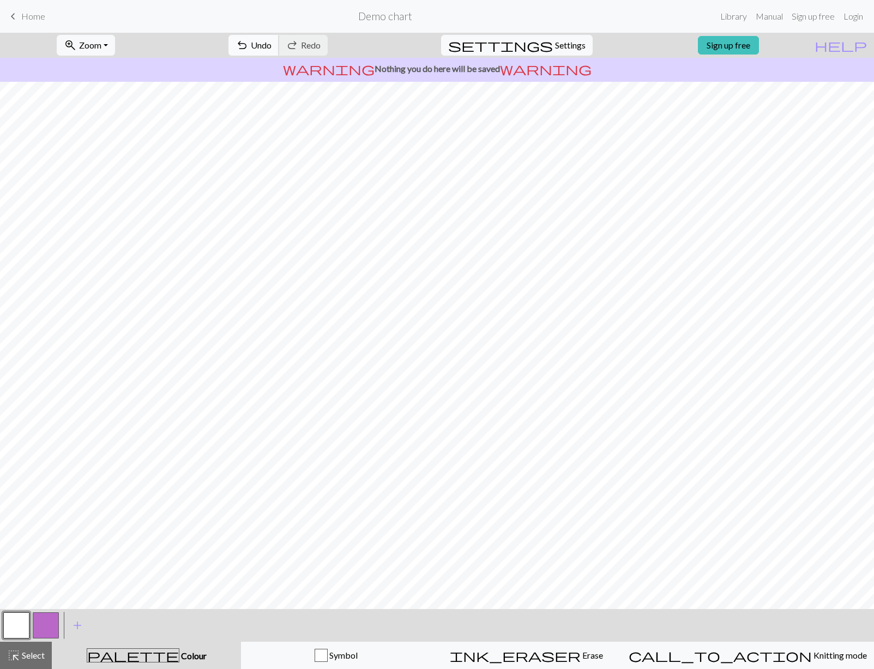
click at [272, 42] on span "Undo" at bounding box center [261, 45] width 21 height 10
click at [279, 39] on button "undo Undo Undo" at bounding box center [254, 45] width 51 height 21
click at [279, 38] on button "undo Undo Undo" at bounding box center [254, 45] width 51 height 21
drag, startPoint x: 307, startPoint y: 38, endPoint x: 305, endPoint y: 45, distance: 7.3
click at [279, 47] on button "undo Undo Undo" at bounding box center [254, 45] width 51 height 21
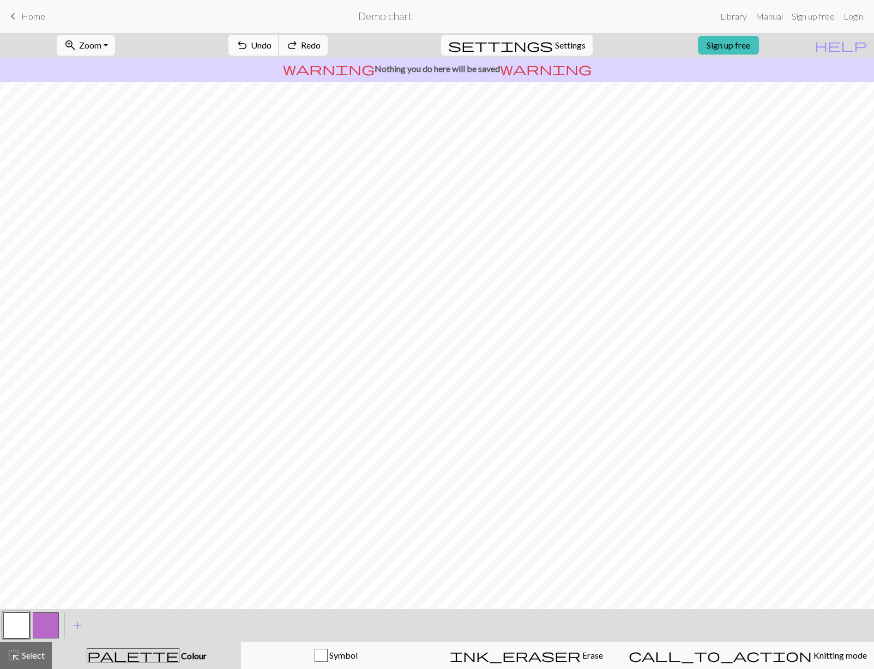
click at [272, 46] on span "Undo" at bounding box center [261, 45] width 21 height 10
drag, startPoint x: 306, startPoint y: 46, endPoint x: 297, endPoint y: 52, distance: 10.6
click at [272, 46] on span "Undo" at bounding box center [261, 45] width 21 height 10
click at [25, 622] on button "button" at bounding box center [16, 625] width 26 height 26
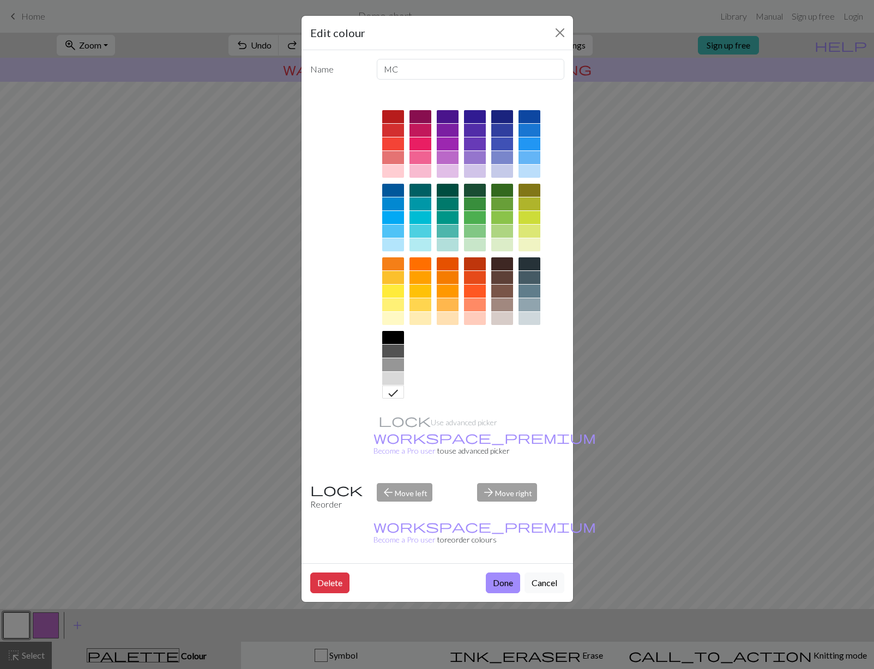
click at [557, 37] on button "Close" at bounding box center [559, 32] width 17 height 17
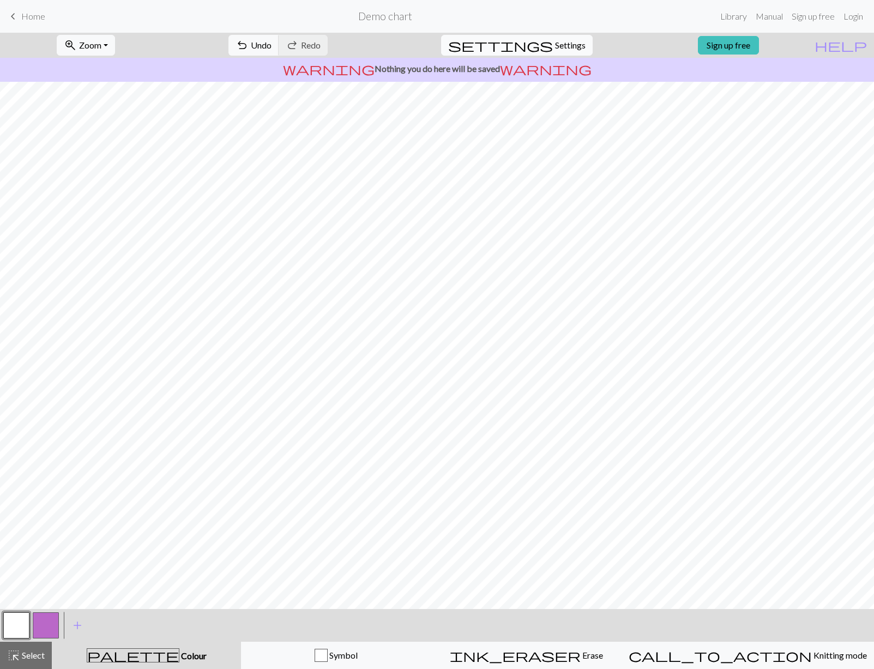
click at [566, 48] on span "Settings" at bounding box center [570, 45] width 31 height 13
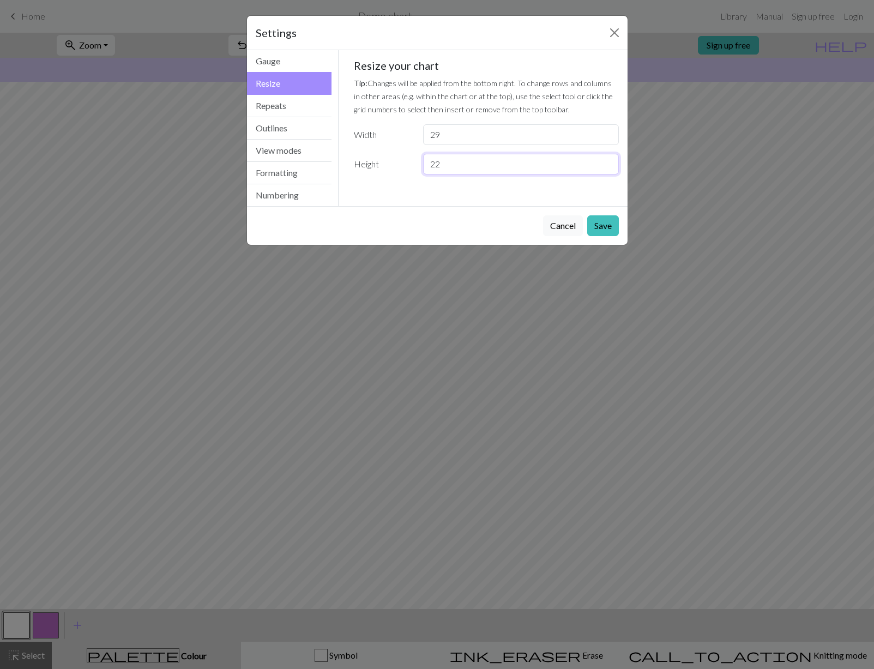
click at [610, 160] on input "22" at bounding box center [520, 164] width 195 height 21
click at [608, 161] on input "23" at bounding box center [520, 164] width 195 height 21
click at [609, 161] on input "24" at bounding box center [520, 164] width 195 height 21
click at [609, 161] on input "25" at bounding box center [520, 164] width 195 height 21
click at [609, 161] on input "26" at bounding box center [520, 164] width 195 height 21
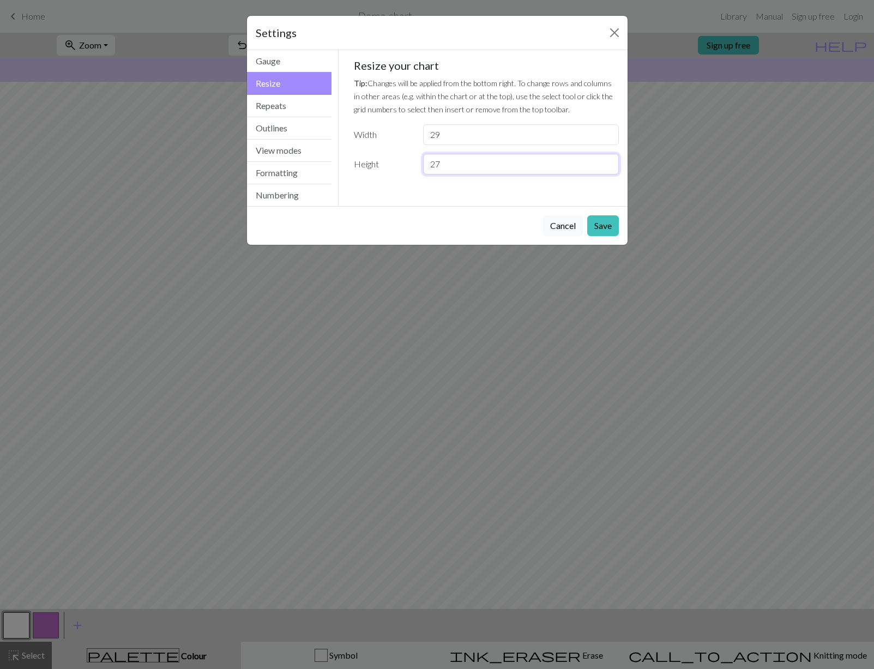
click at [609, 161] on input "27" at bounding box center [520, 164] width 195 height 21
click at [610, 161] on input "28" at bounding box center [520, 164] width 195 height 21
click at [610, 161] on input "29" at bounding box center [520, 164] width 195 height 21
click at [609, 163] on input "30" at bounding box center [520, 164] width 195 height 21
click at [609, 163] on input "31" at bounding box center [520, 164] width 195 height 21
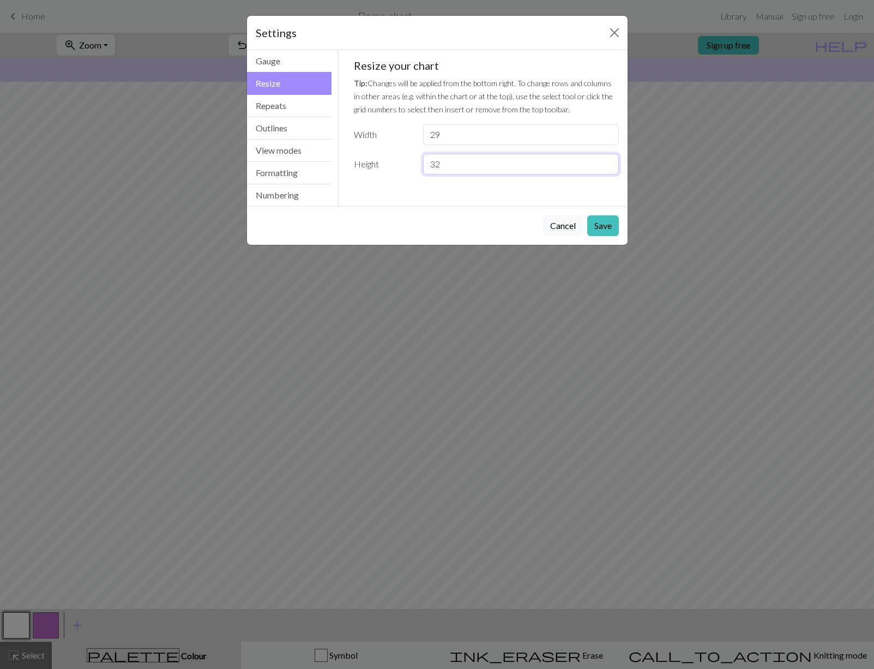
click at [610, 163] on input "32" at bounding box center [520, 164] width 195 height 21
click at [610, 163] on input "33" at bounding box center [520, 164] width 195 height 21
click at [610, 162] on input "34" at bounding box center [520, 164] width 195 height 21
click at [610, 162] on input "35" at bounding box center [520, 164] width 195 height 21
click at [610, 162] on input "36" at bounding box center [520, 164] width 195 height 21
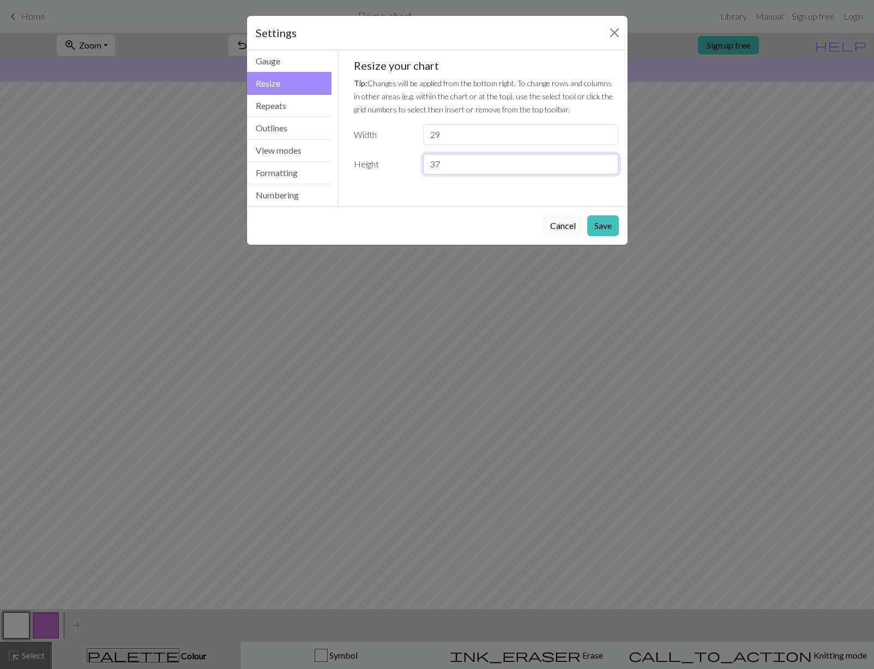
click at [610, 162] on input "37" at bounding box center [520, 164] width 195 height 21
click at [610, 163] on input "38" at bounding box center [520, 164] width 195 height 21
click at [610, 163] on input "39" at bounding box center [520, 164] width 195 height 21
click at [610, 163] on input "40" at bounding box center [520, 164] width 195 height 21
click at [607, 161] on input "41" at bounding box center [520, 164] width 195 height 21
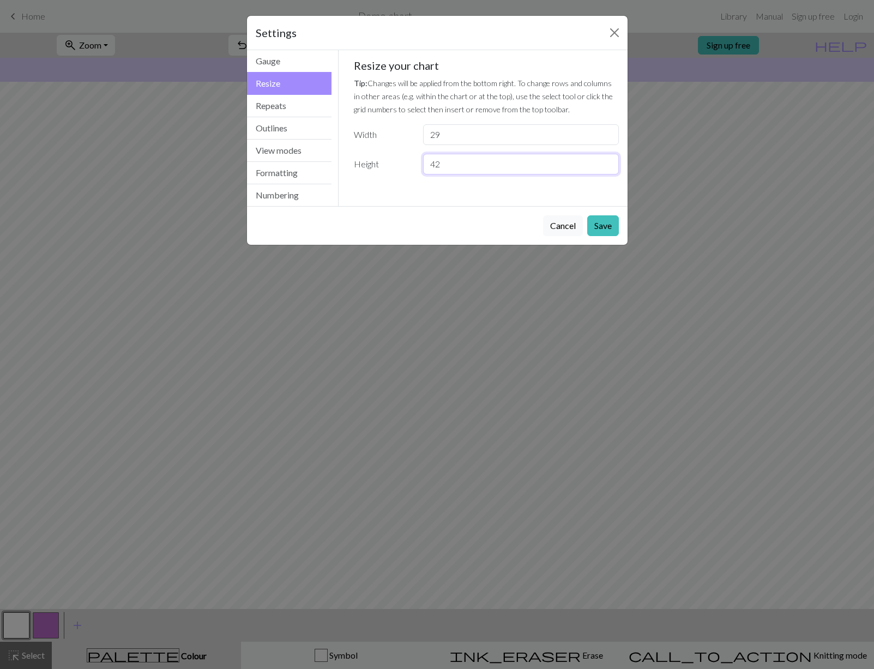
click at [607, 161] on input "42" at bounding box center [520, 164] width 195 height 21
click at [608, 160] on input "43" at bounding box center [520, 164] width 195 height 21
click at [608, 160] on input "44" at bounding box center [520, 164] width 195 height 21
click at [608, 160] on input "45" at bounding box center [520, 164] width 195 height 21
click at [608, 160] on input "46" at bounding box center [520, 164] width 195 height 21
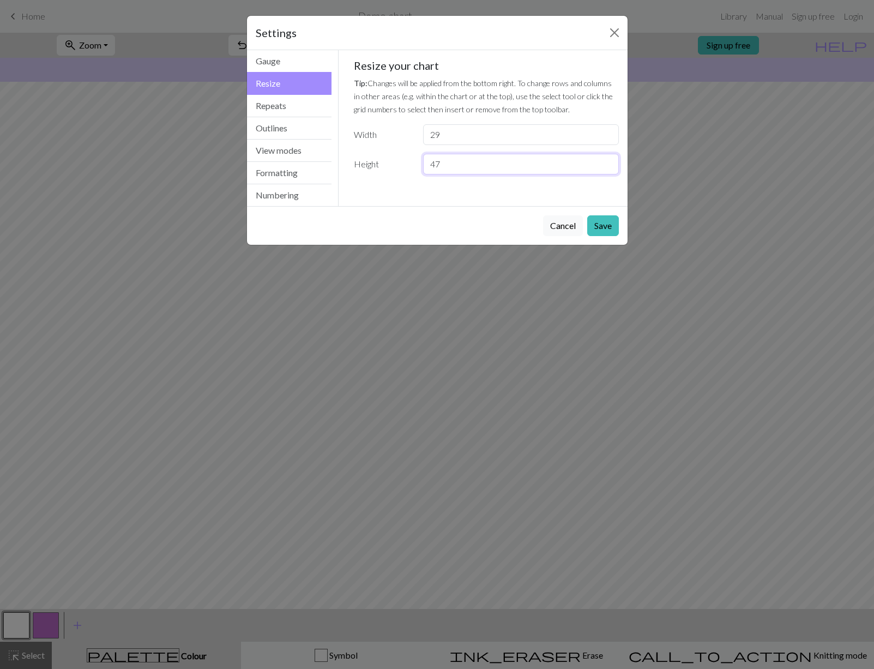
click at [608, 160] on input "47" at bounding box center [520, 164] width 195 height 21
click at [608, 160] on input "48" at bounding box center [520, 164] width 195 height 21
click at [608, 160] on input "49" at bounding box center [520, 164] width 195 height 21
click at [608, 160] on input "50" at bounding box center [520, 164] width 195 height 21
click at [609, 160] on input "51" at bounding box center [520, 164] width 195 height 21
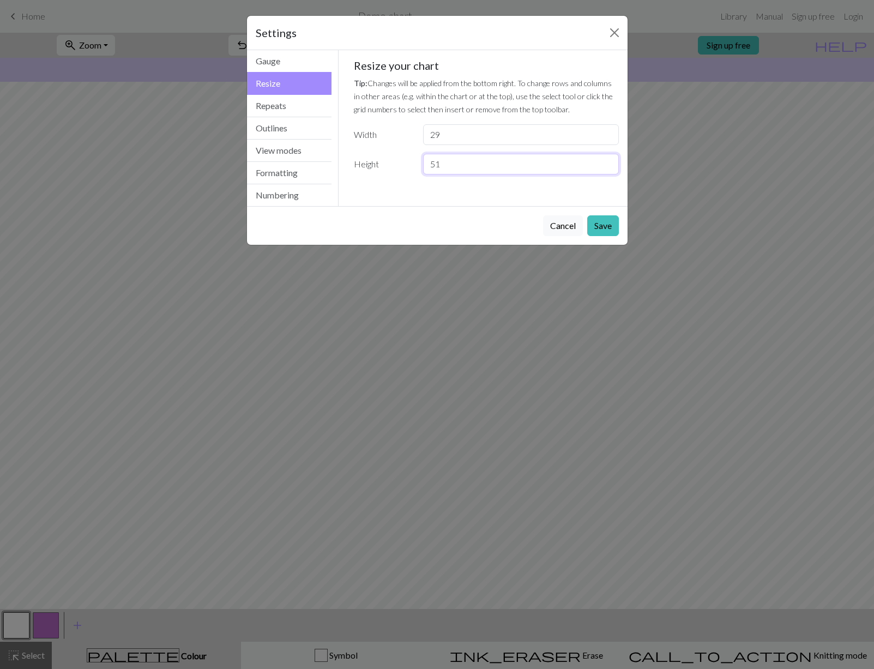
type input "52"
click at [609, 162] on input "52" at bounding box center [520, 164] width 195 height 21
click at [609, 230] on button "Save" at bounding box center [603, 225] width 32 height 21
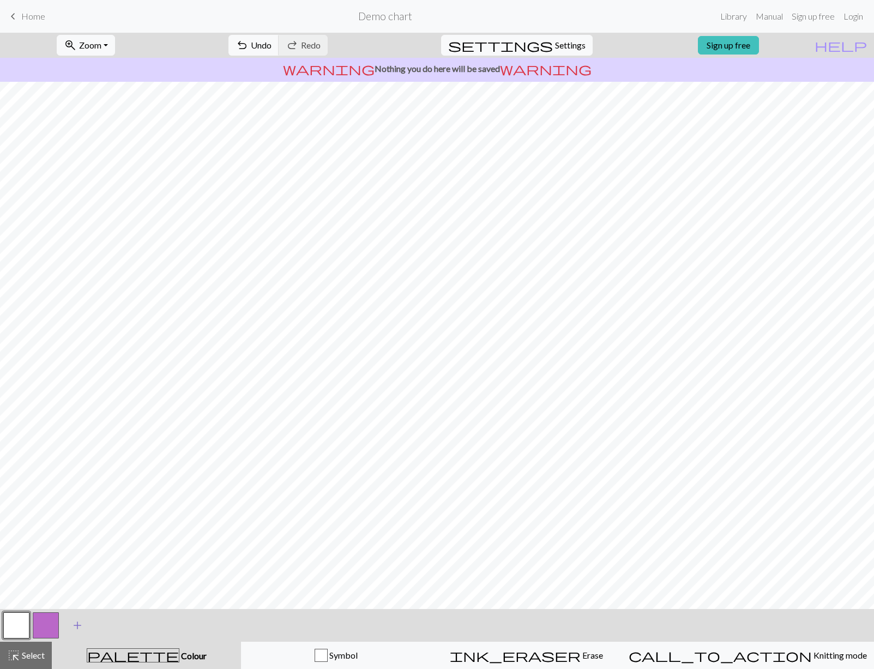
click at [77, 625] on span "add" at bounding box center [77, 625] width 13 height 15
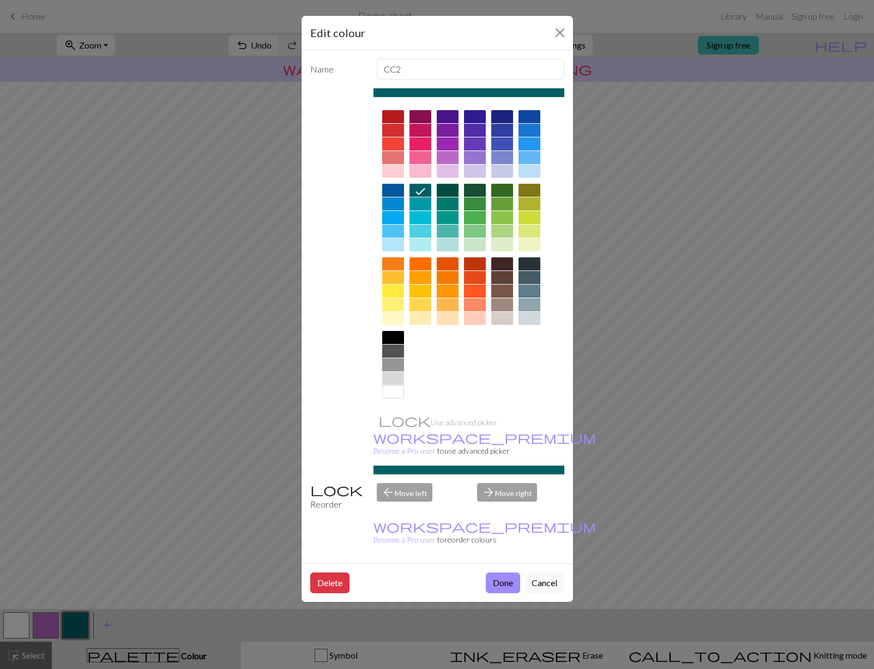
drag, startPoint x: 397, startPoint y: 291, endPoint x: 400, endPoint y: 297, distance: 6.8
click at [398, 290] on div at bounding box center [393, 291] width 22 height 13
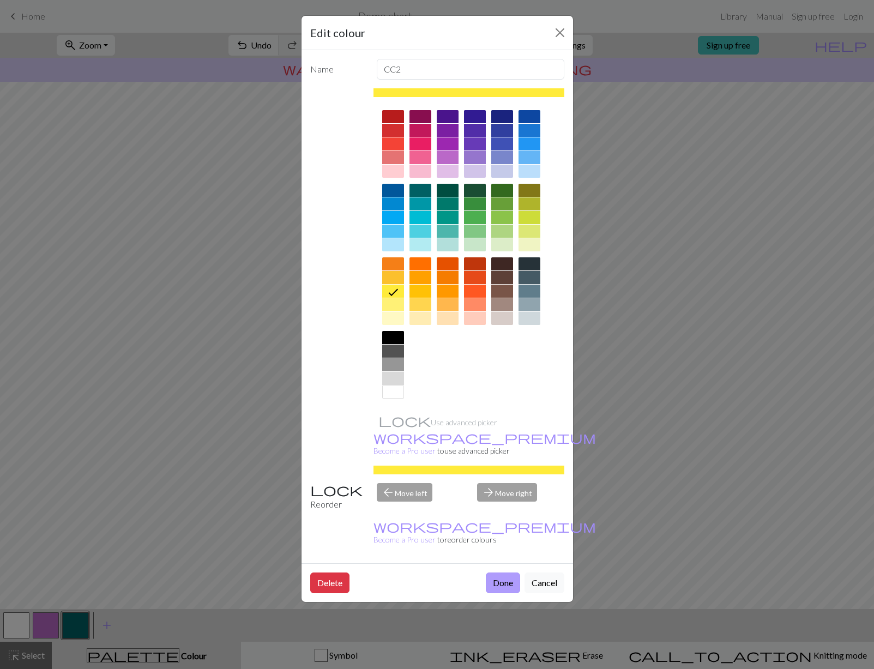
click at [504, 573] on button "Done" at bounding box center [503, 583] width 34 height 21
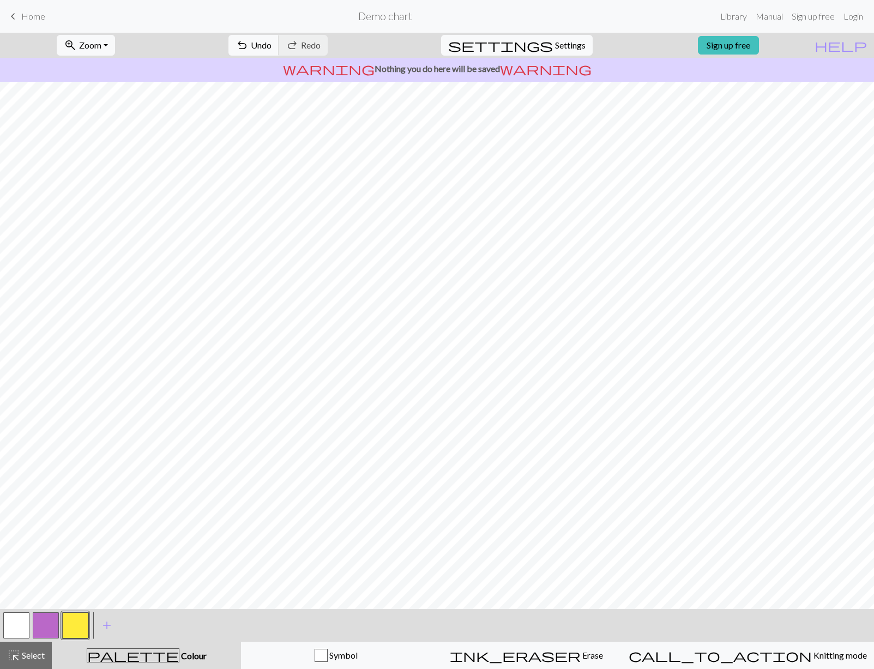
click at [50, 624] on button "button" at bounding box center [46, 625] width 26 height 26
click at [39, 625] on button "button" at bounding box center [46, 625] width 26 height 26
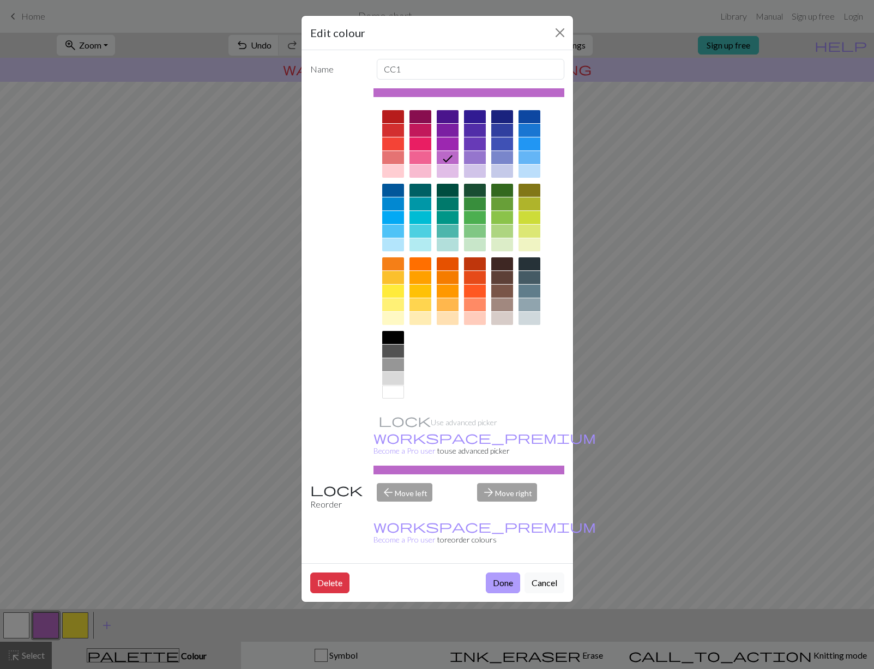
click at [506, 573] on button "Done" at bounding box center [503, 583] width 34 height 21
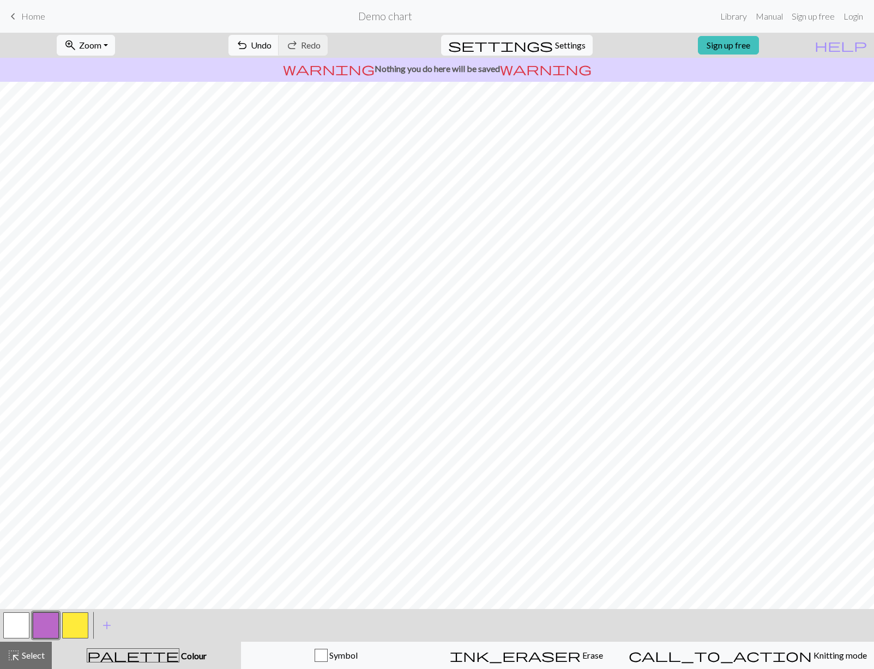
click at [20, 621] on button "button" at bounding box center [16, 625] width 26 height 26
click at [44, 623] on button "button" at bounding box center [46, 625] width 26 height 26
drag, startPoint x: 17, startPoint y: 624, endPoint x: 28, endPoint y: 618, distance: 12.2
click at [17, 624] on button "button" at bounding box center [16, 625] width 26 height 26
click at [44, 627] on button "button" at bounding box center [46, 625] width 26 height 26
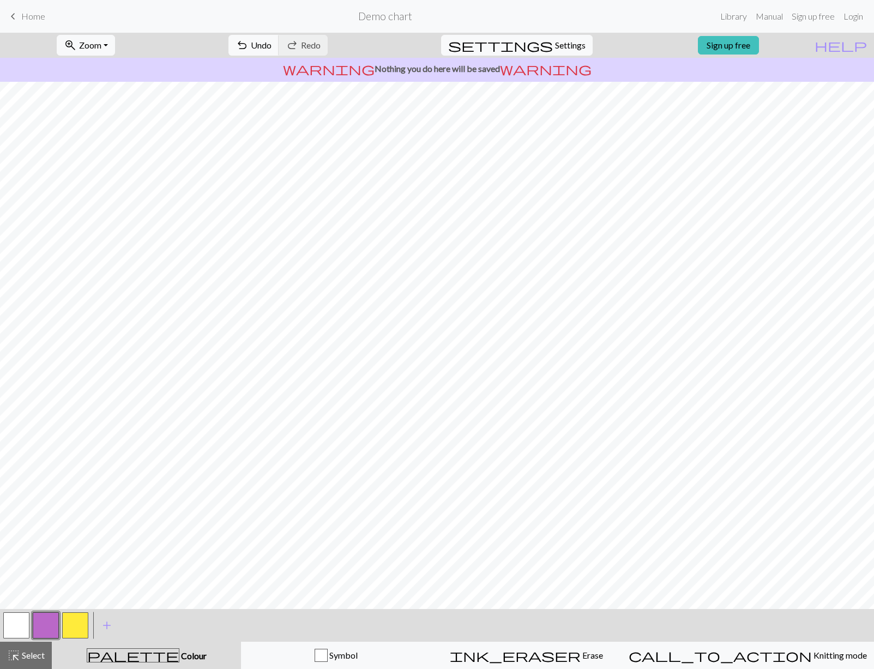
drag, startPoint x: 12, startPoint y: 623, endPoint x: 10, endPoint y: 612, distance: 11.1
click at [12, 623] on button "button" at bounding box center [16, 625] width 26 height 26
click at [49, 621] on button "button" at bounding box center [46, 625] width 26 height 26
click at [12, 626] on button "button" at bounding box center [16, 625] width 26 height 26
click at [45, 626] on button "button" at bounding box center [46, 625] width 26 height 26
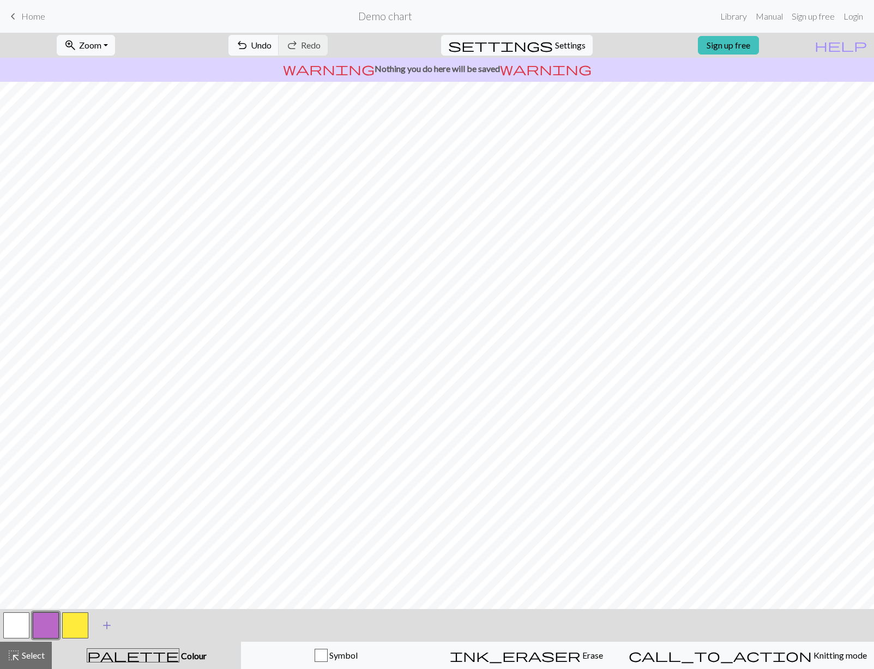
click at [101, 624] on span "add" at bounding box center [106, 625] width 13 height 15
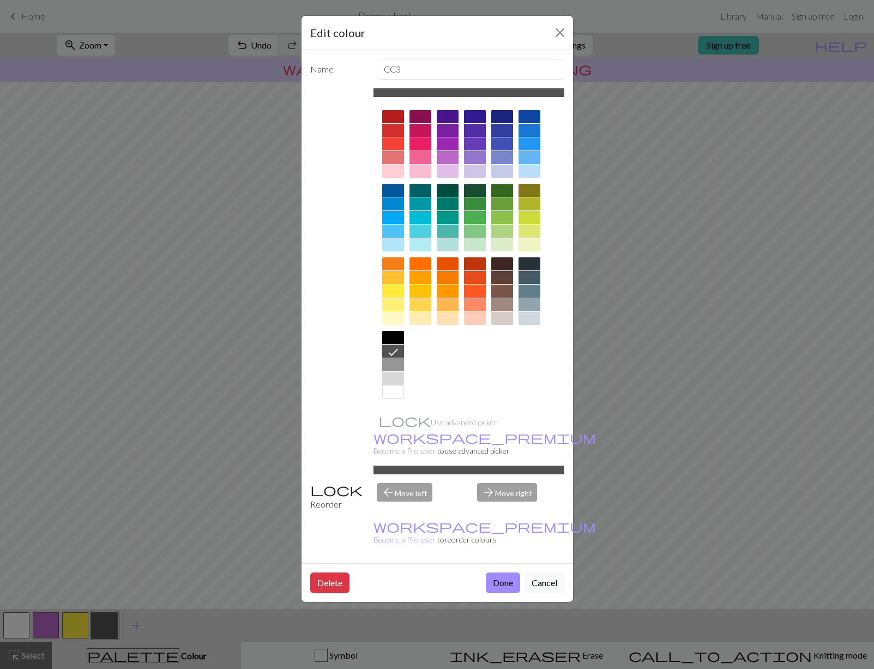
click at [422, 144] on div at bounding box center [421, 143] width 22 height 13
click at [556, 35] on button "Close" at bounding box center [559, 32] width 17 height 17
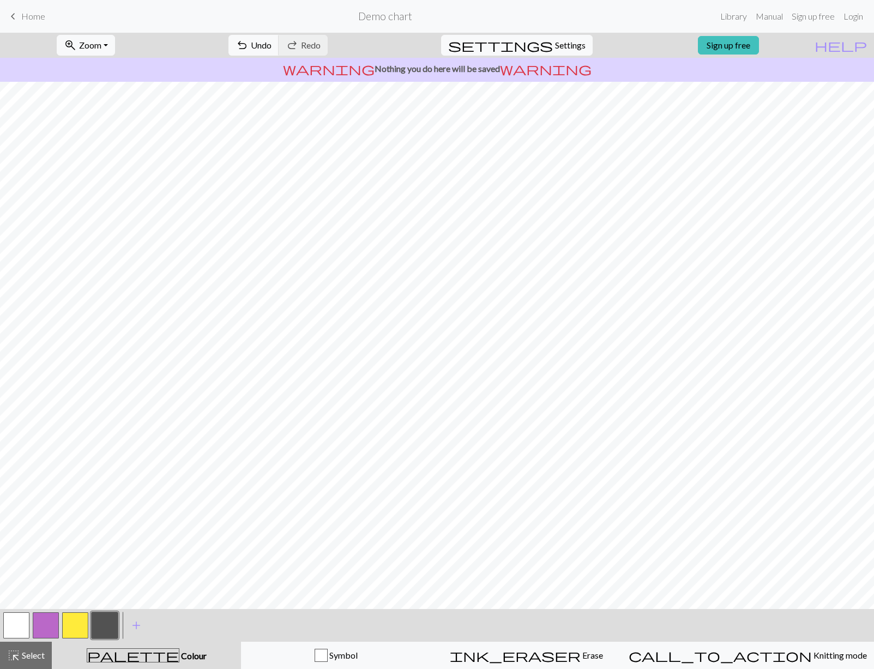
click at [106, 624] on button "button" at bounding box center [105, 625] width 26 height 26
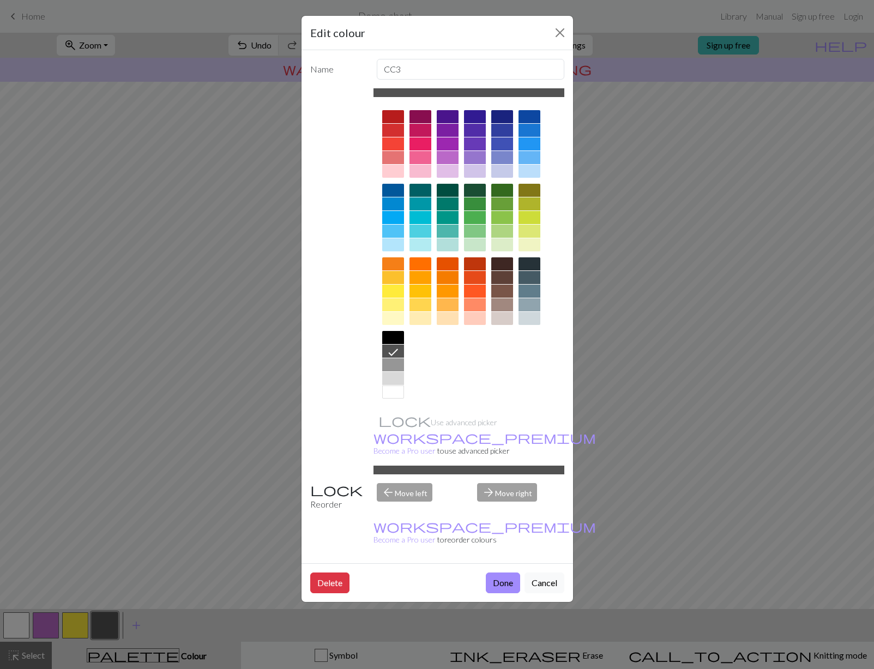
click at [394, 145] on div at bounding box center [393, 143] width 22 height 13
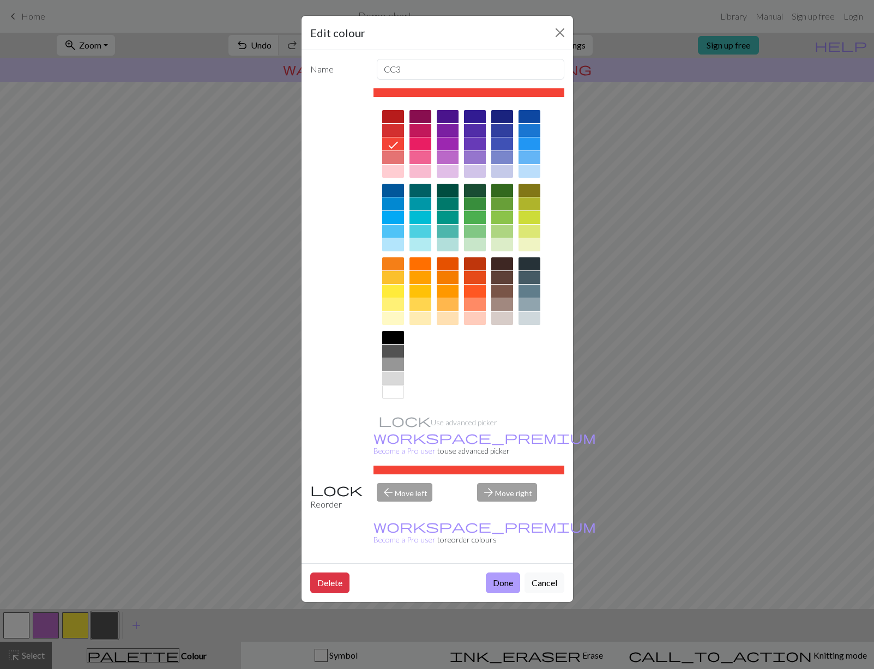
click at [506, 573] on button "Done" at bounding box center [503, 583] width 34 height 21
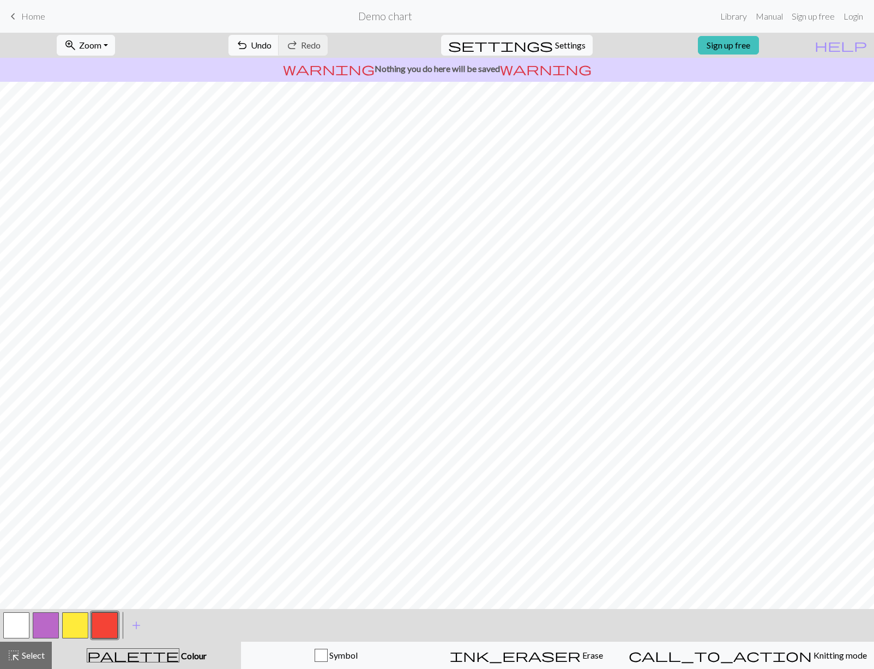
click at [44, 621] on button "button" at bounding box center [46, 625] width 26 height 26
click at [44, 623] on button "button" at bounding box center [46, 625] width 26 height 26
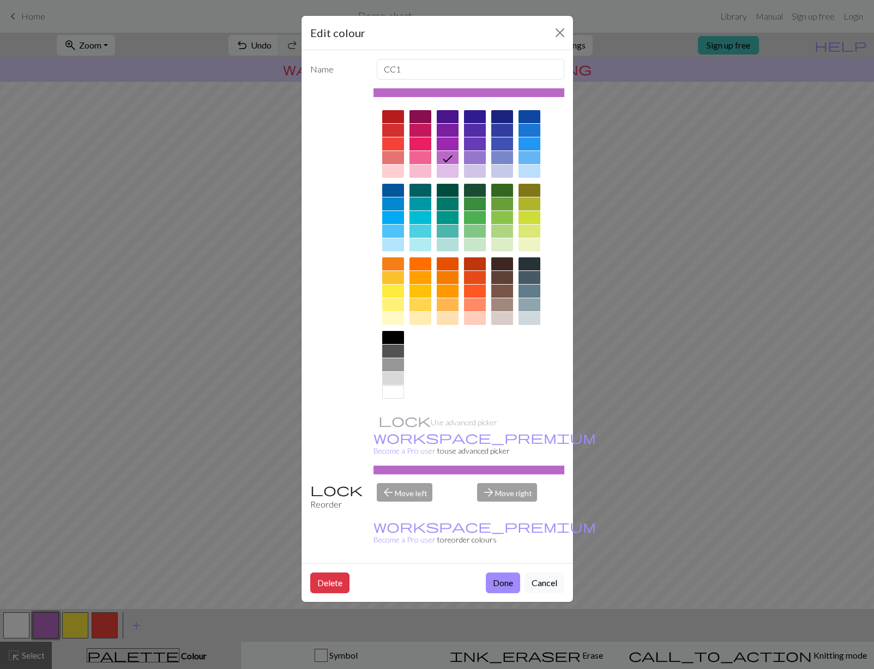
click at [556, 35] on button "Close" at bounding box center [559, 32] width 17 height 17
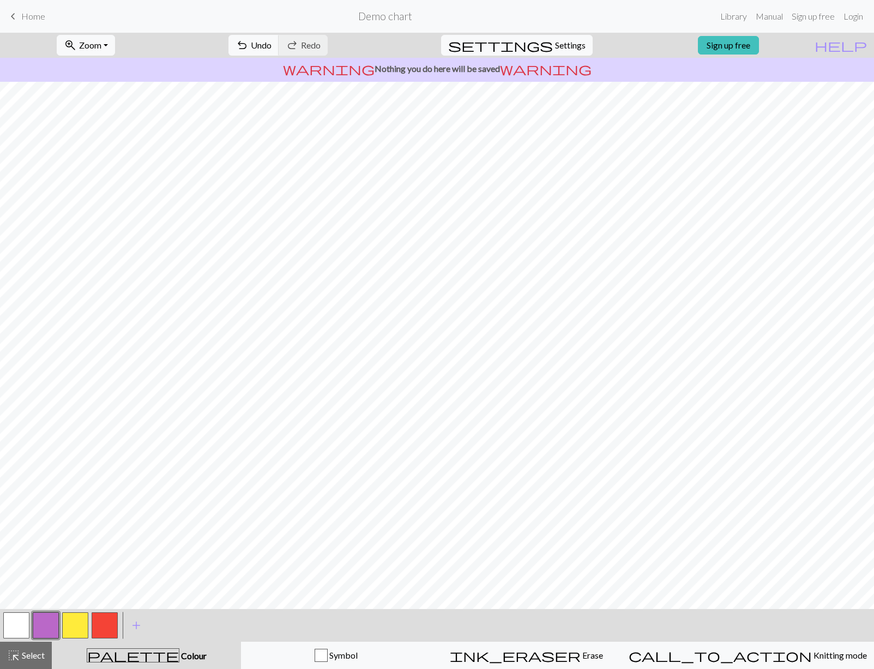
click at [43, 620] on button "button" at bounding box center [46, 625] width 26 height 26
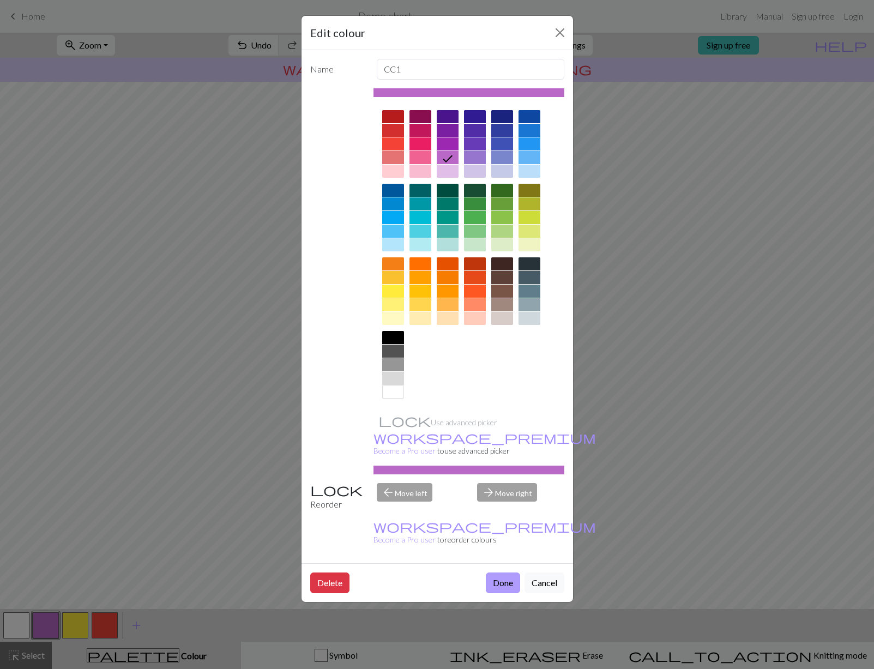
click at [507, 573] on button "Done" at bounding box center [503, 583] width 34 height 21
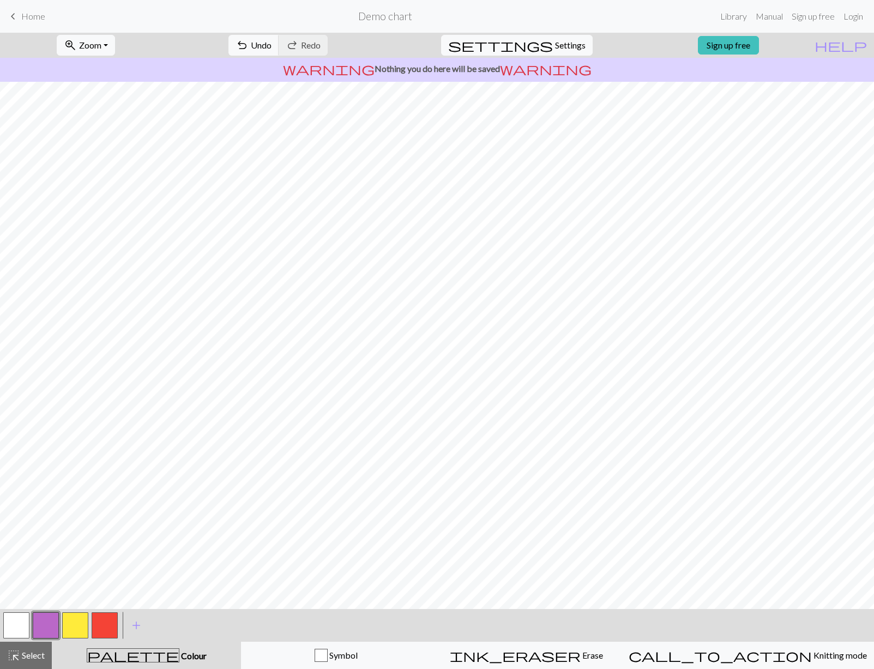
click at [21, 620] on button "button" at bounding box center [16, 625] width 26 height 26
drag, startPoint x: 44, startPoint y: 626, endPoint x: 48, endPoint y: 632, distance: 7.1
click at [45, 626] on button "button" at bounding box center [46, 625] width 26 height 26
click at [51, 620] on button "button" at bounding box center [46, 625] width 26 height 26
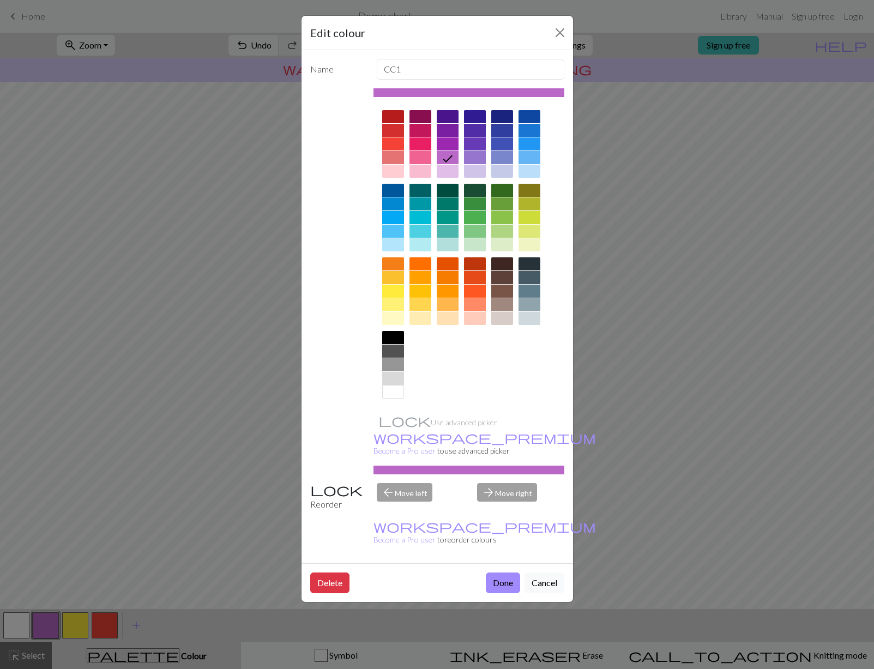
drag, startPoint x: 561, startPoint y: 33, endPoint x: 557, endPoint y: 38, distance: 6.7
click at [561, 33] on button "Close" at bounding box center [559, 32] width 17 height 17
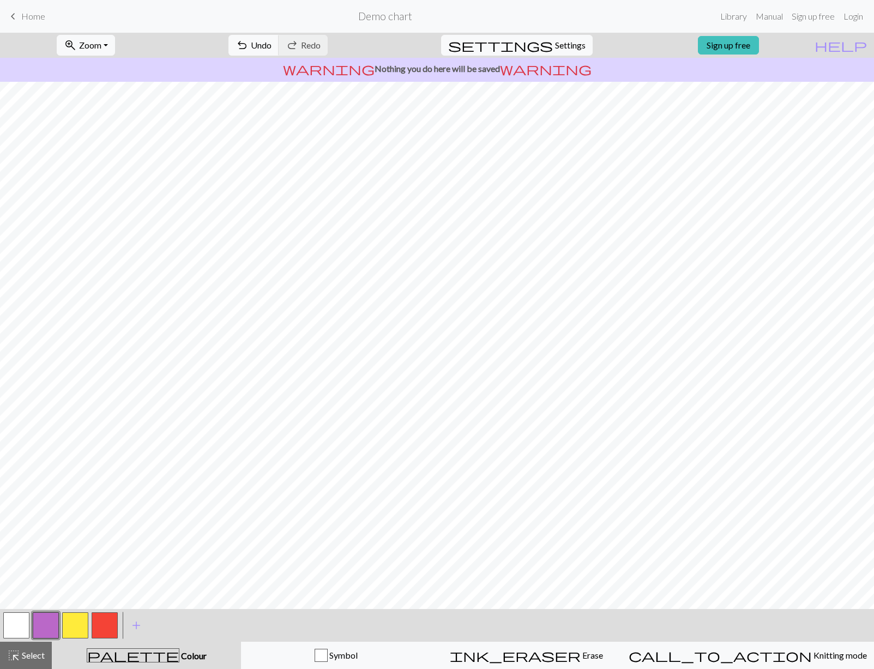
click at [29, 624] on div at bounding box center [16, 625] width 29 height 29
click at [25, 624] on button "button" at bounding box center [16, 625] width 26 height 26
click at [49, 630] on button "button" at bounding box center [46, 625] width 26 height 26
click at [21, 627] on button "button" at bounding box center [16, 625] width 26 height 26
click at [46, 617] on button "button" at bounding box center [46, 625] width 26 height 26
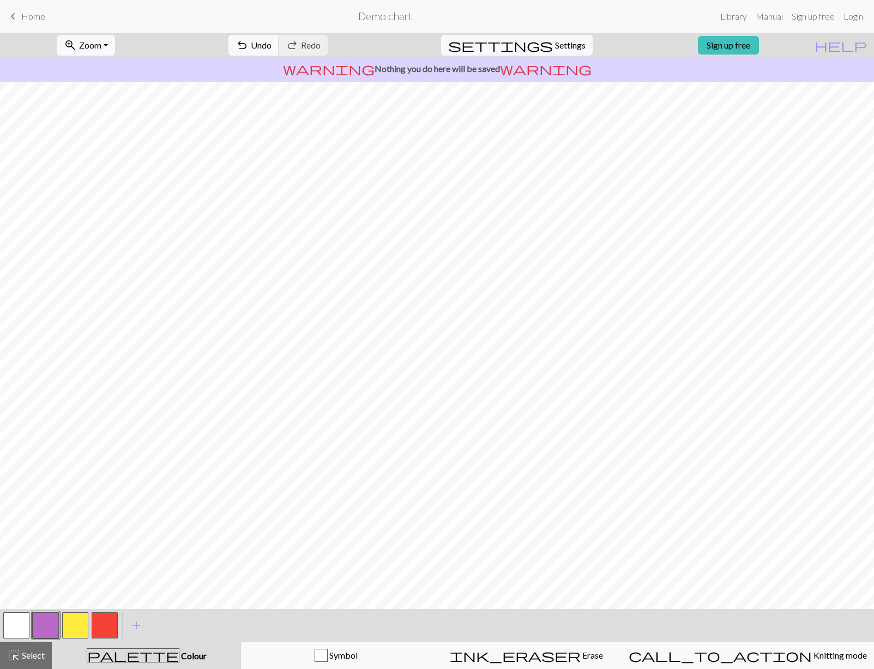
drag, startPoint x: 22, startPoint y: 626, endPoint x: 26, endPoint y: 619, distance: 7.8
click at [23, 626] on button "button" at bounding box center [16, 625] width 26 height 26
click at [106, 617] on button "button" at bounding box center [105, 625] width 26 height 26
click at [49, 627] on button "button" at bounding box center [46, 625] width 26 height 26
click at [53, 618] on button "button" at bounding box center [46, 625] width 26 height 26
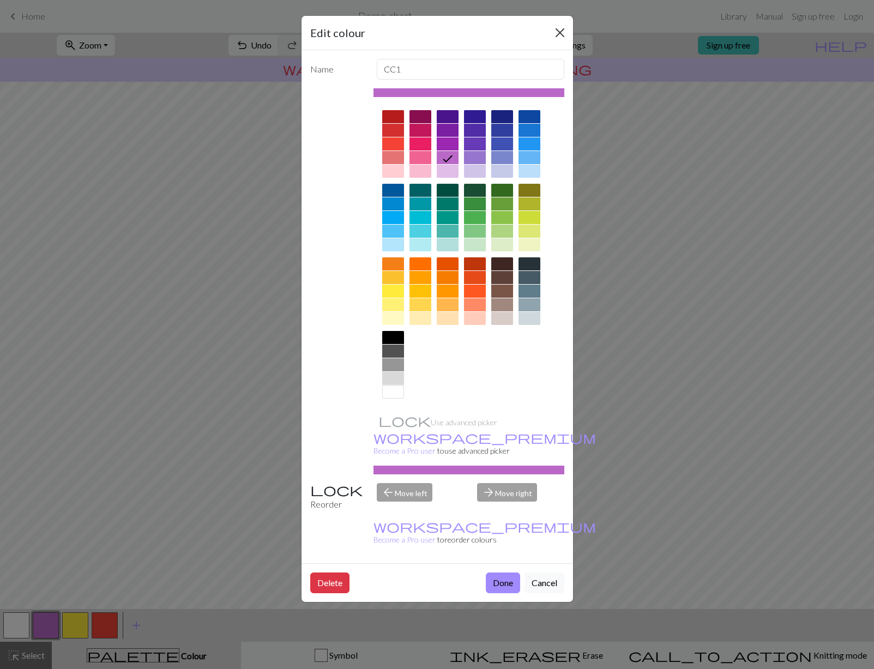
click at [552, 28] on button "Close" at bounding box center [559, 32] width 17 height 17
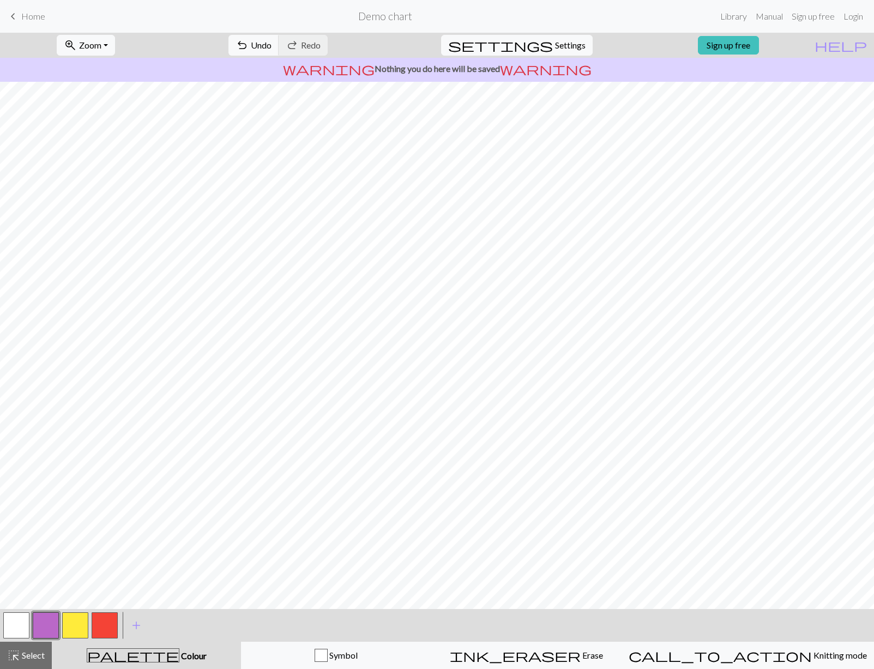
click at [22, 623] on button "button" at bounding box center [16, 625] width 26 height 26
click at [47, 626] on button "button" at bounding box center [46, 625] width 26 height 26
click at [99, 626] on button "button" at bounding box center [105, 625] width 26 height 26
click at [47, 622] on button "button" at bounding box center [46, 625] width 26 height 26
drag, startPoint x: 105, startPoint y: 618, endPoint x: 104, endPoint y: 611, distance: 6.7
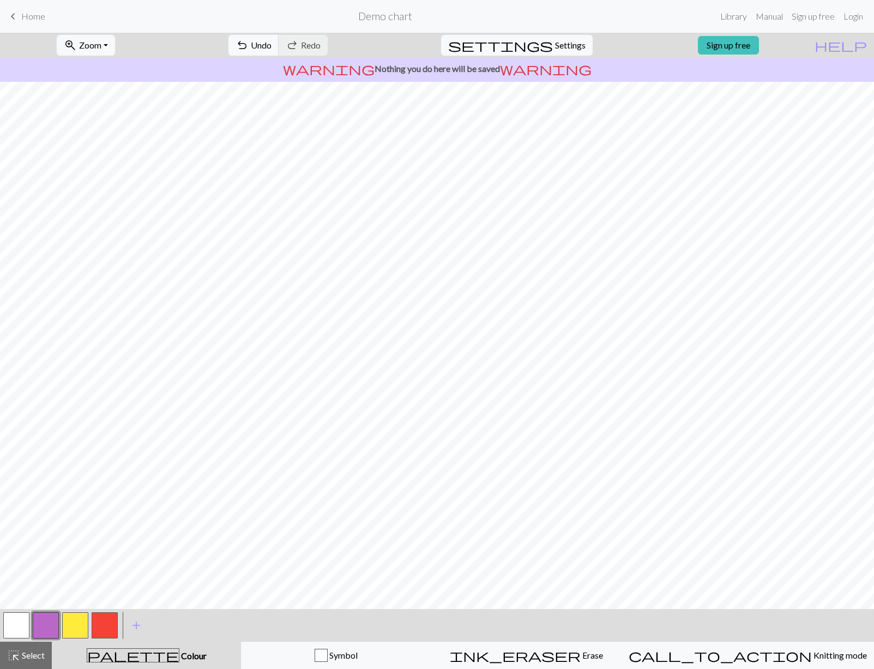
click at [105, 617] on button "button" at bounding box center [105, 625] width 26 height 26
click at [17, 619] on button "button" at bounding box center [16, 625] width 26 height 26
drag, startPoint x: 30, startPoint y: 651, endPoint x: 32, endPoint y: 642, distance: 9.0
click at [30, 651] on span "Select" at bounding box center [32, 655] width 25 height 10
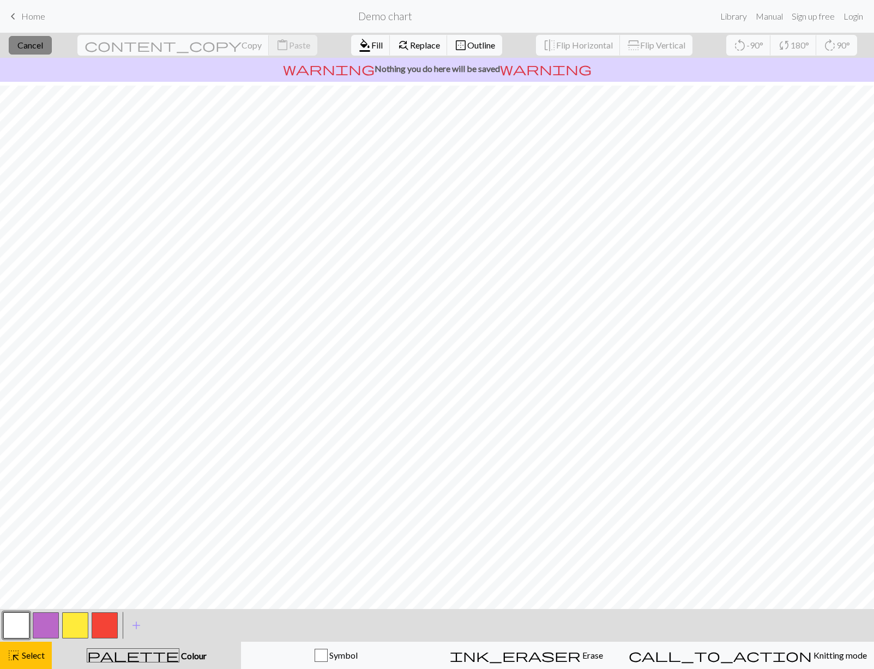
click at [43, 46] on span "Cancel" at bounding box center [30, 45] width 26 height 10
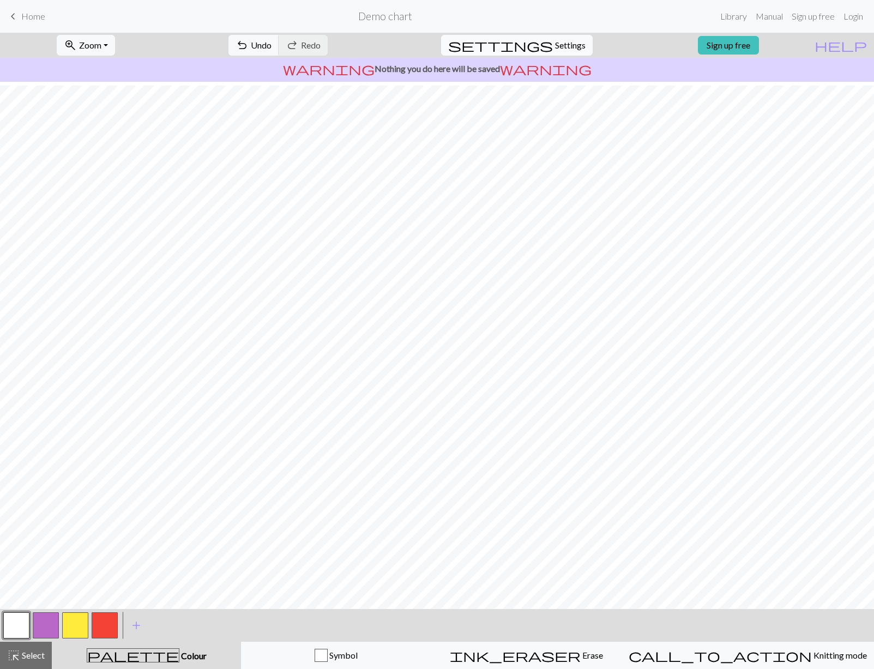
click at [559, 44] on span "Settings" at bounding box center [570, 45] width 31 height 13
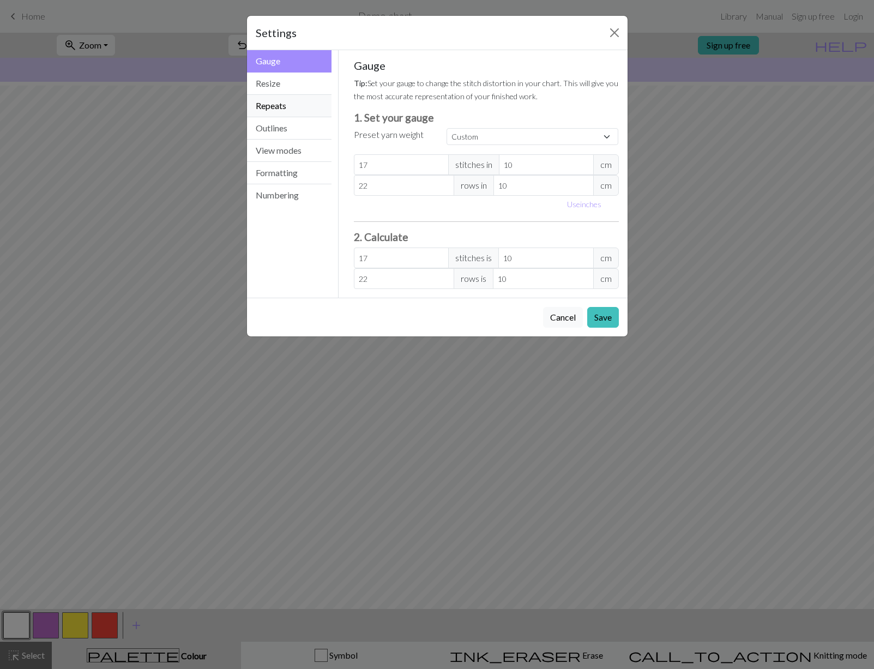
click at [292, 100] on button "Repeats" at bounding box center [289, 106] width 85 height 22
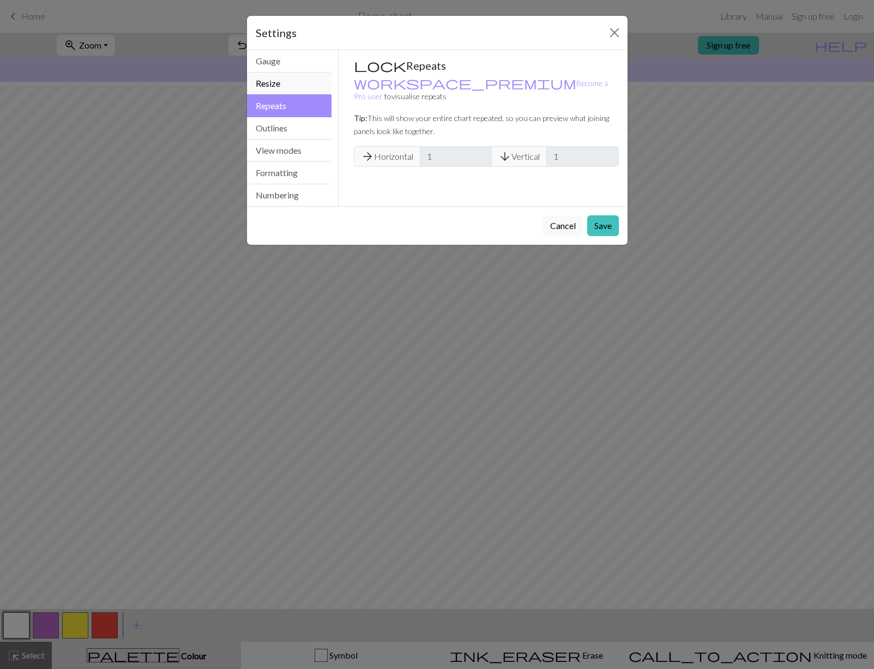
click at [298, 81] on button "Resize" at bounding box center [289, 84] width 85 height 22
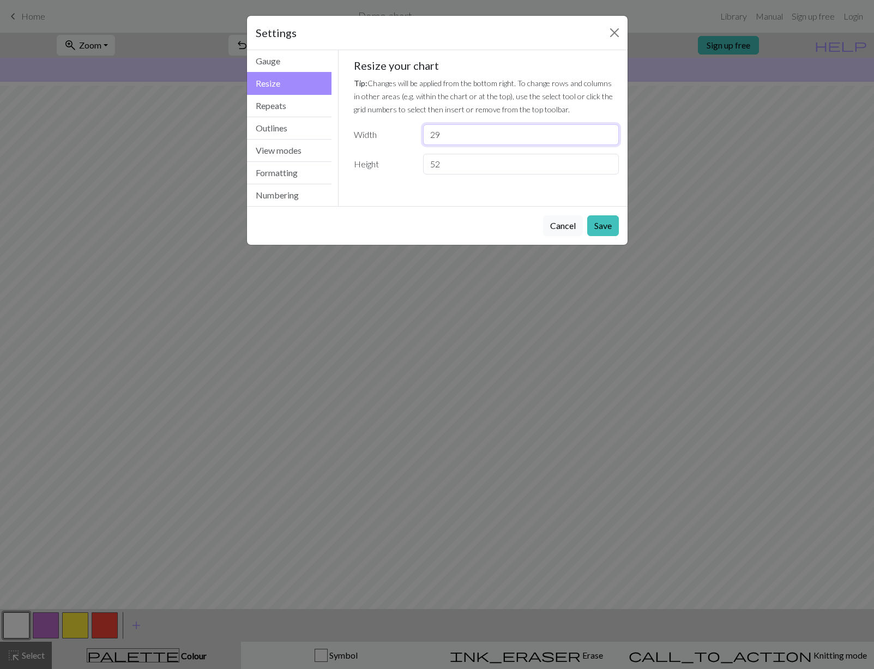
drag, startPoint x: 462, startPoint y: 135, endPoint x: 421, endPoint y: 130, distance: 41.2
click at [421, 130] on div "29" at bounding box center [521, 134] width 208 height 21
type input "17"
drag, startPoint x: 456, startPoint y: 163, endPoint x: 438, endPoint y: 171, distance: 19.5
click at [414, 157] on div "Height 52" at bounding box center [486, 164] width 278 height 21
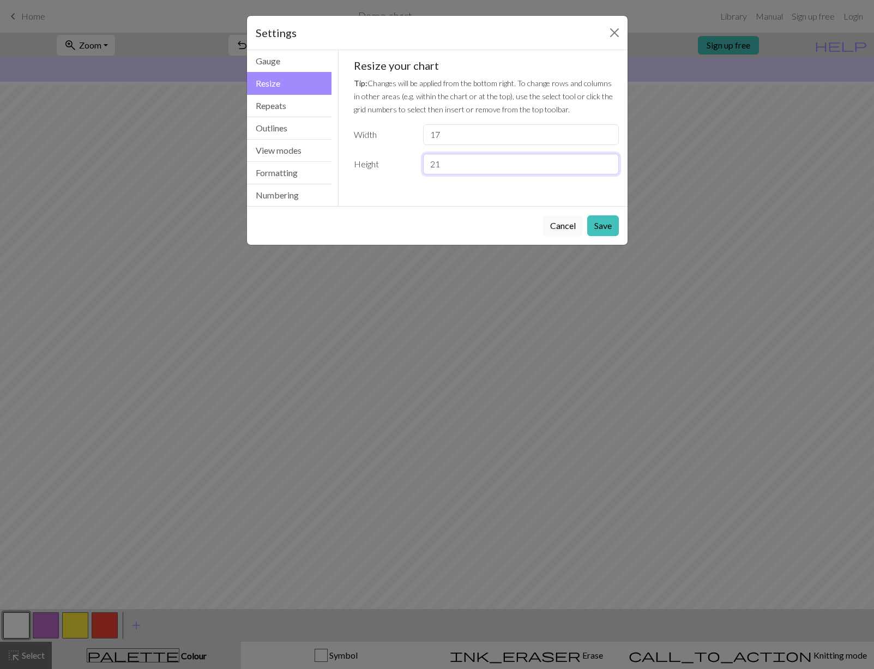
type input "21"
click at [618, 225] on button "Save" at bounding box center [603, 225] width 32 height 21
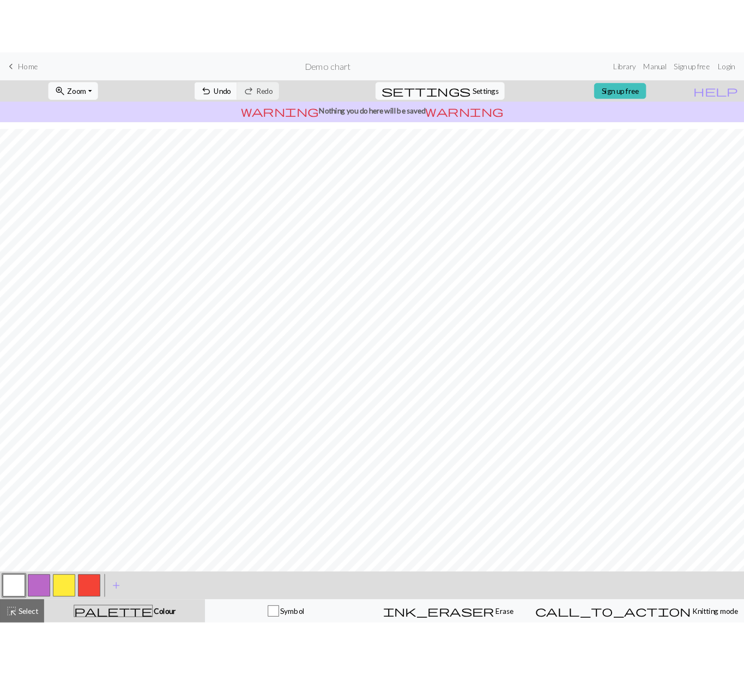
scroll to position [0, 0]
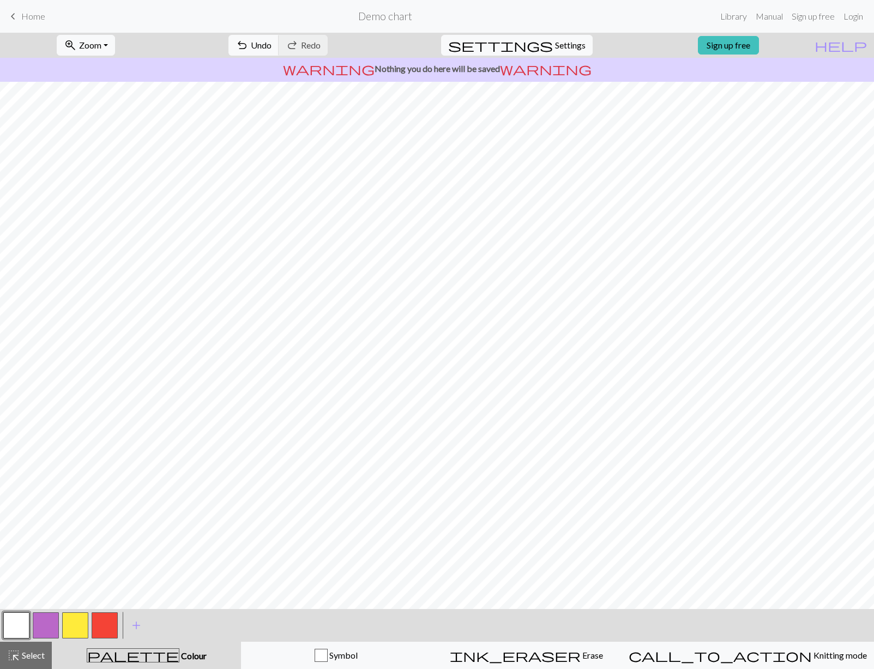
click at [113, 629] on button "button" at bounding box center [105, 625] width 26 height 26
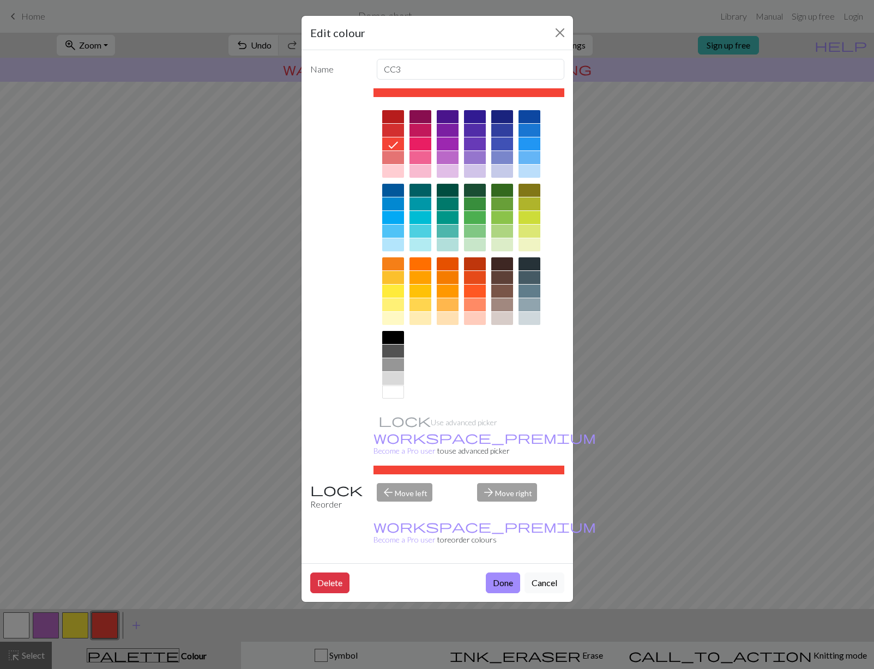
click at [73, 626] on div "Edit colour Name CC3 Use advanced picker workspace_premium Become a Pro user to…" at bounding box center [437, 334] width 874 height 669
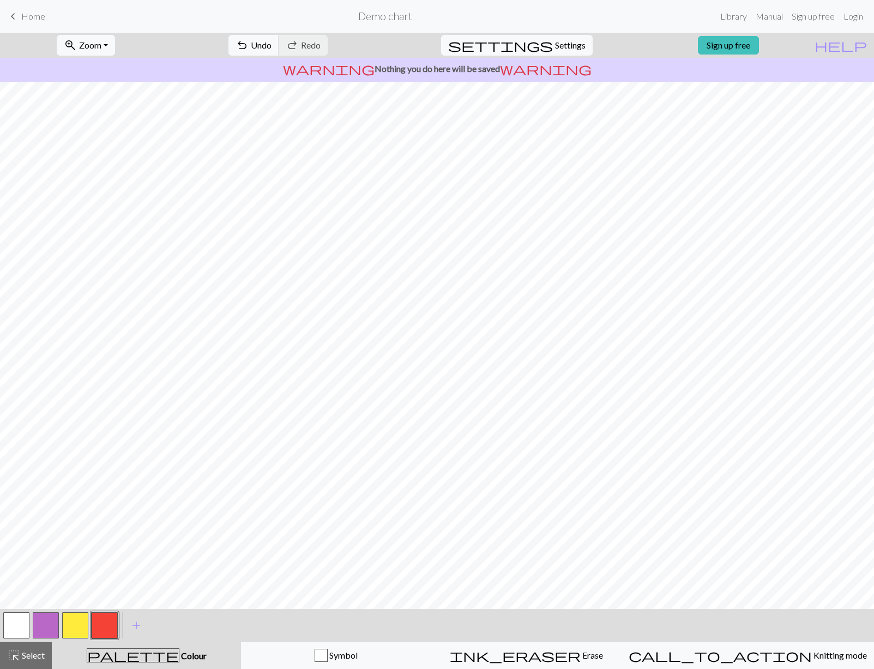
click at [73, 626] on button "button" at bounding box center [75, 625] width 26 height 26
click at [75, 629] on button "button" at bounding box center [75, 625] width 26 height 26
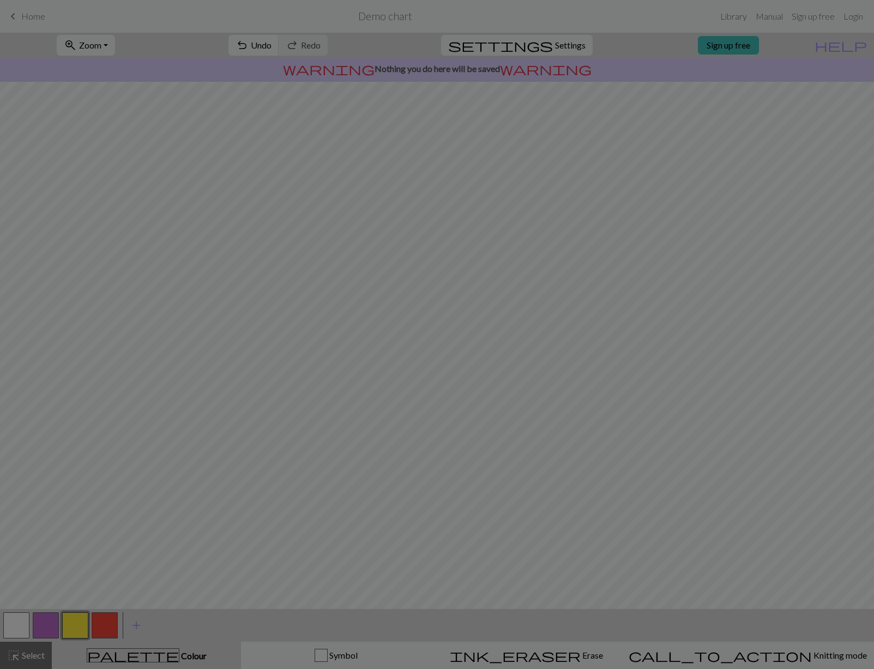
click at [75, 629] on div "Edit colour Name CC2 Use advanced picker workspace_premium Become a Pro user to…" at bounding box center [437, 334] width 874 height 669
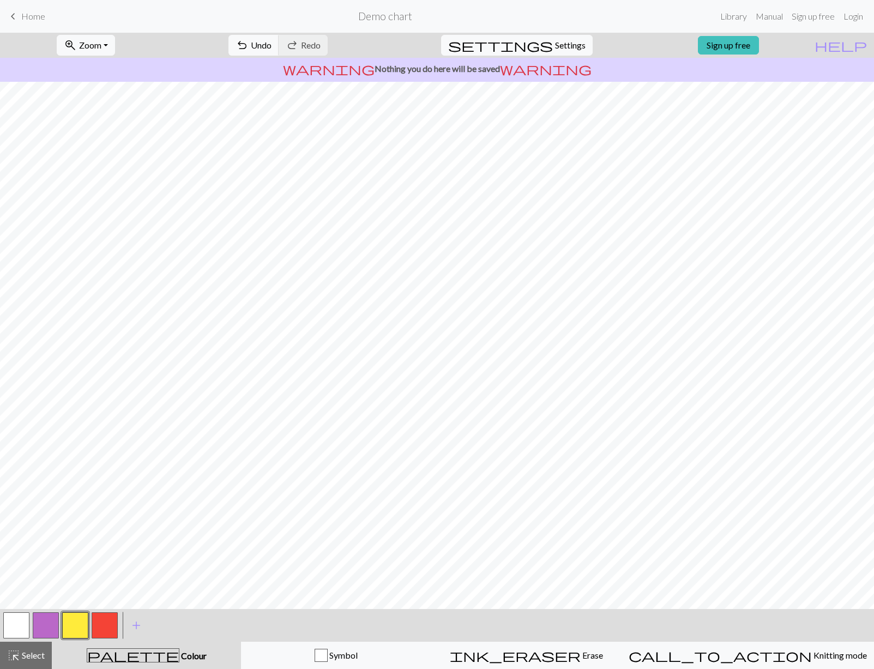
click at [44, 624] on button "button" at bounding box center [46, 625] width 26 height 26
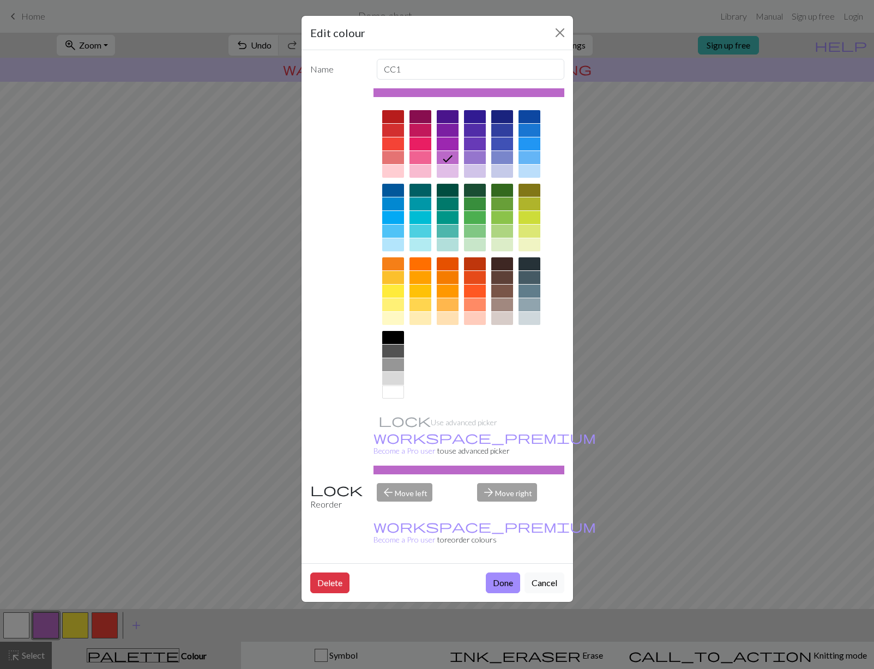
drag, startPoint x: 395, startPoint y: 336, endPoint x: 396, endPoint y: 344, distance: 7.2
click at [396, 337] on div at bounding box center [393, 337] width 22 height 13
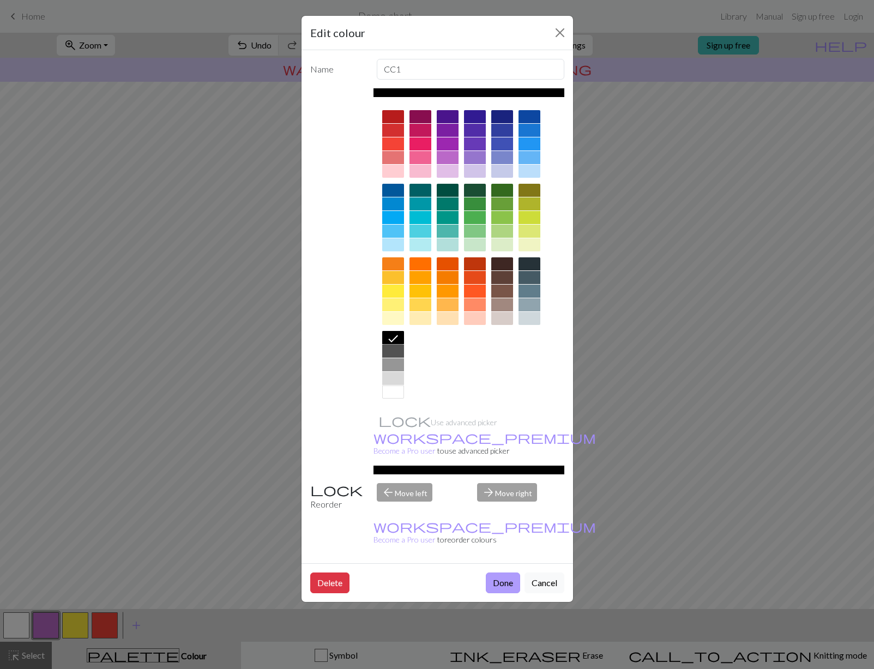
click at [505, 573] on button "Done" at bounding box center [503, 583] width 34 height 21
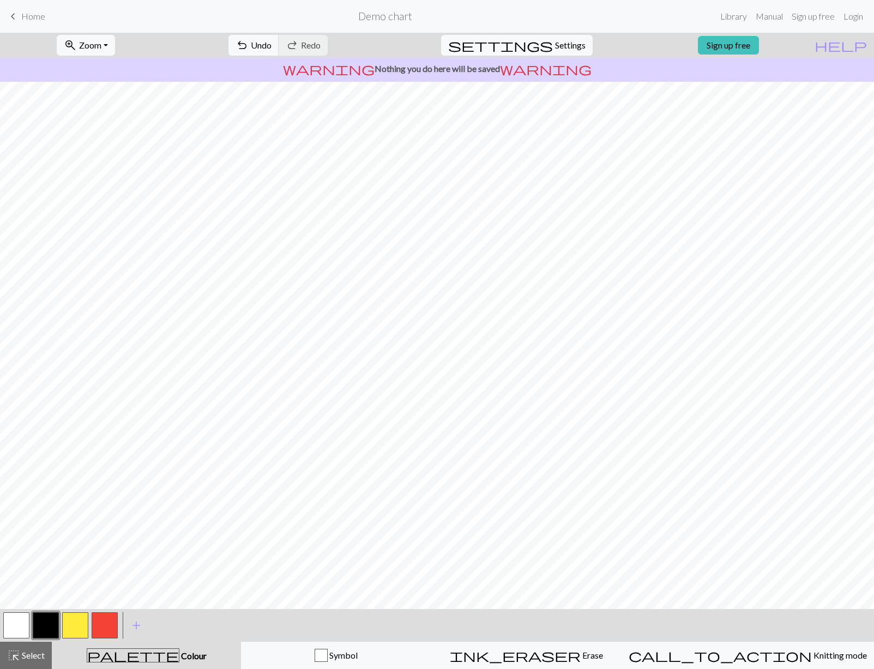
drag, startPoint x: 73, startPoint y: 621, endPoint x: 75, endPoint y: 612, distance: 9.5
click at [74, 621] on button "button" at bounding box center [75, 625] width 26 height 26
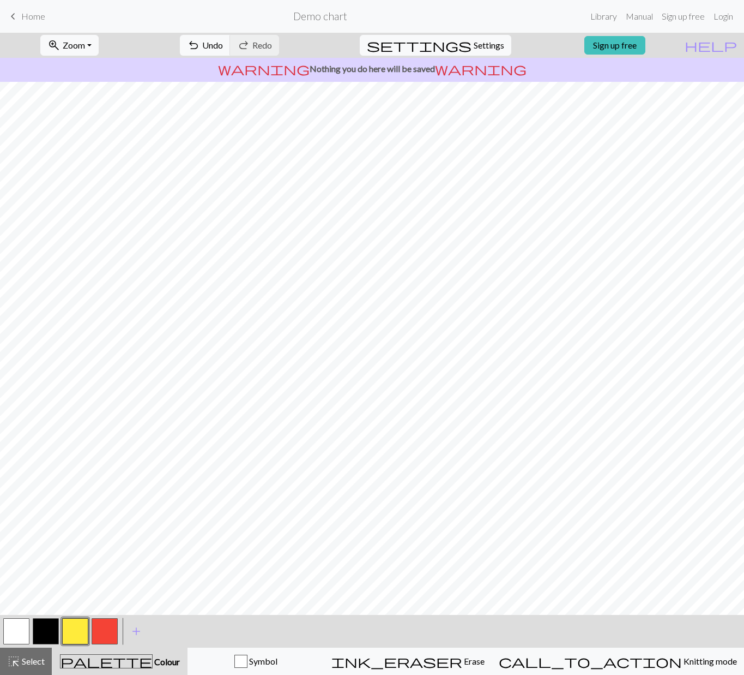
click at [39, 628] on button "button" at bounding box center [46, 631] width 26 height 26
drag, startPoint x: 21, startPoint y: 630, endPoint x: 29, endPoint y: 610, distance: 21.6
click at [21, 630] on button "button" at bounding box center [16, 631] width 26 height 26
click at [50, 629] on button "button" at bounding box center [46, 631] width 26 height 26
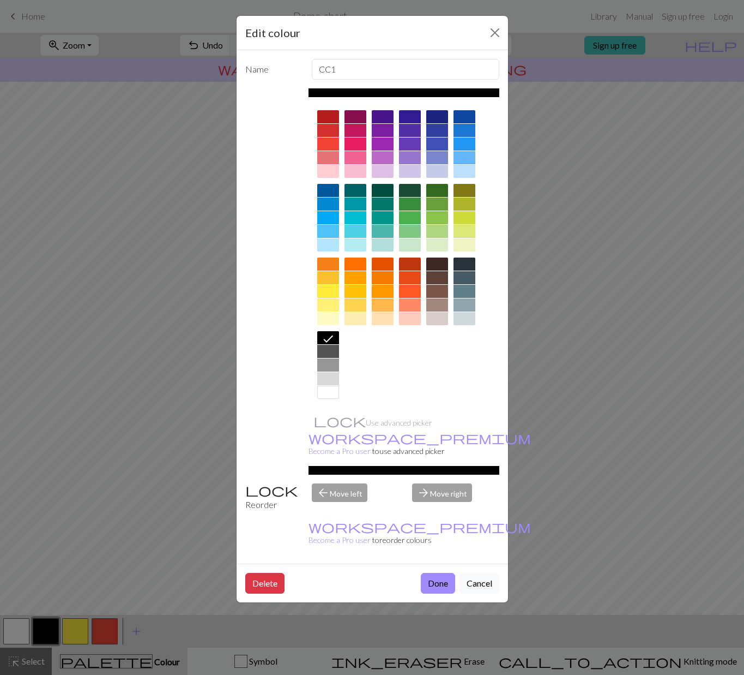
drag, startPoint x: 331, startPoint y: 364, endPoint x: 333, endPoint y: 374, distance: 10.6
click at [330, 364] on div at bounding box center [328, 364] width 22 height 13
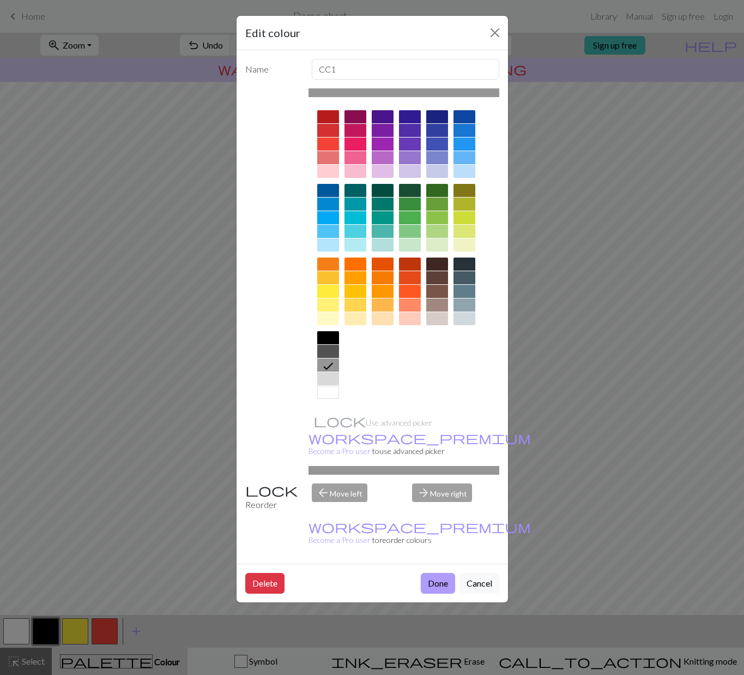
click at [438, 573] on button "Done" at bounding box center [438, 583] width 34 height 21
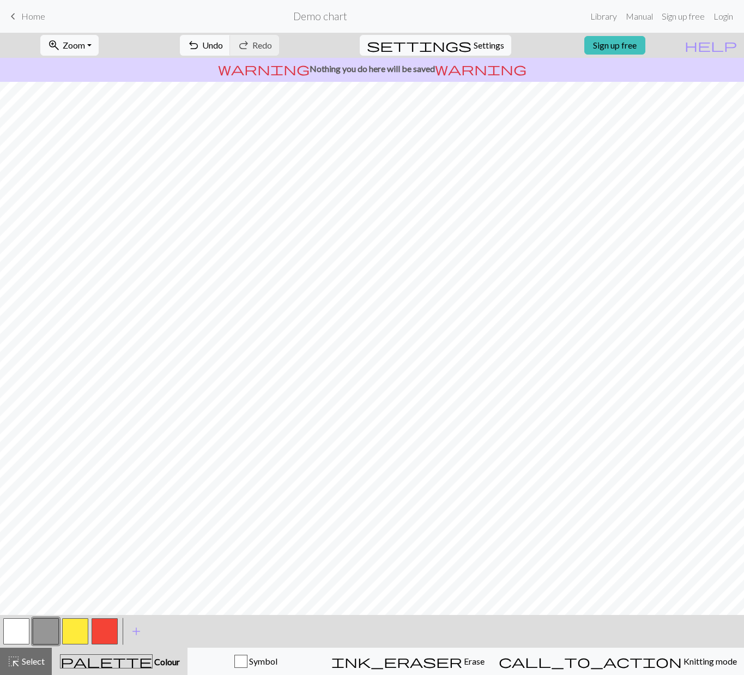
click at [105, 627] on button "button" at bounding box center [105, 631] width 26 height 26
click at [51, 635] on button "button" at bounding box center [46, 631] width 26 height 26
drag, startPoint x: 19, startPoint y: 631, endPoint x: 19, endPoint y: 623, distance: 8.2
click at [19, 629] on button "button" at bounding box center [16, 631] width 26 height 26
click at [48, 634] on button "button" at bounding box center [46, 631] width 26 height 26
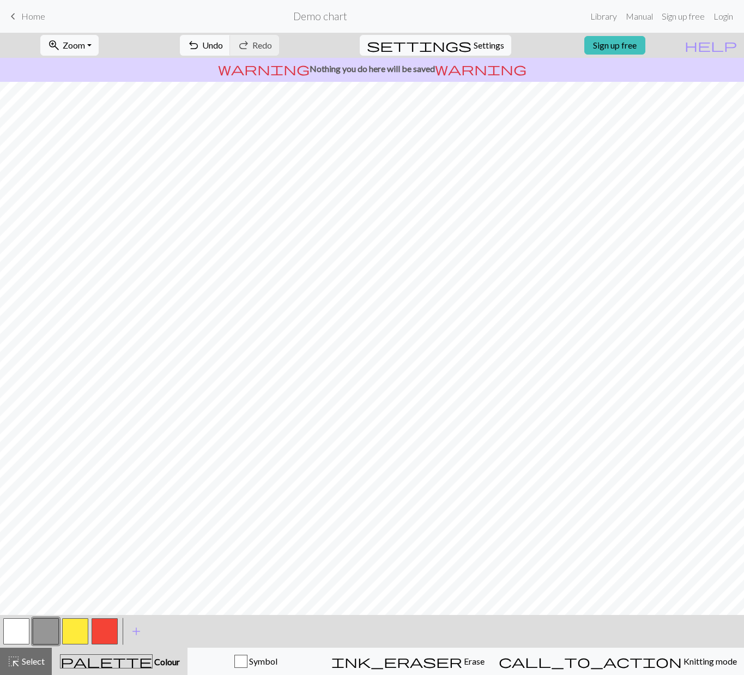
click at [75, 628] on button "button" at bounding box center [75, 631] width 26 height 26
drag, startPoint x: 111, startPoint y: 638, endPoint x: 110, endPoint y: 626, distance: 11.5
click at [111, 638] on button "button" at bounding box center [105, 631] width 26 height 26
click at [42, 632] on button "button" at bounding box center [46, 631] width 26 height 26
click at [103, 632] on button "button" at bounding box center [105, 631] width 26 height 26
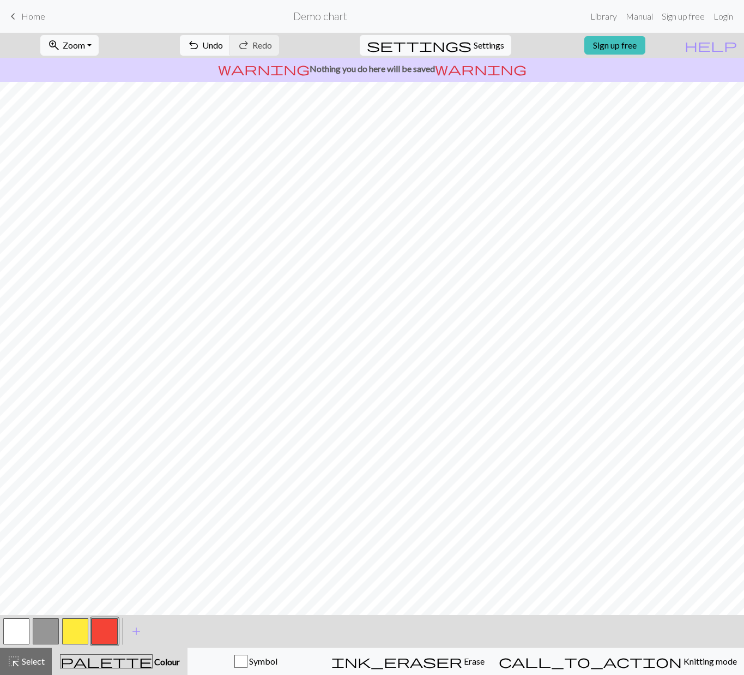
click at [17, 634] on button "button" at bounding box center [16, 631] width 26 height 26
click at [109, 635] on button "button" at bounding box center [105, 631] width 26 height 26
click at [77, 626] on button "button" at bounding box center [75, 631] width 26 height 26
click at [108, 627] on button "button" at bounding box center [105, 631] width 26 height 26
